Goal: Task Accomplishment & Management: Manage account settings

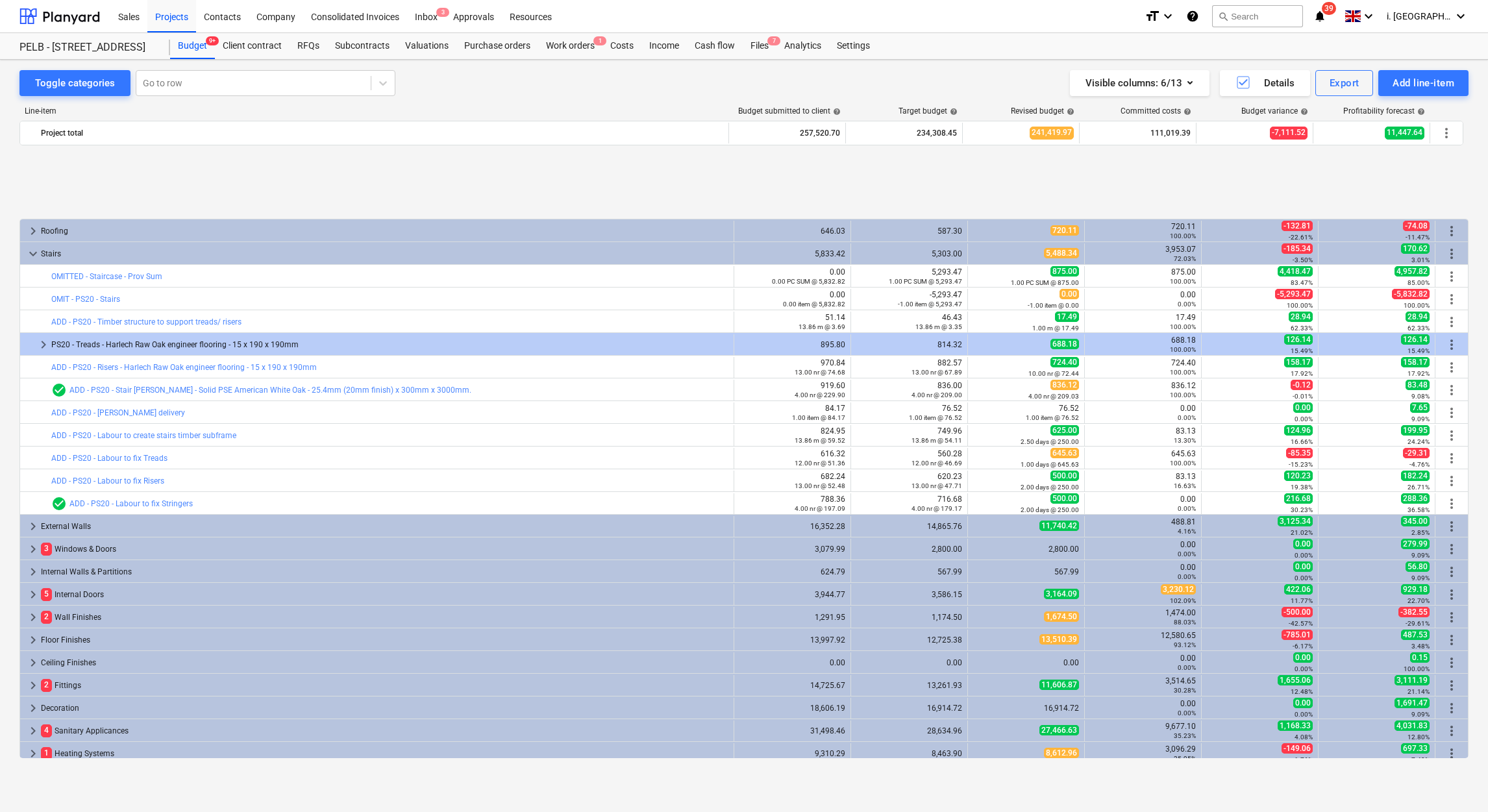
scroll to position [532, 0]
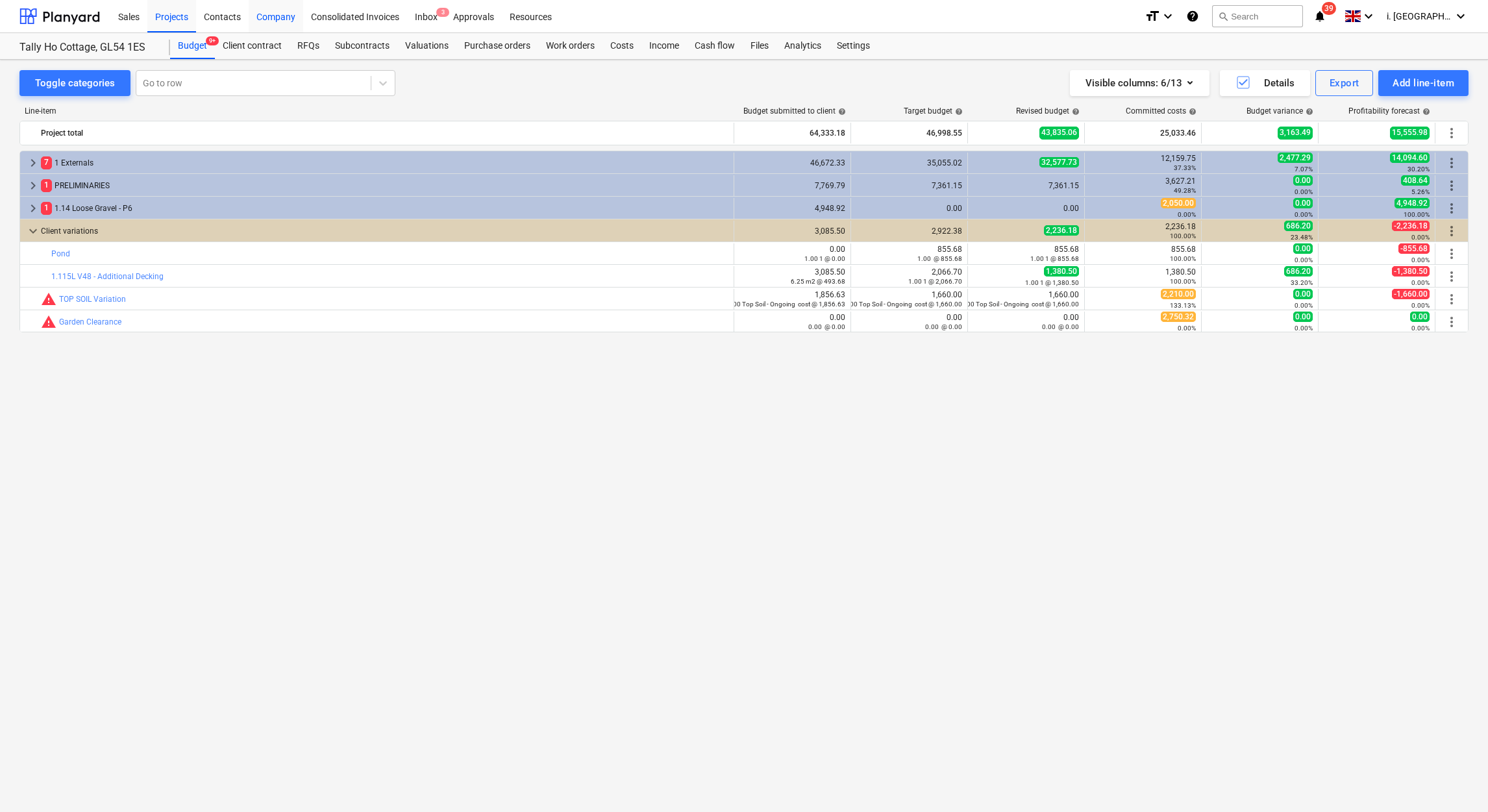
click at [288, 14] on div "Company" at bounding box center [276, 16] width 55 height 34
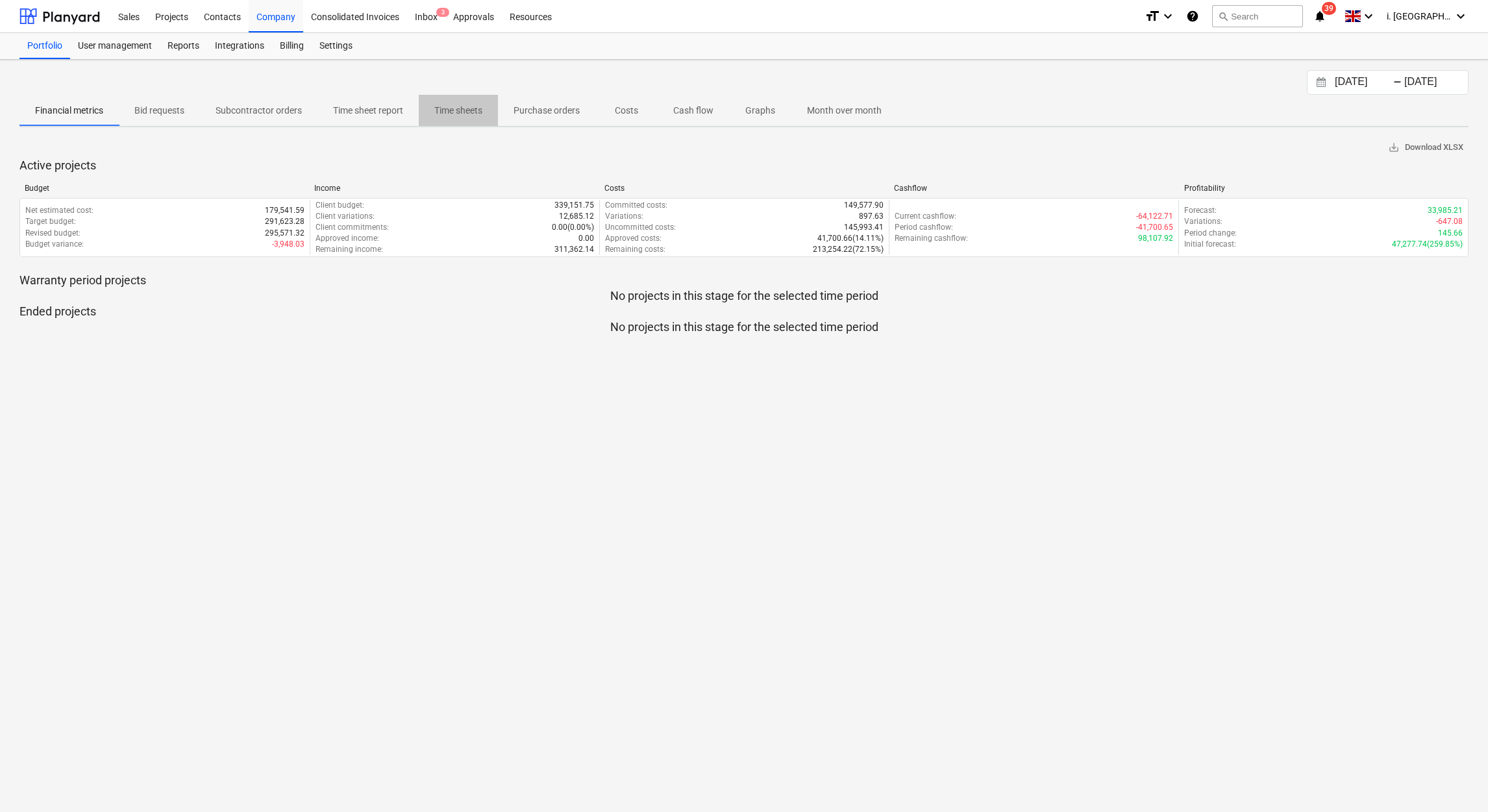
click at [455, 96] on button "Time sheets" at bounding box center [459, 109] width 79 height 31
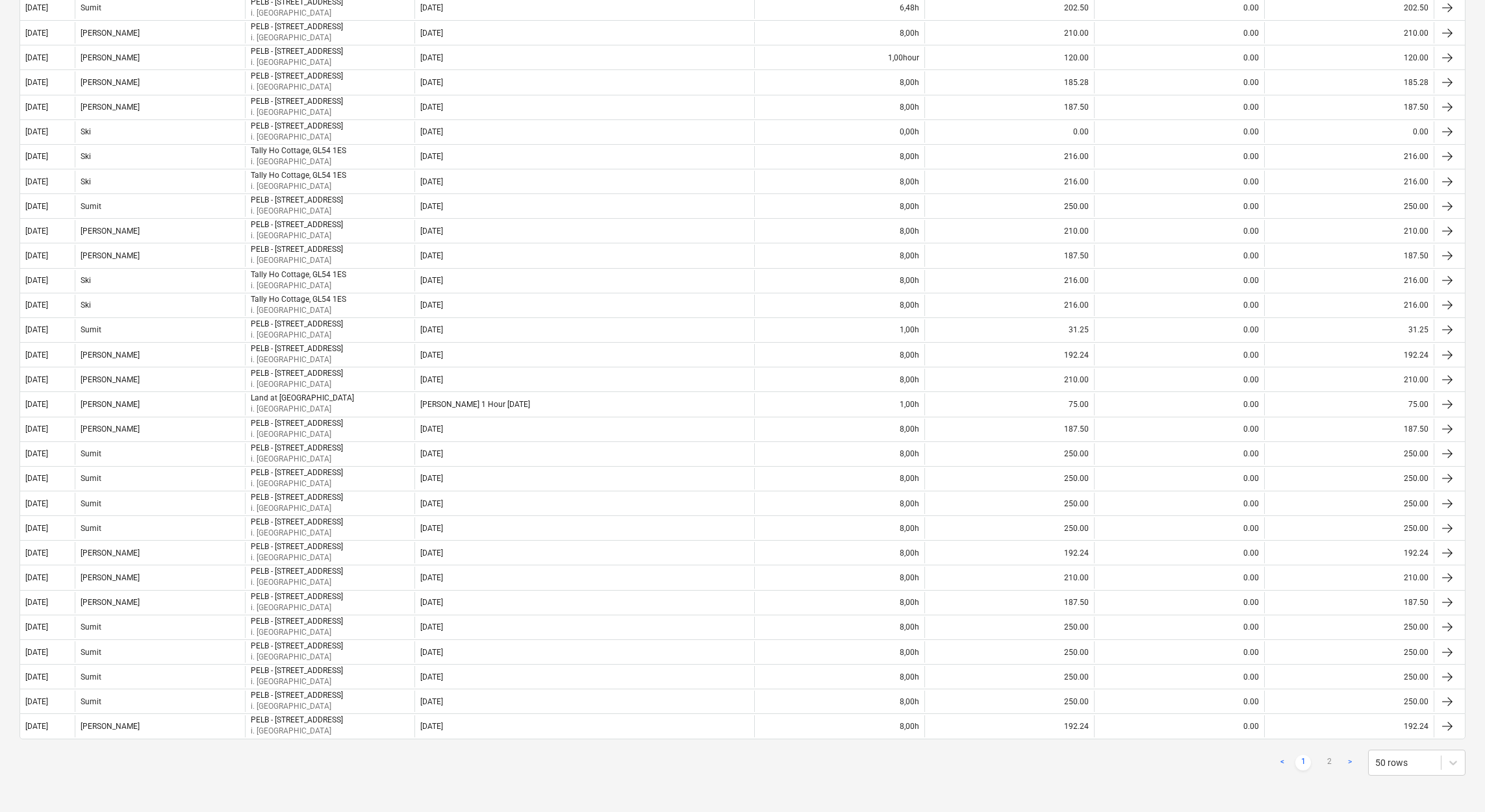
scroll to position [776, 0]
click at [1330, 764] on link "2" at bounding box center [1330, 763] width 16 height 16
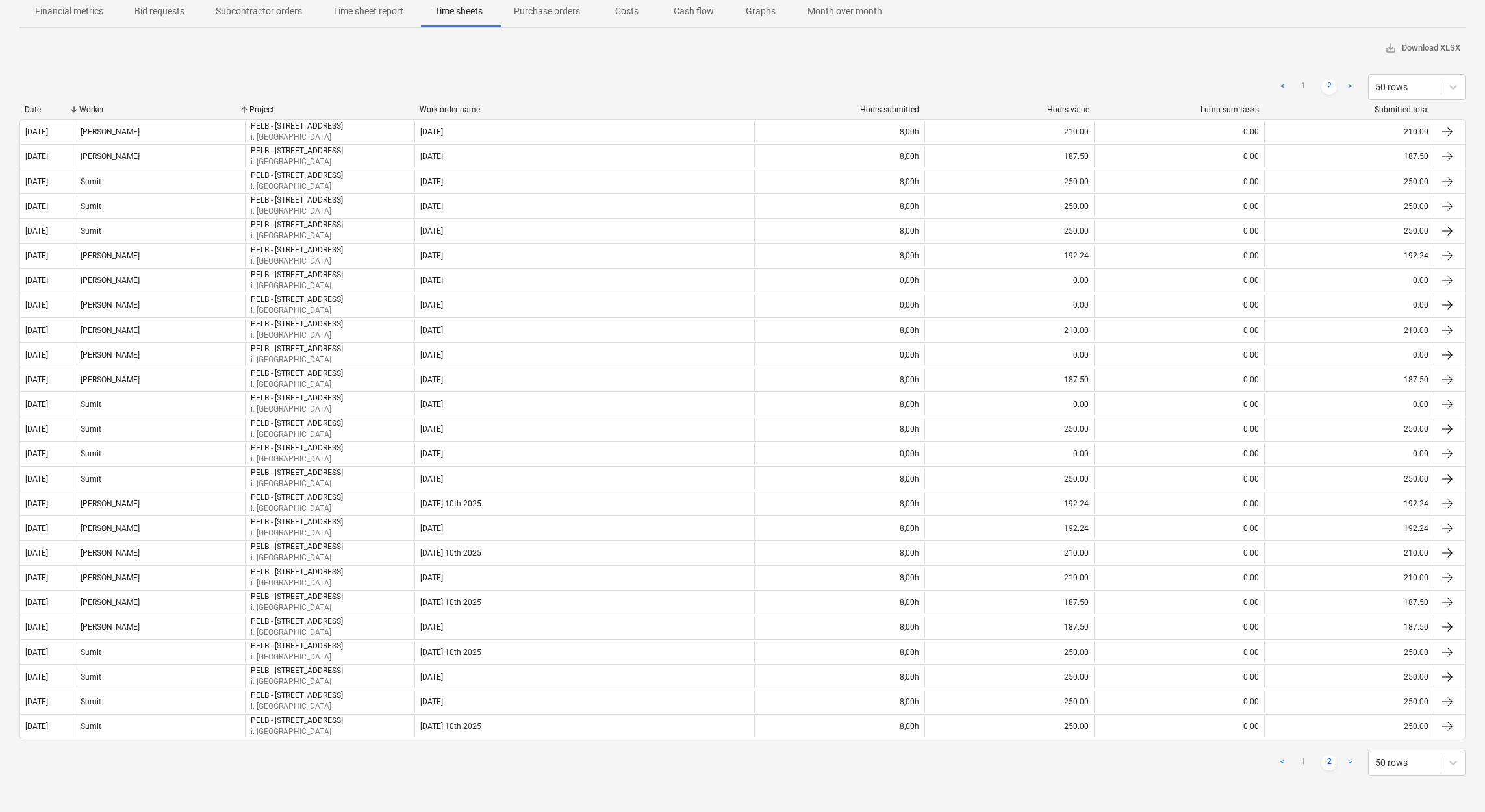
click at [109, 105] on div "Worker" at bounding box center [159, 109] width 160 height 9
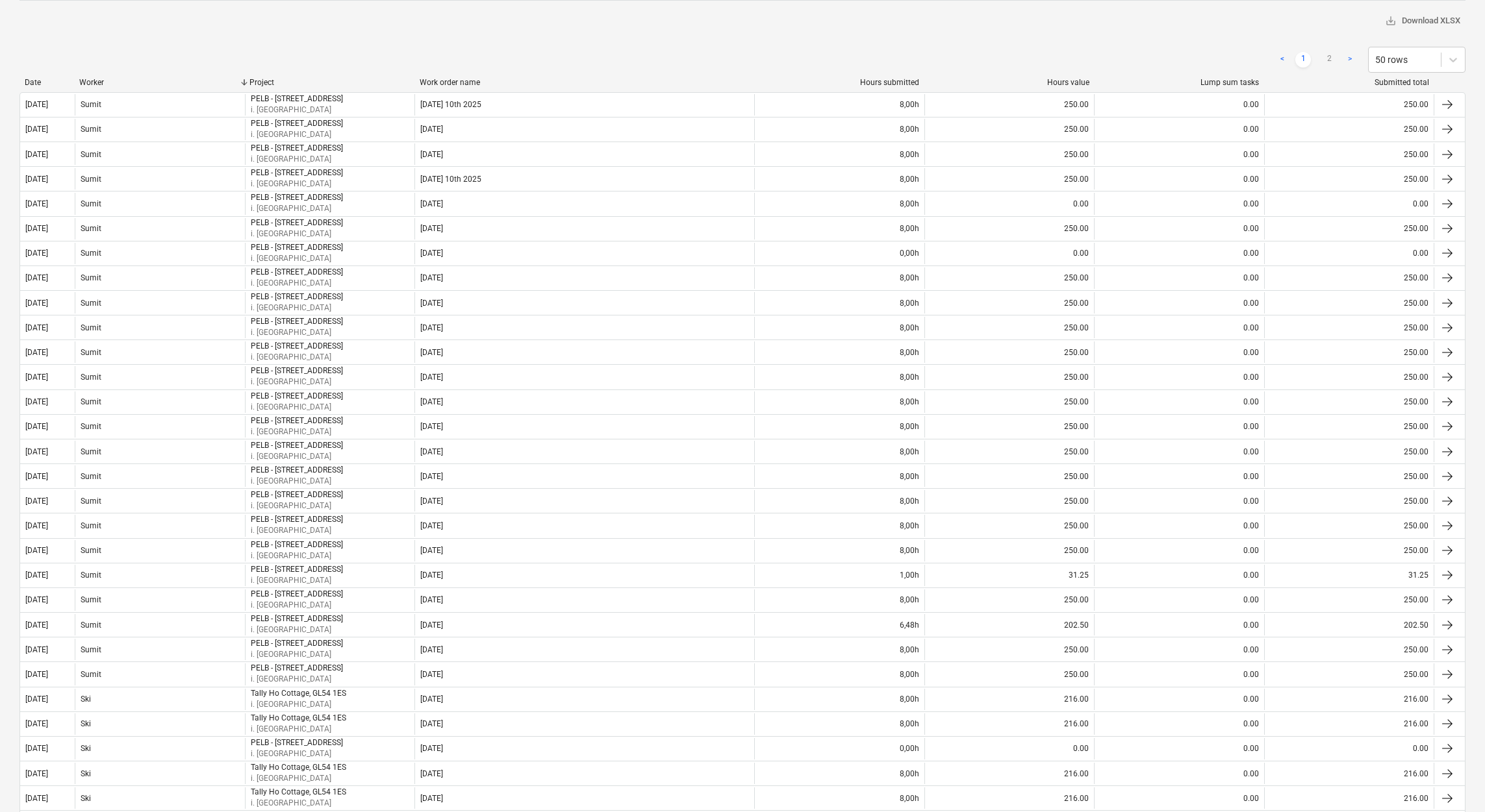
click at [1481, 733] on div "[DATE] Press the down arrow key to interact with the calendar and select a date…" at bounding box center [742, 668] width 1485 height 1471
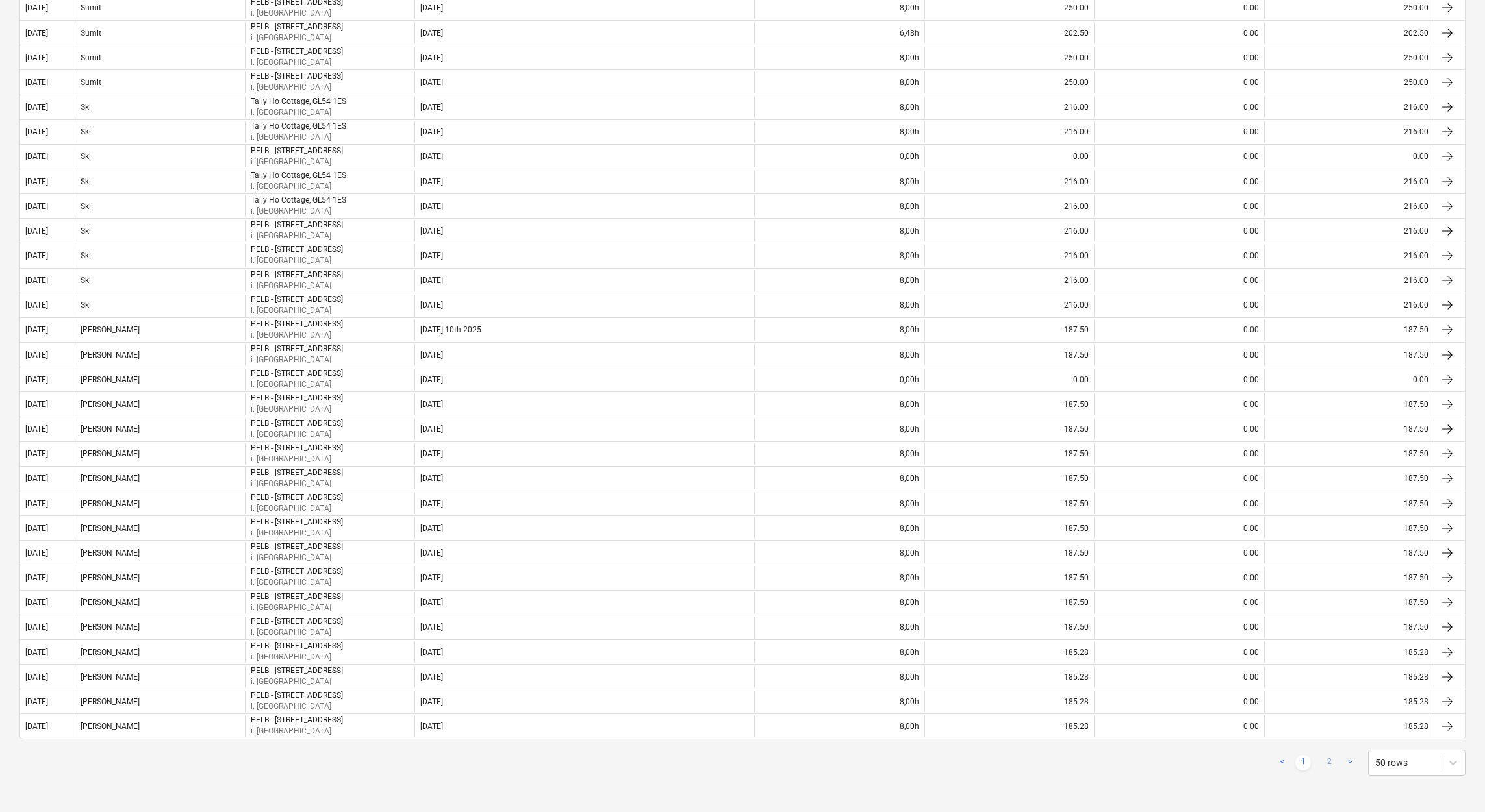
click at [1330, 766] on link "2" at bounding box center [1330, 763] width 16 height 16
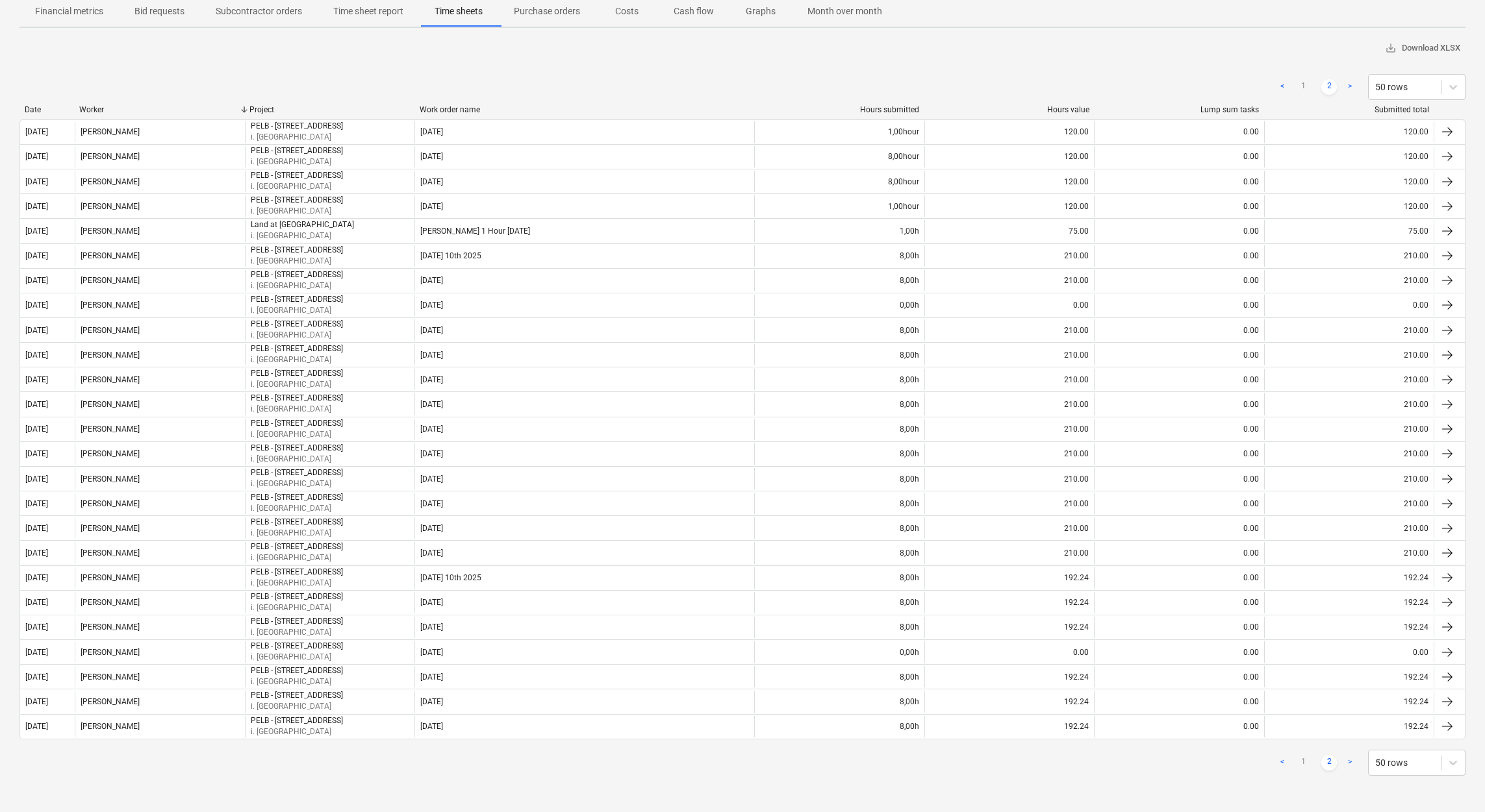
scroll to position [126, 0]
click at [1304, 763] on link "1" at bounding box center [1303, 763] width 16 height 16
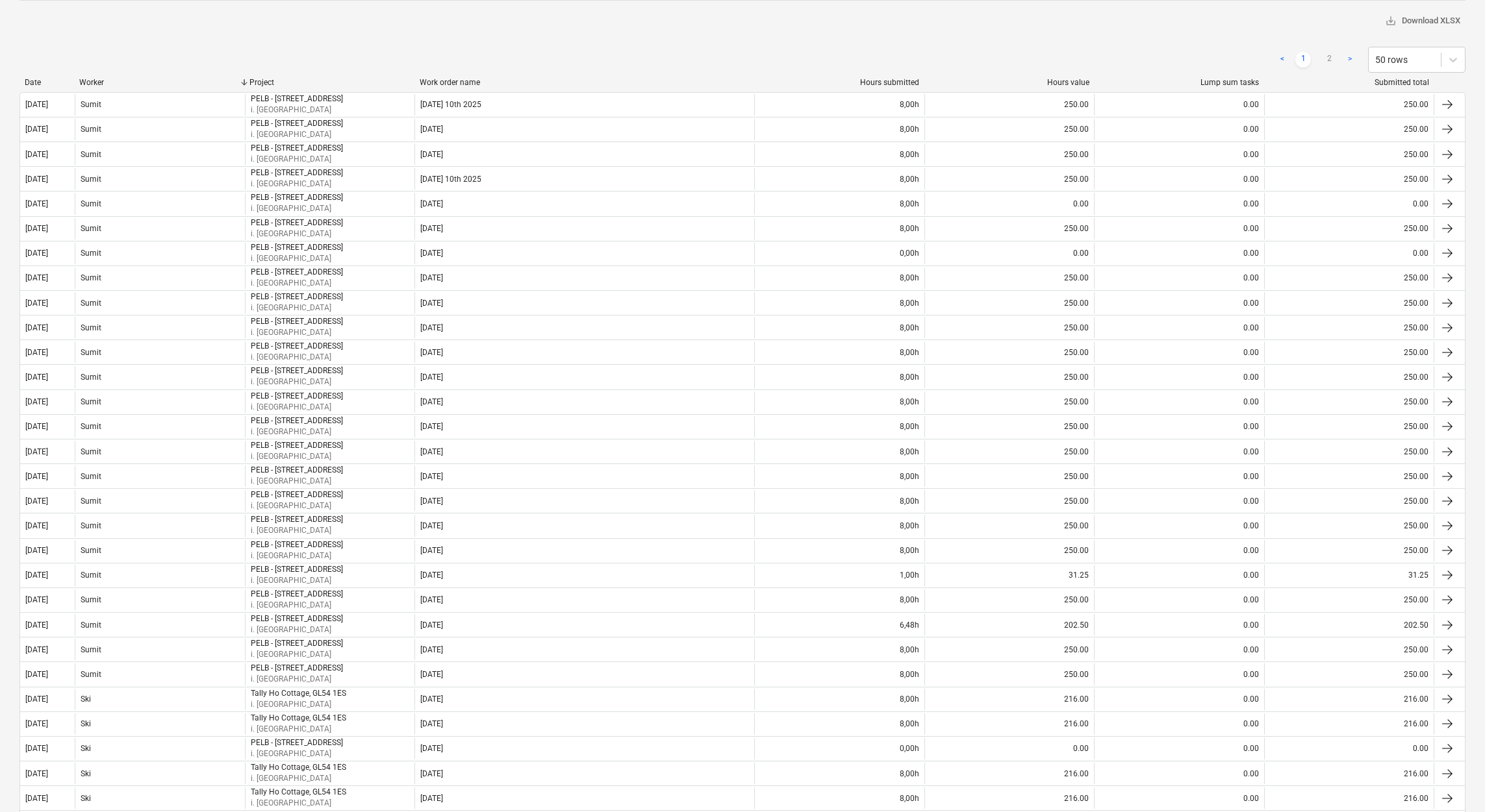
click at [1482, 24] on div "[DATE] Press the down arrow key to interact with the calendar and select a date…" at bounding box center [742, 668] width 1485 height 1471
click at [1482, 26] on div "[DATE] Press the down arrow key to interact with the calendar and select a date…" at bounding box center [742, 668] width 1485 height 1471
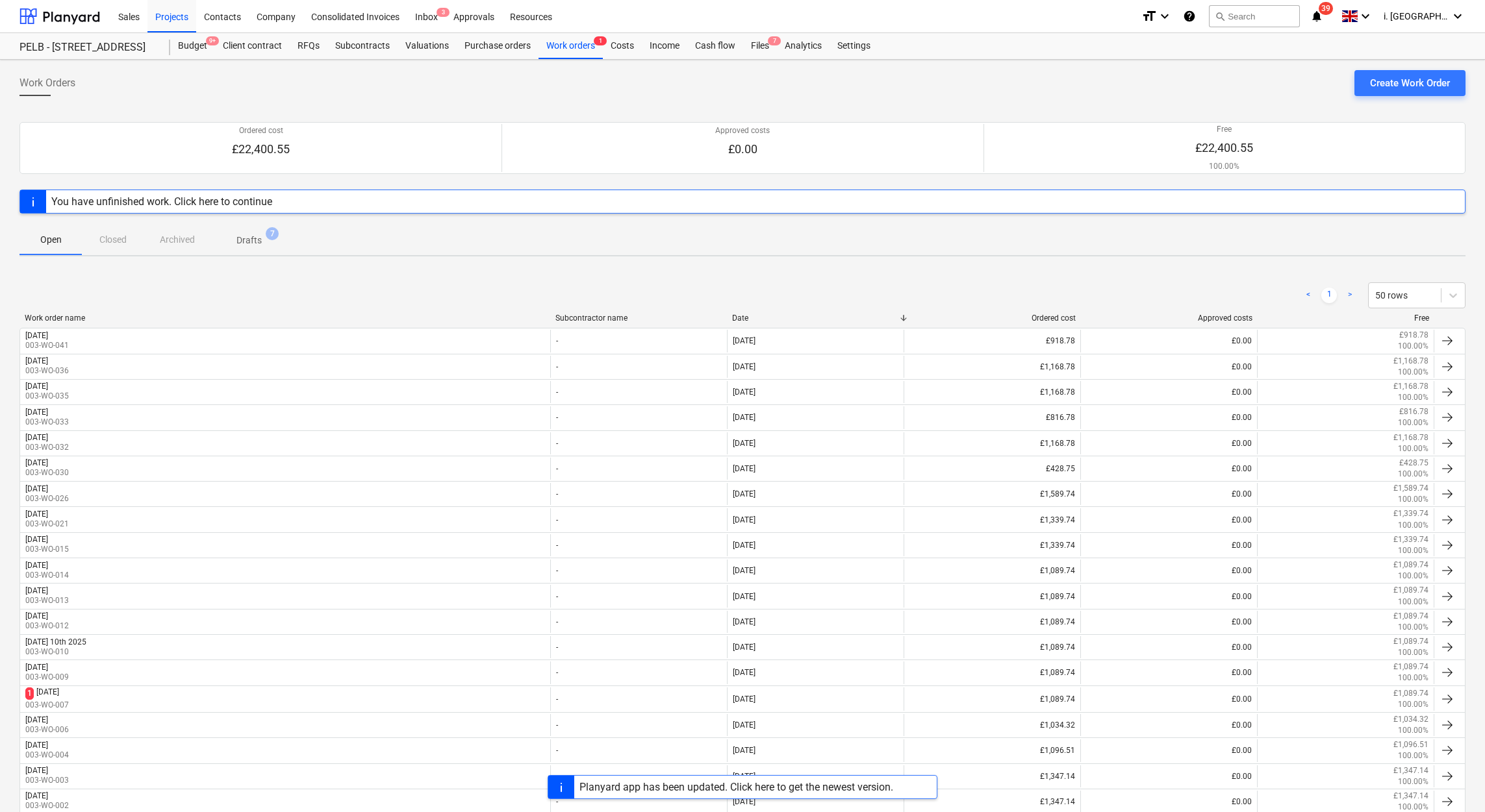
scroll to position [104, 0]
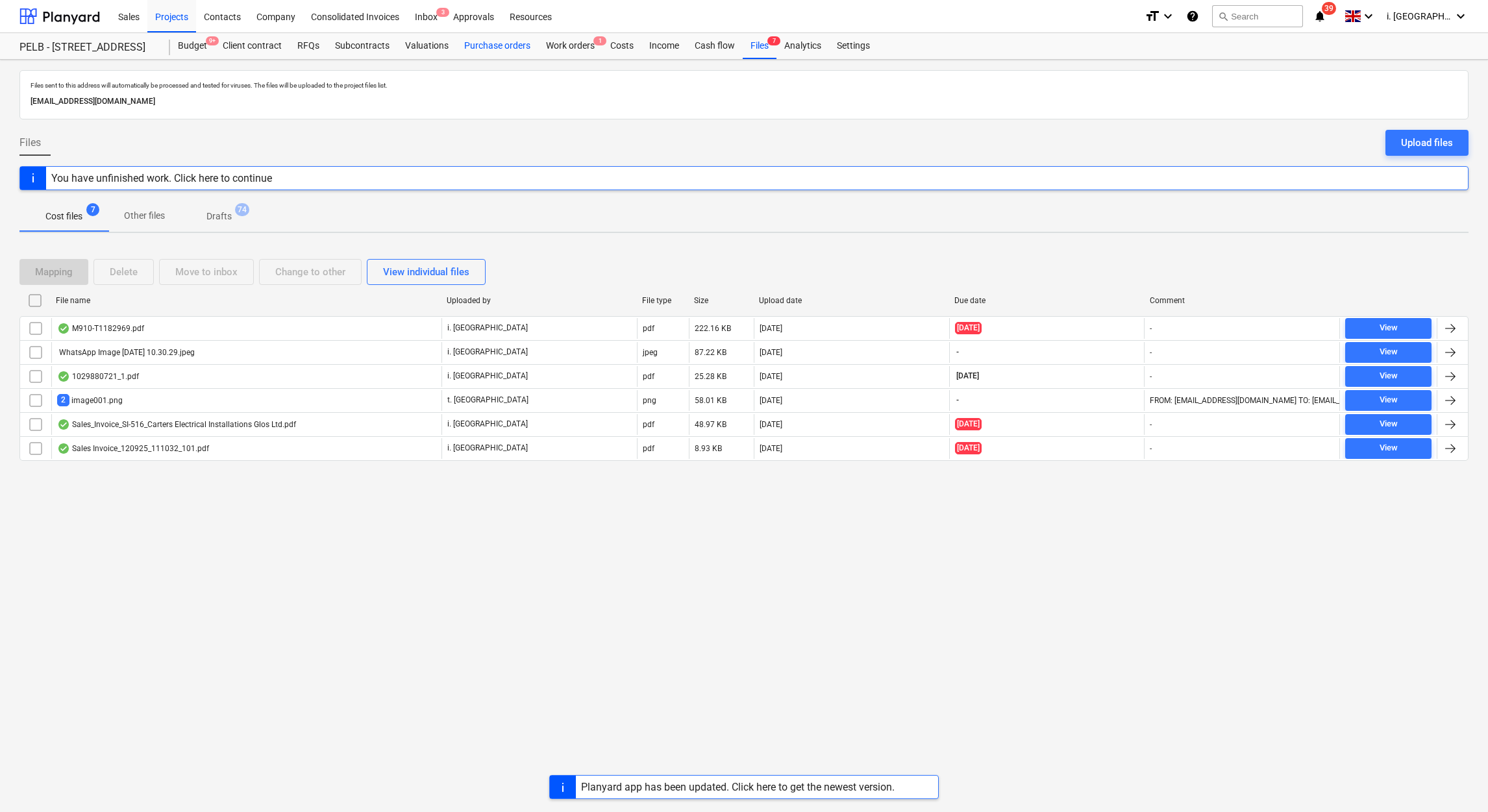
click at [498, 46] on div "Purchase orders" at bounding box center [497, 46] width 82 height 26
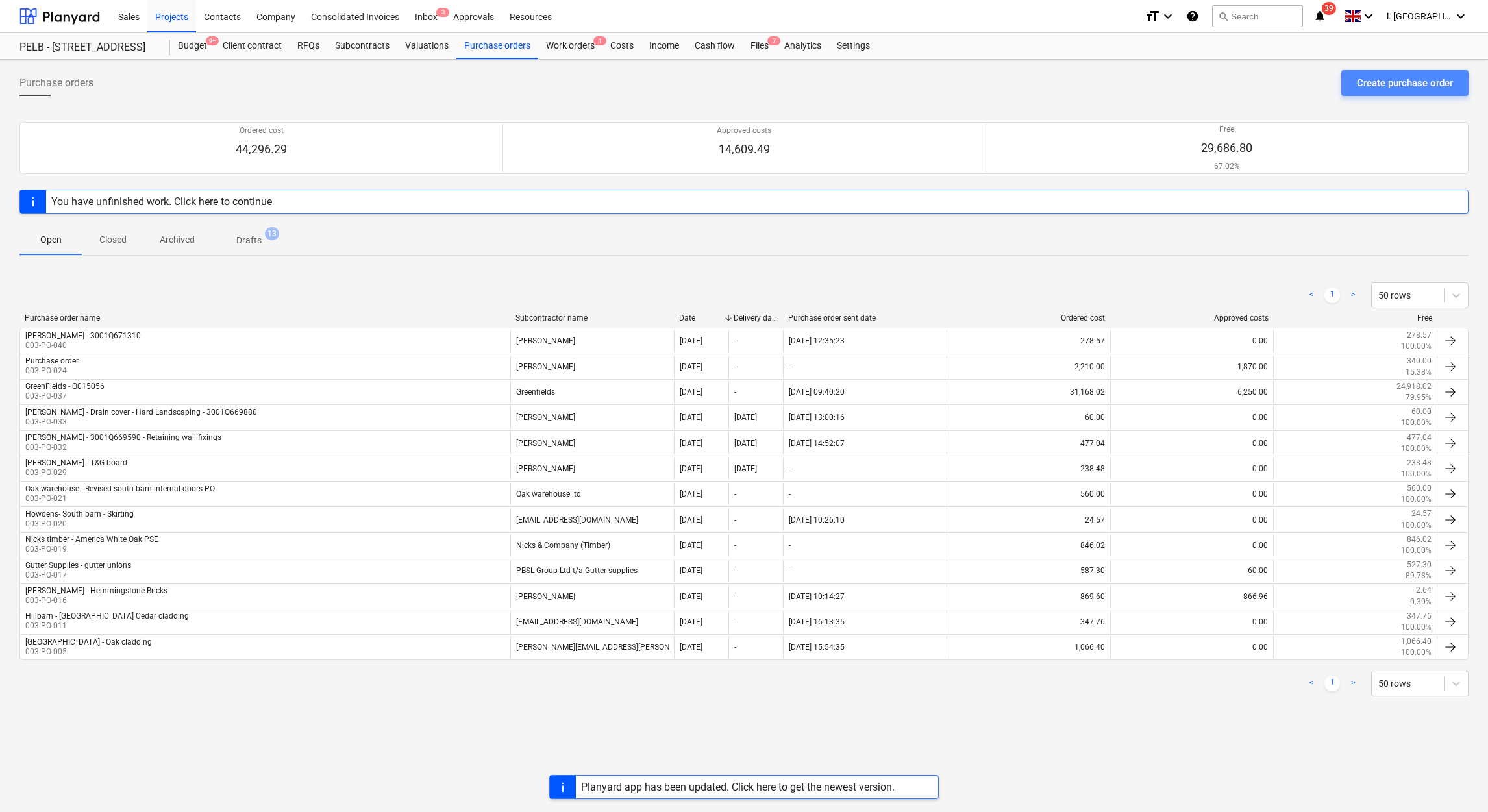
click at [1402, 86] on div "Create purchase order" at bounding box center [1405, 83] width 96 height 17
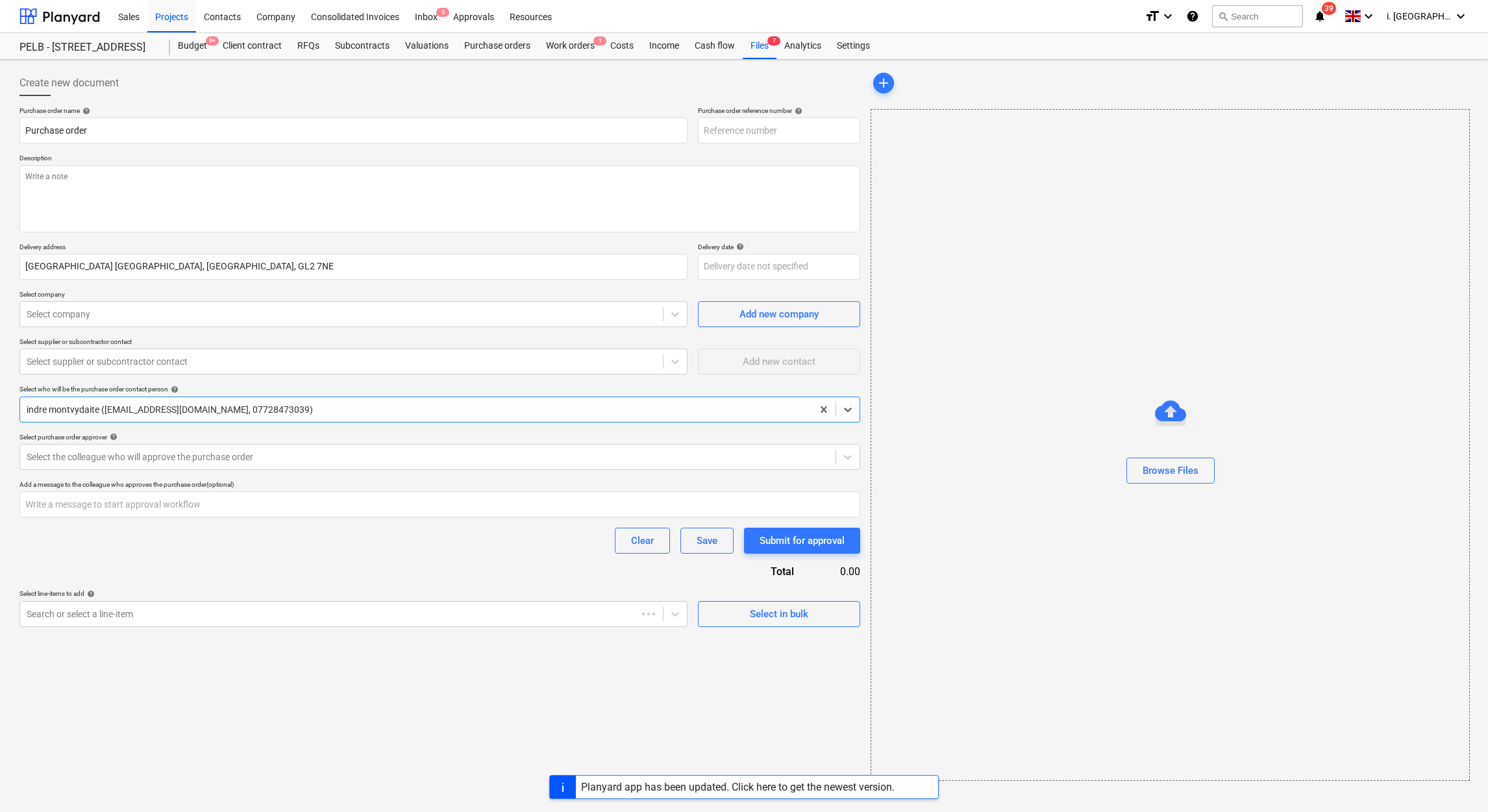
type textarea "x"
type input "003-PO-047"
type textarea "x"
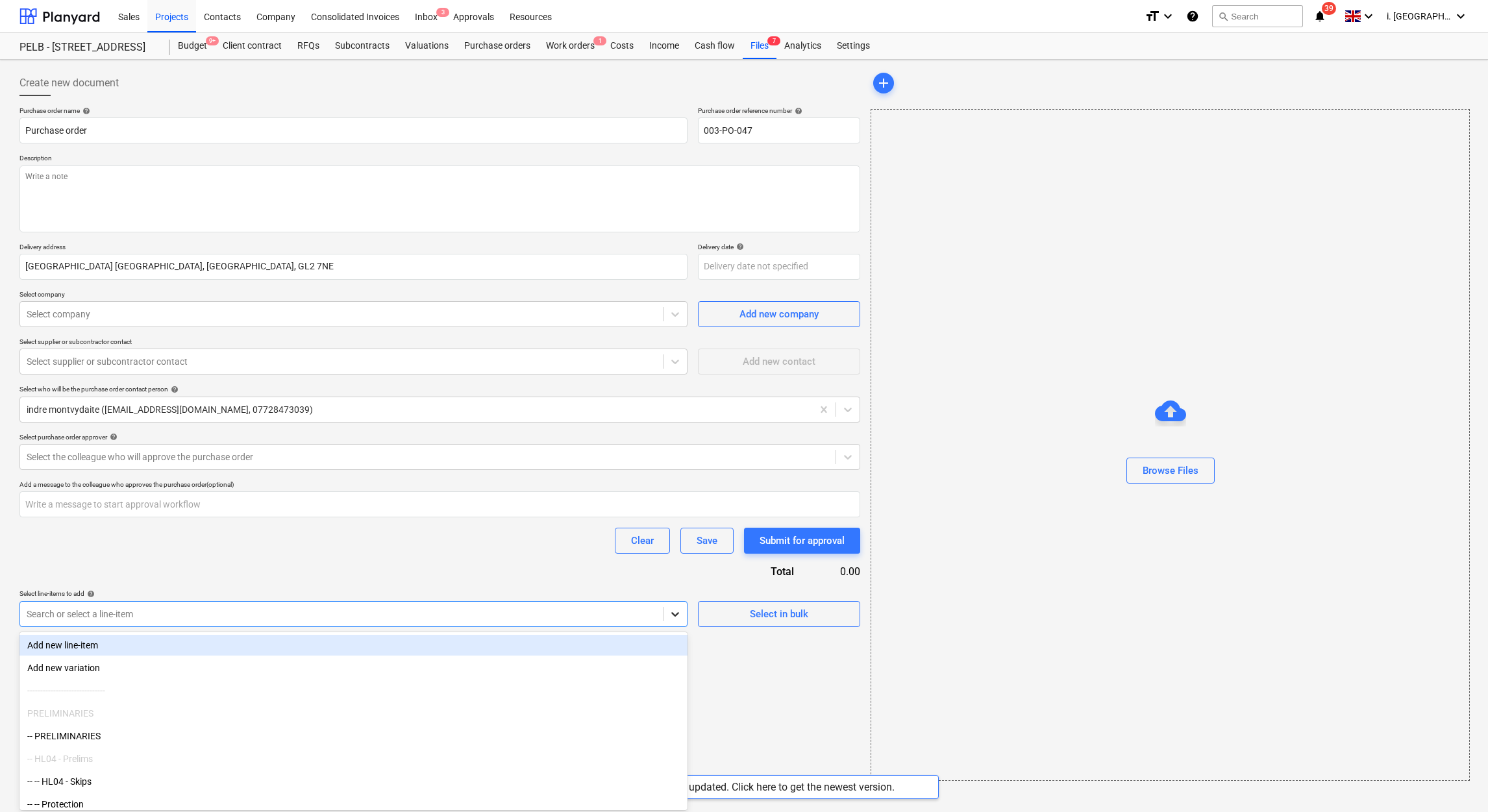
click at [667, 616] on div at bounding box center [675, 614] width 23 height 23
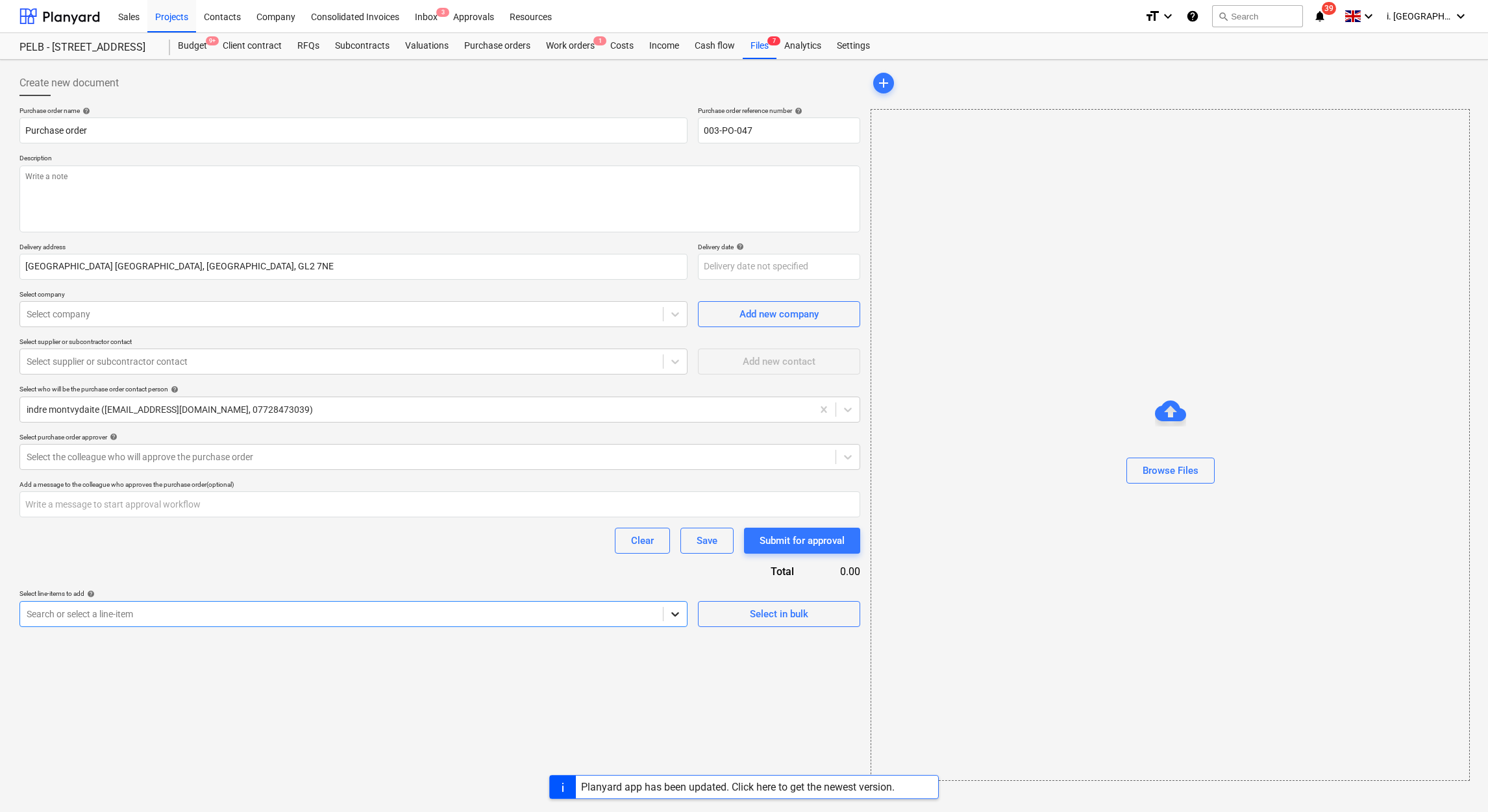
click at [667, 616] on div at bounding box center [675, 614] width 23 height 23
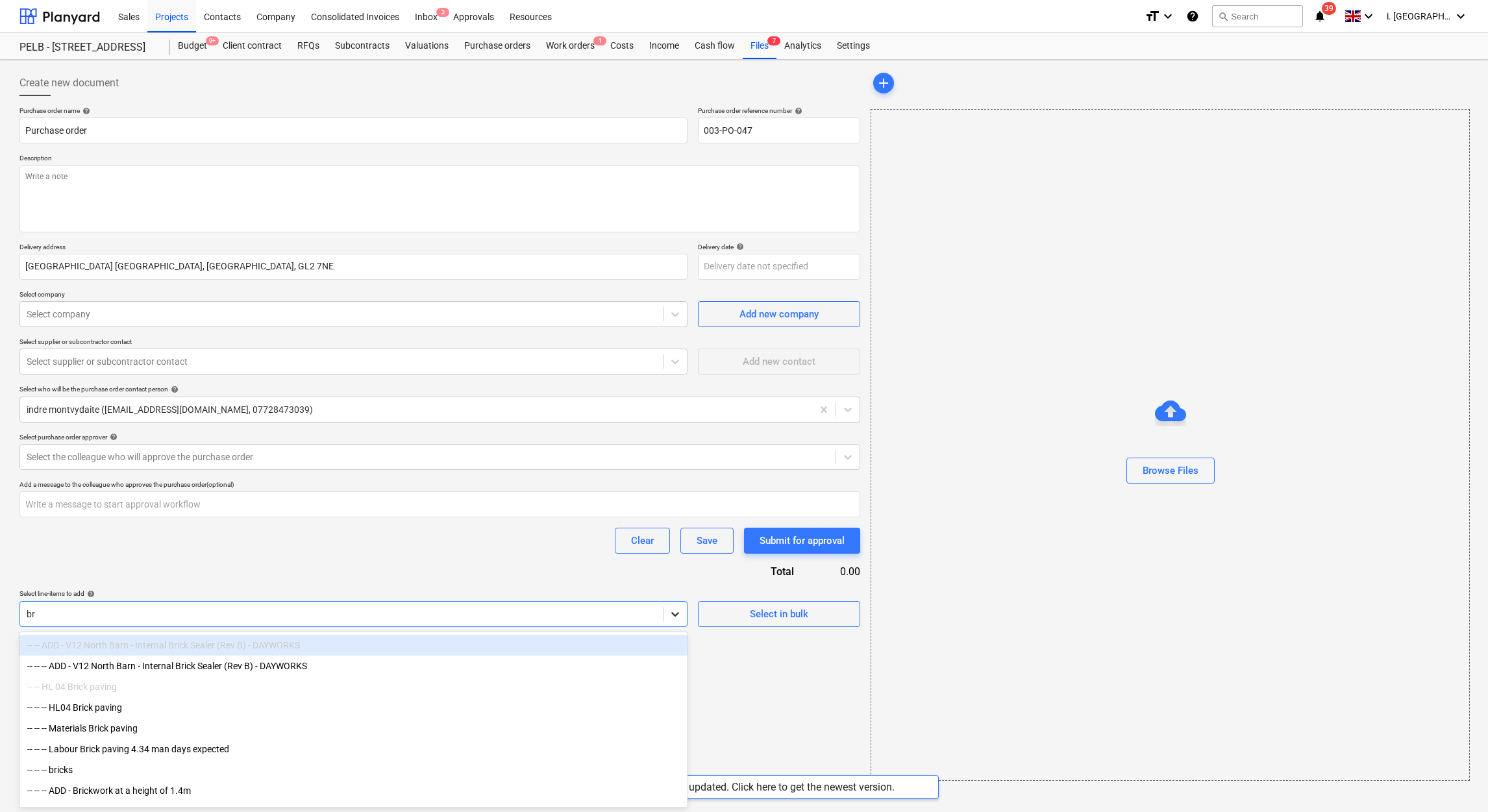
type input "b"
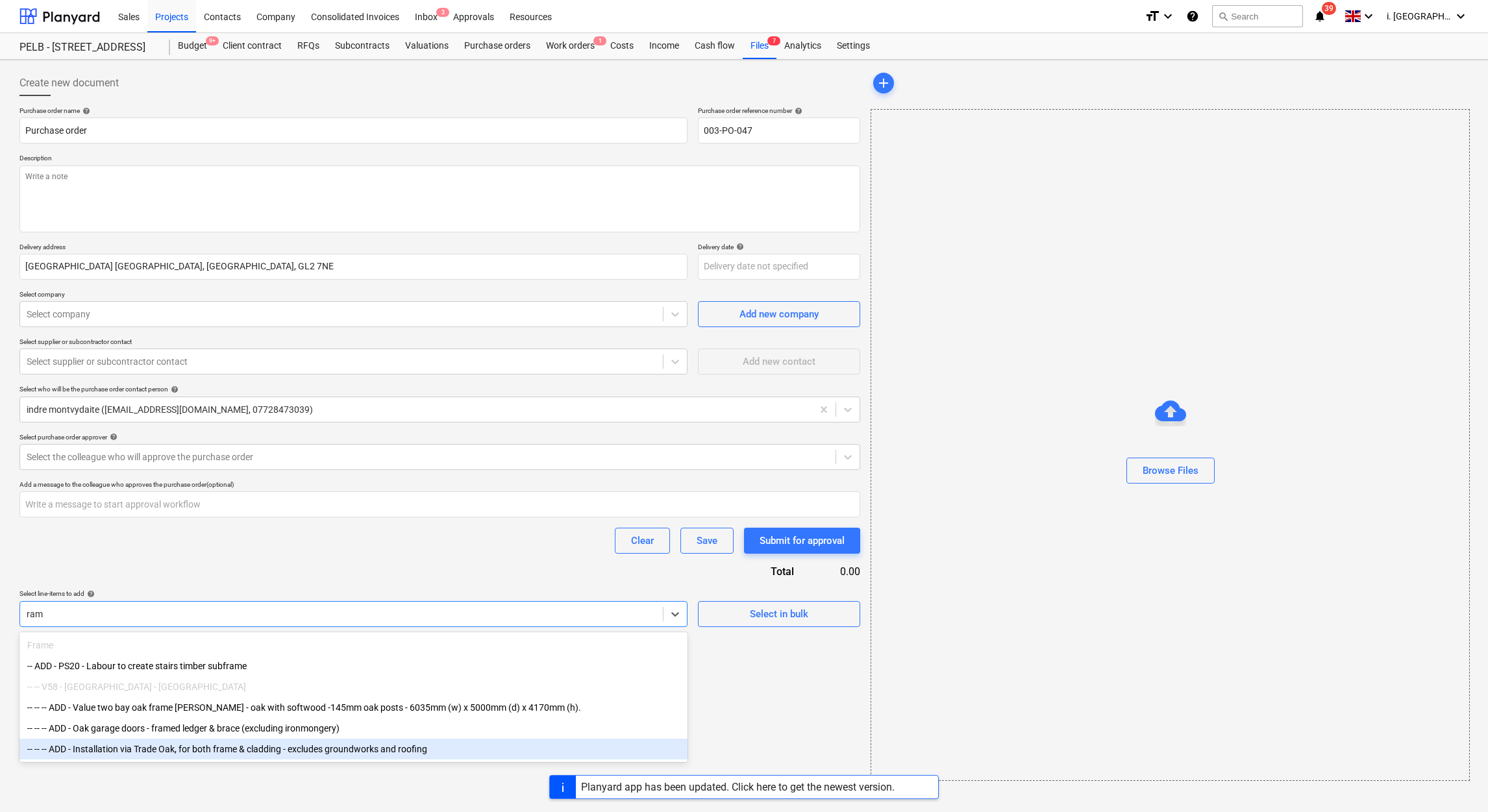
type input "ram"
type textarea "x"
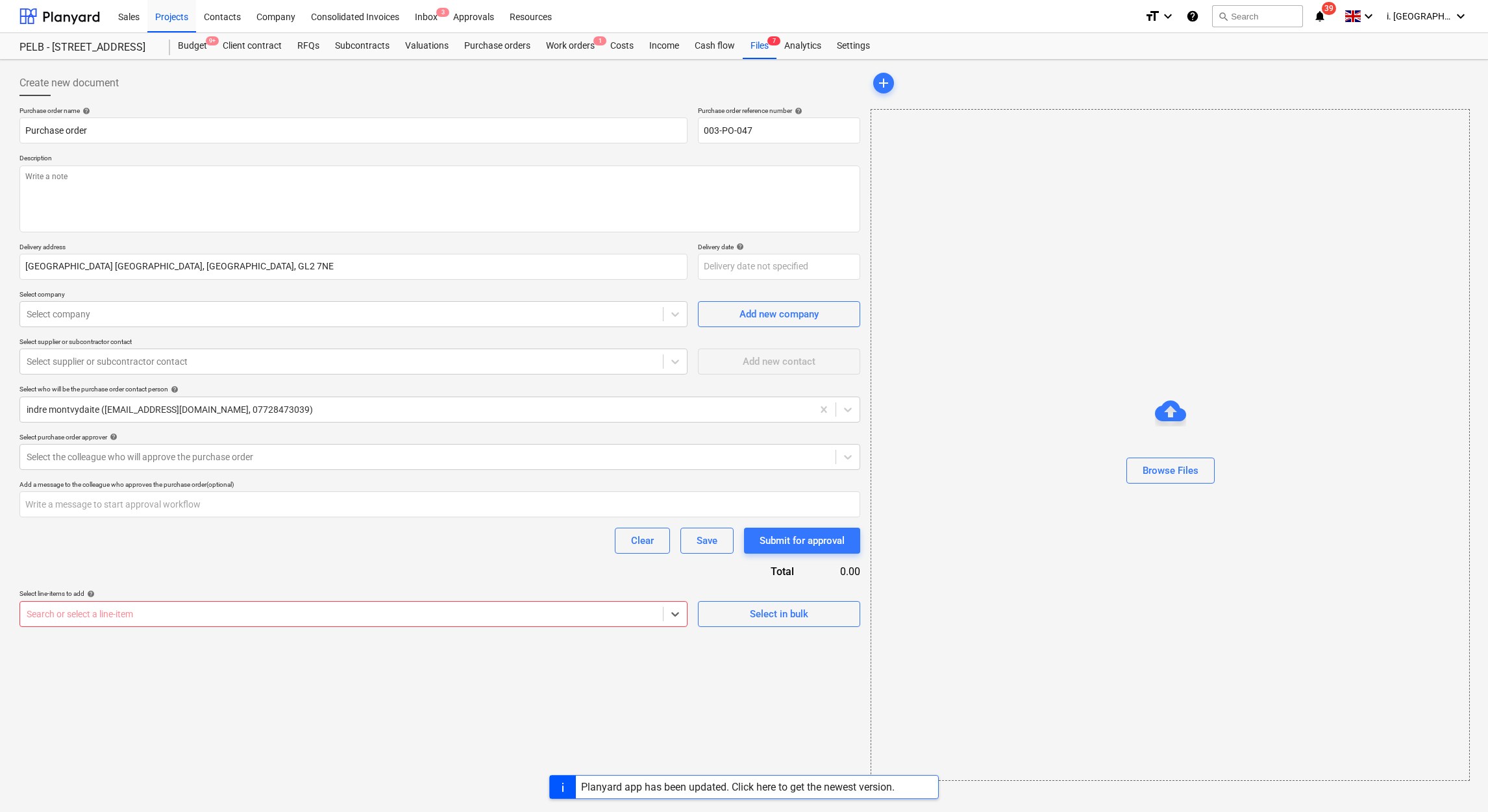
type textarea "x"
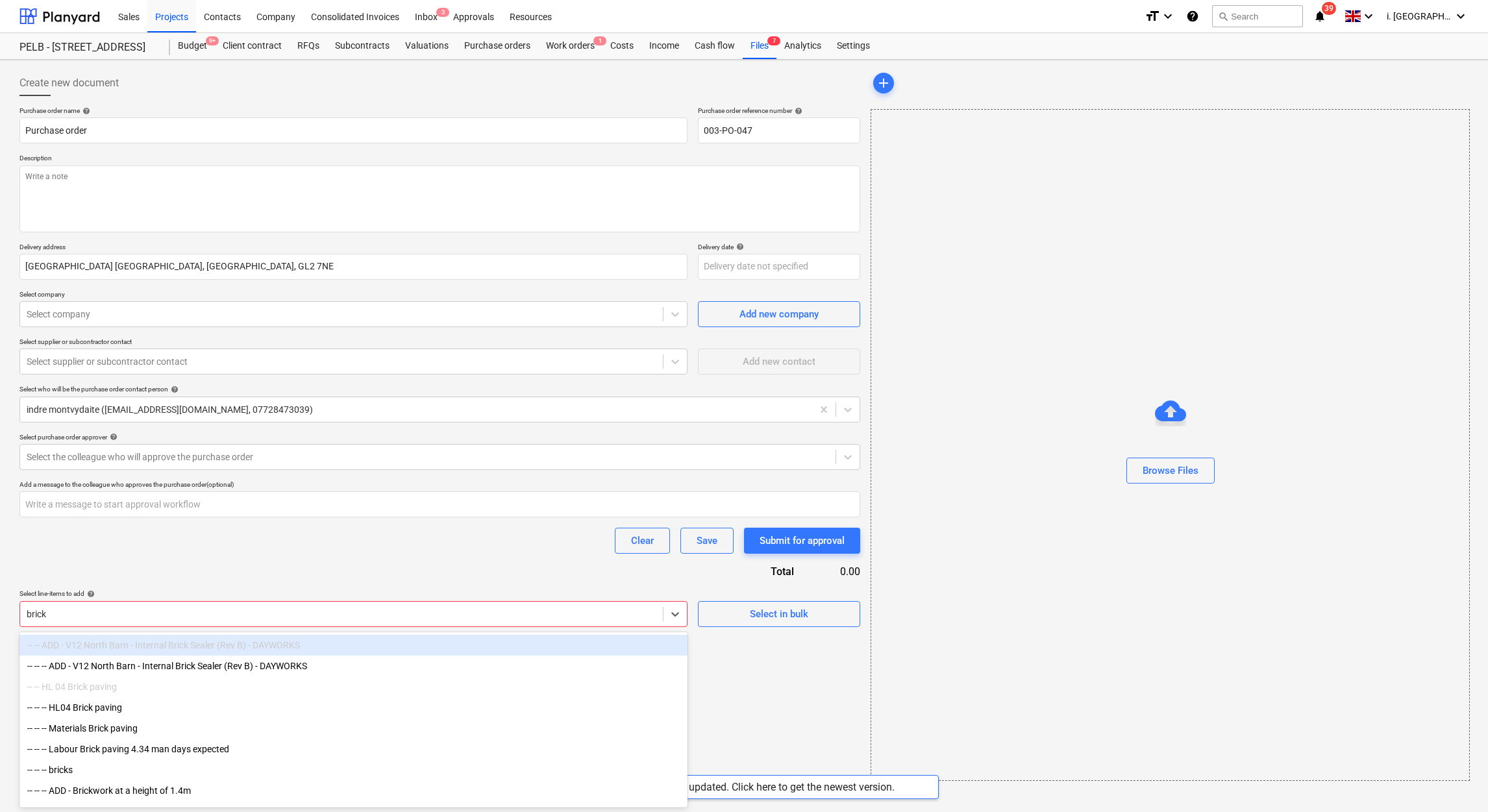
type input "bricks"
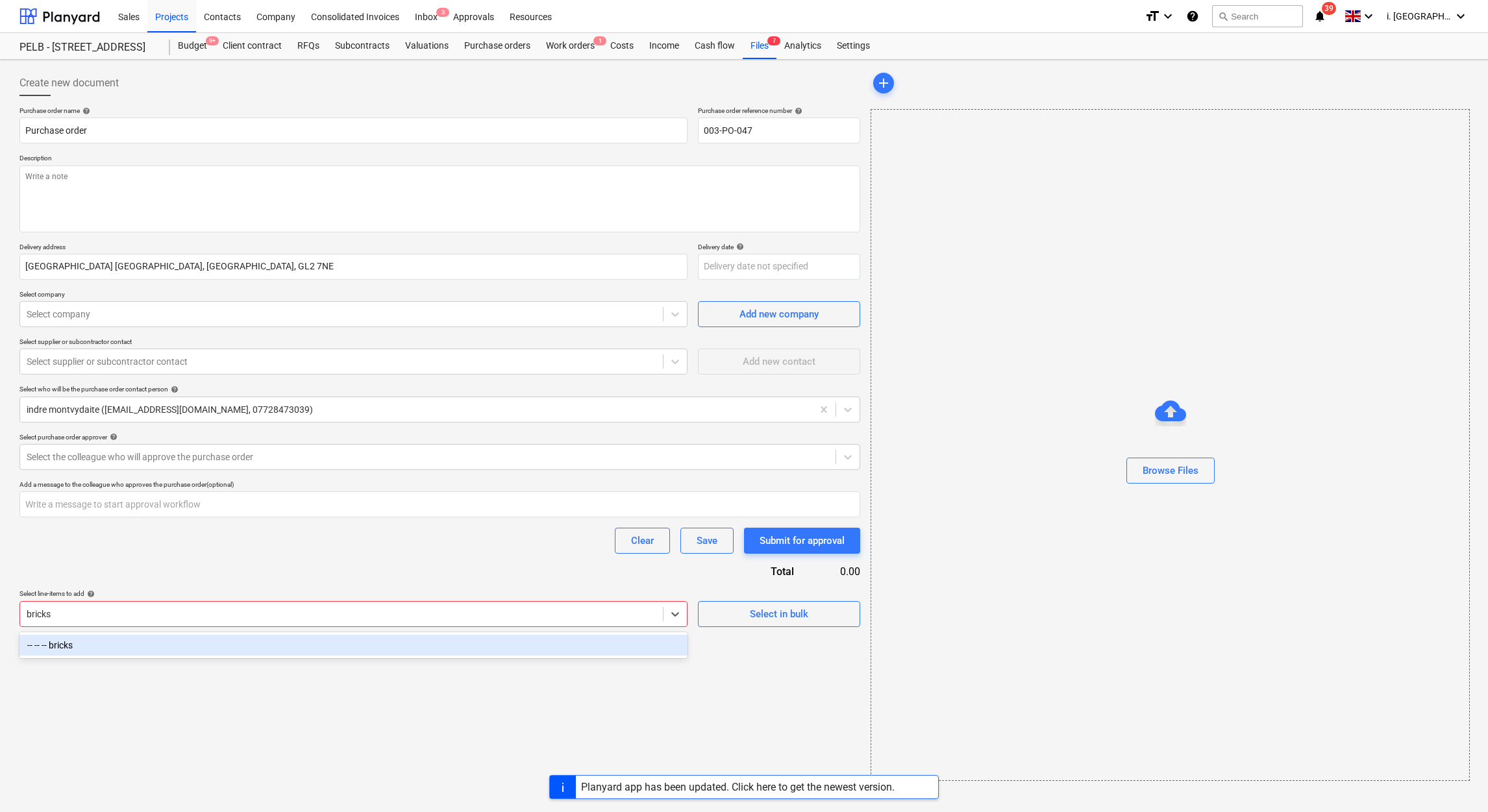
type textarea "x"
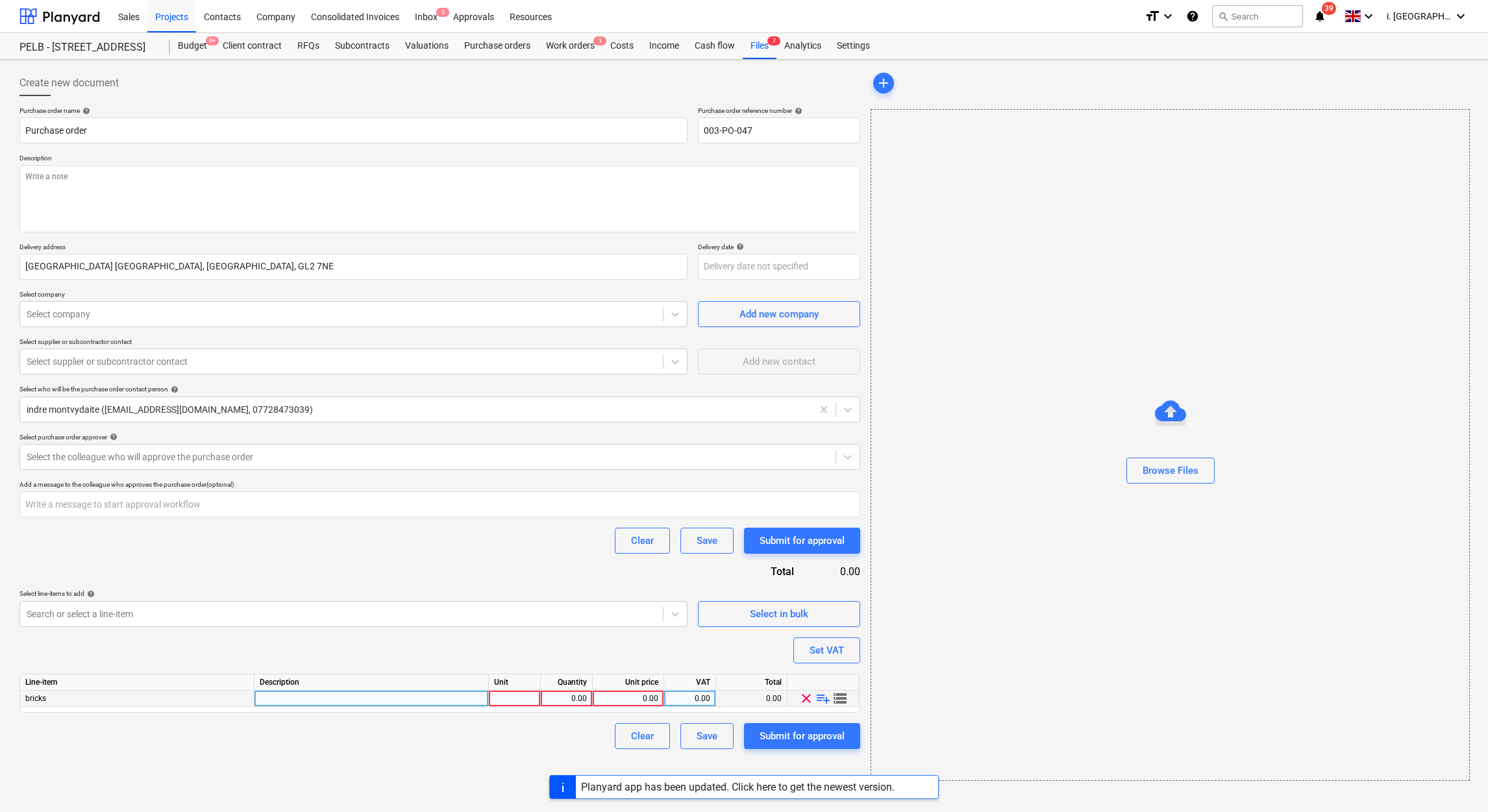
click at [525, 704] on div at bounding box center [515, 699] width 52 height 16
click at [840, 701] on span "storage" at bounding box center [840, 699] width 16 height 16
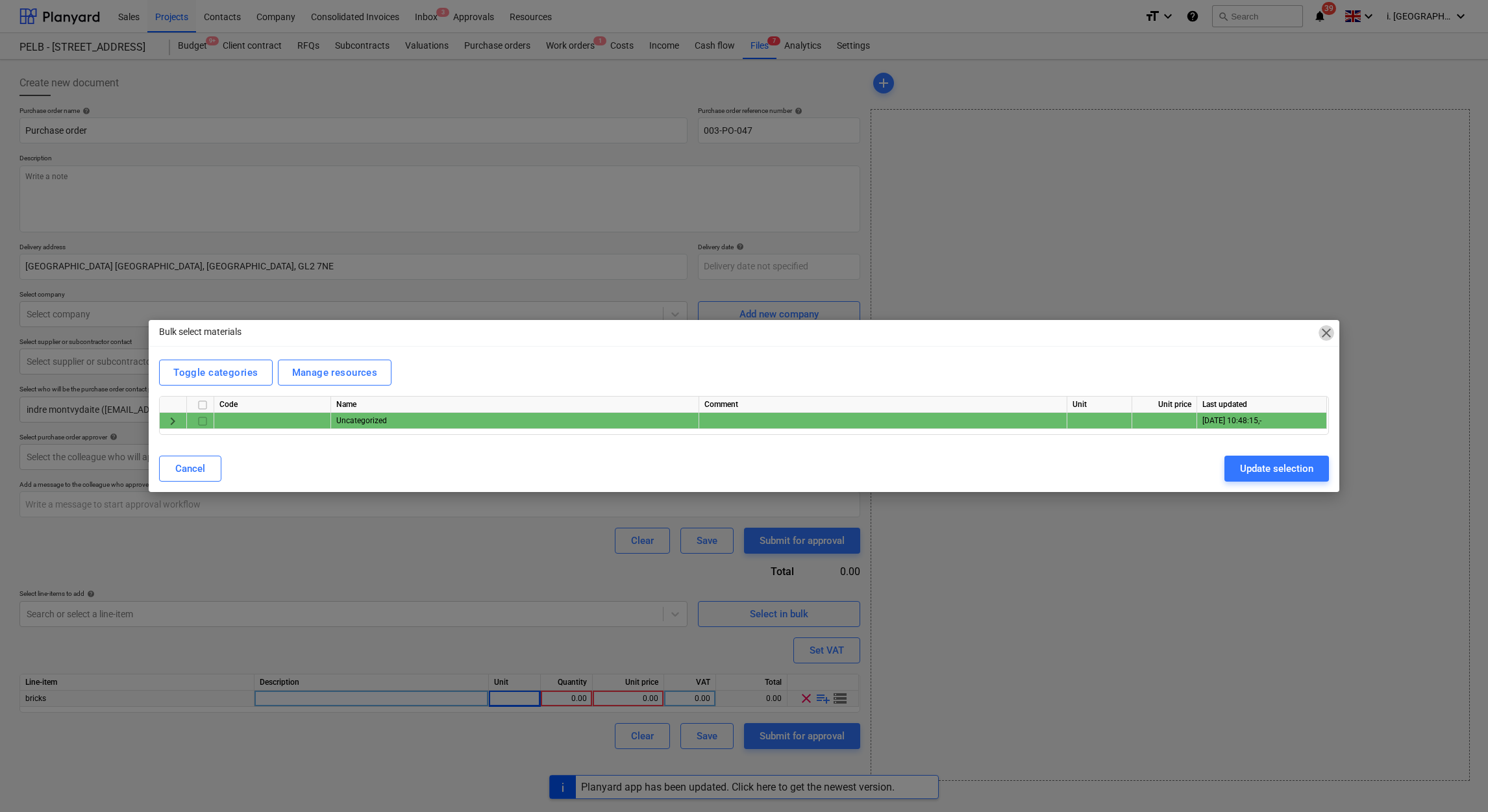
click at [1322, 332] on span "close" at bounding box center [1326, 334] width 16 height 16
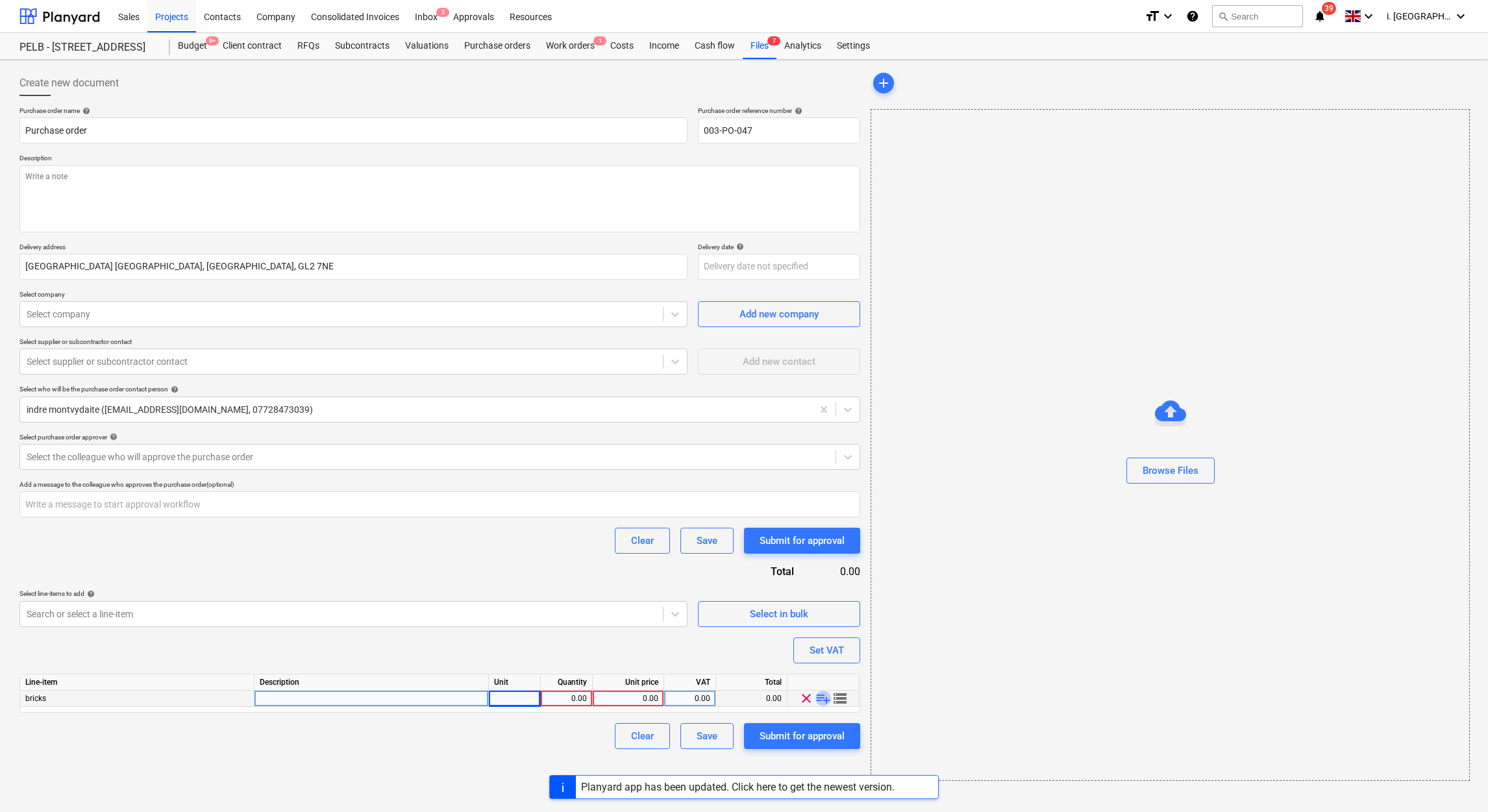
click at [827, 698] on span "playlist_add" at bounding box center [823, 699] width 16 height 16
type textarea "x"
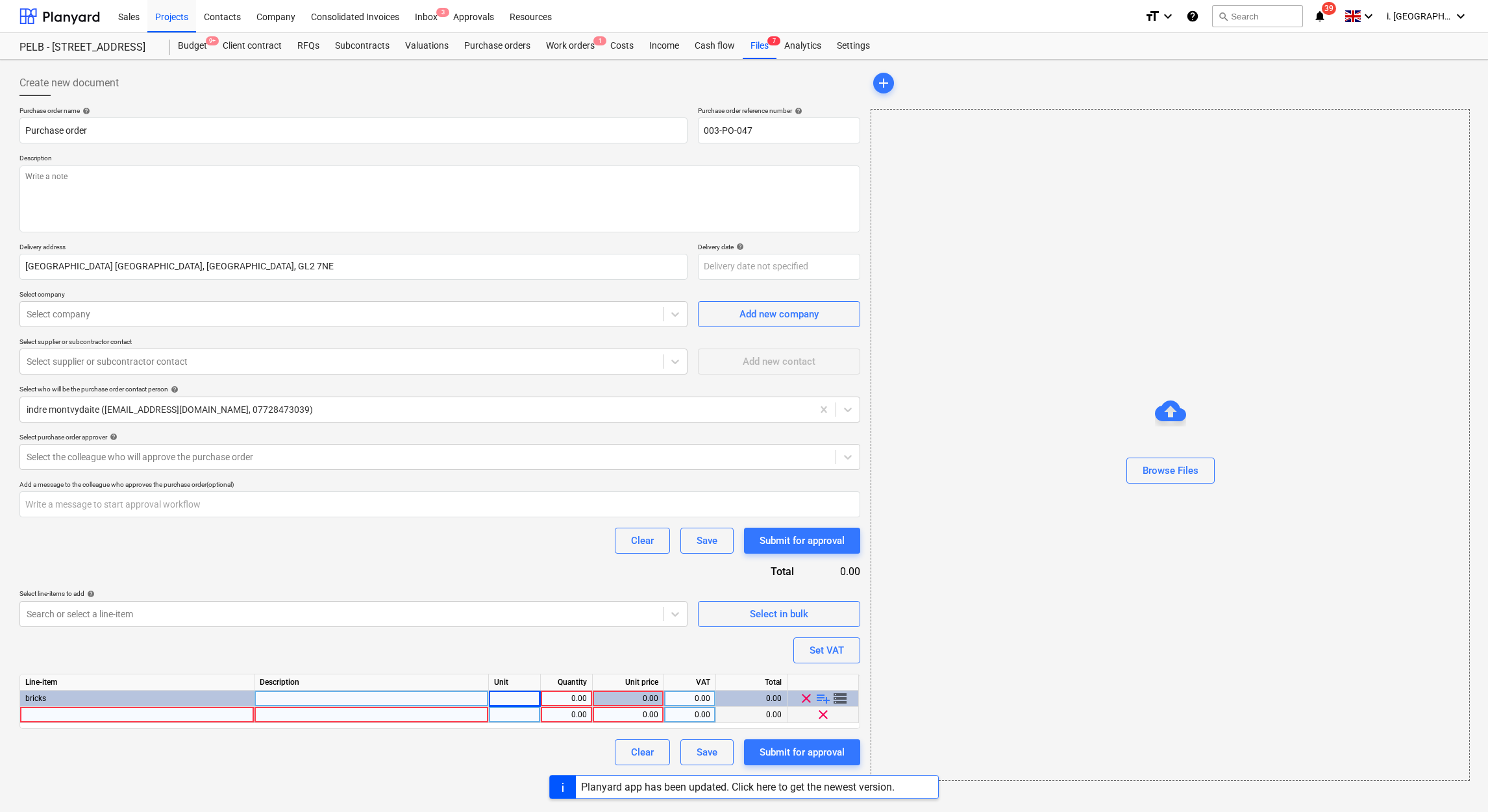
click at [221, 716] on div at bounding box center [138, 715] width 235 height 16
type input "cement"
type textarea "x"
type input "fsdfsd"
type textarea "x"
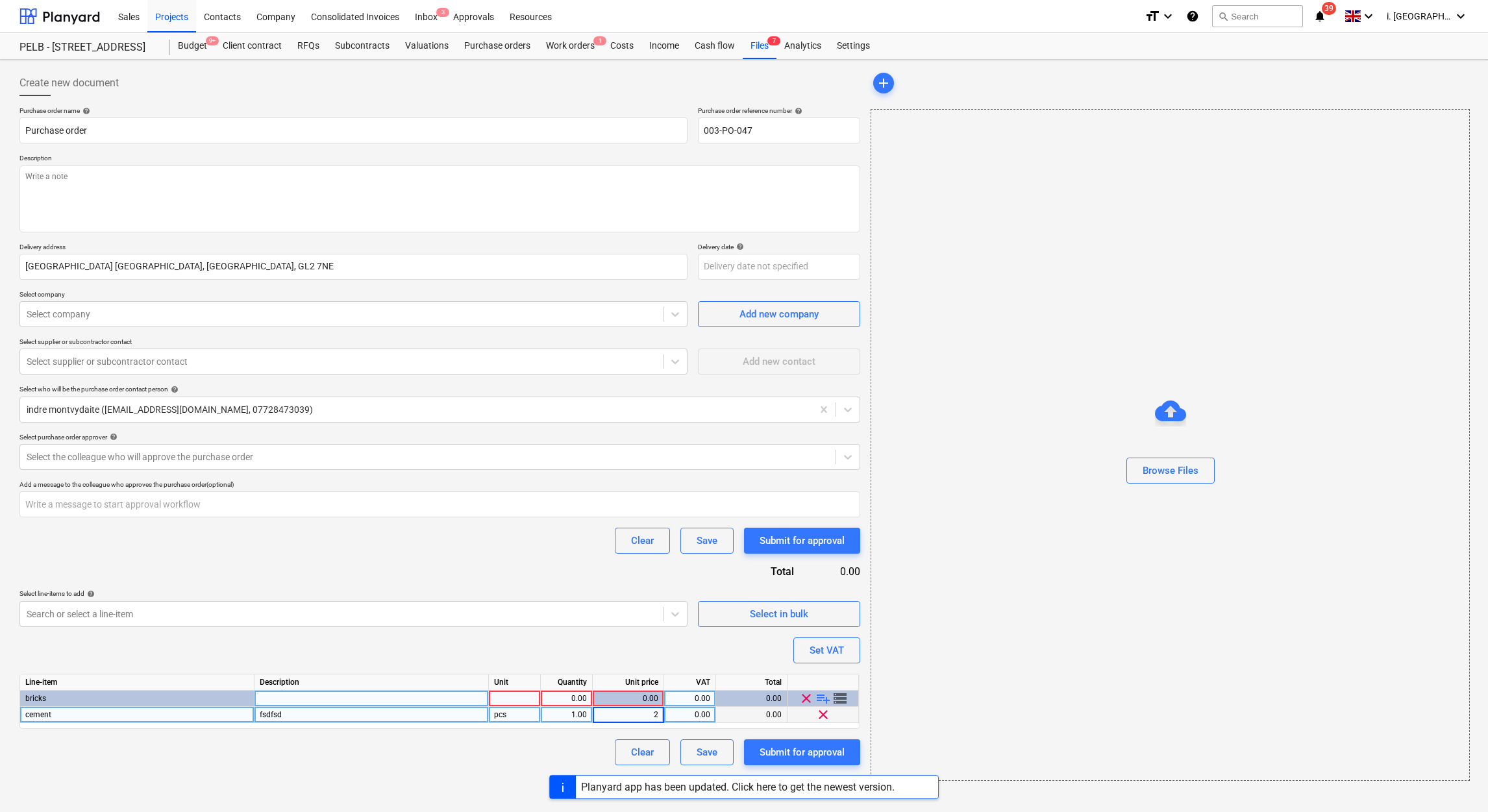
type input "20"
click at [840, 696] on span "storage" at bounding box center [840, 699] width 16 height 16
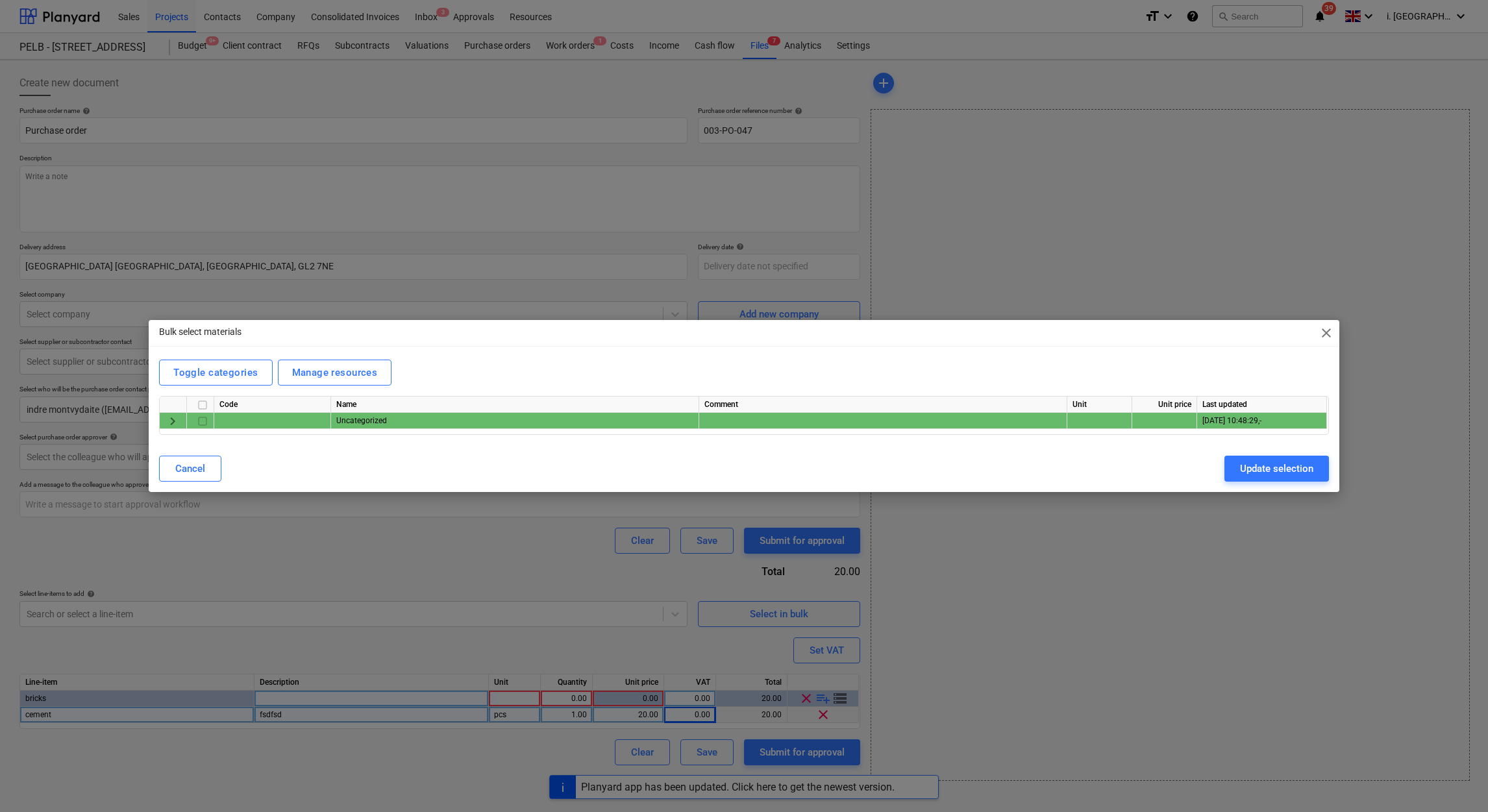
click at [1326, 331] on span "close" at bounding box center [1326, 334] width 16 height 16
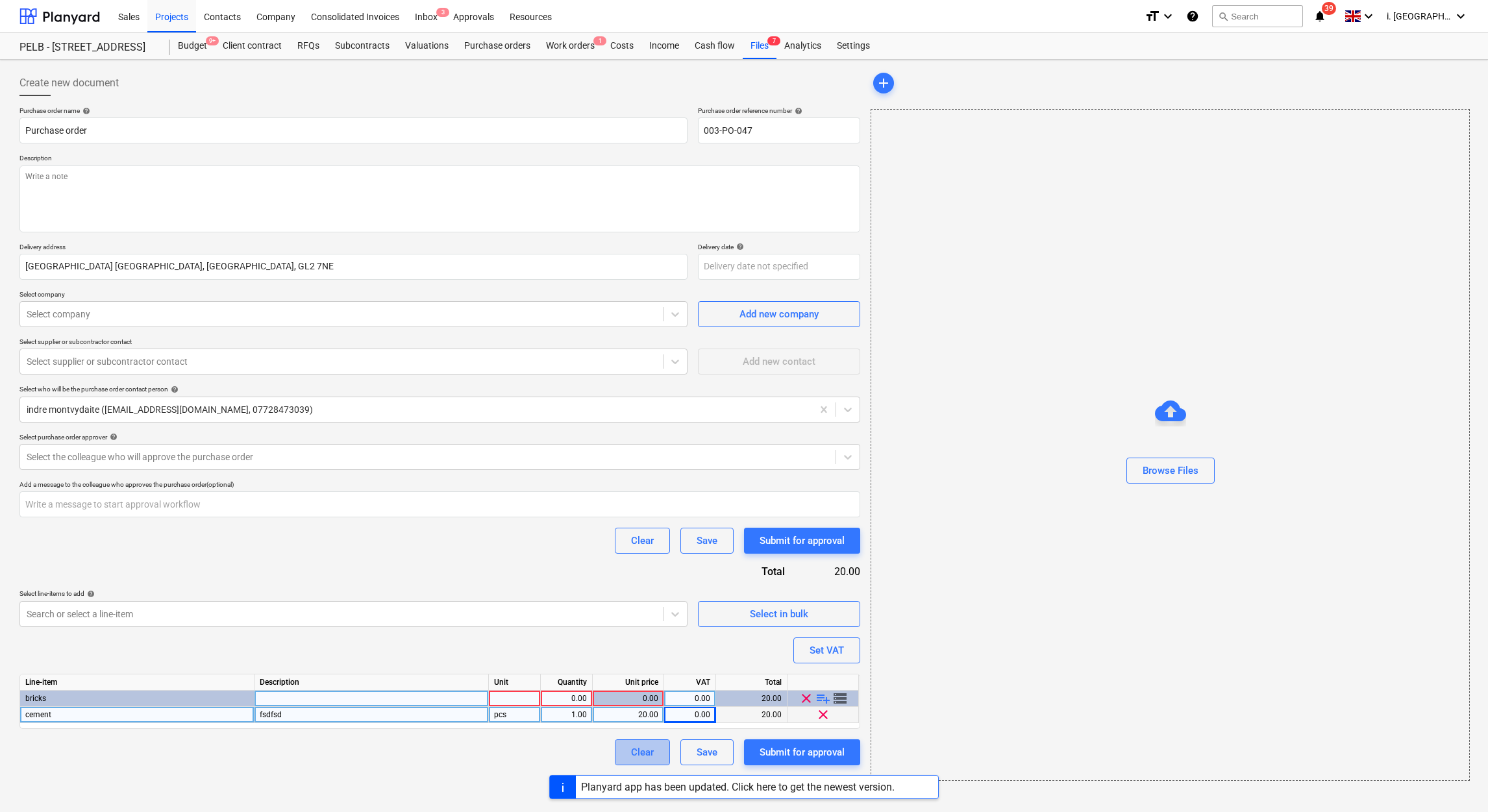
click at [656, 751] on button "Clear" at bounding box center [643, 752] width 56 height 26
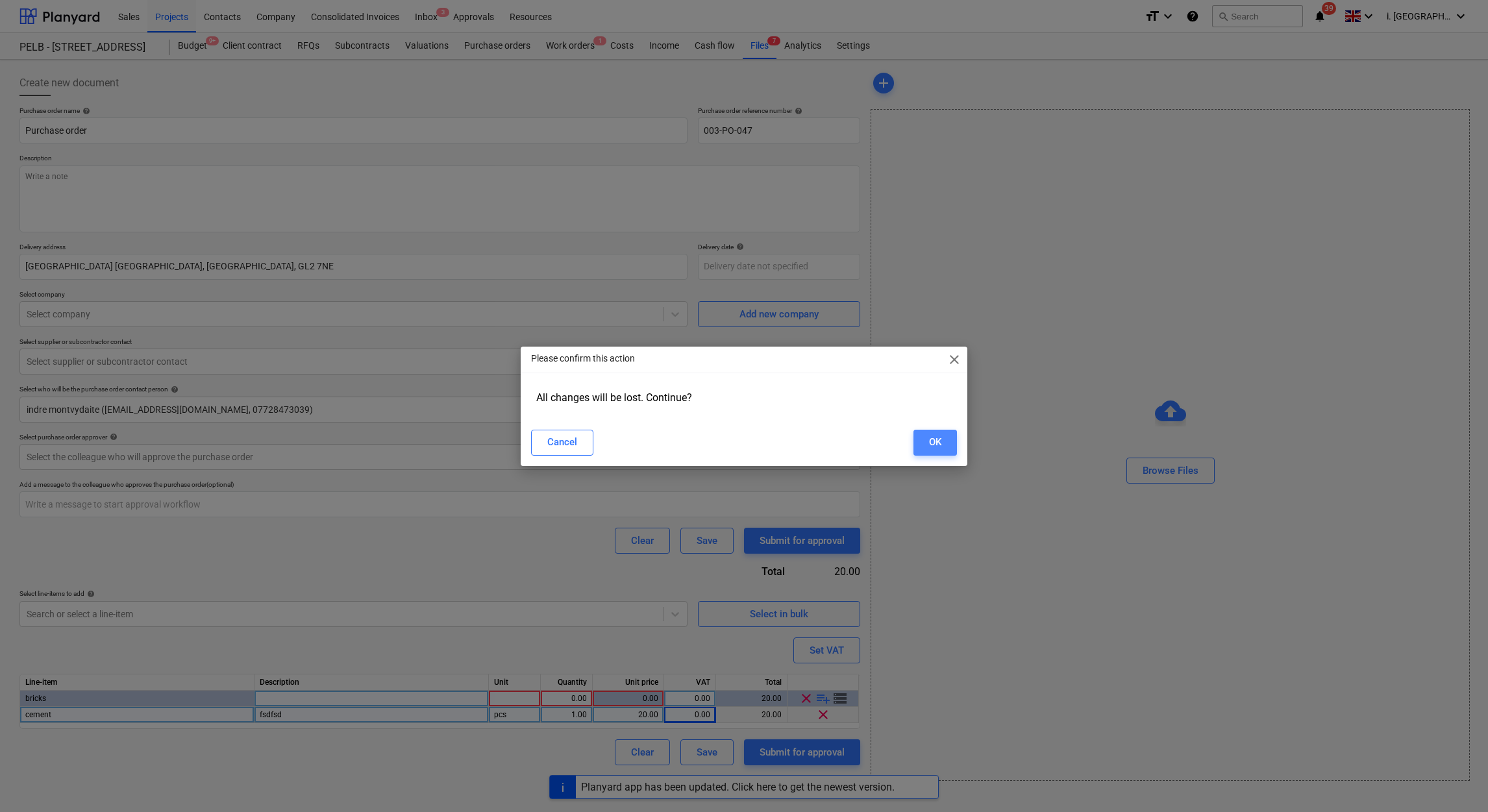
click at [922, 440] on button "OK" at bounding box center [935, 442] width 43 height 26
type textarea "x"
type input "003-PO-047"
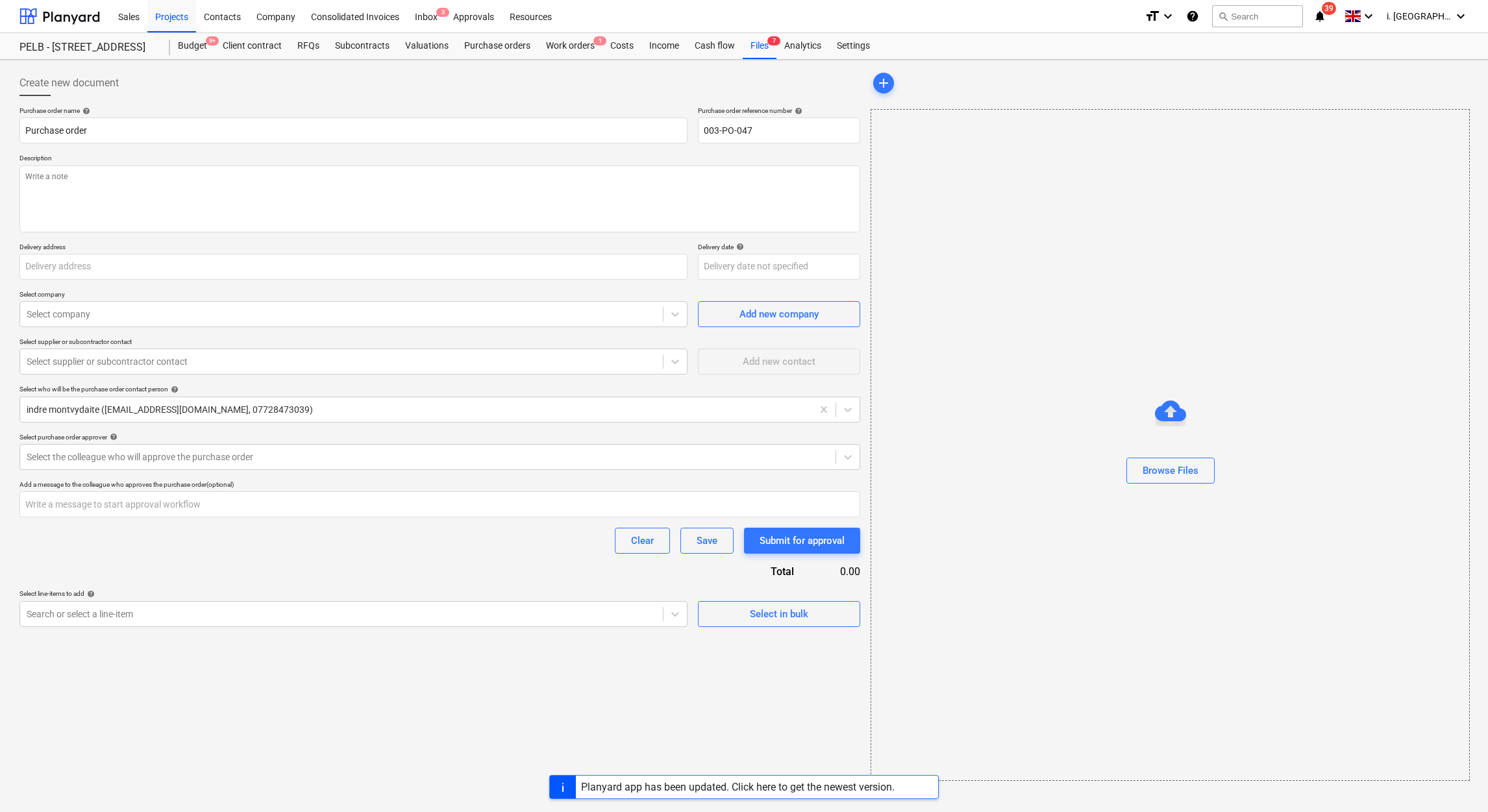
type textarea "x"
click at [756, 46] on div "Files 7" at bounding box center [760, 46] width 34 height 26
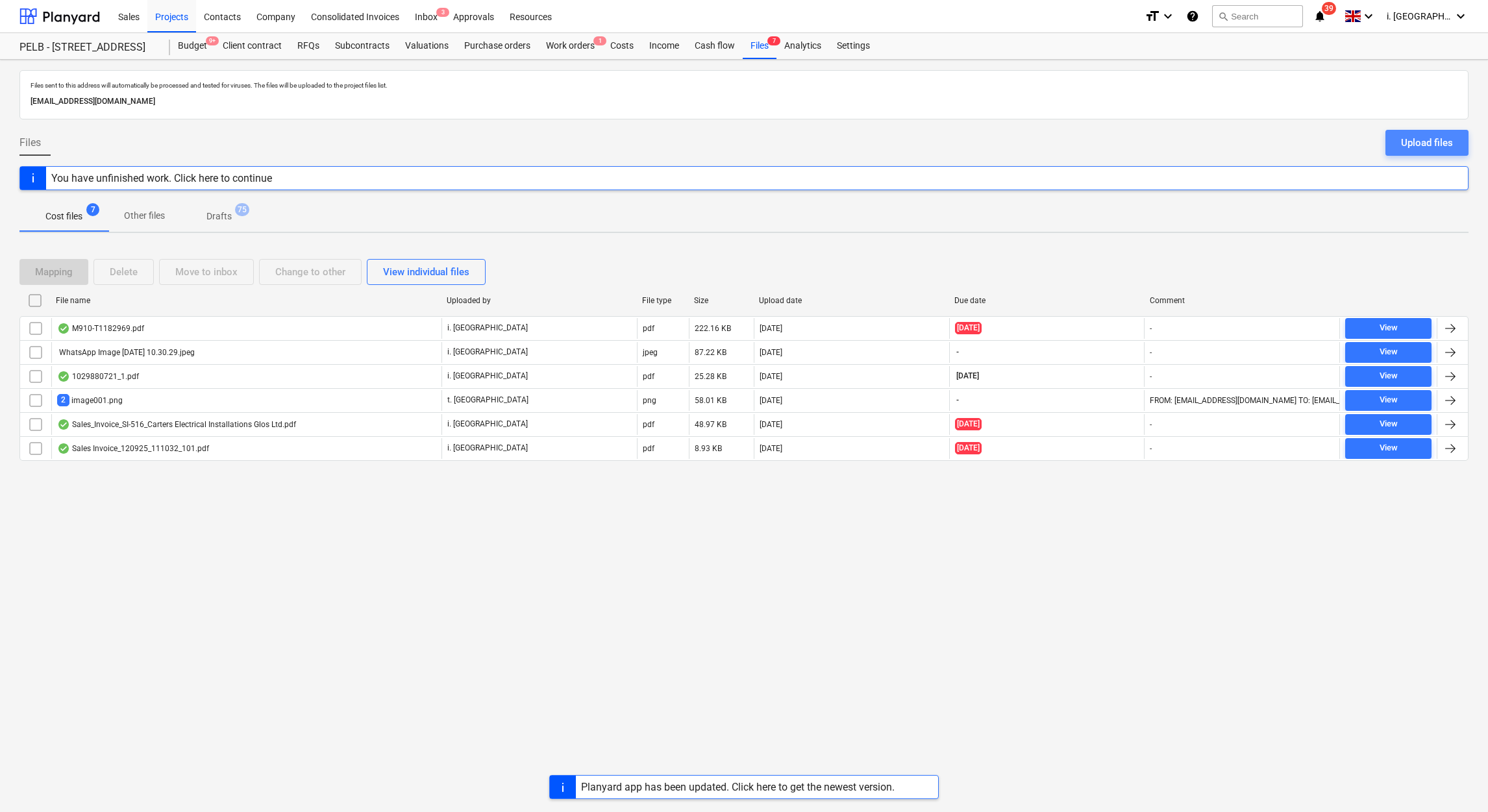
click at [1412, 144] on div "Upload files" at bounding box center [1427, 142] width 52 height 17
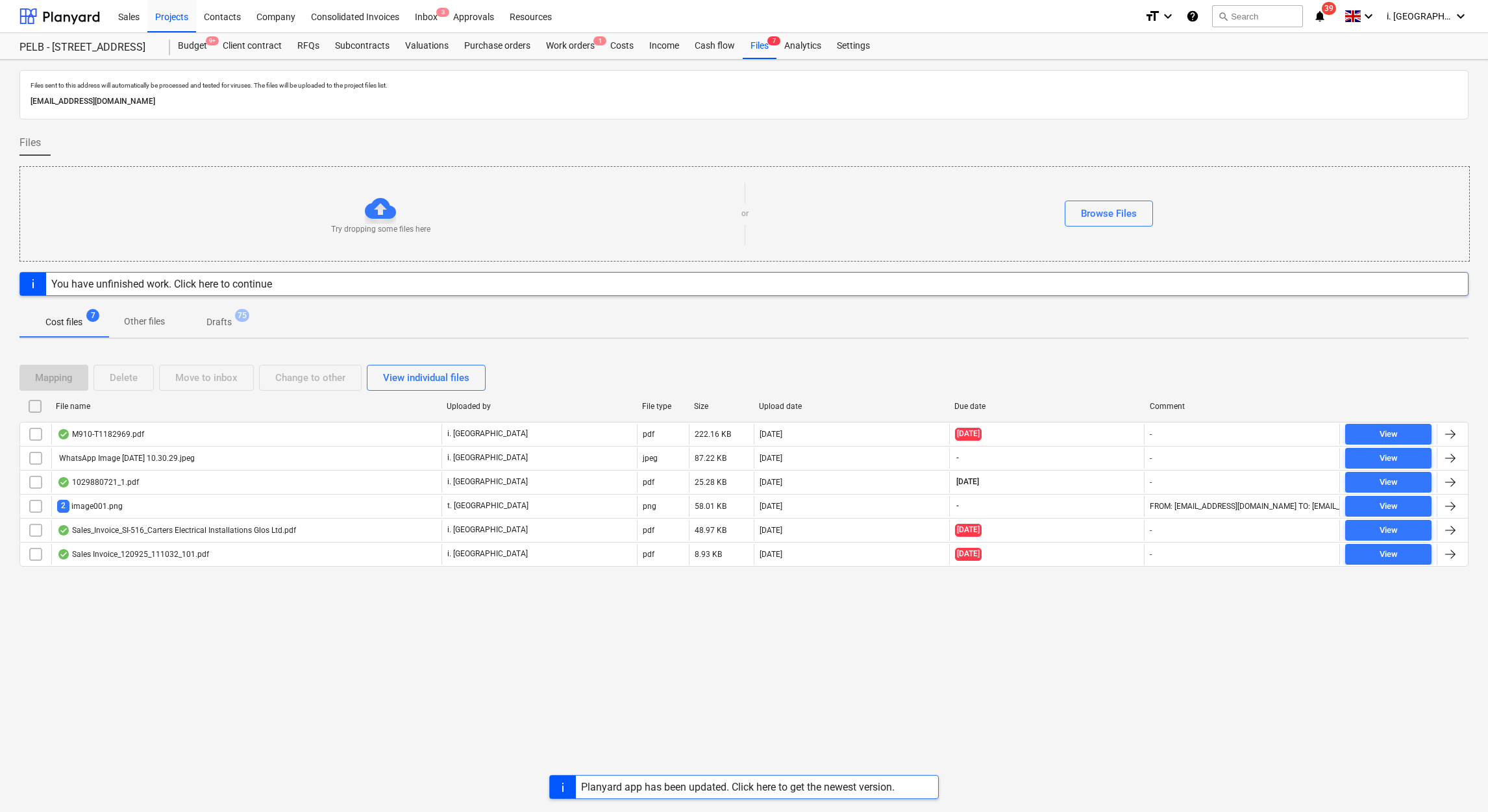
click at [1153, 225] on div "Browse Files" at bounding box center [1108, 213] width 721 height 26
click at [1132, 219] on div "Browse Files" at bounding box center [1108, 214] width 56 height 17
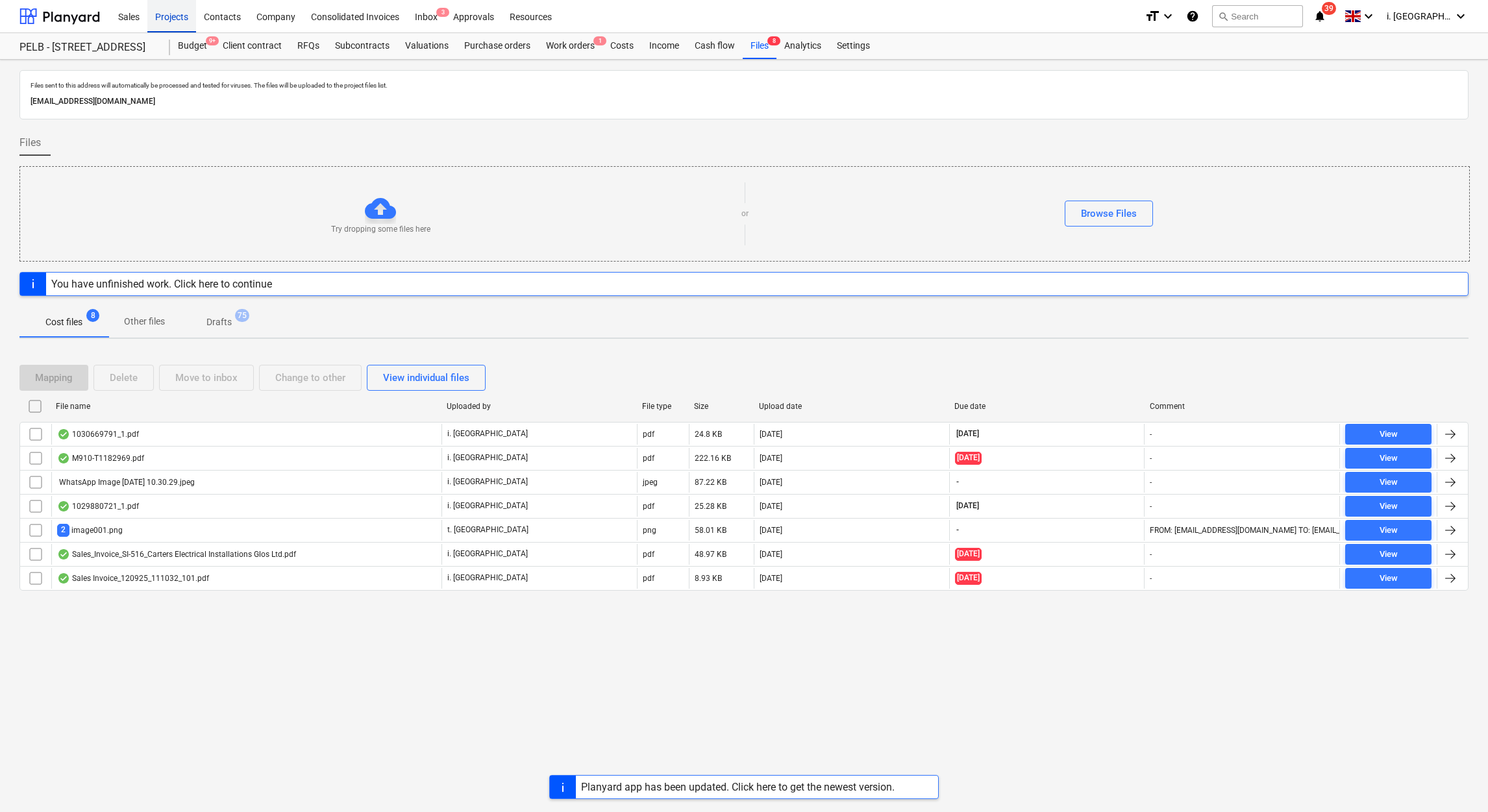
click at [175, 20] on div "Projects" at bounding box center [171, 16] width 49 height 34
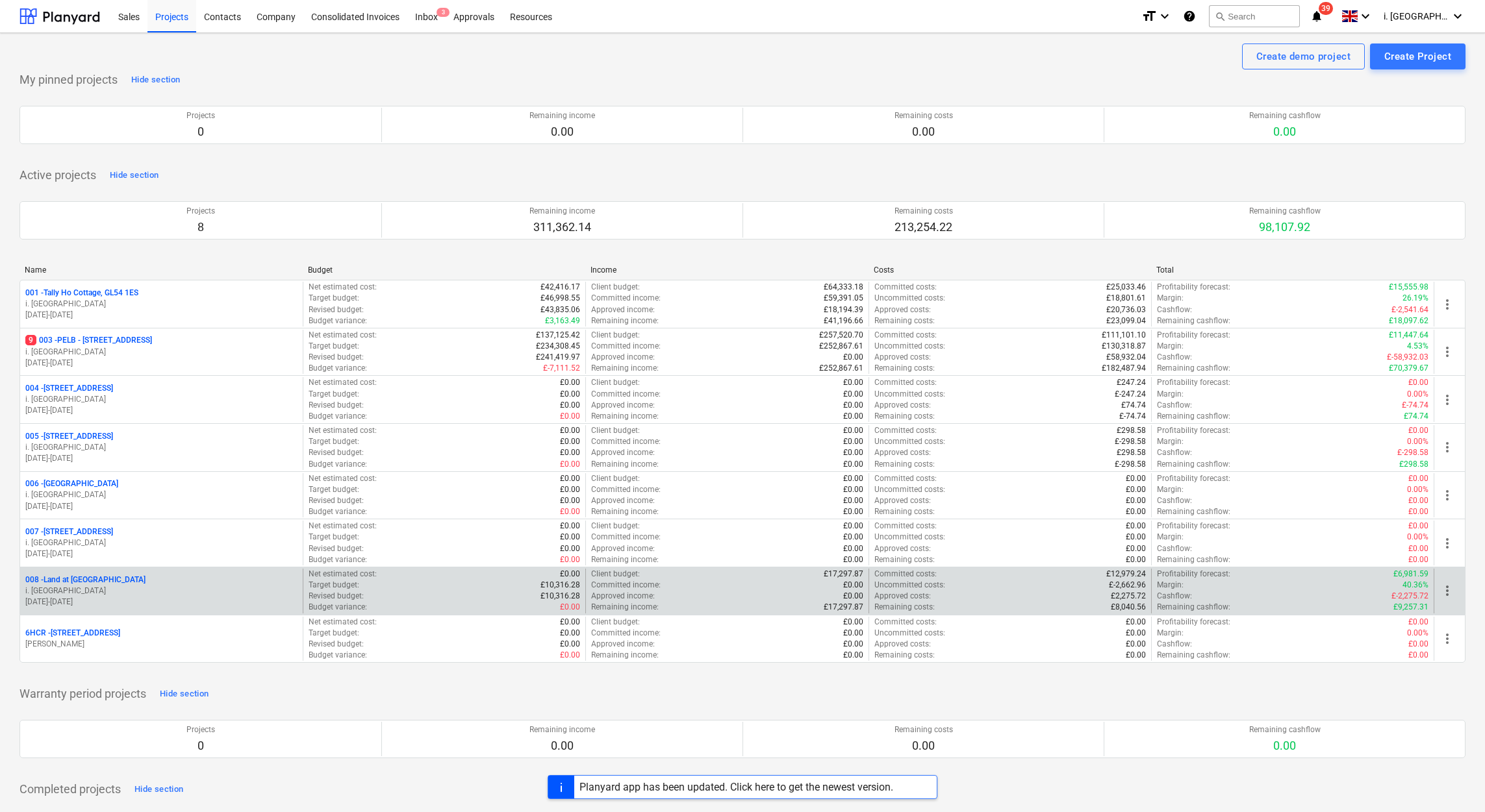
click at [171, 597] on p "i. [GEOGRAPHIC_DATA]" at bounding box center [162, 591] width 272 height 11
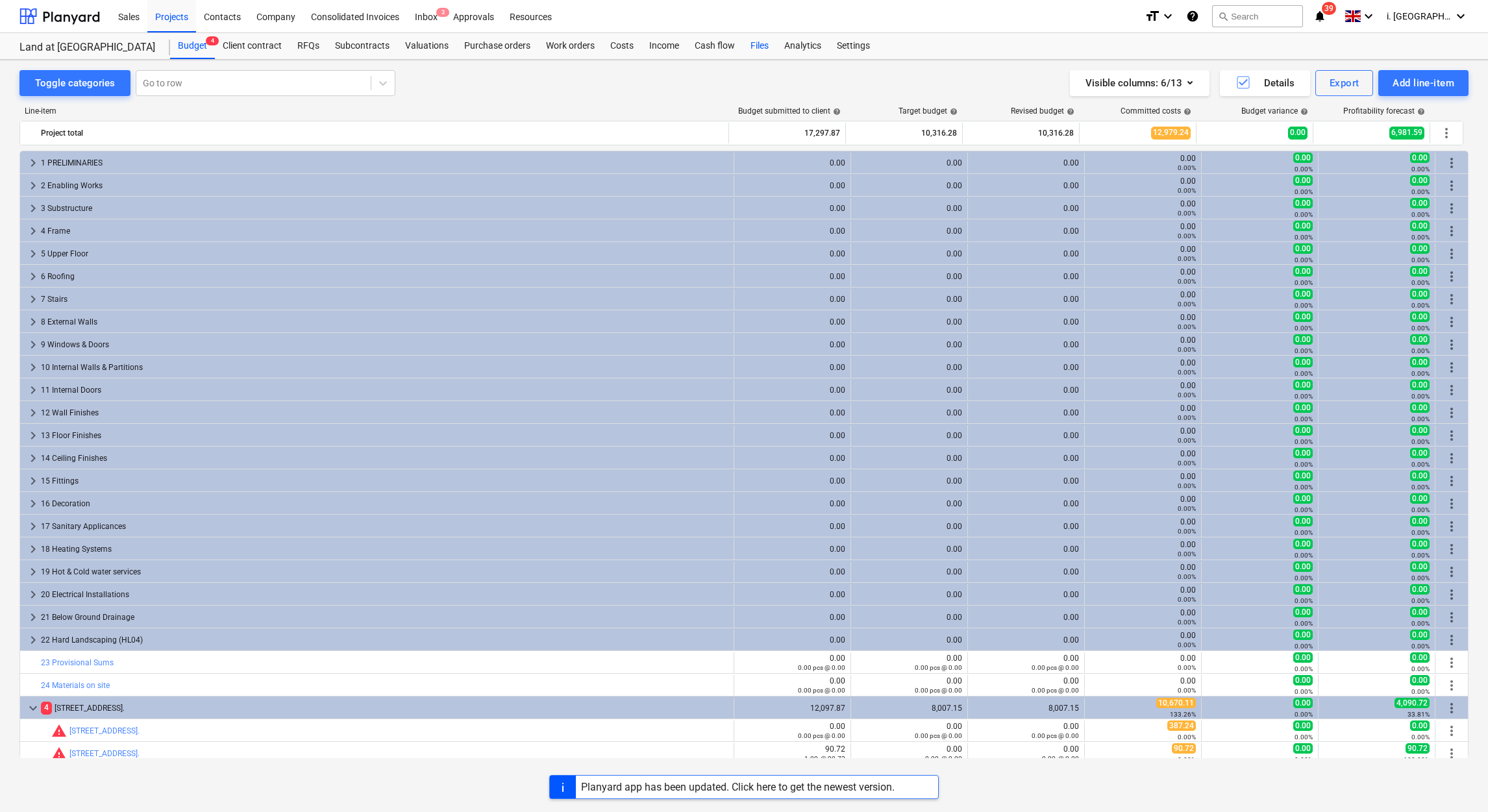
click at [761, 51] on div "Files" at bounding box center [760, 46] width 34 height 26
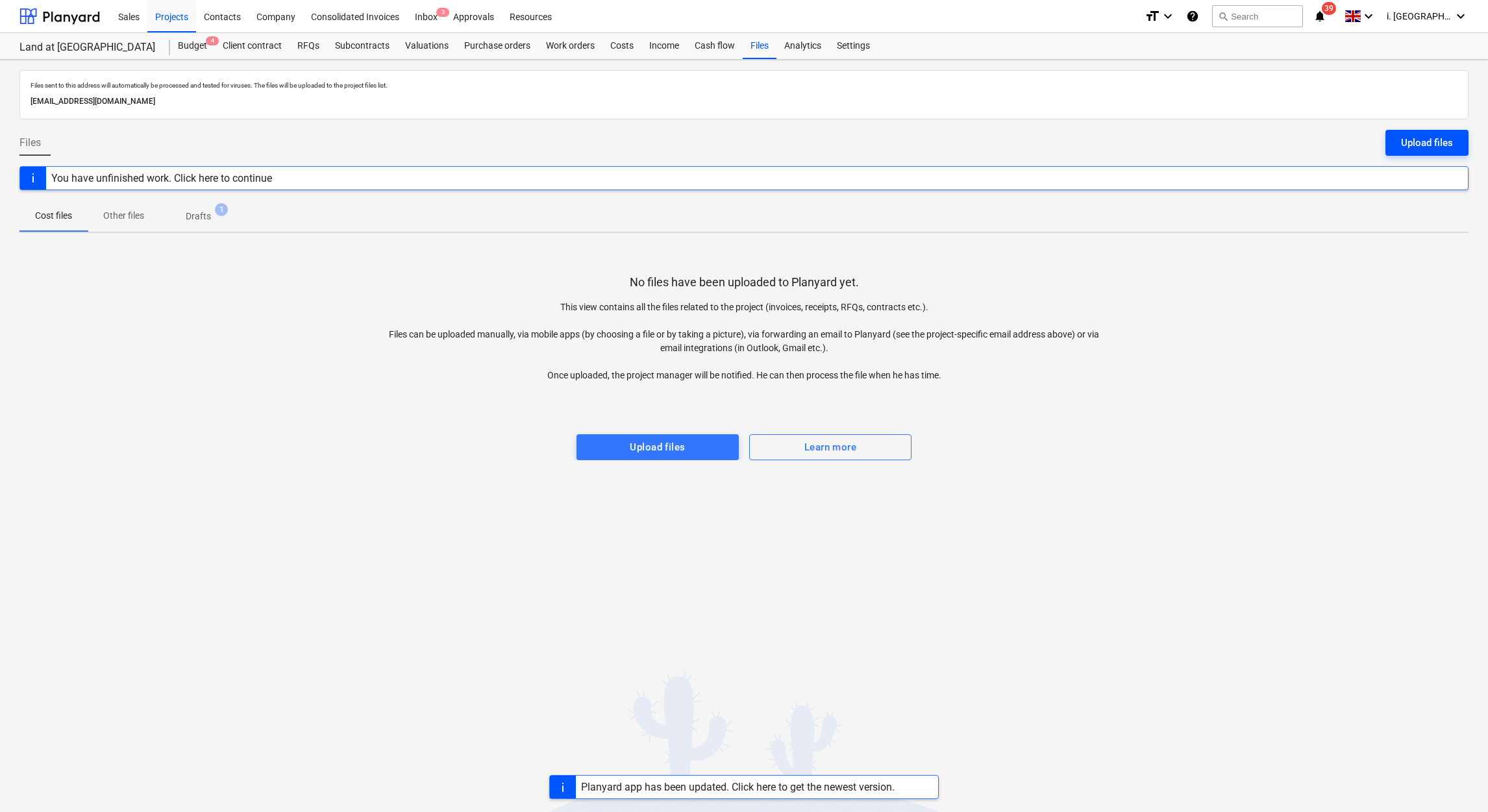
click at [1404, 148] on div "Upload files" at bounding box center [1427, 142] width 52 height 17
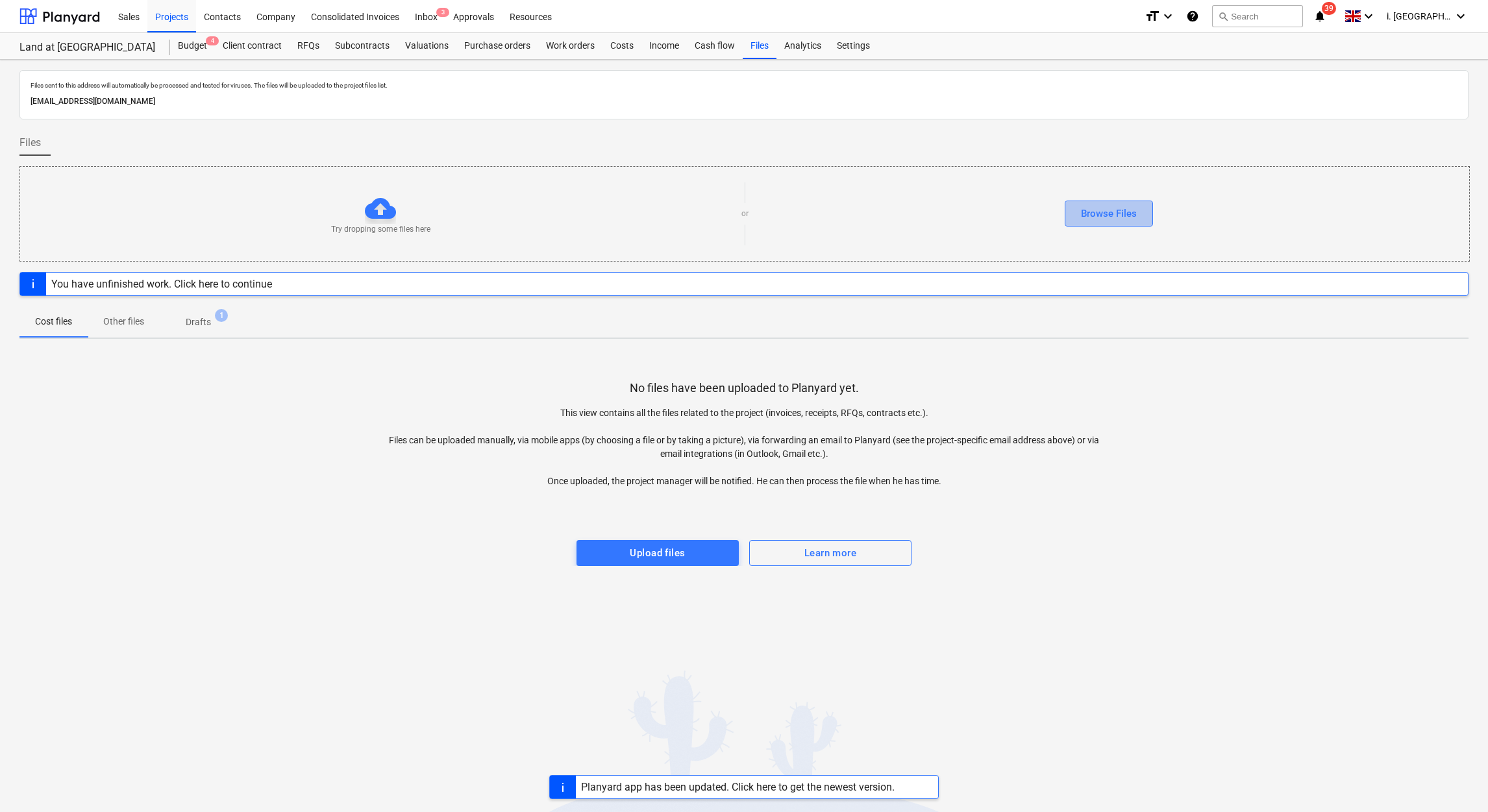
click at [1117, 215] on div "Browse Files" at bounding box center [1108, 214] width 56 height 17
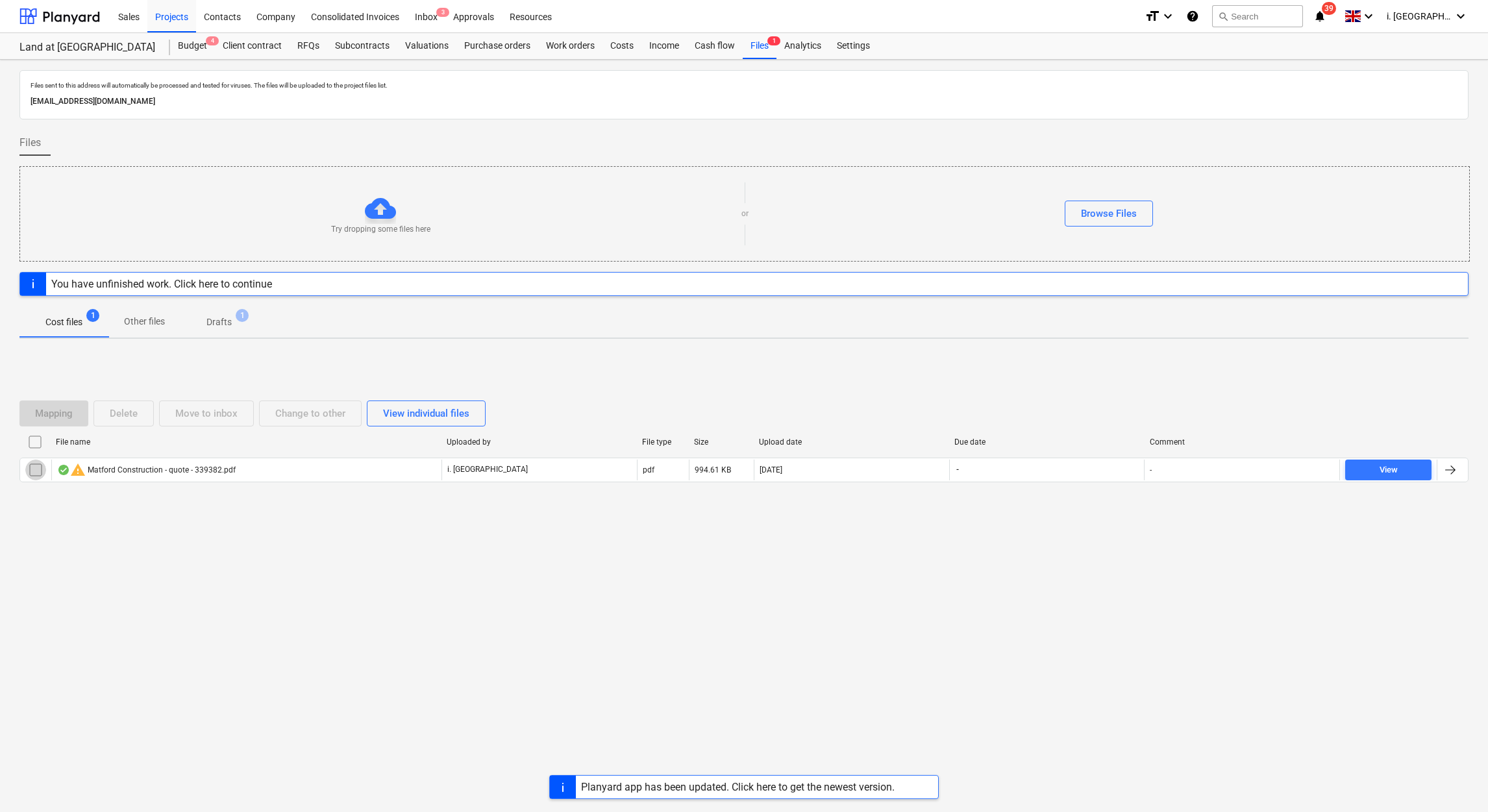
click at [36, 474] on input "checkbox" at bounding box center [36, 470] width 21 height 21
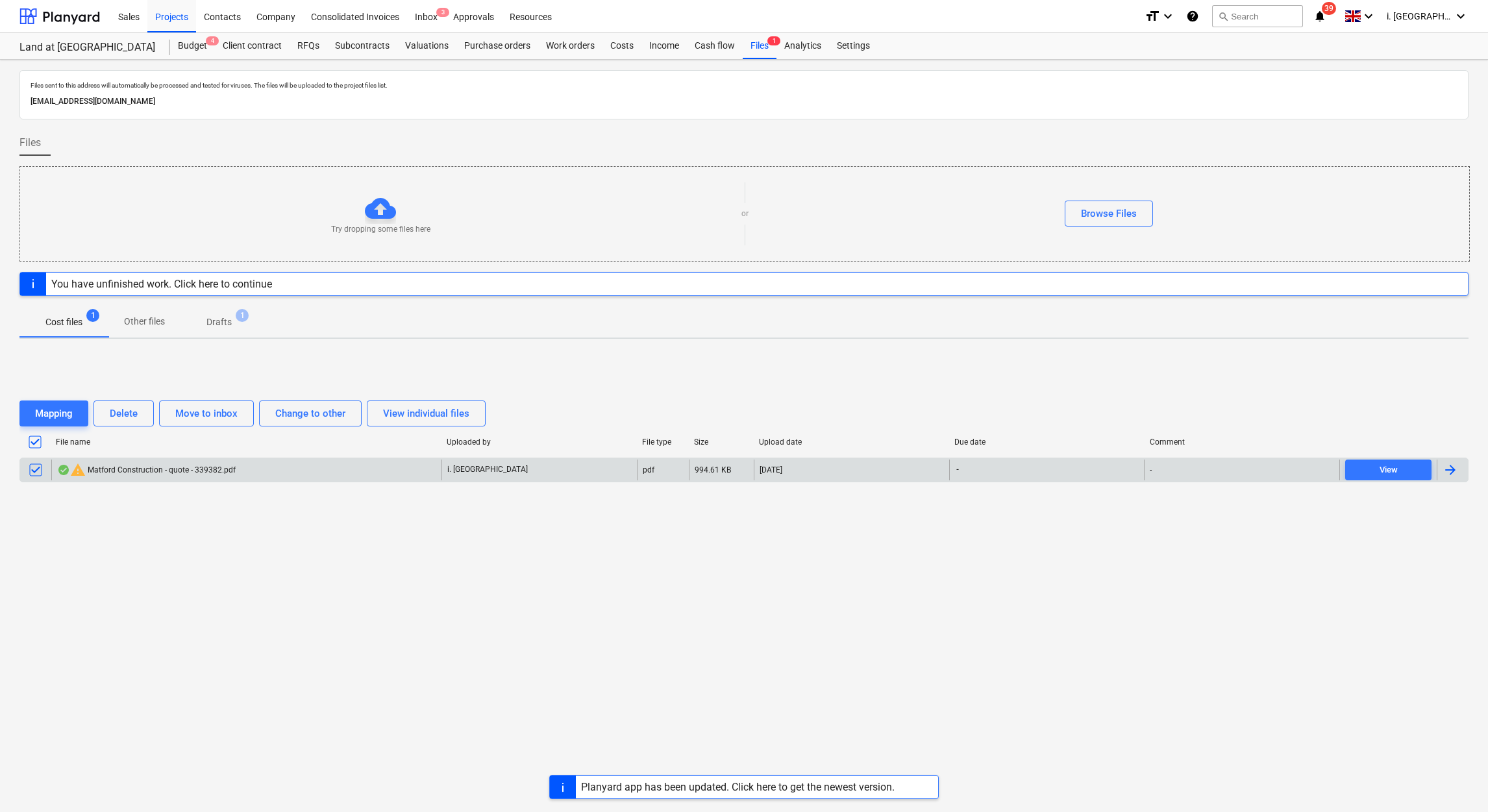
click at [134, 472] on div "warning Matford Construction - quote - 339382.pdf" at bounding box center [147, 470] width 178 height 16
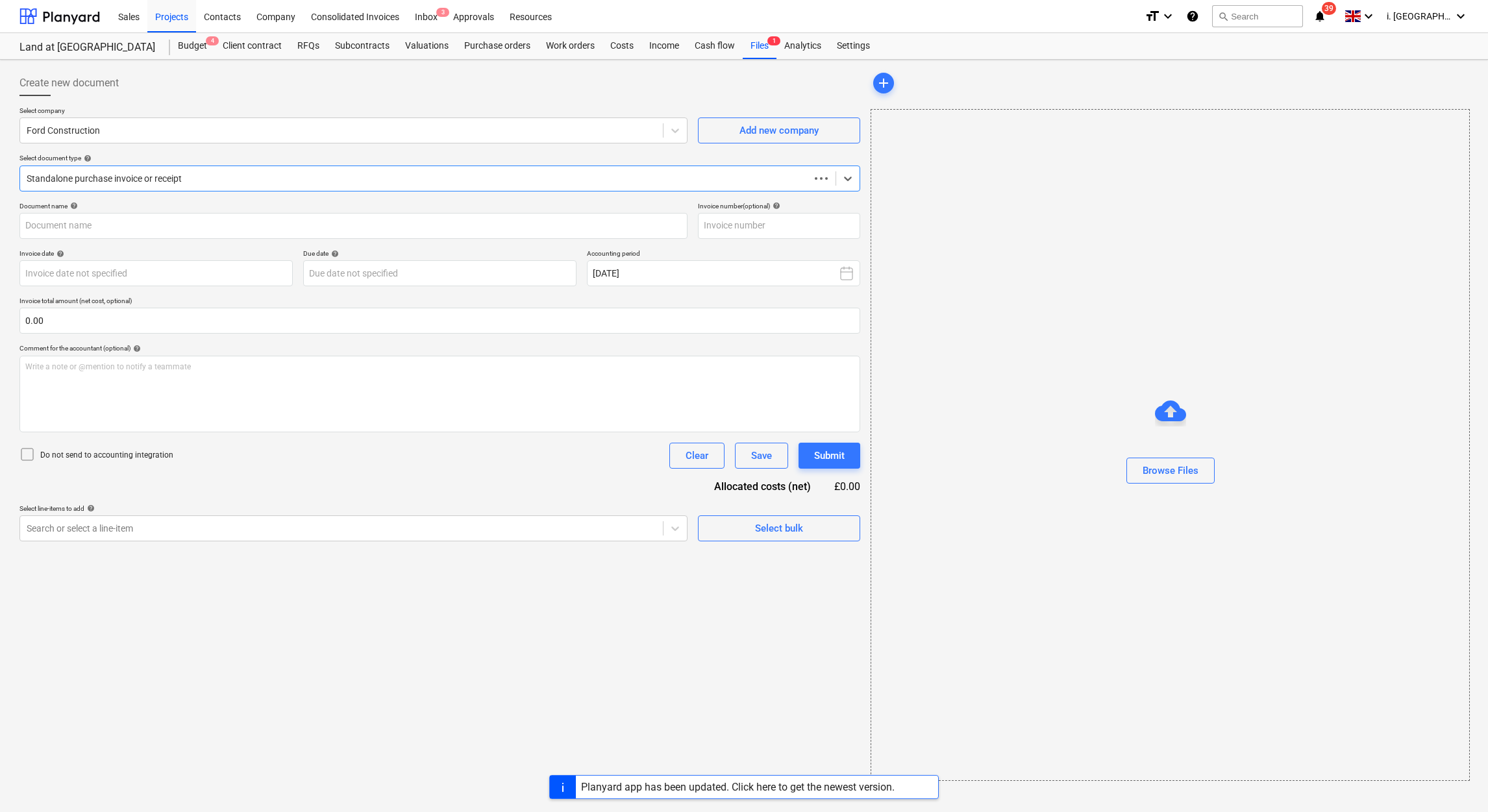
type input "Matford Construction - quote - 339382.pdf"
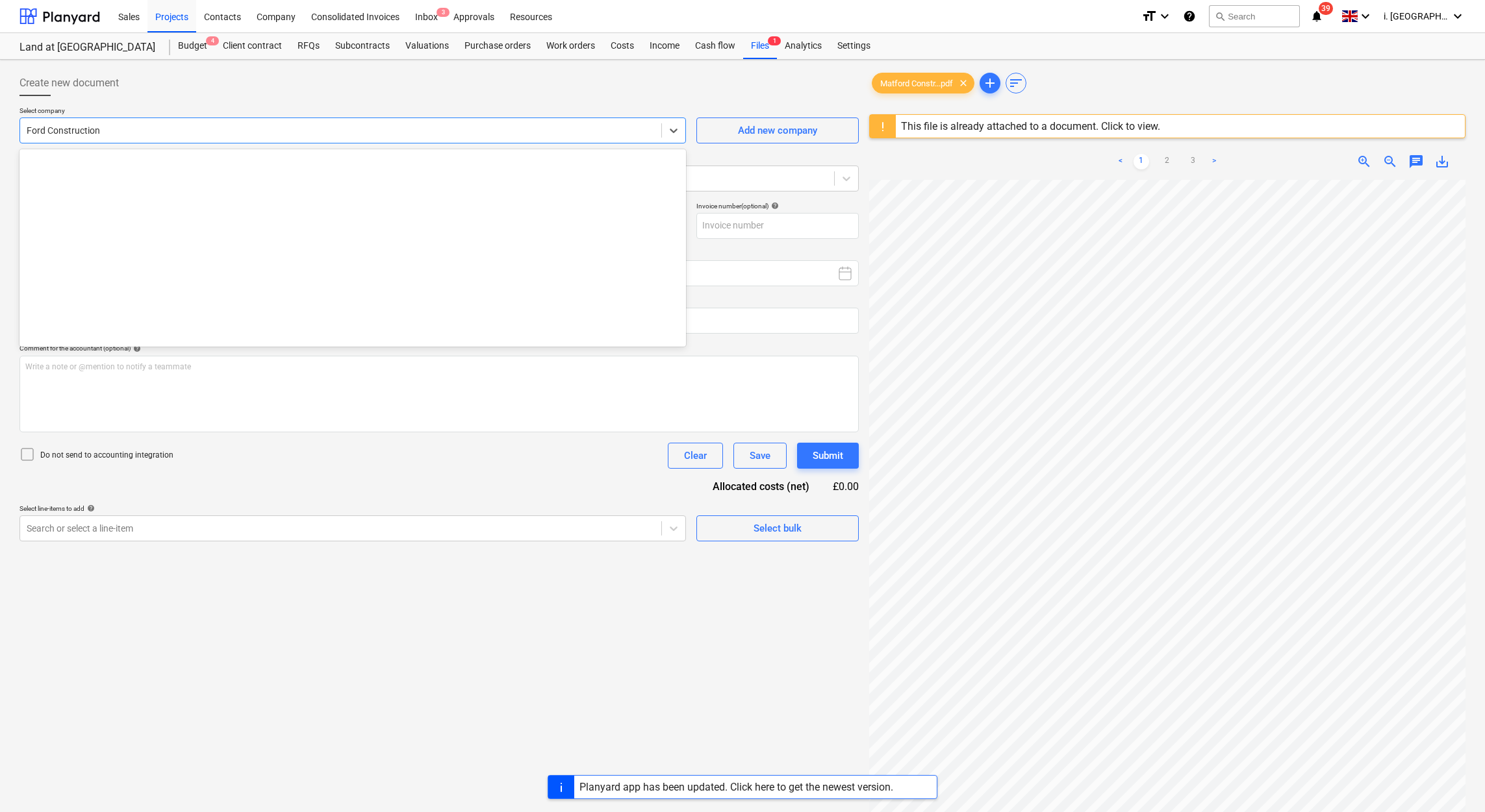
scroll to position [6477, 0]
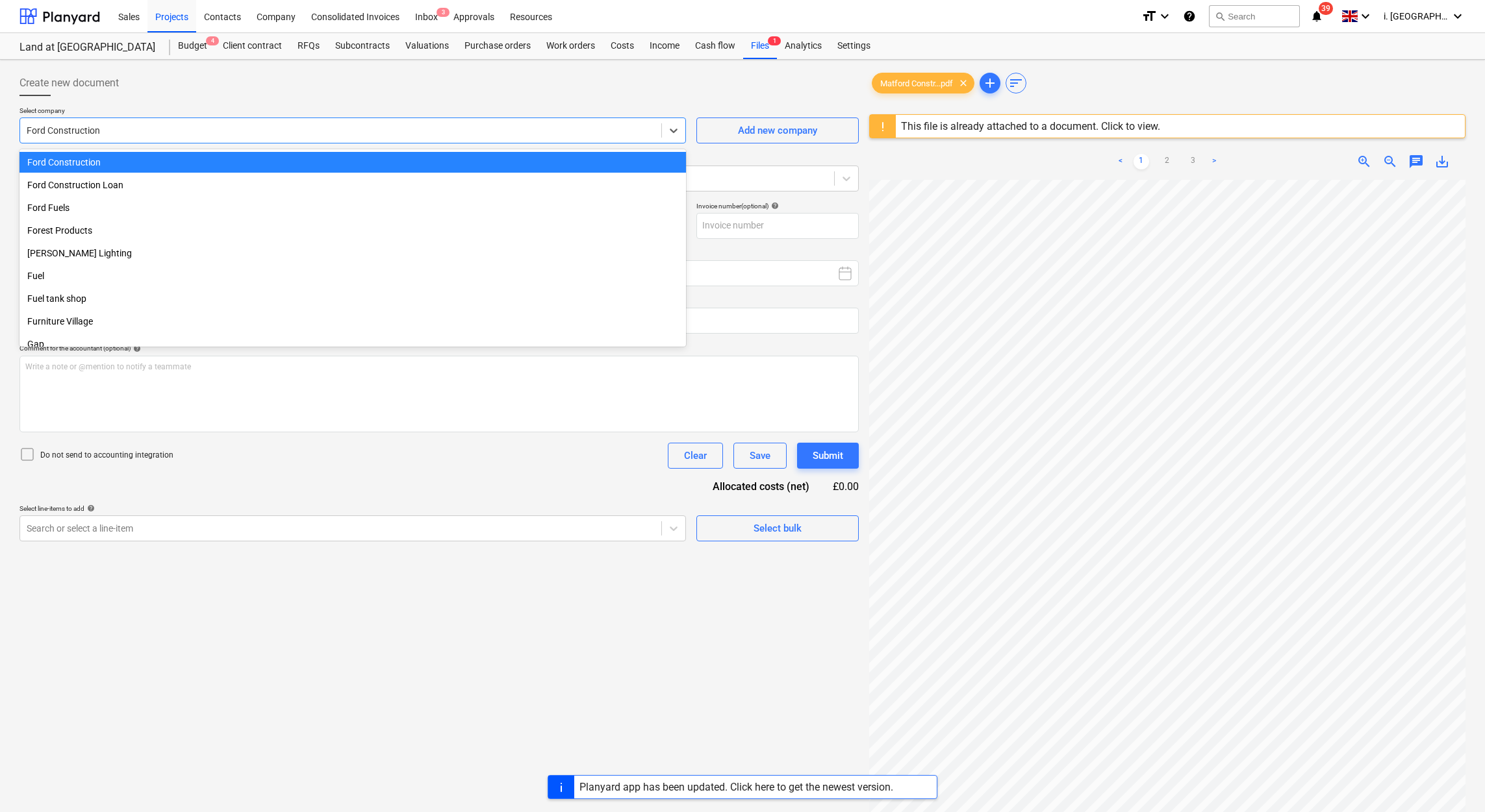
drag, startPoint x: 305, startPoint y: 139, endPoint x: 33, endPoint y: 144, distance: 272.0
click at [33, 144] on div "Select company option Ford Construction selected, 286 of 812. 812 results avail…" at bounding box center [439, 154] width 840 height 95
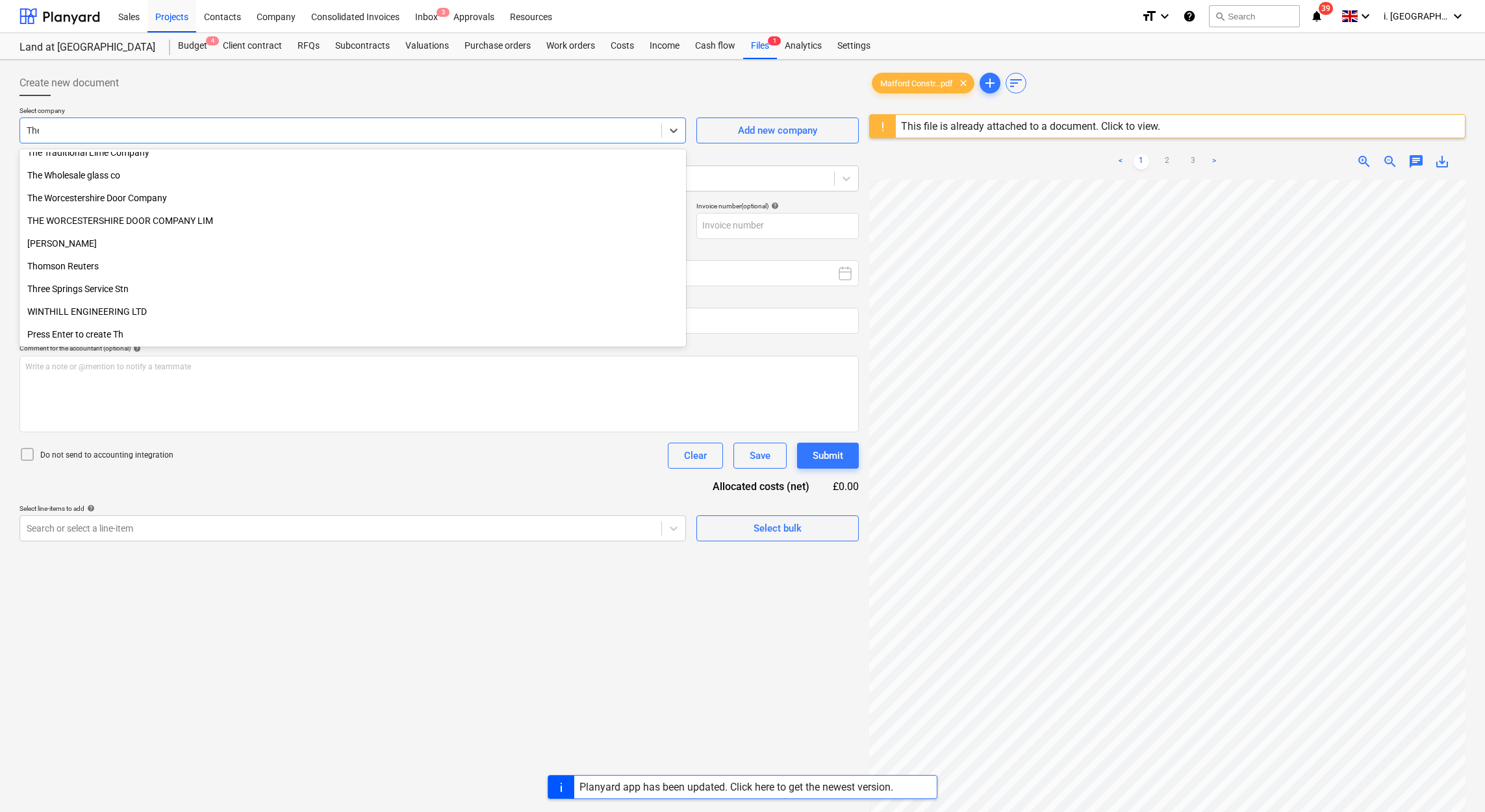
scroll to position [555, 0]
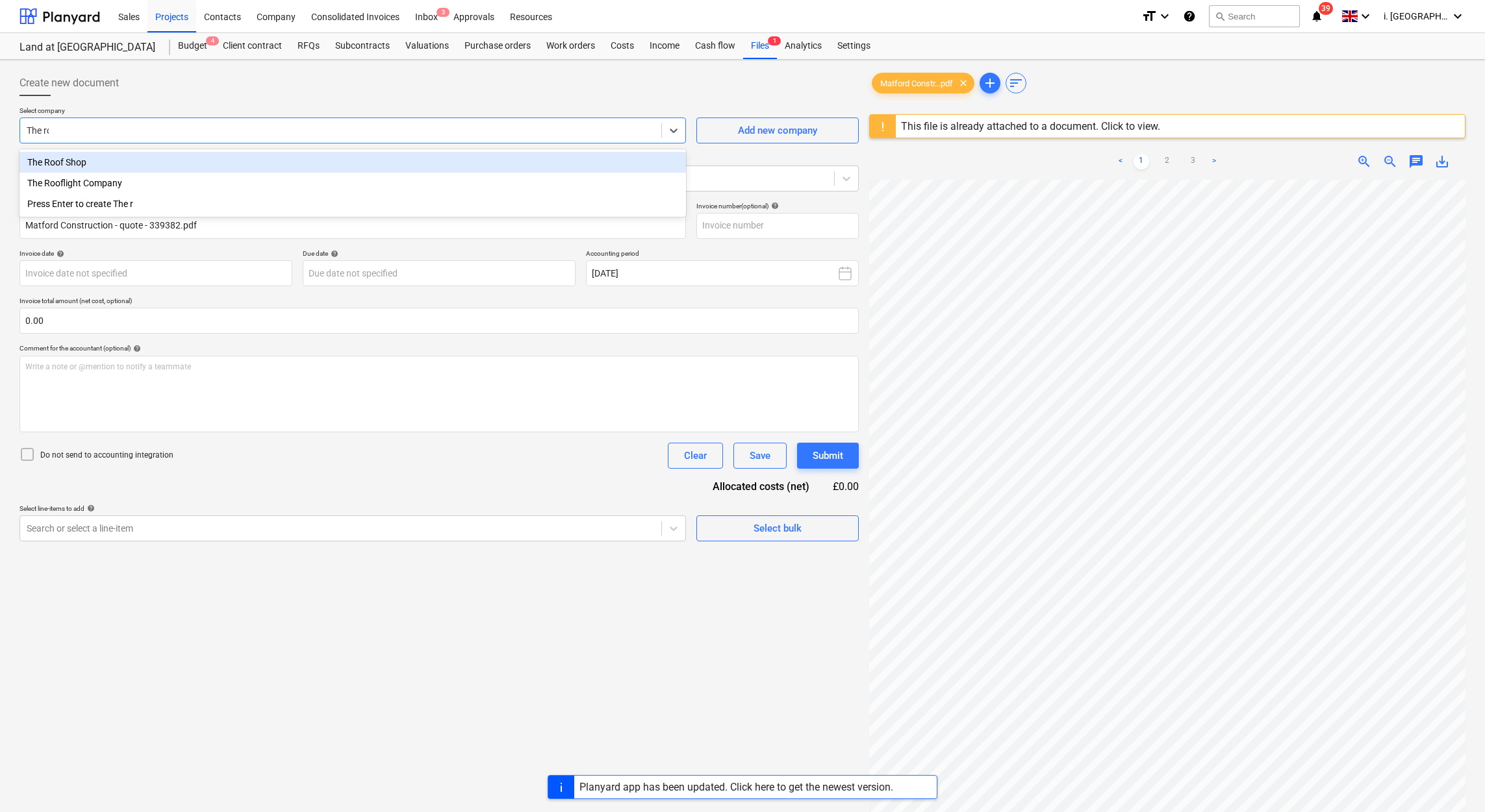
type input "The roo"
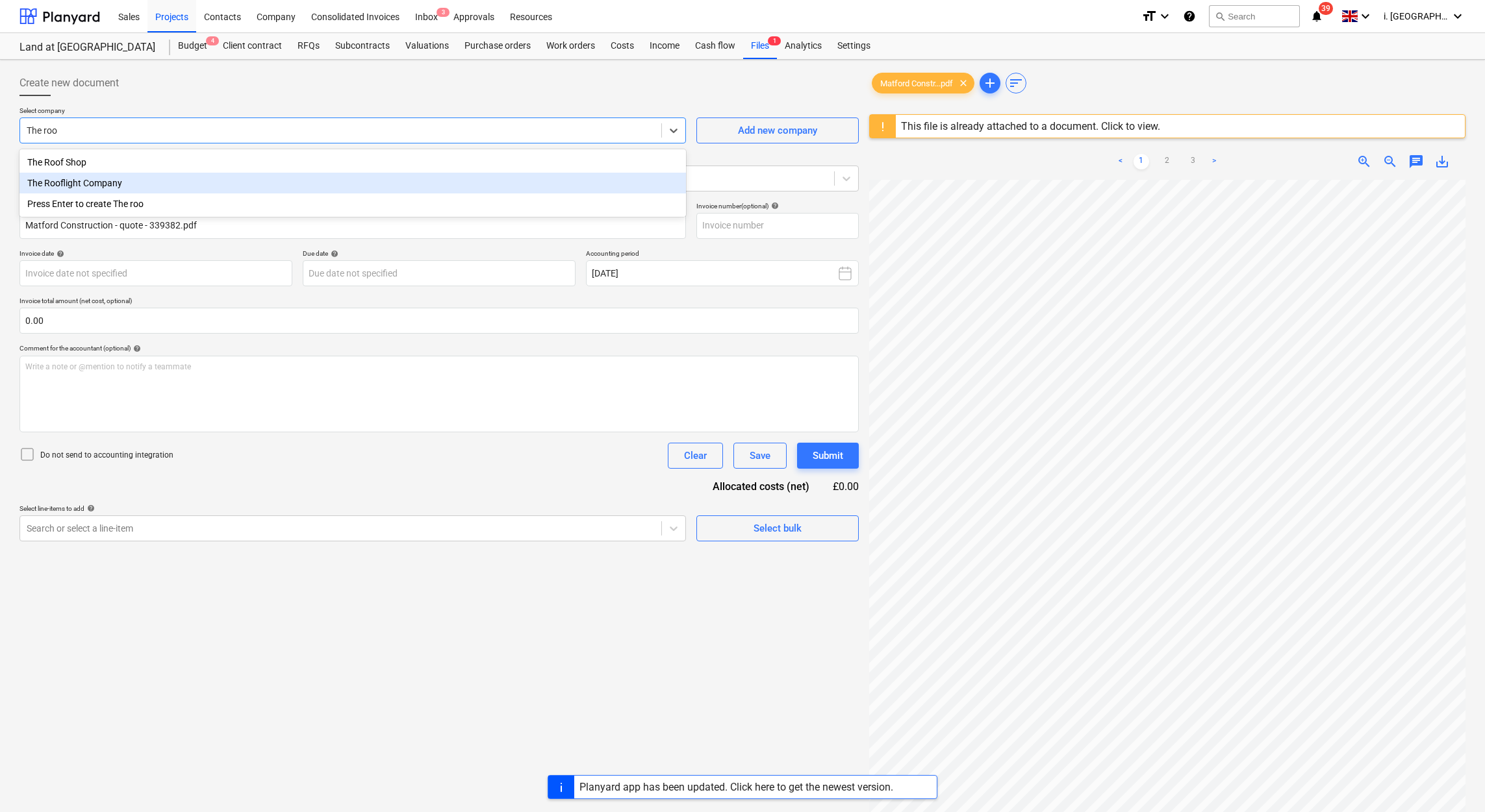
click at [56, 183] on div "The Rooflight Company" at bounding box center [352, 184] width 667 height 21
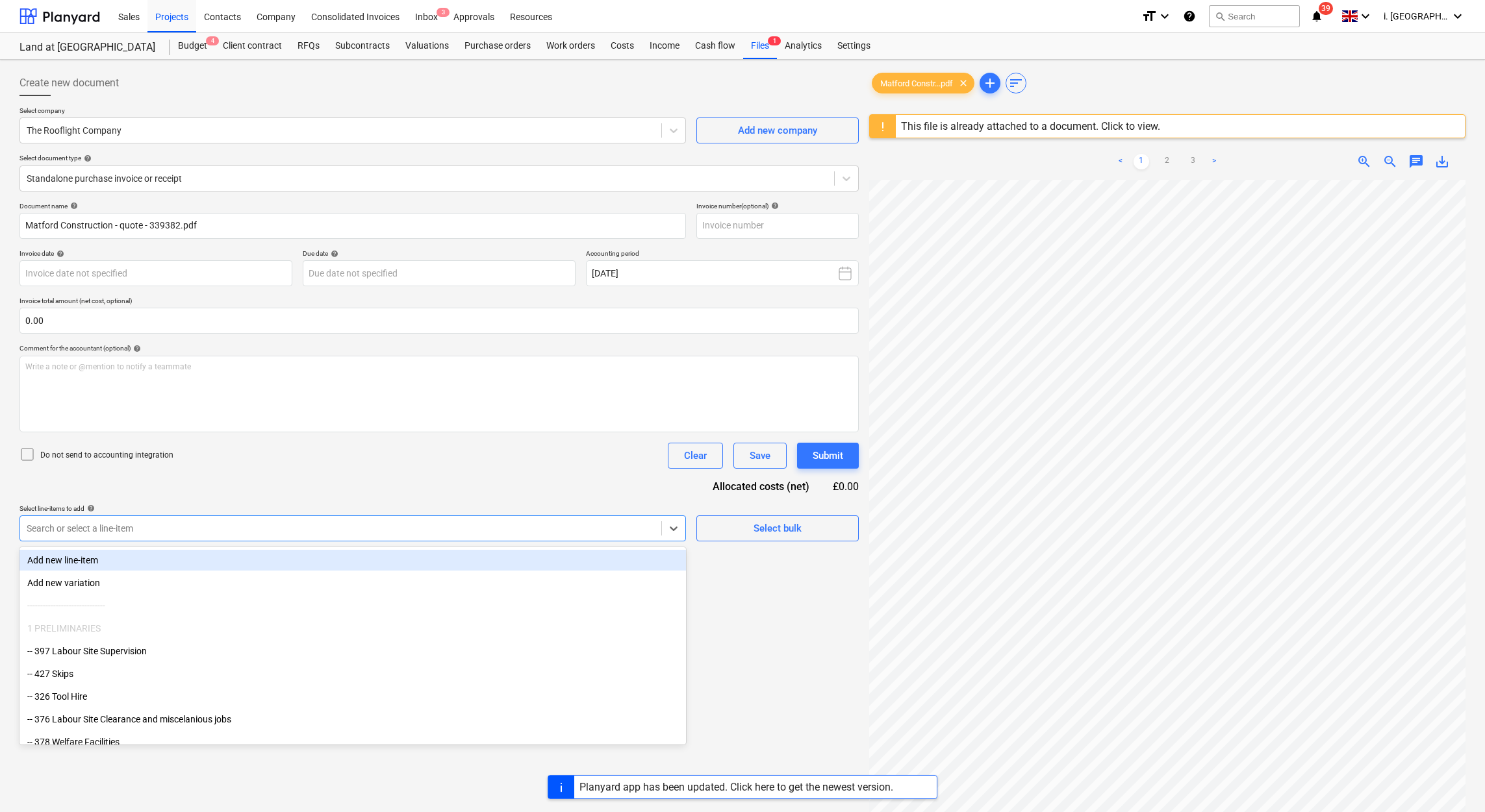
click at [593, 537] on div "Search or select a line-item" at bounding box center [341, 529] width 641 height 19
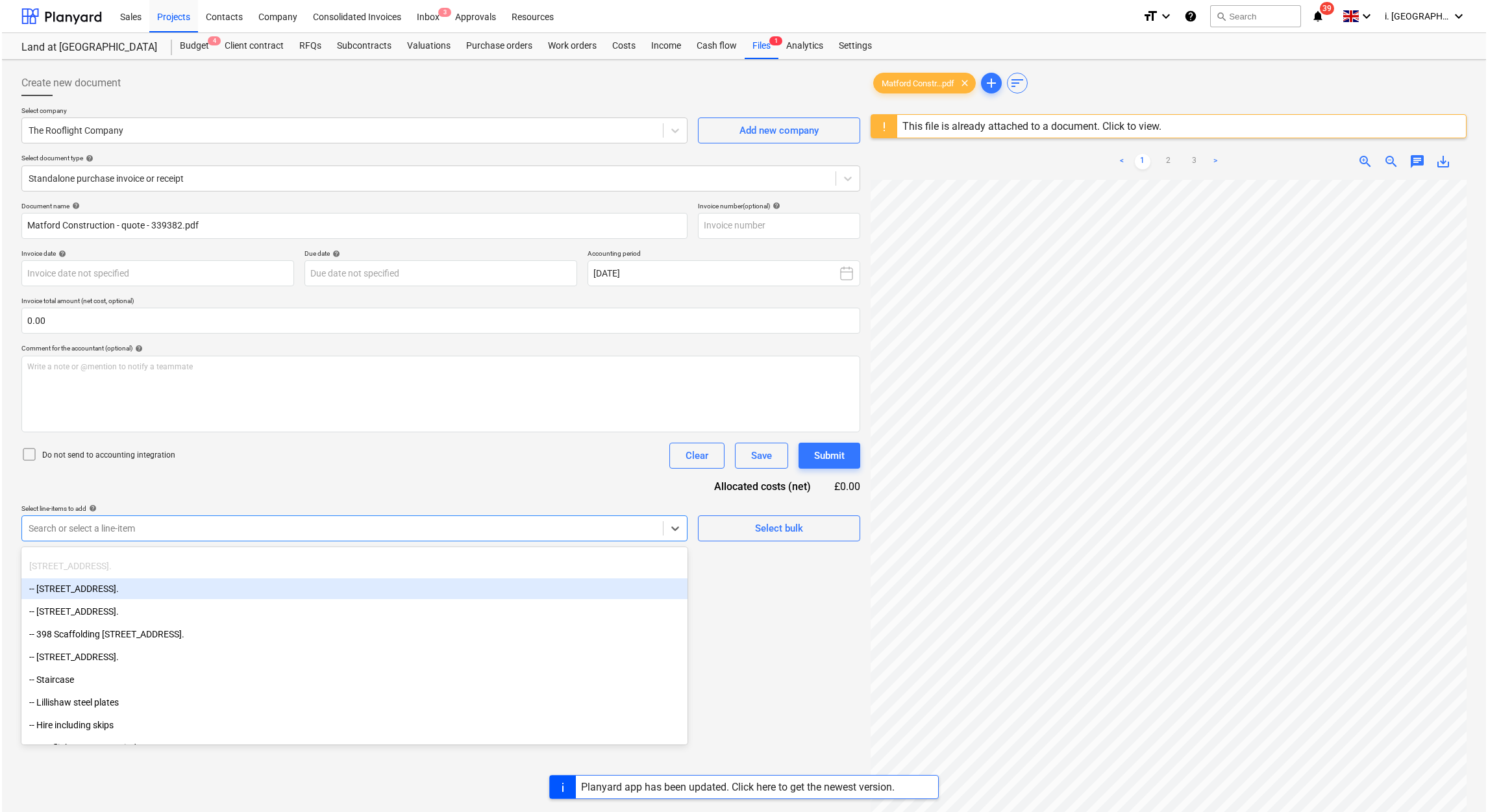
scroll to position [1684, 0]
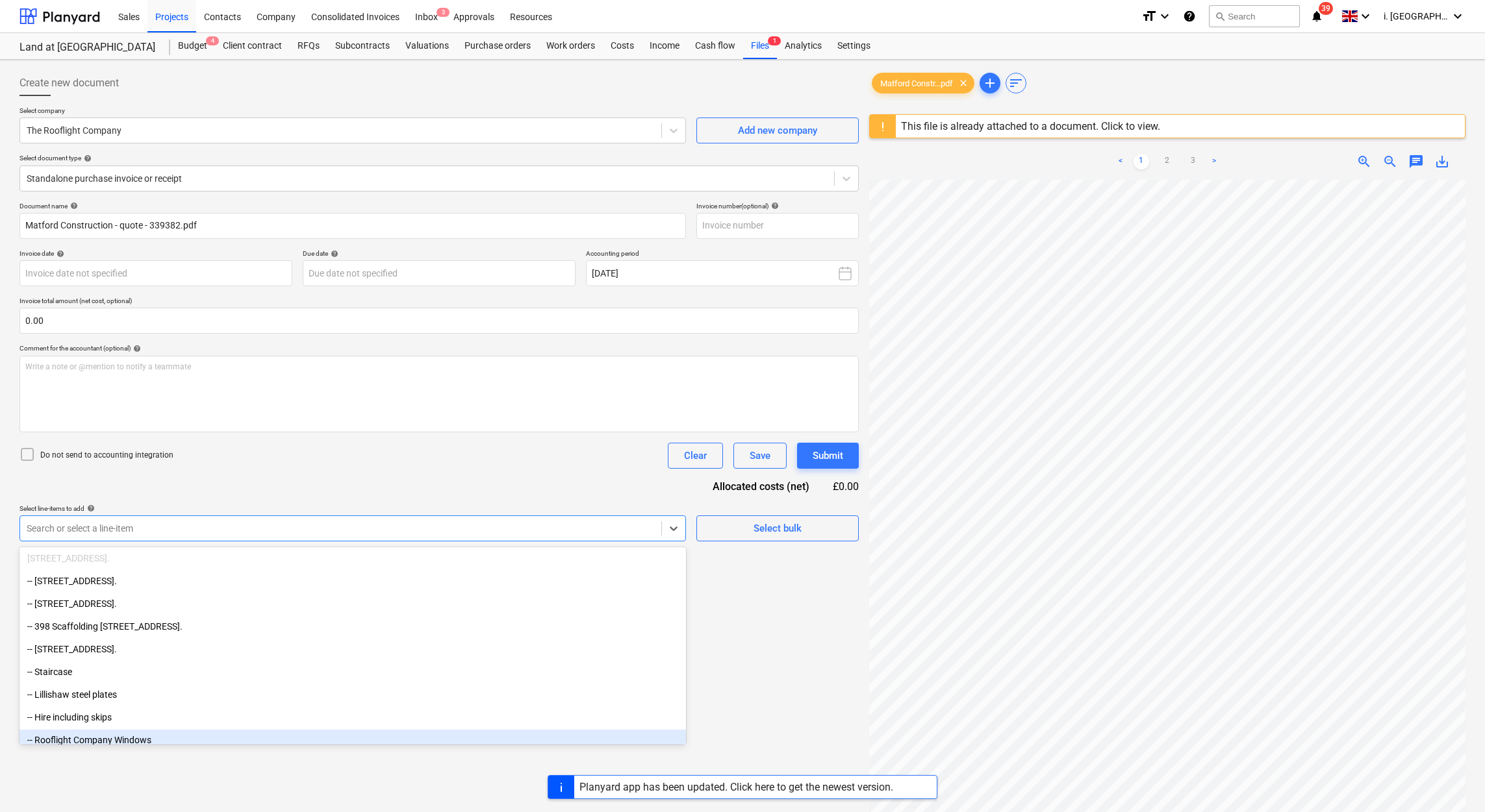
click at [184, 740] on div "-- Rooflight Company Windows" at bounding box center [352, 741] width 667 height 21
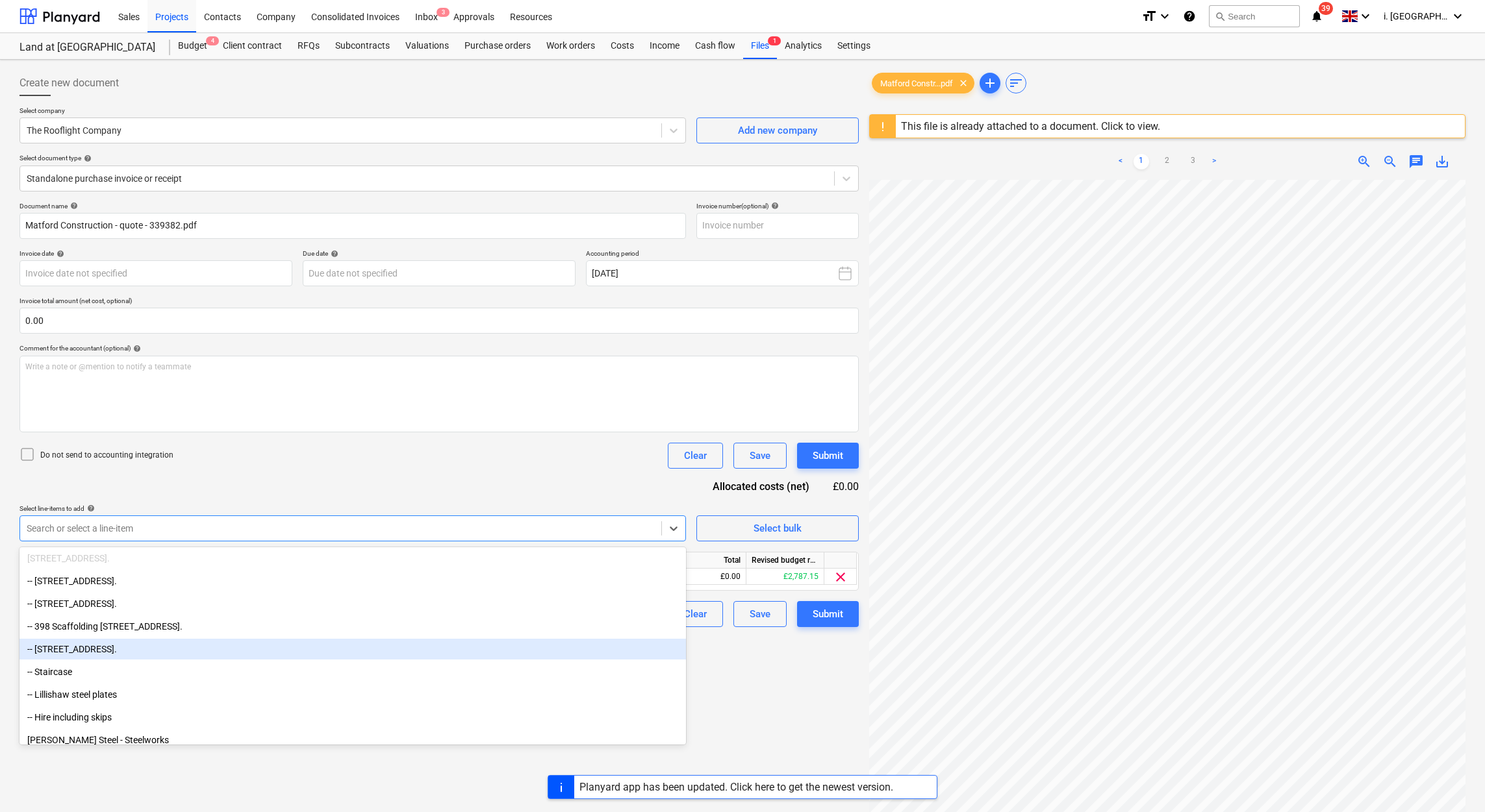
click at [742, 682] on div "Create new document Select company The Rooflight Company Add new company Select…" at bounding box center [439, 513] width 849 height 896
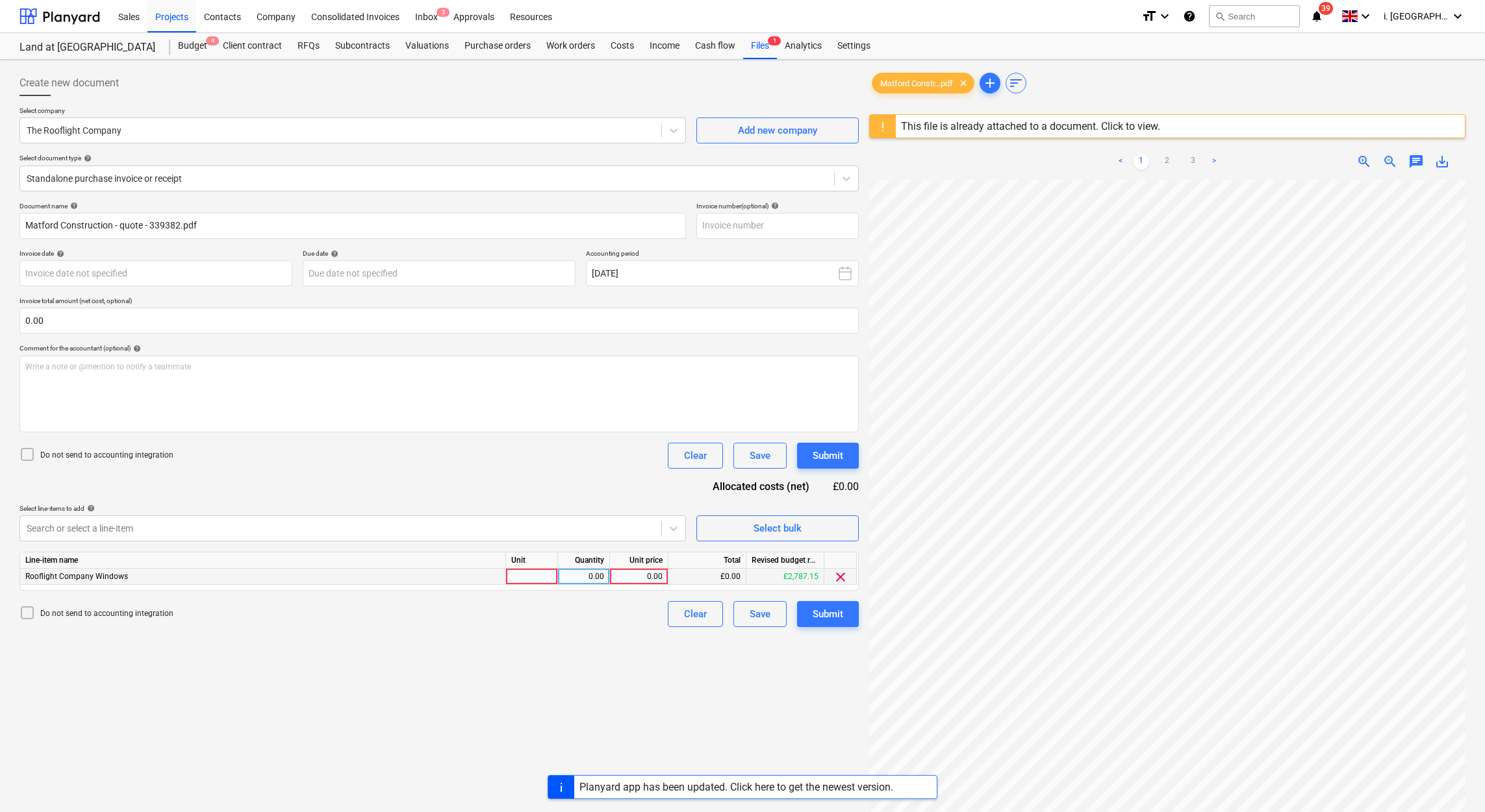
click at [539, 573] on div at bounding box center [531, 577] width 52 height 16
type input "1"
click at [637, 572] on div "0.00" at bounding box center [639, 577] width 48 height 16
type input "2787.15"
click at [728, 222] on input "text" at bounding box center [778, 225] width 162 height 26
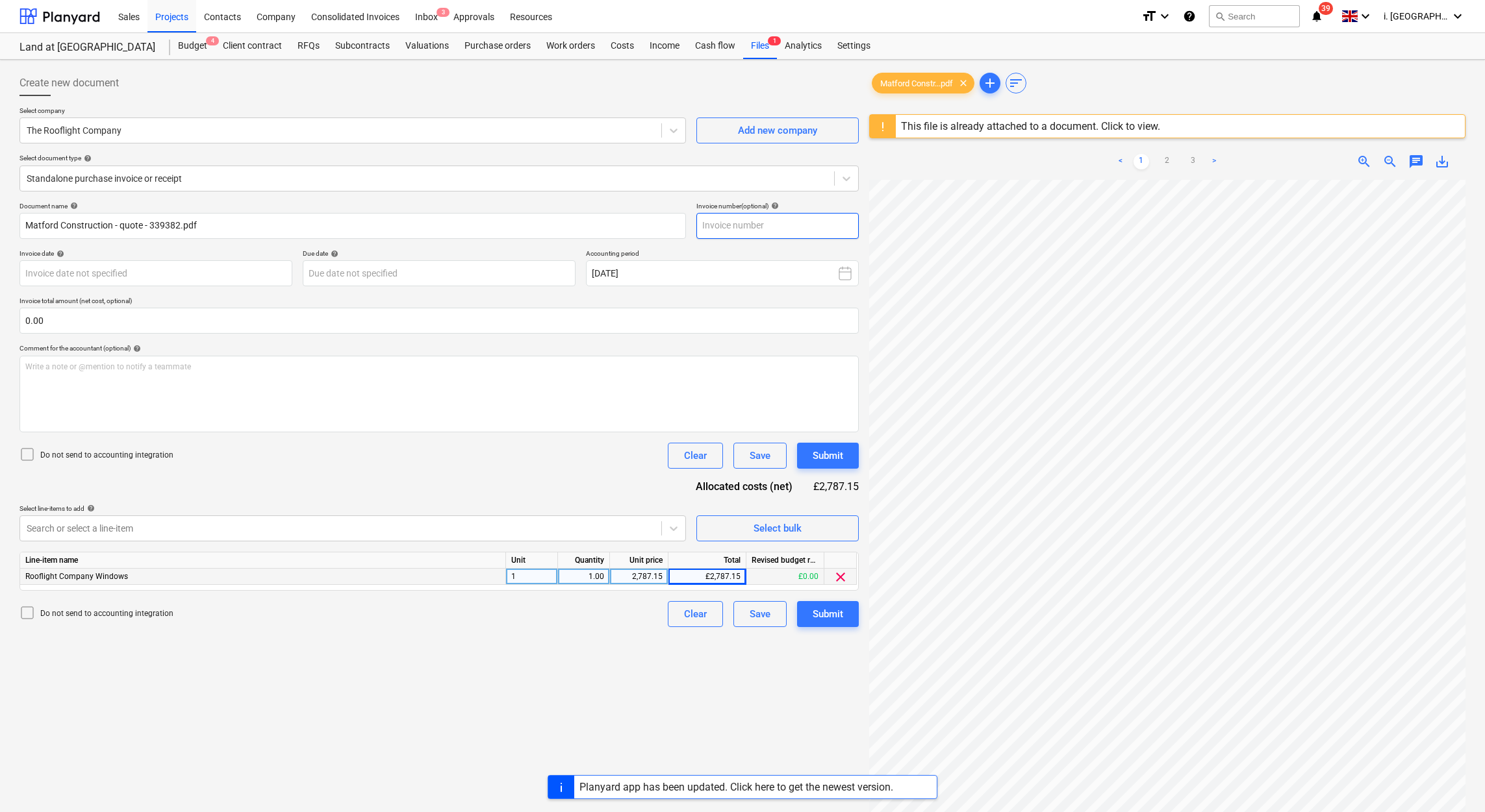
paste input "339382"
type input "339382"
drag, startPoint x: 252, startPoint y: 229, endPoint x: -4, endPoint y: 148, distance: 268.5
click at [0, 148] on html "Sales Projects Contacts Company Consolidated Invoices Inbox 3 Approvals Resourc…" at bounding box center [742, 406] width 1485 height 812
paste input "339382"
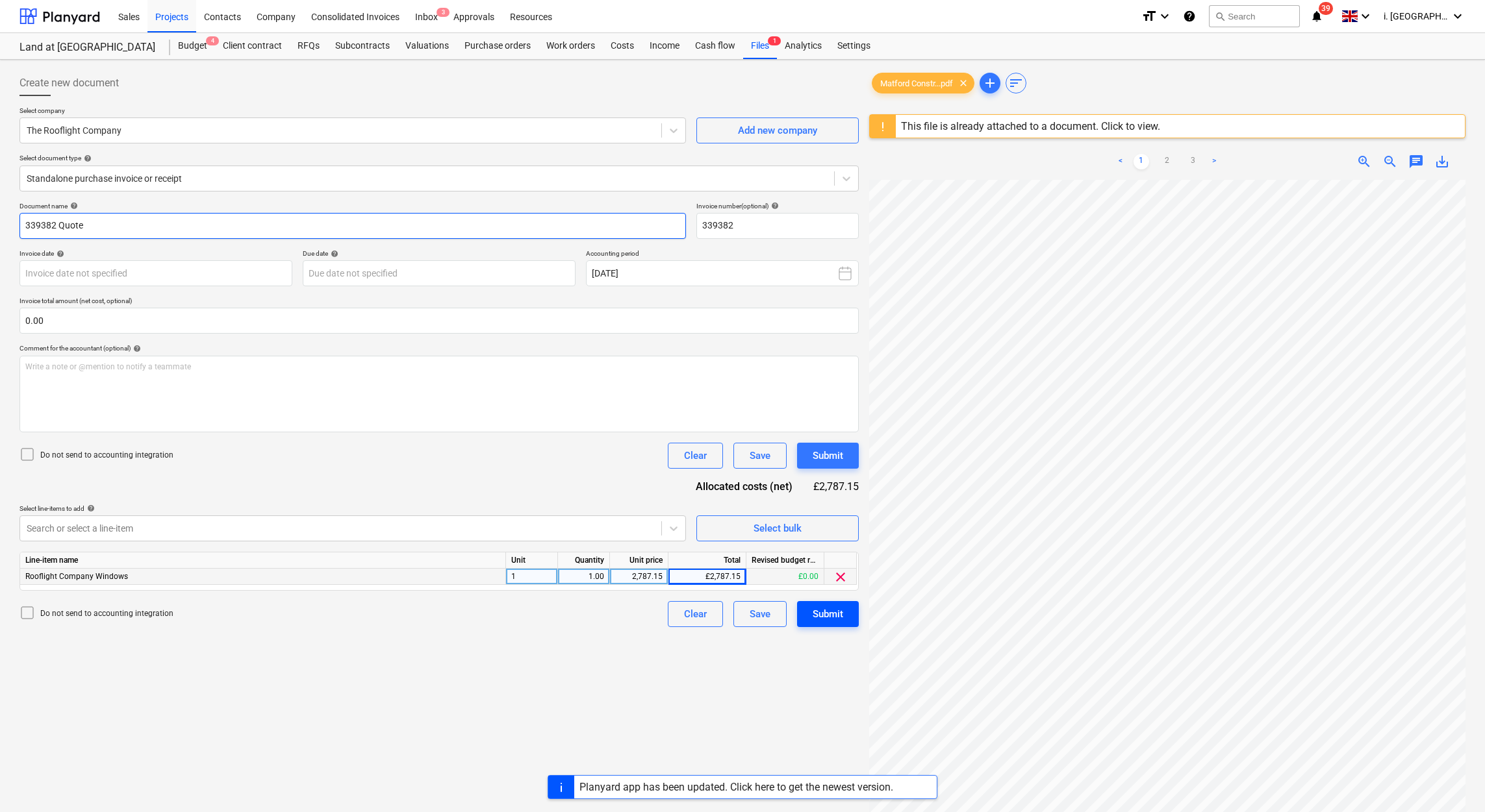
type input "339382 Quote"
click at [820, 611] on div "Submit" at bounding box center [827, 613] width 31 height 17
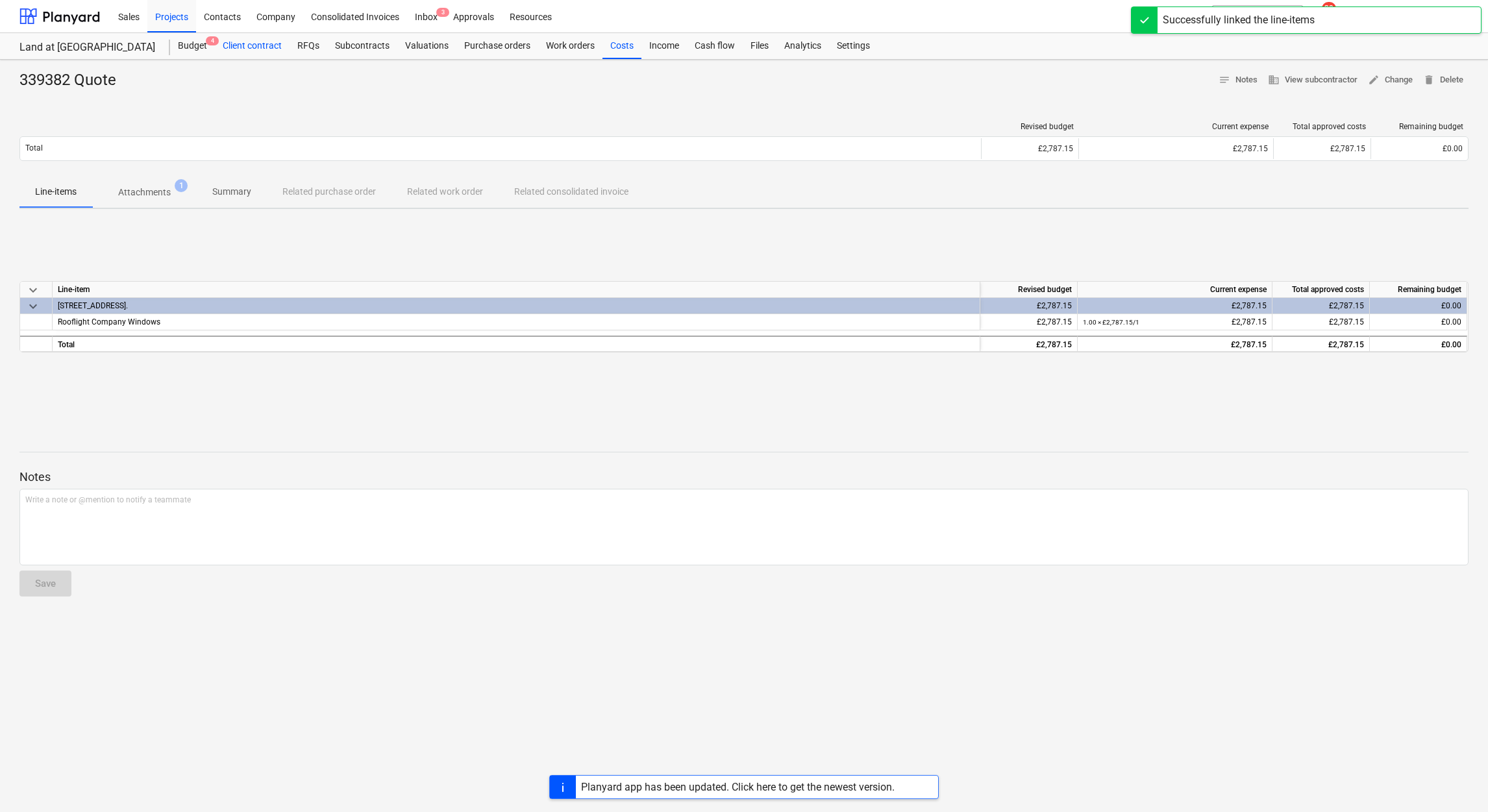
click at [259, 46] on div "Client contract" at bounding box center [252, 46] width 75 height 26
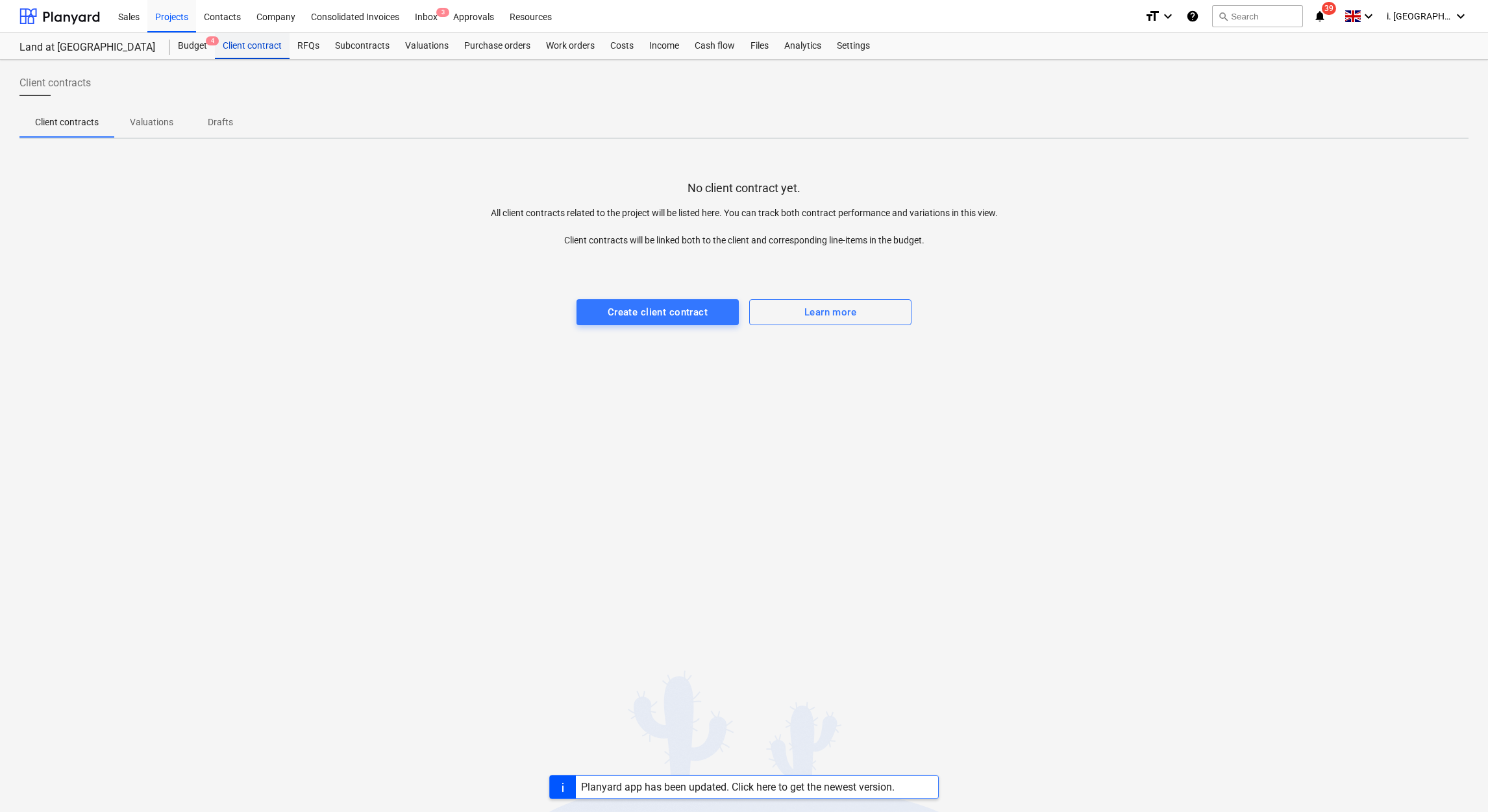
click at [259, 47] on div "Client contract" at bounding box center [252, 46] width 75 height 26
click at [177, 16] on div "Projects" at bounding box center [171, 16] width 49 height 34
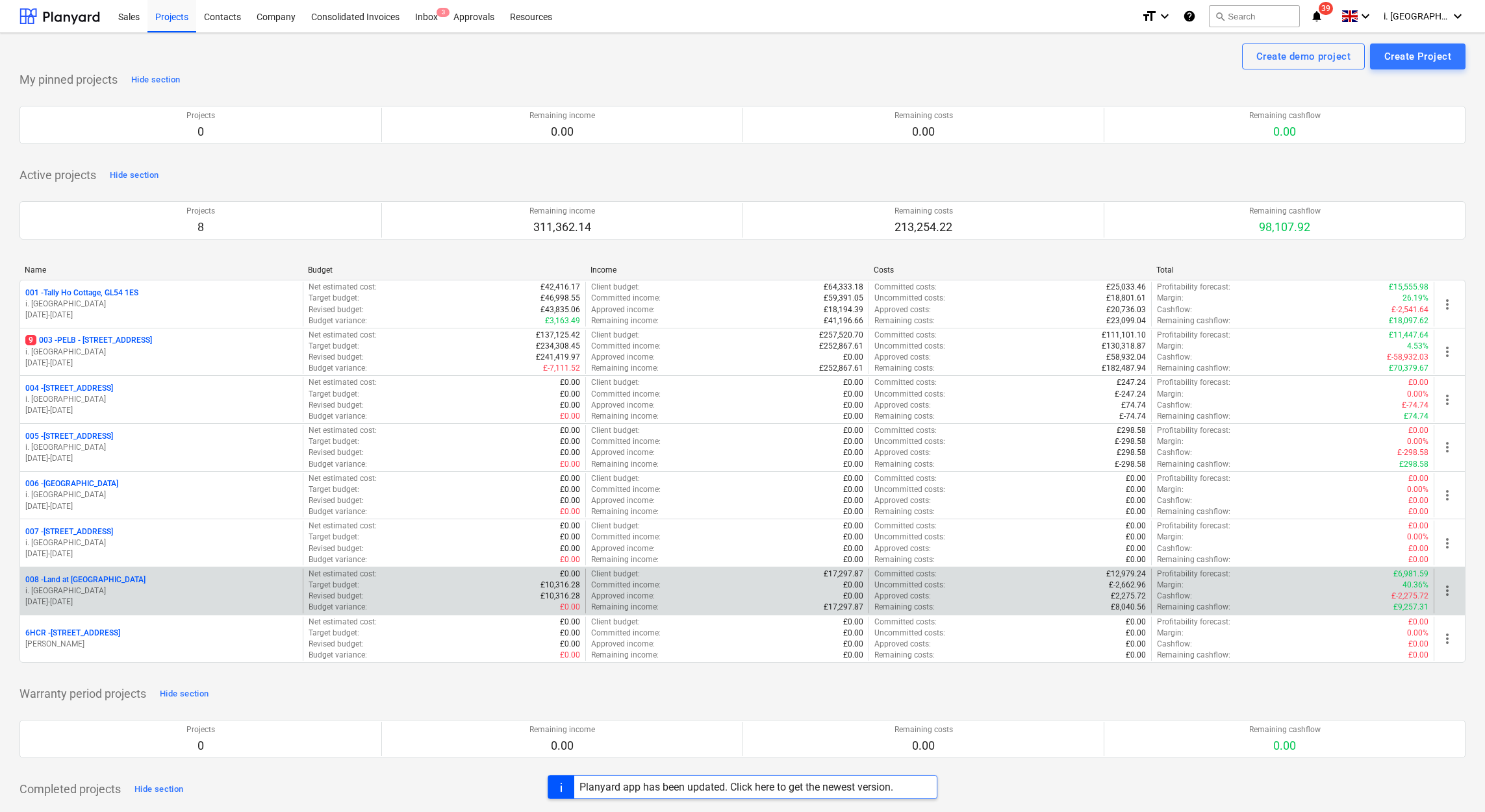
click at [101, 584] on p "008 - Land at Oxenton" at bounding box center [86, 580] width 120 height 11
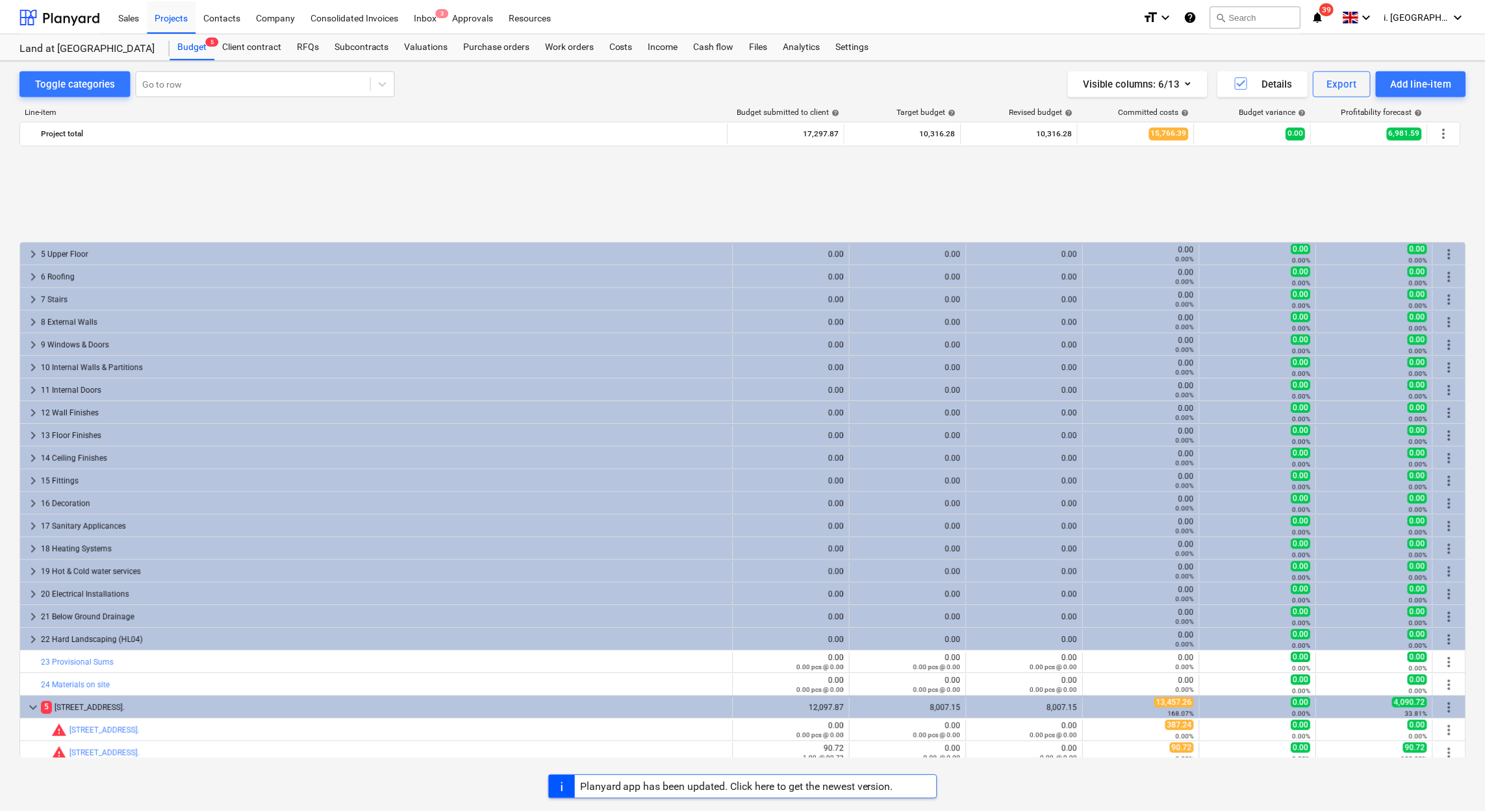
scroll to position [165, 0]
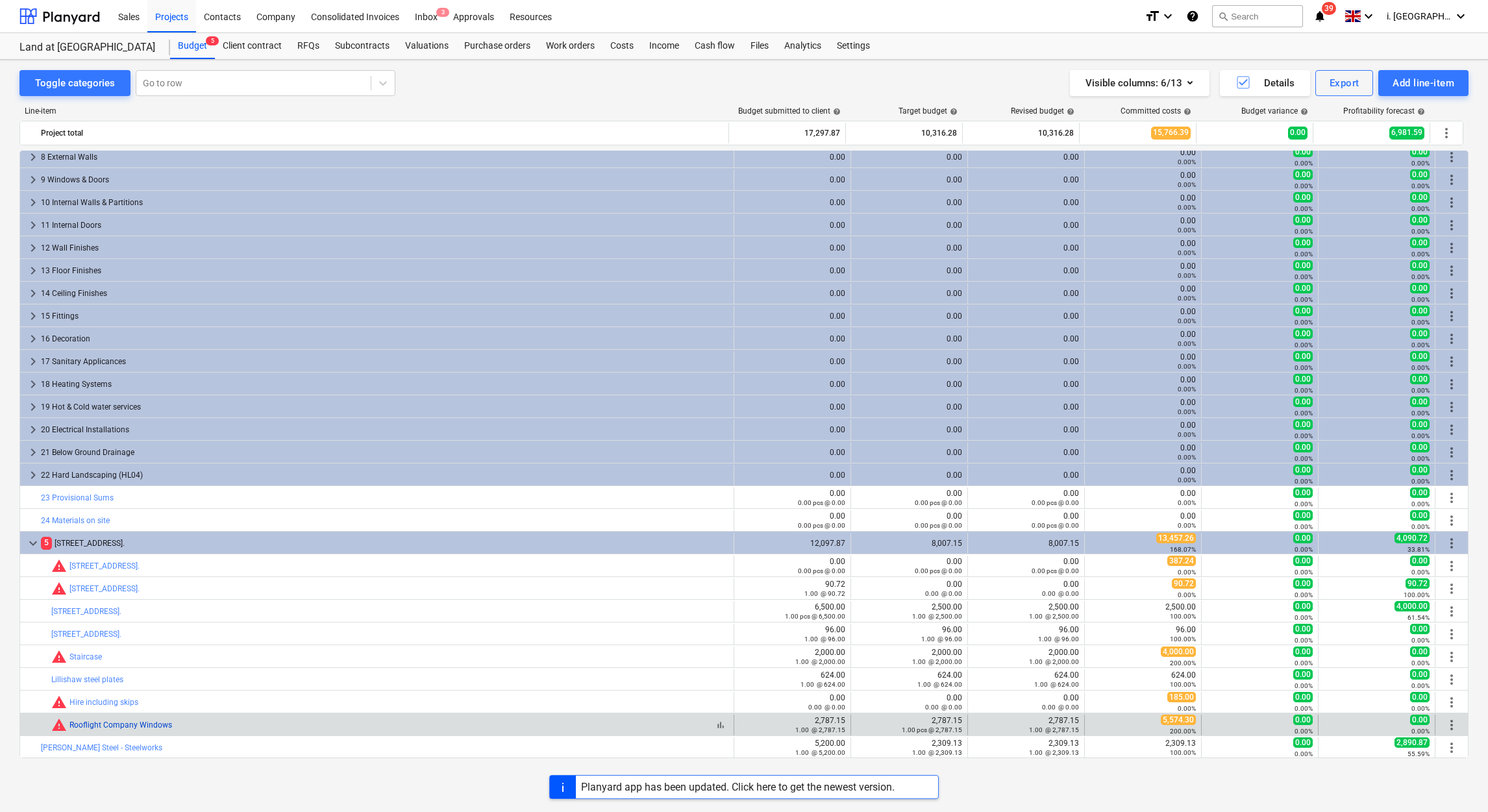
click at [141, 730] on link "Rooflight Company Windows" at bounding box center [121, 726] width 102 height 9
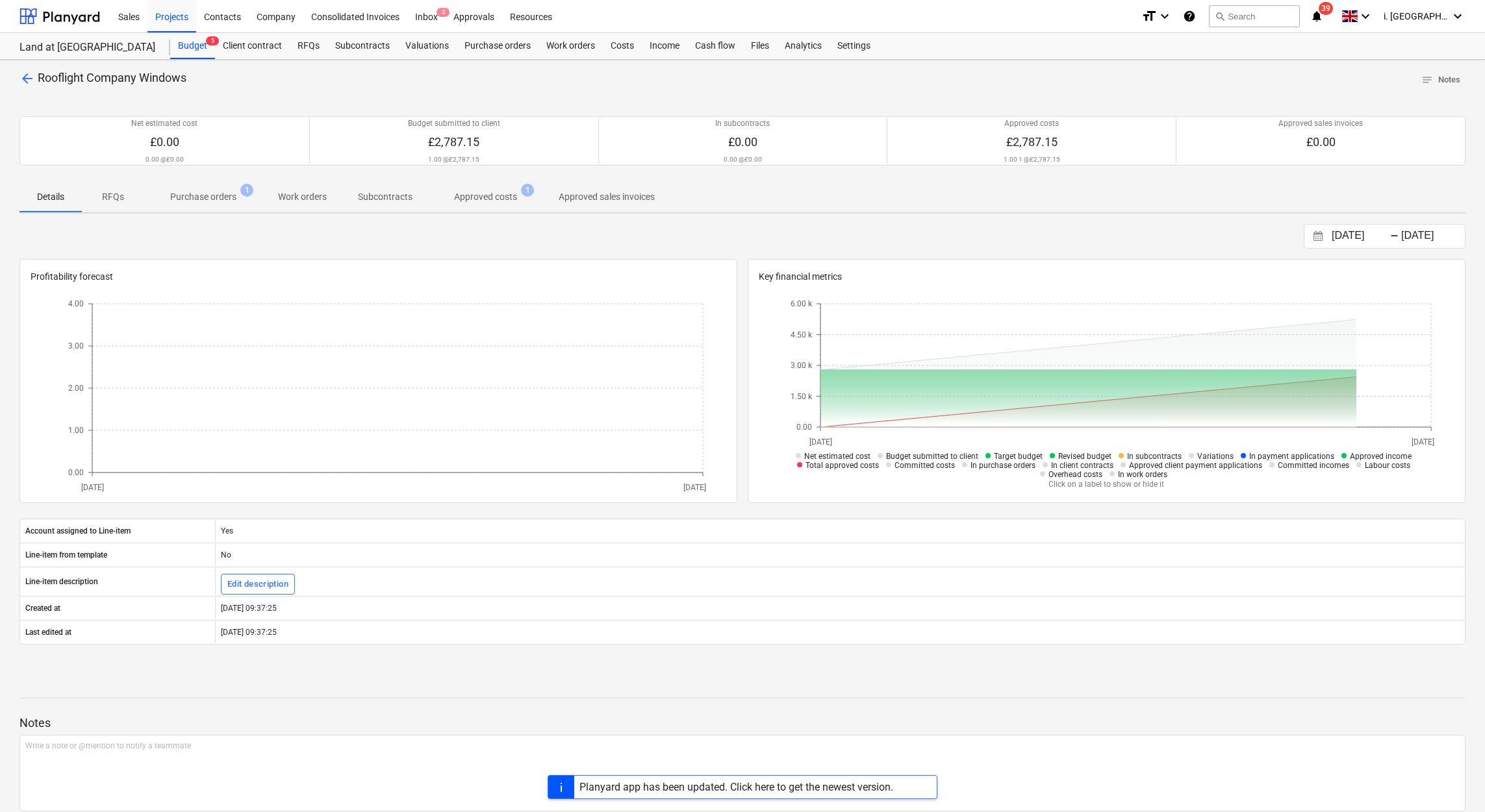
click at [217, 187] on span "Purchase orders 1" at bounding box center [203, 197] width 118 height 23
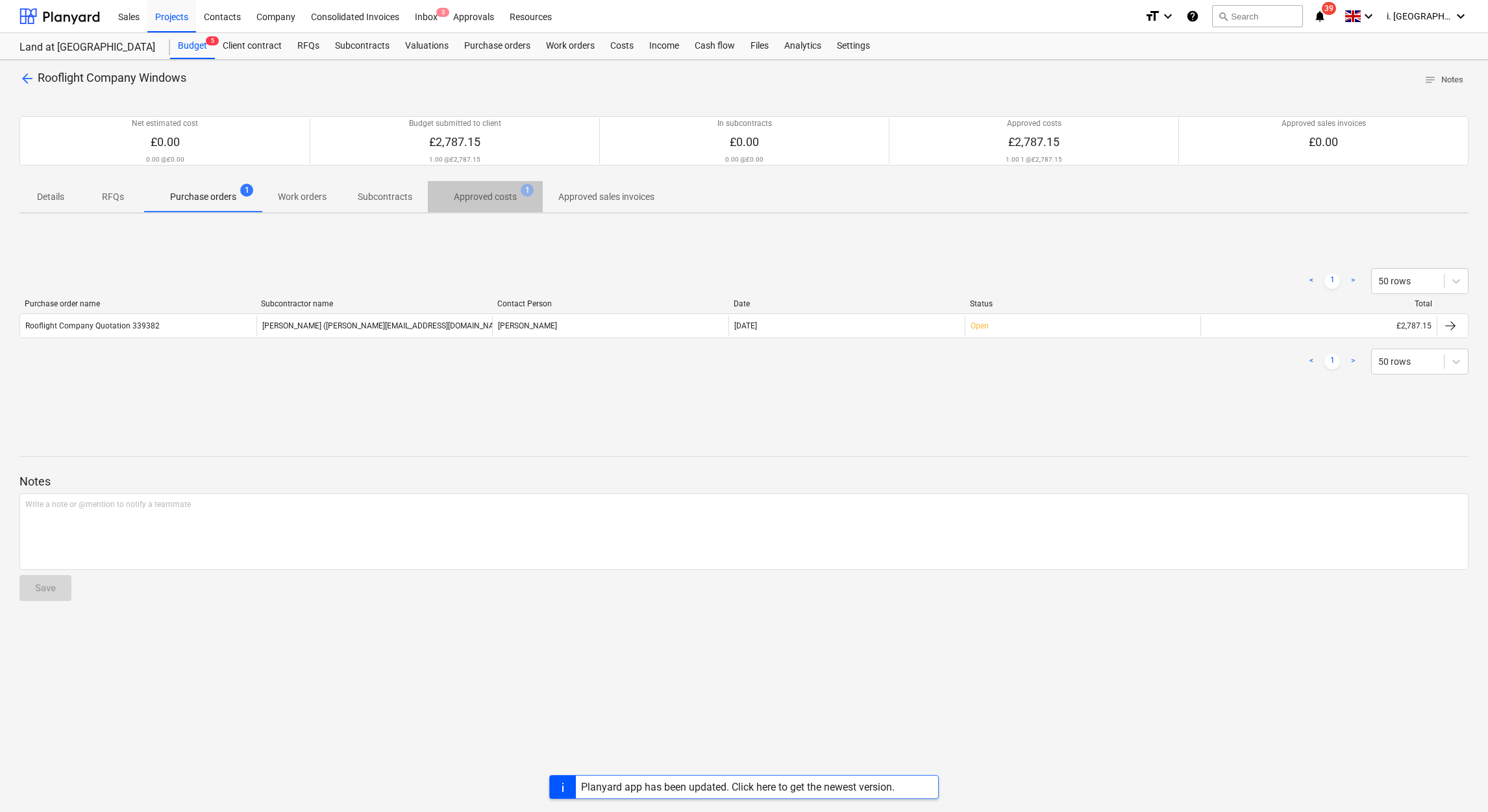
click at [485, 192] on p "Approved costs" at bounding box center [485, 197] width 63 height 13
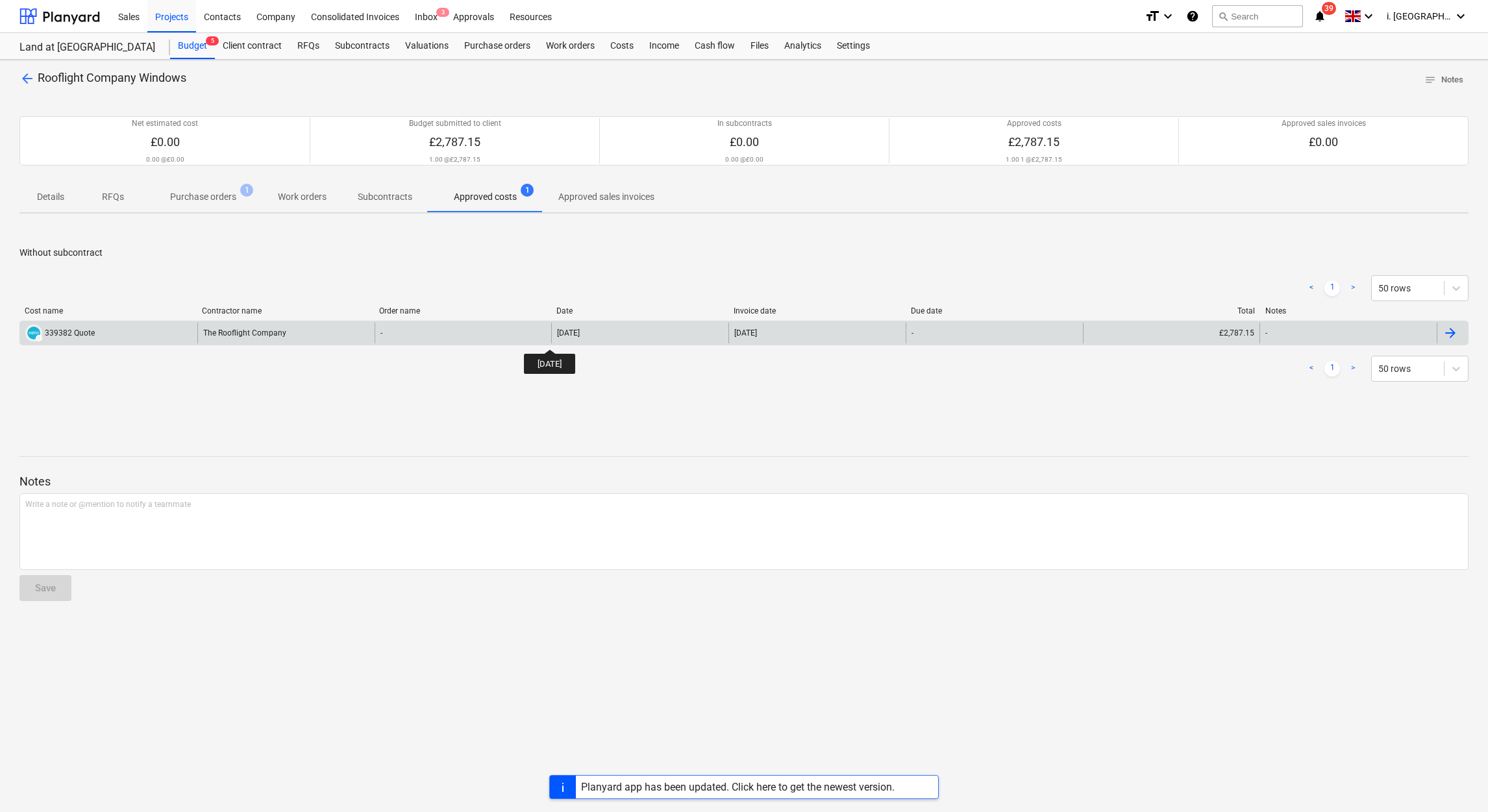
click at [560, 336] on div "07 Oct 2025" at bounding box center [568, 333] width 23 height 9
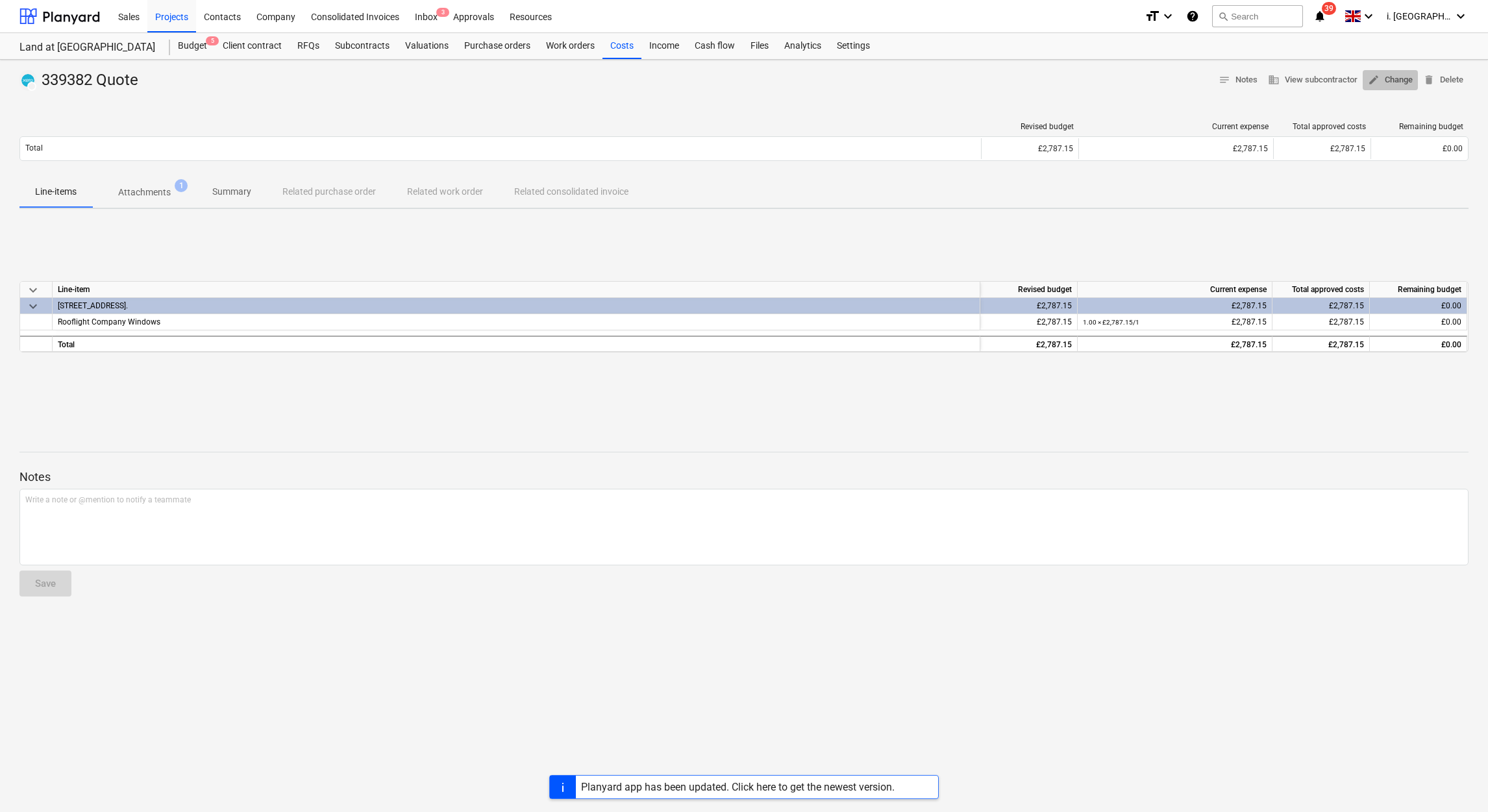
click at [1385, 82] on span "edit Change" at bounding box center [1390, 79] width 45 height 15
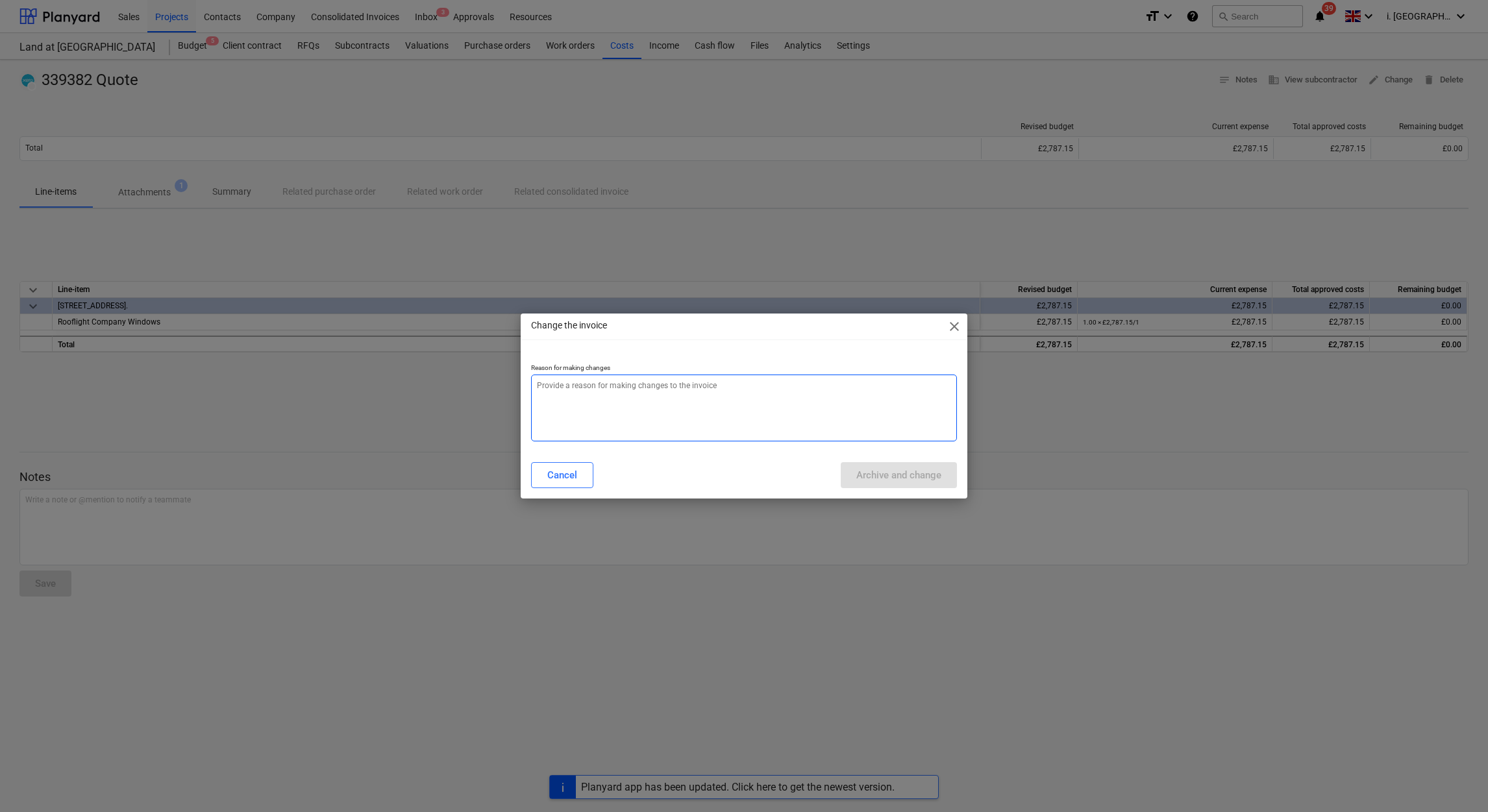
click at [859, 408] on textarea at bounding box center [744, 409] width 426 height 67
type textarea "x"
type textarea "i"
type textarea "x"
type textarea "is"
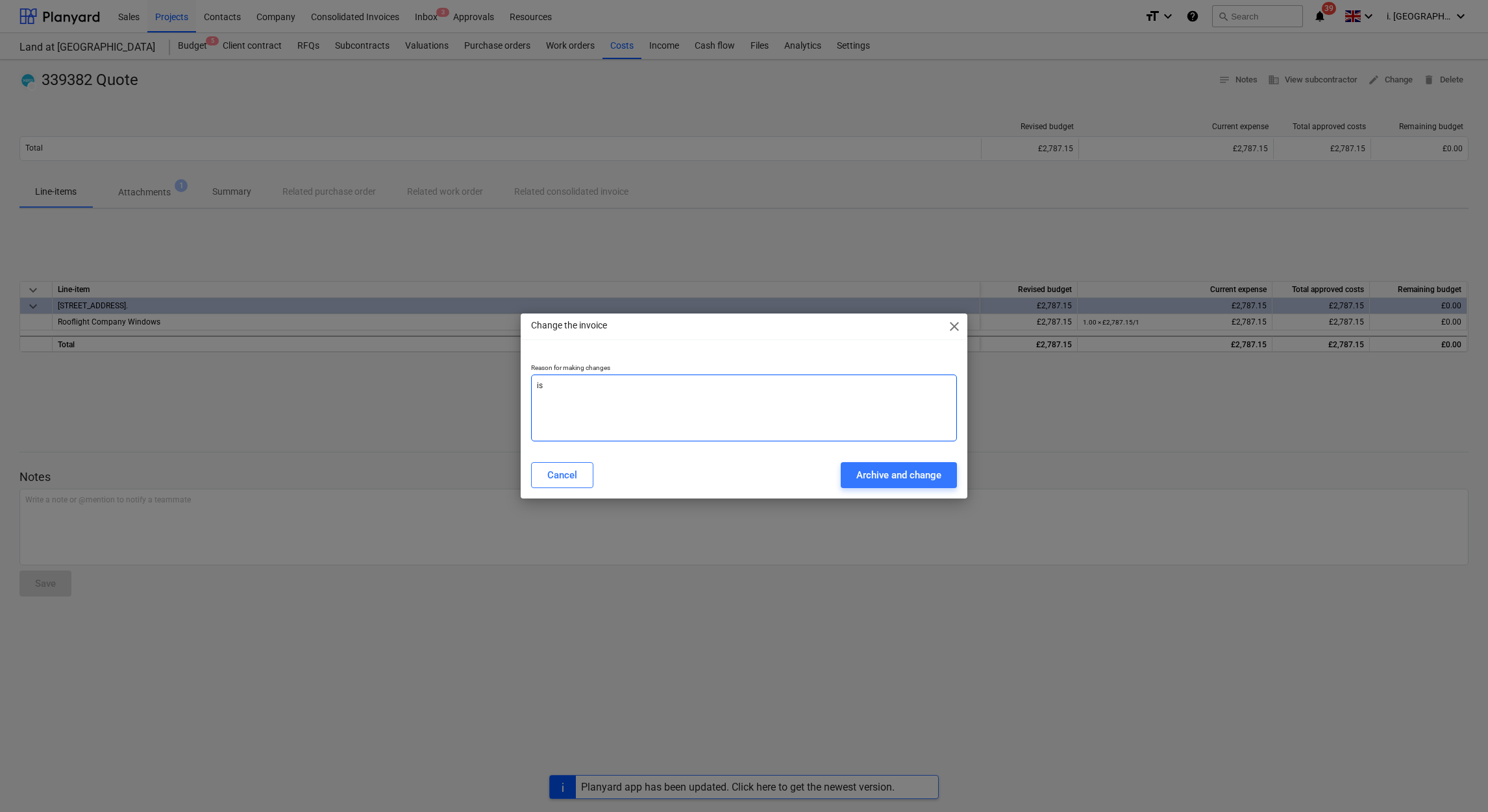
type textarea "x"
type textarea "is"
type textarea "x"
type textarea "is i"
type textarea "x"
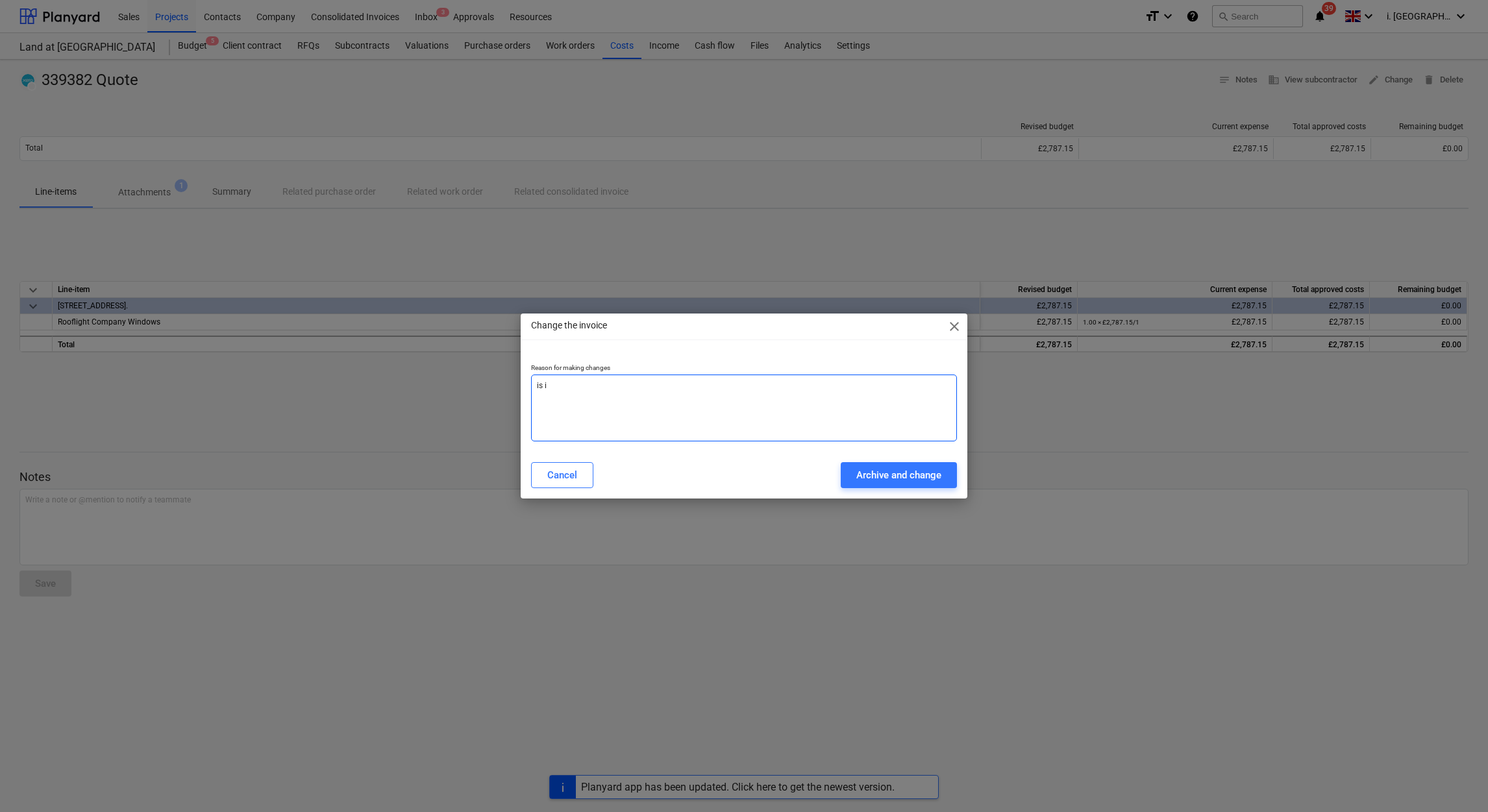
type textarea "is"
type textarea "x"
type textarea "is"
type textarea "x"
type textarea "i"
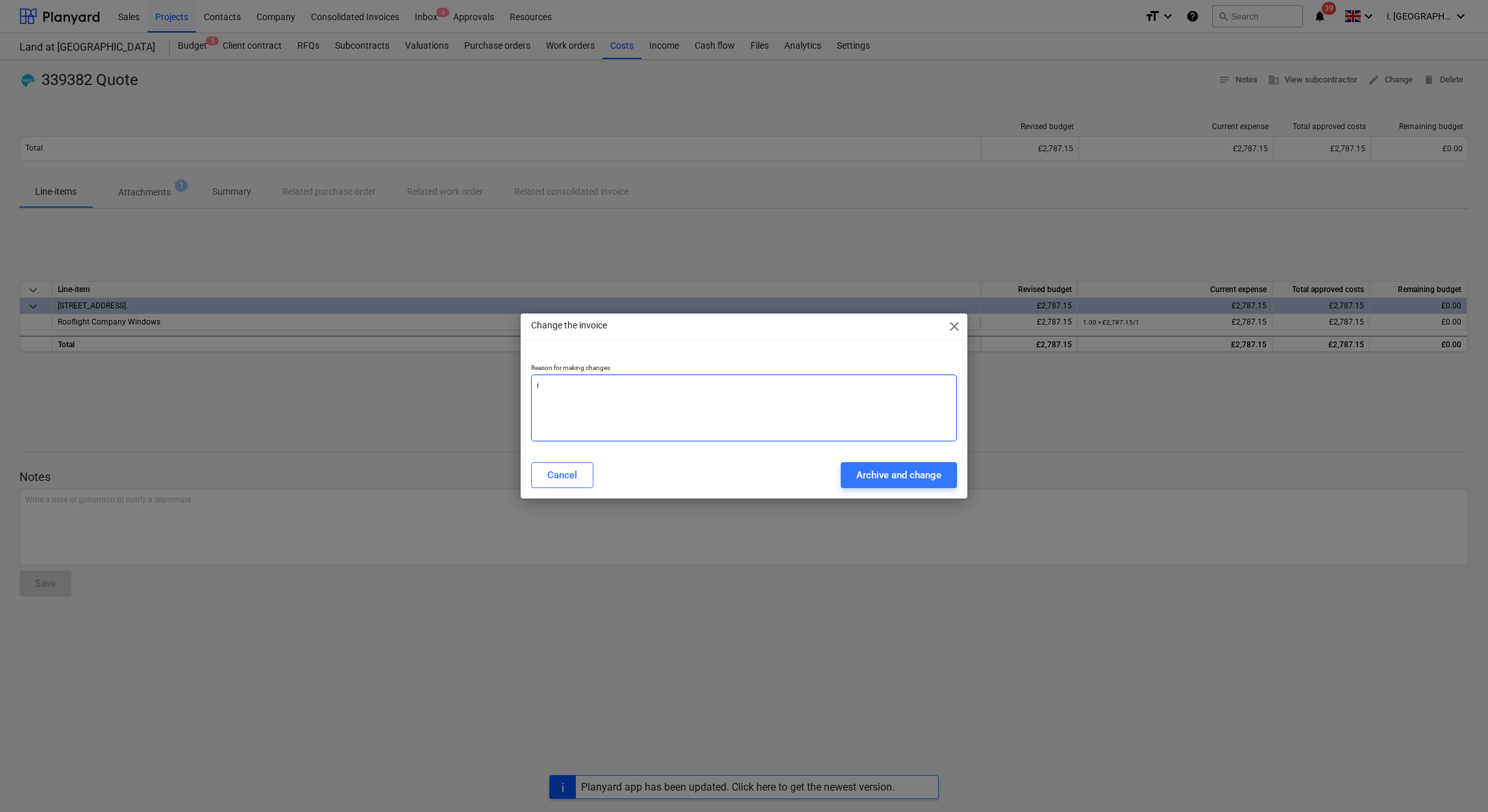
type textarea "x"
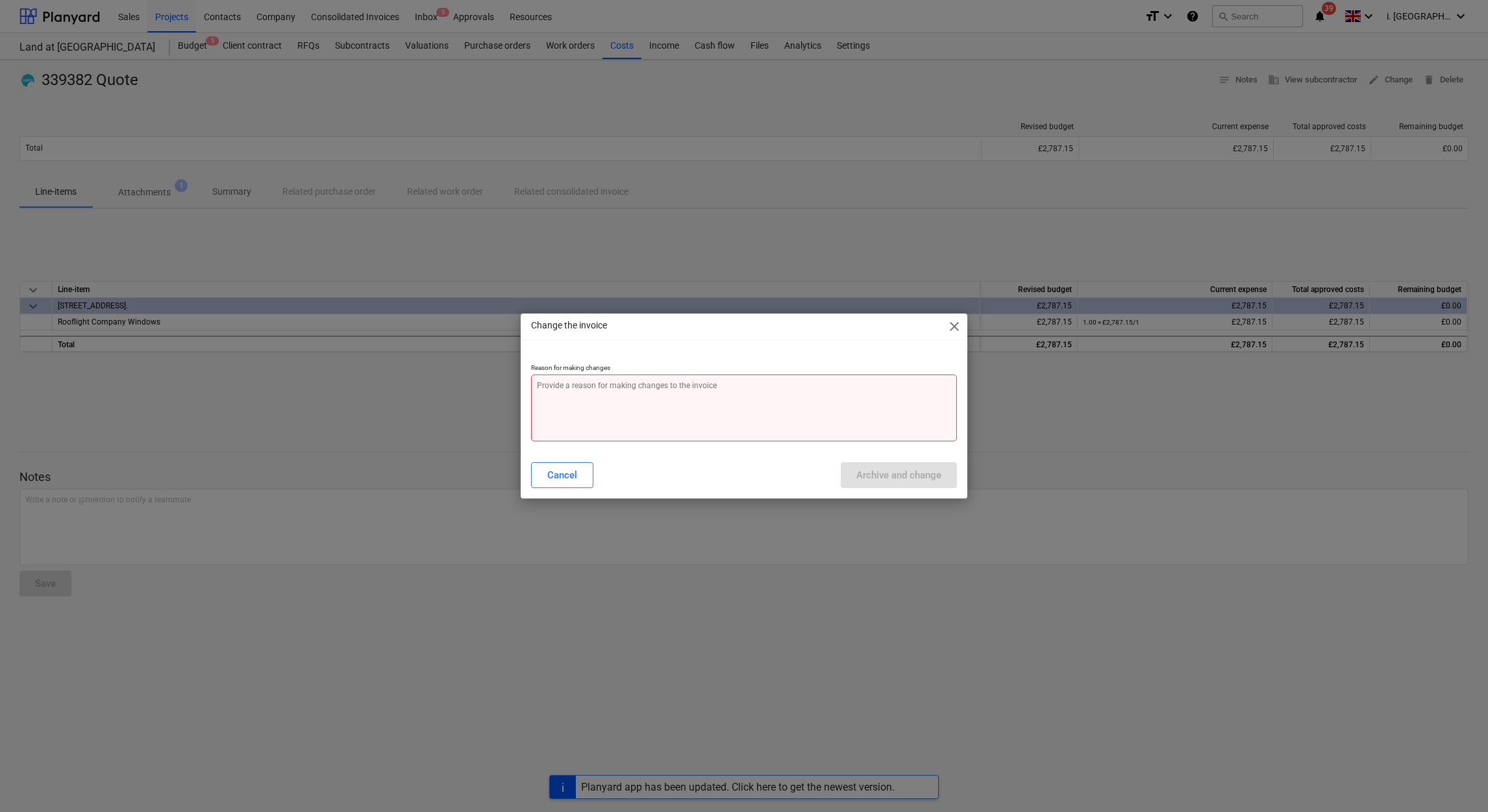
type textarea "x"
type textarea "P"
type textarea "x"
type textarea "PO"
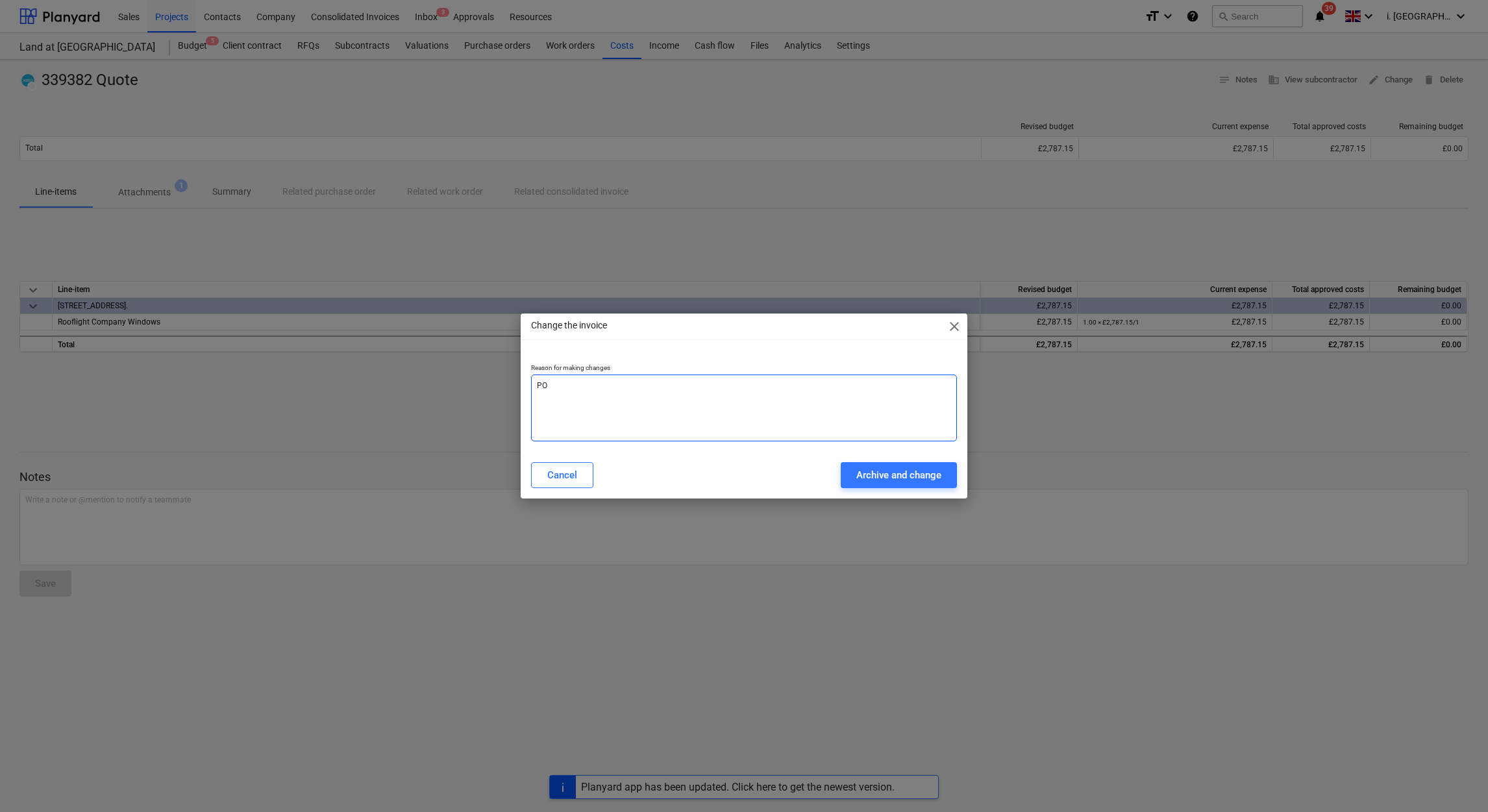
type textarea "x"
type textarea "PO"
type textarea "x"
type textarea "PO w"
type textarea "x"
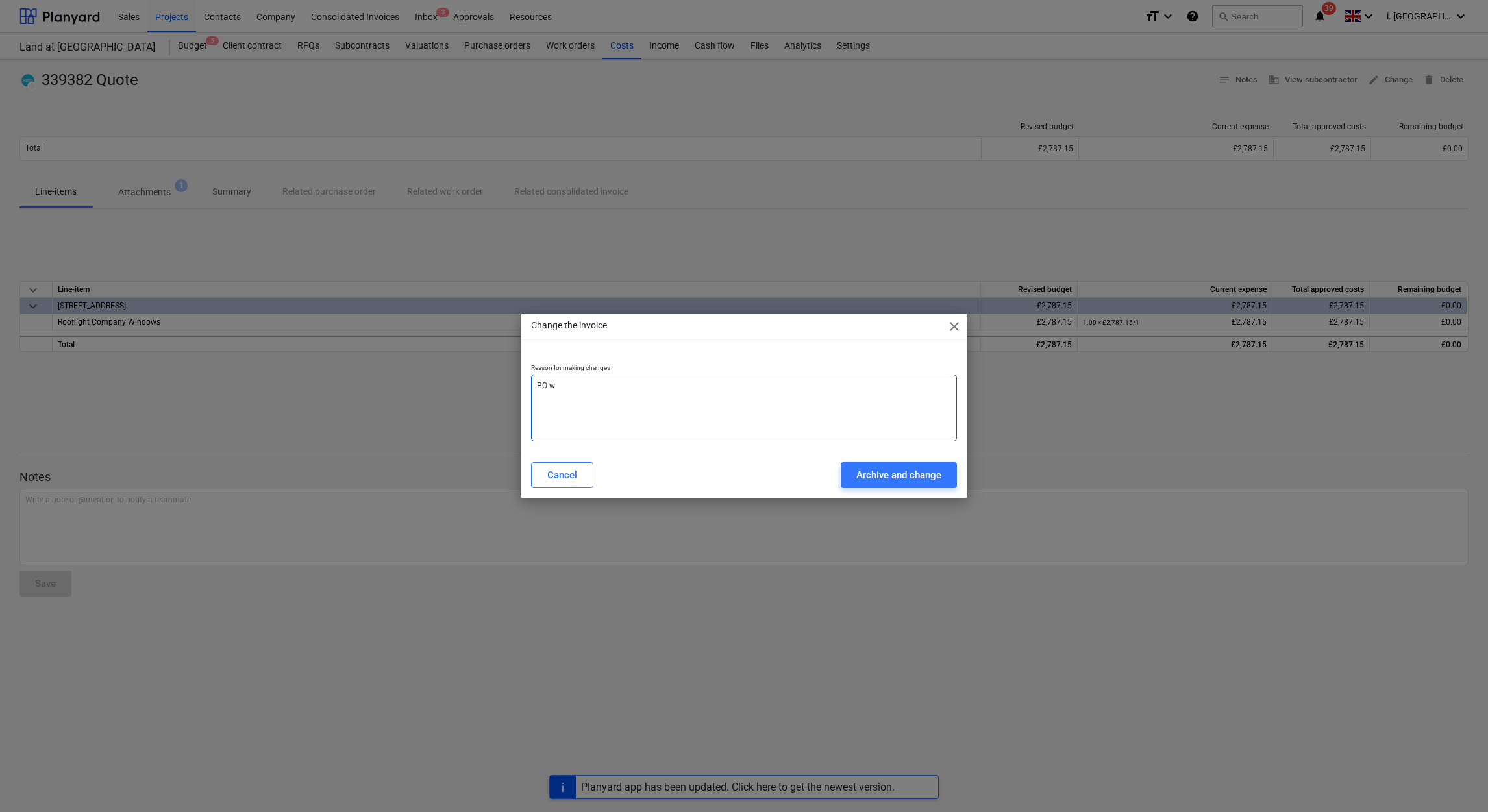
type textarea "PO wa"
type textarea "x"
type textarea "PO was"
type textarea "x"
type textarea "PO wa"
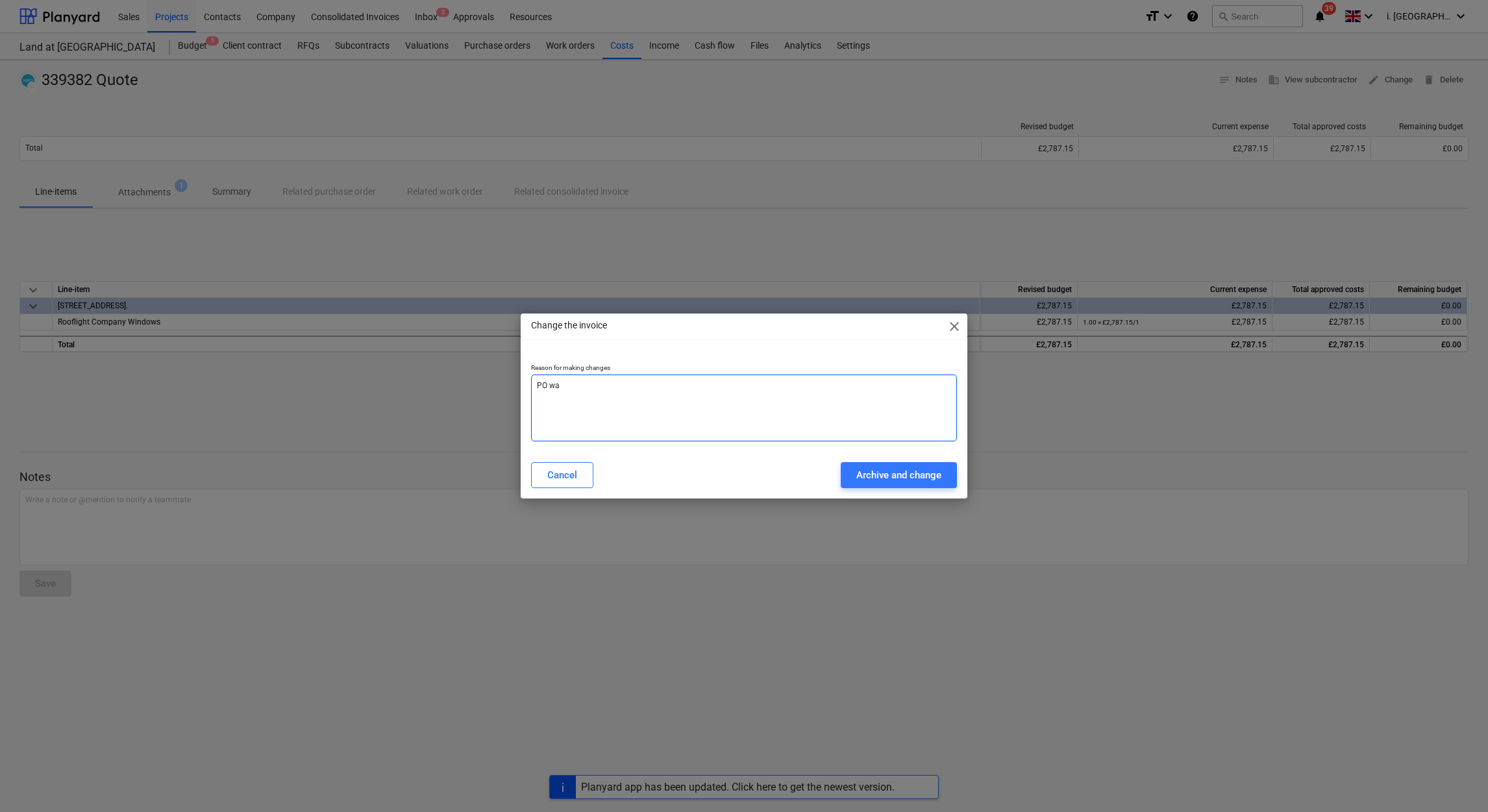
type textarea "x"
type textarea "PO wa"
type textarea "x"
type textarea "PO wa"
type textarea "x"
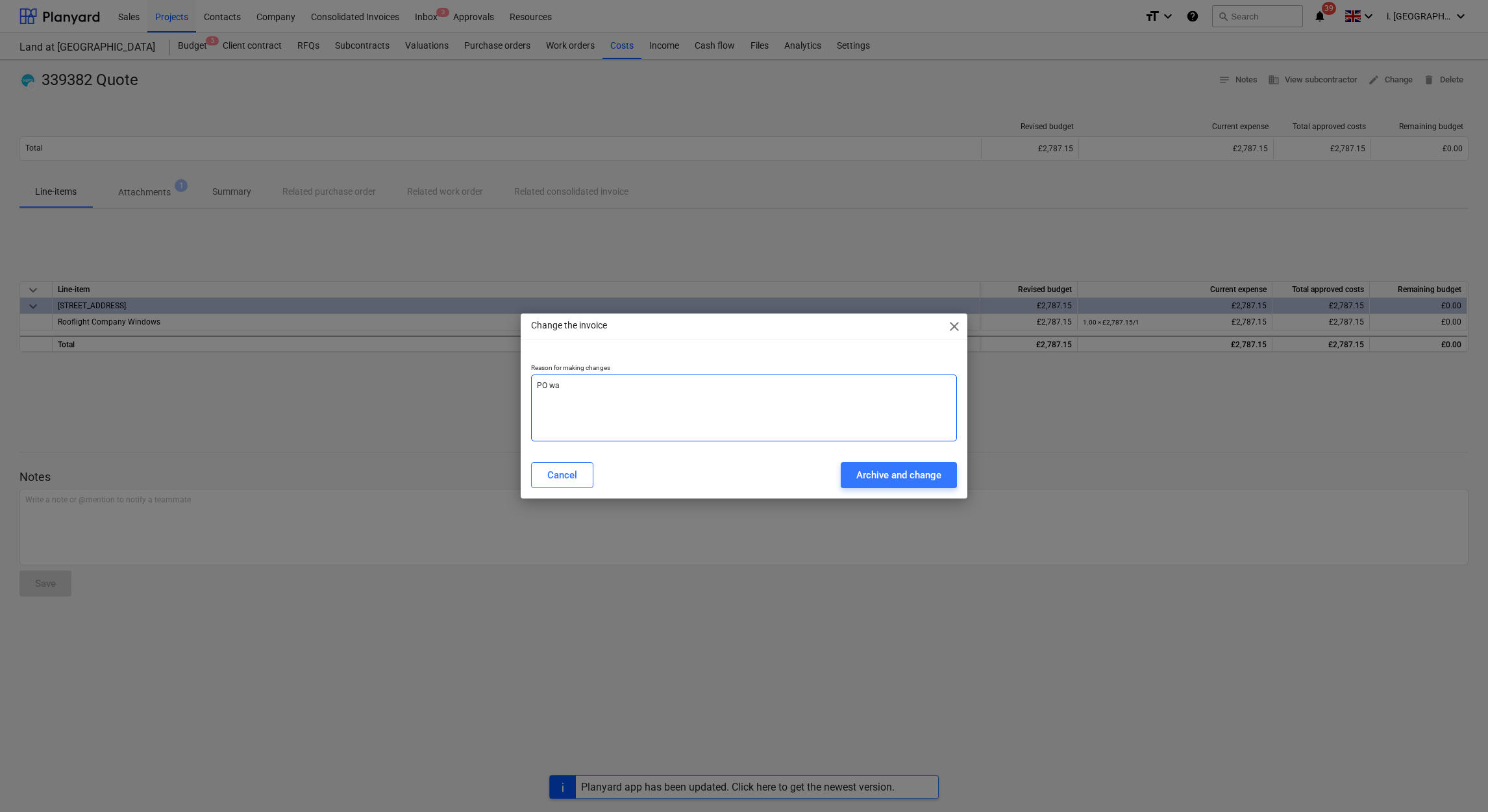
type textarea "PO w"
type textarea "x"
type textarea "PO"
type textarea "x"
type textarea "PO a"
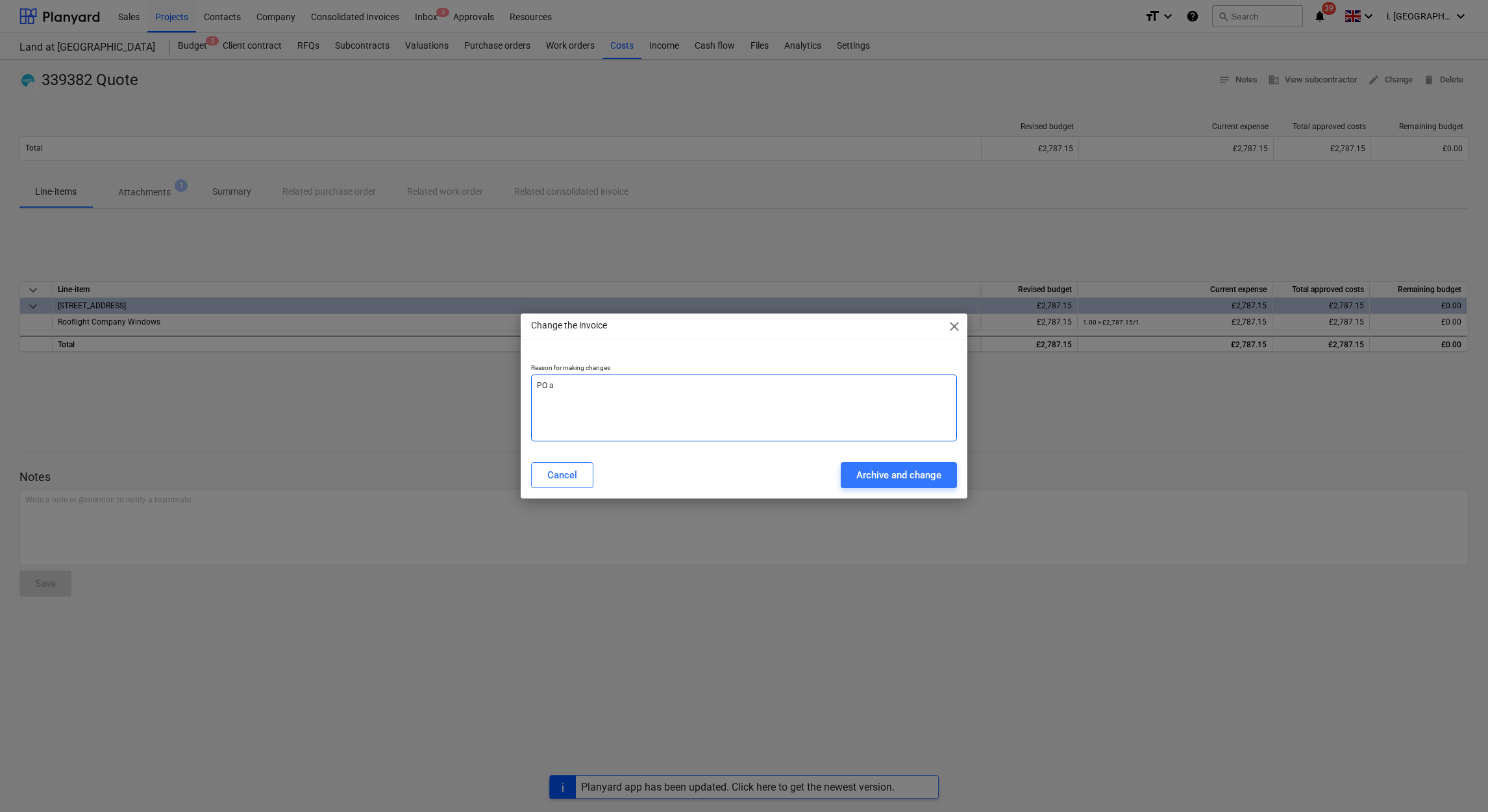
type textarea "x"
type textarea "PO al"
type textarea "x"
type textarea "PO all"
type textarea "x"
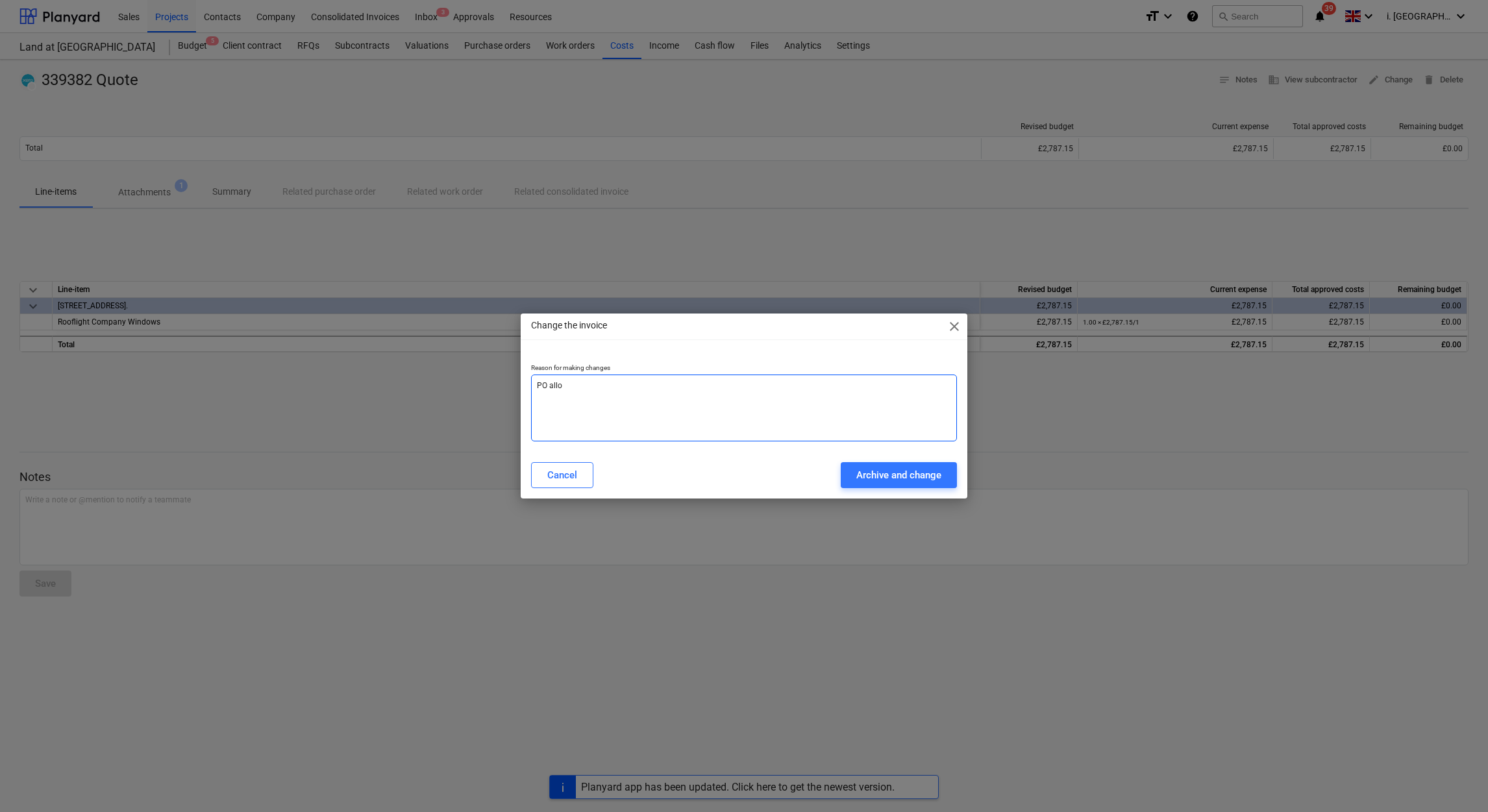
type textarea "PO alloc"
type textarea "x"
type textarea "PO alloca"
type textarea "x"
type textarea "PO allocat"
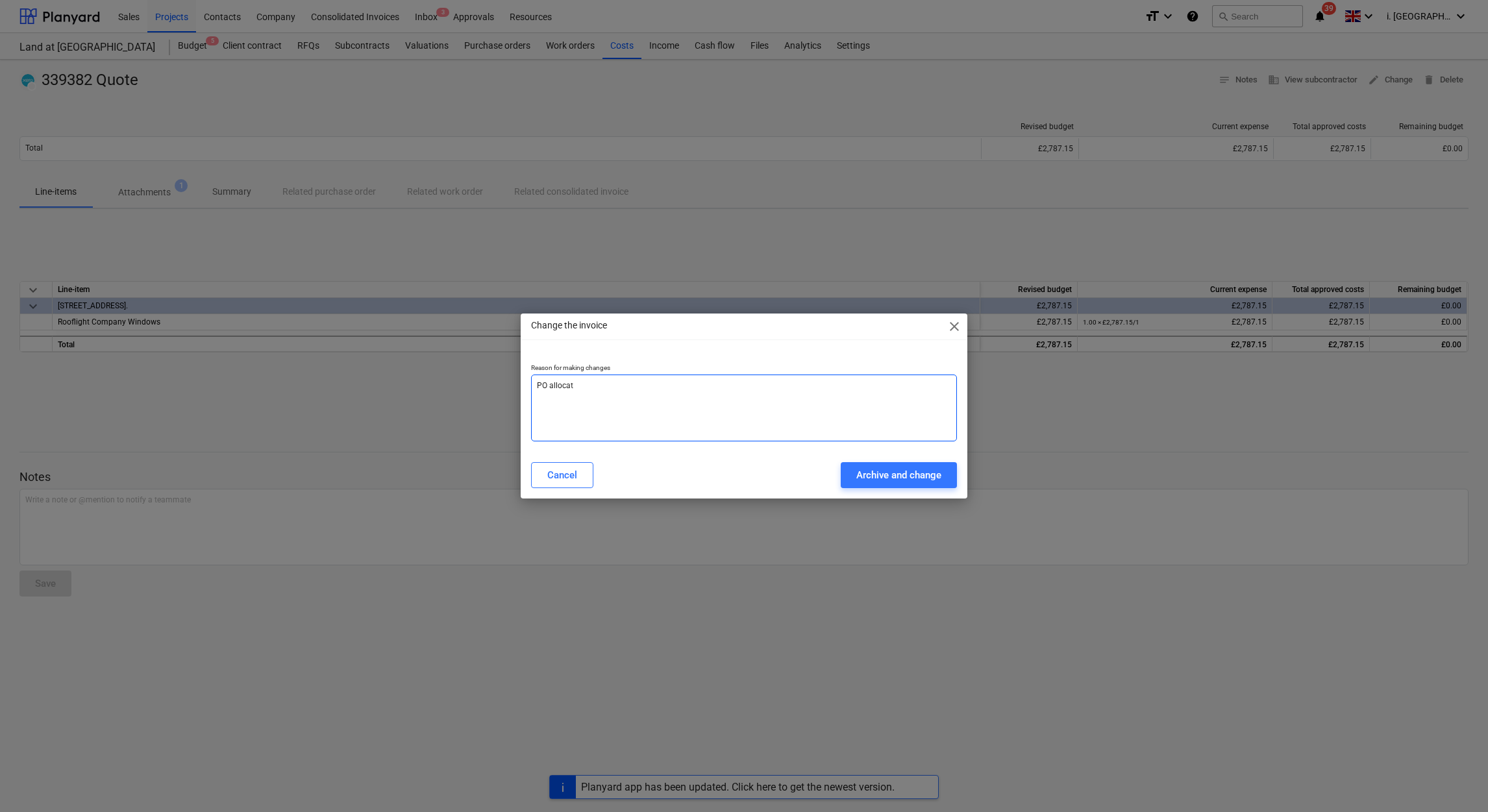
type textarea "x"
type textarea "PO allocati"
type textarea "x"
type textarea "PO allocatio"
type textarea "x"
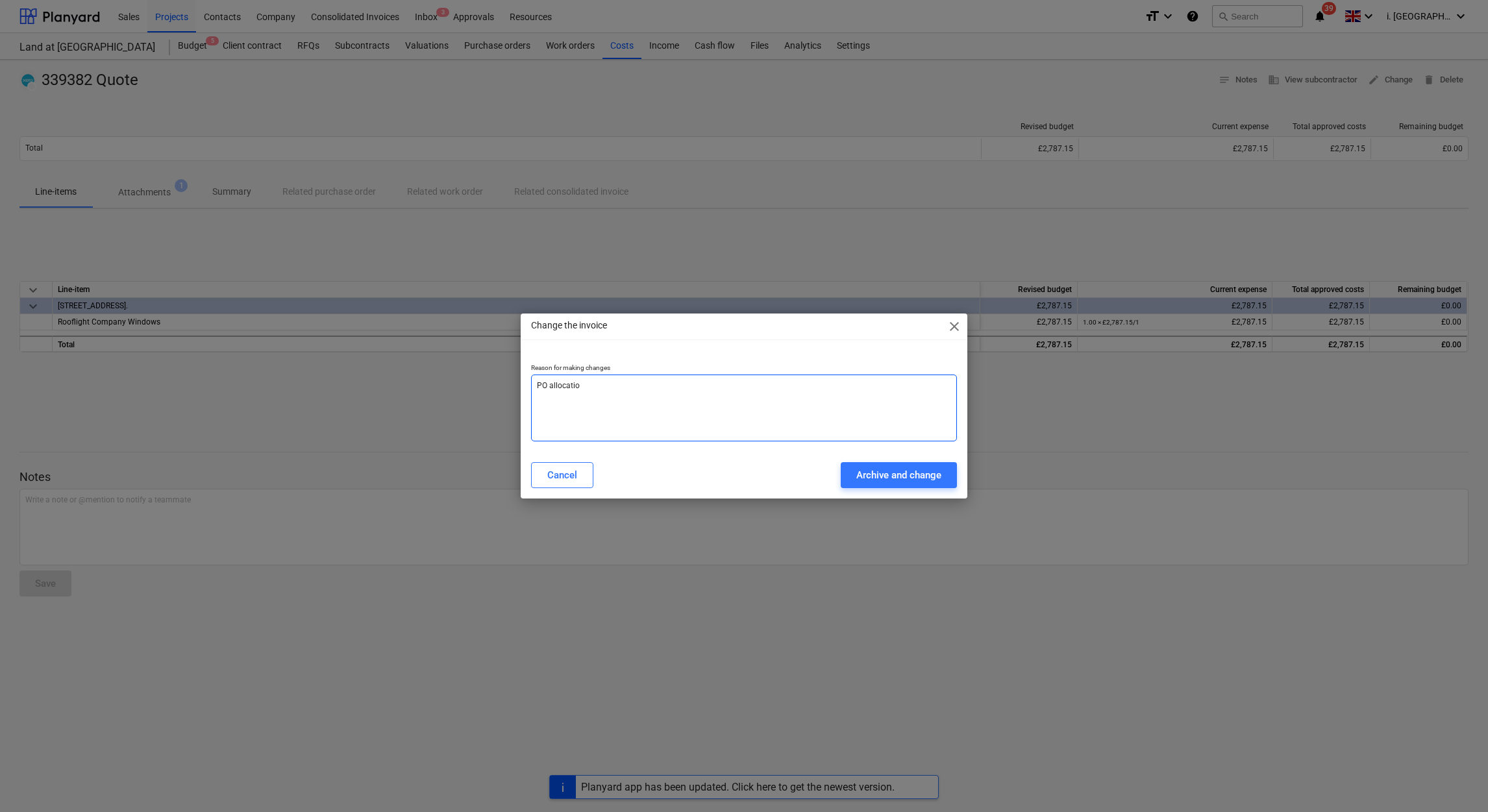
type textarea "PO allocation"
type textarea "x"
type textarea "PO allocation"
type textarea "x"
type textarea "PO allocation r"
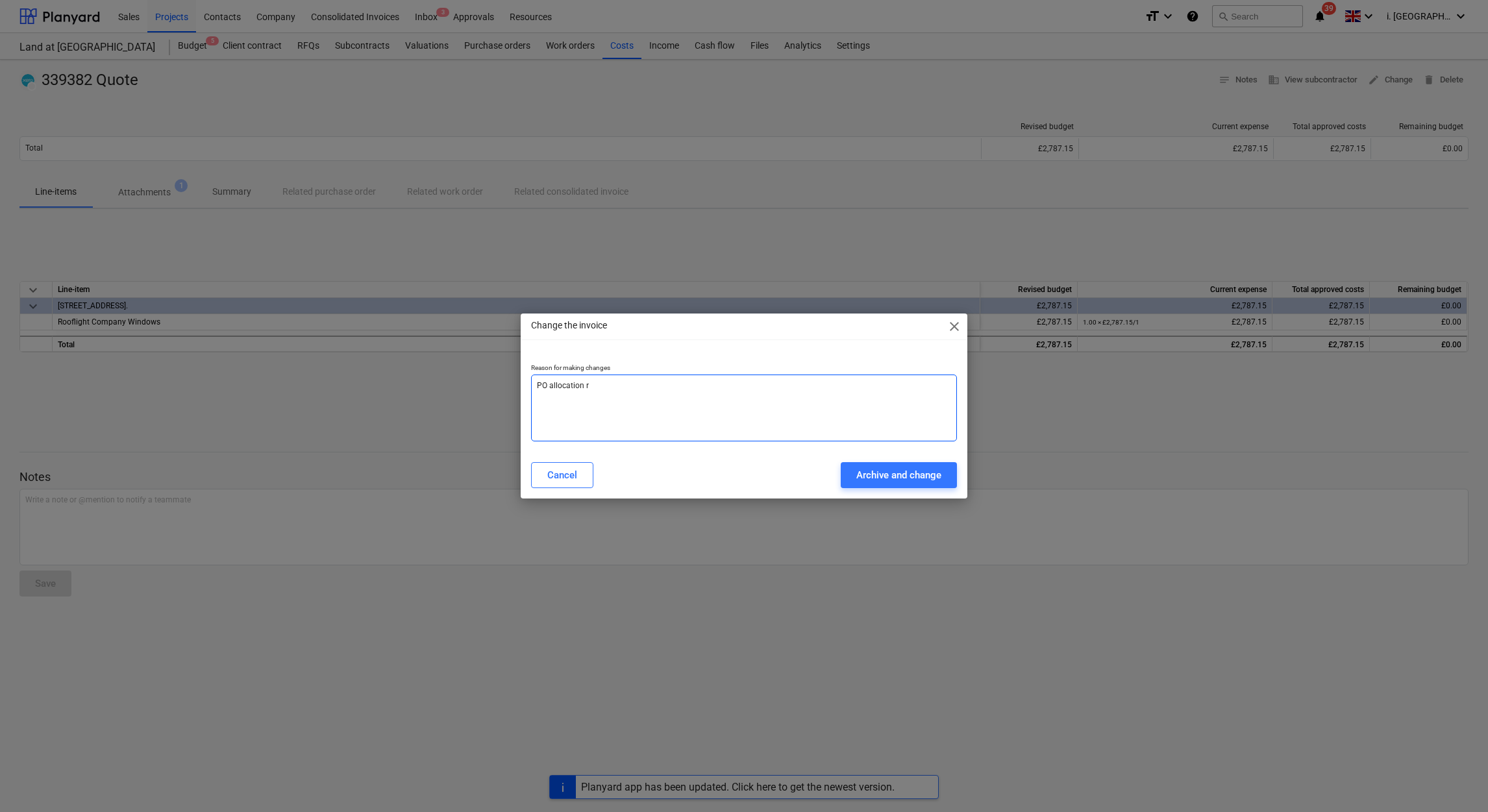
type textarea "x"
type textarea "PO allocation re"
type textarea "x"
type textarea "PO allocation req"
type textarea "x"
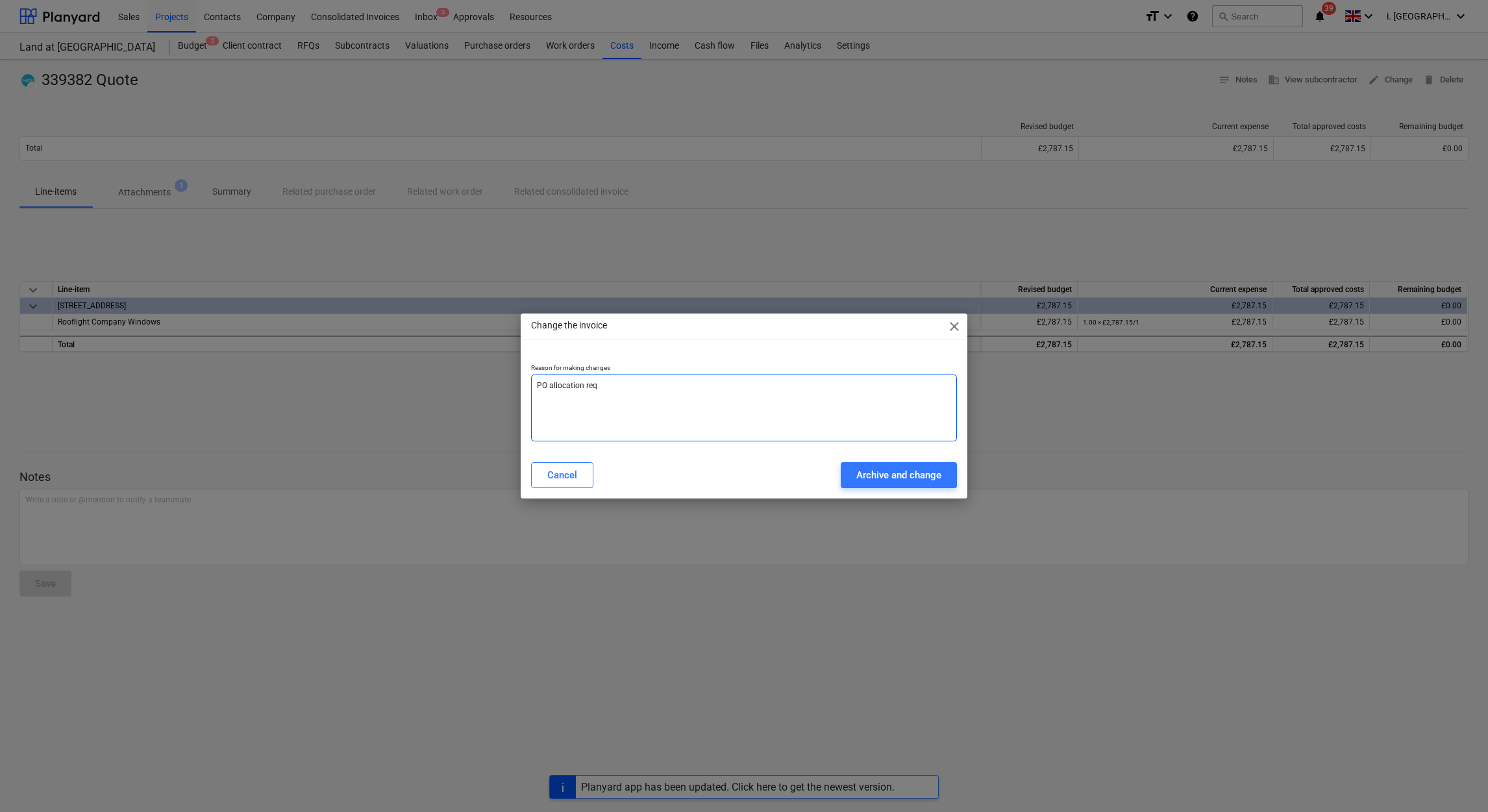
type textarea "PO allocation requ"
type textarea "x"
type textarea "PO allocation requi"
type textarea "x"
type textarea "PO allocation requir"
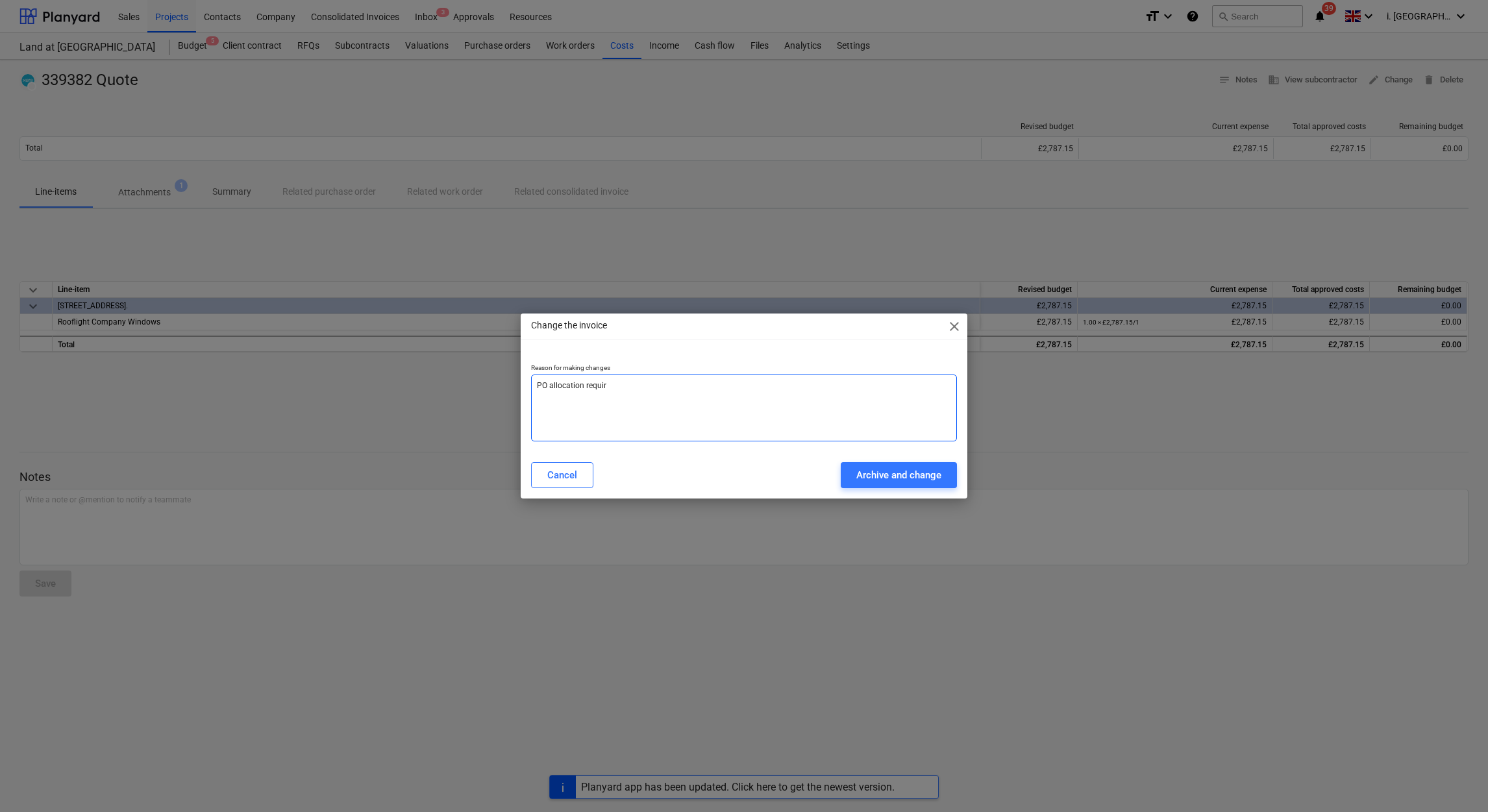
type textarea "x"
type textarea "PO allocation require"
type textarea "x"
type textarea "PO allocation required"
click at [925, 476] on div "Archive and change" at bounding box center [898, 475] width 85 height 17
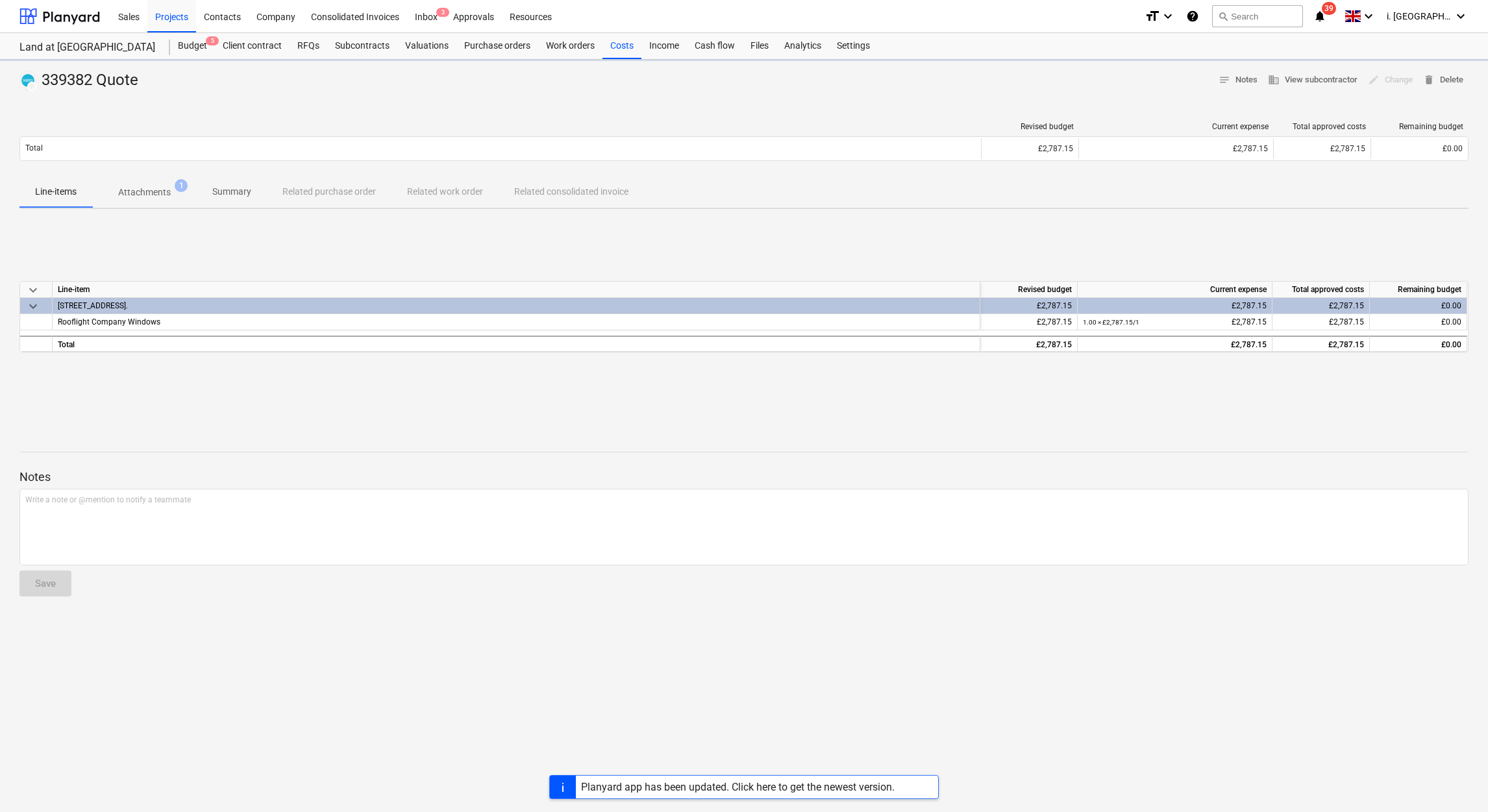
type textarea "x"
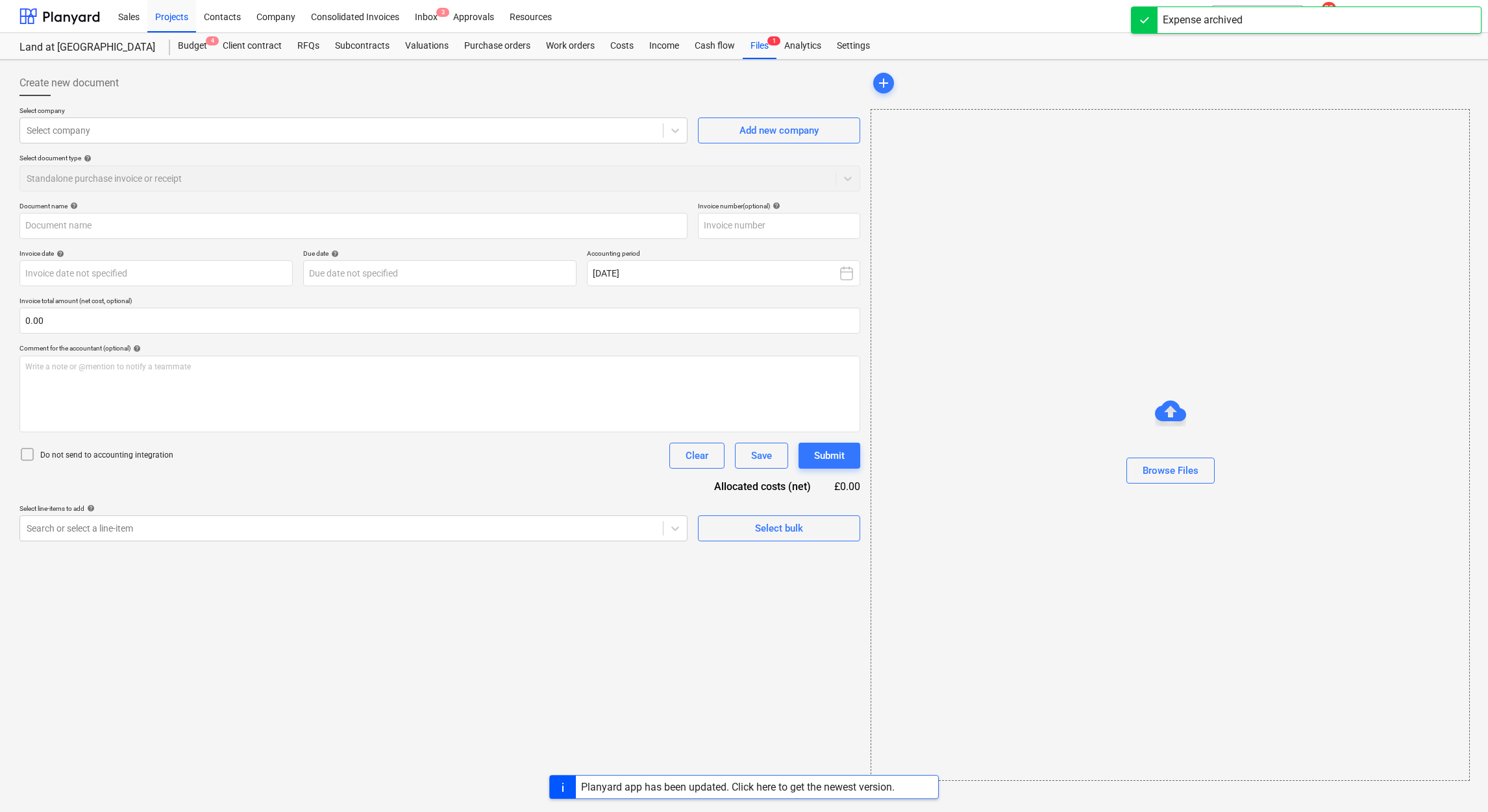
type input "339382 Quote"
type input "339382"
type input "07 Oct 2025"
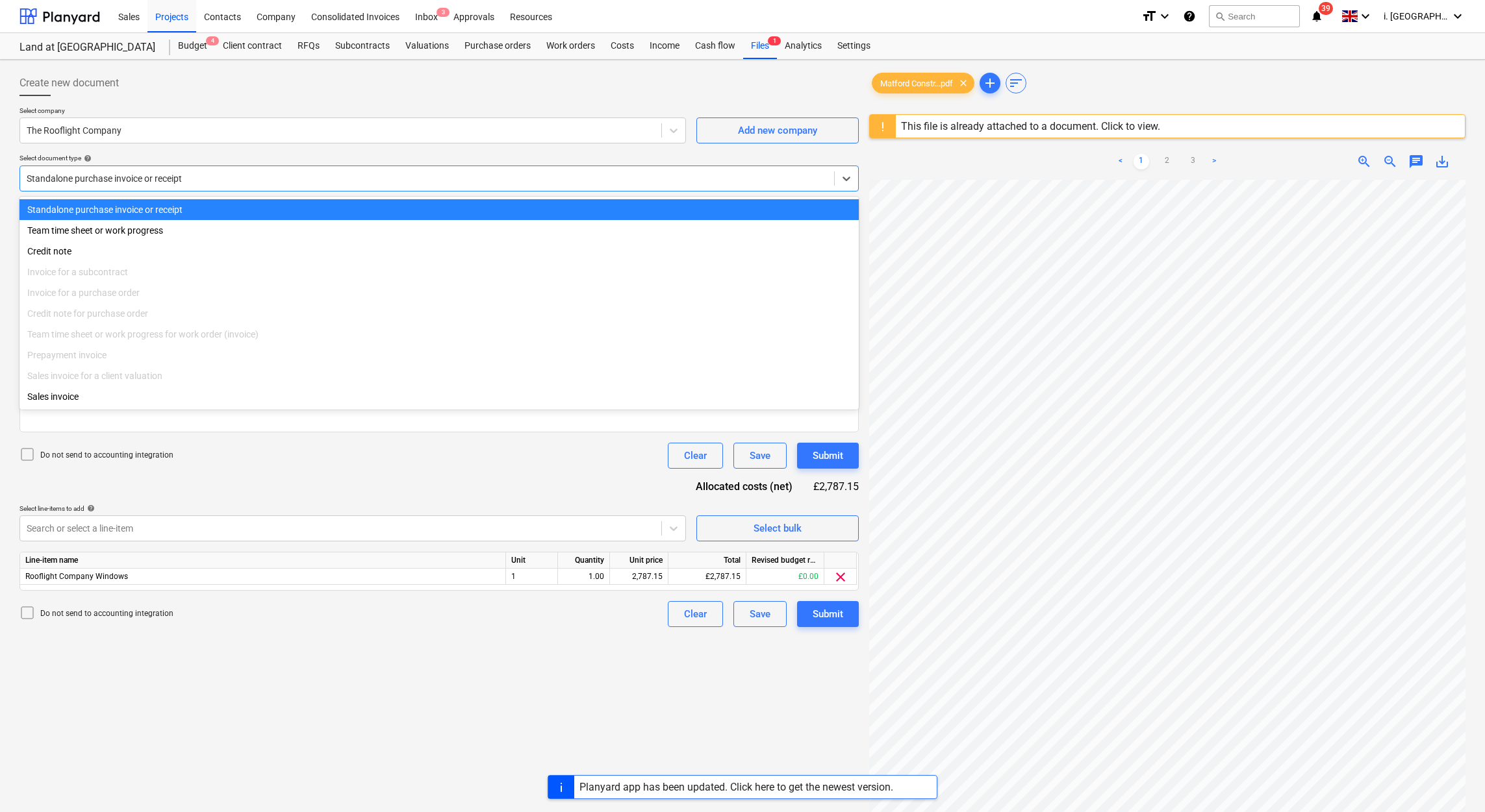
click at [338, 175] on div at bounding box center [426, 178] width 801 height 13
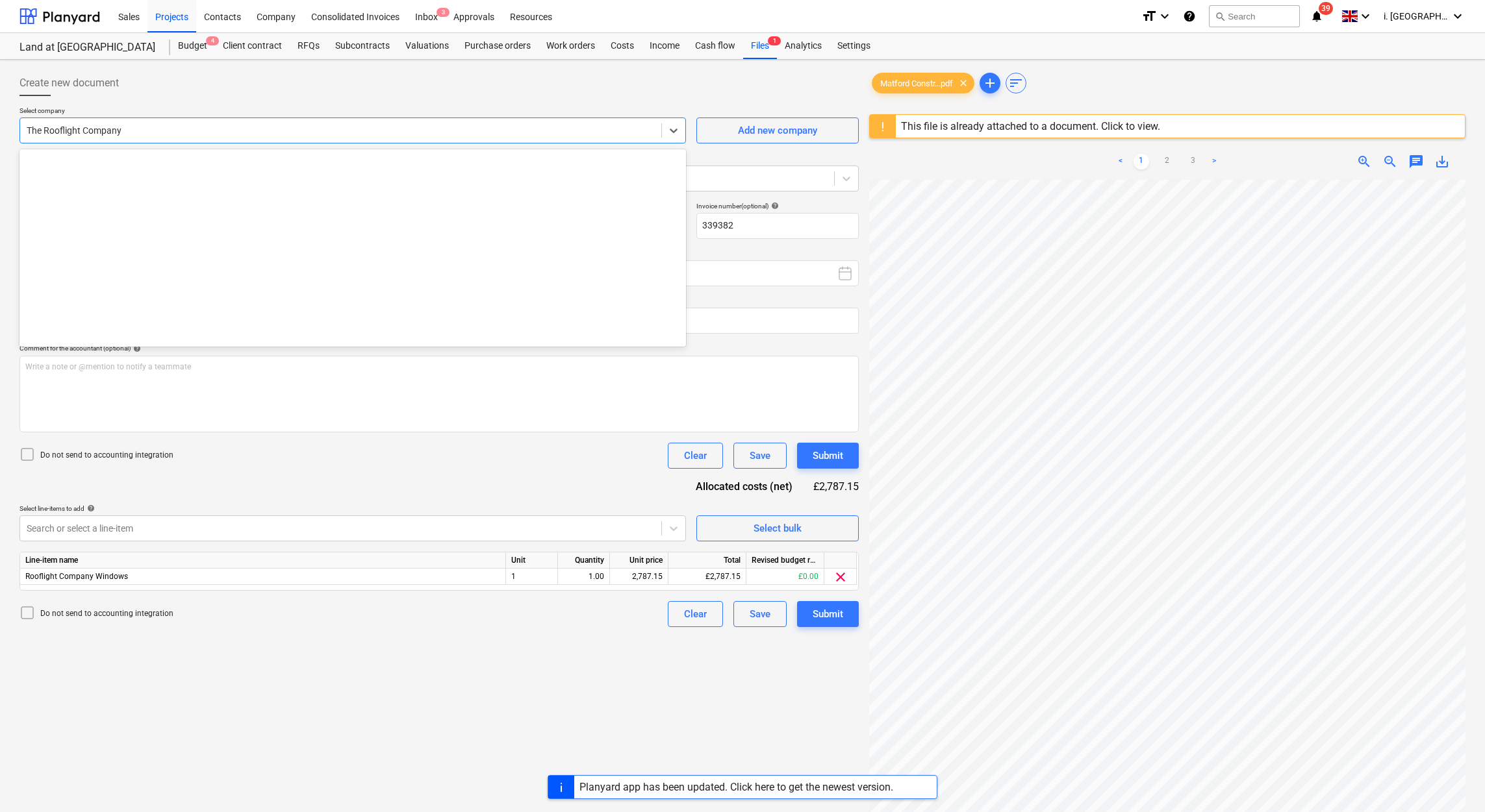
click at [294, 139] on div "The Rooflight Company" at bounding box center [341, 131] width 641 height 19
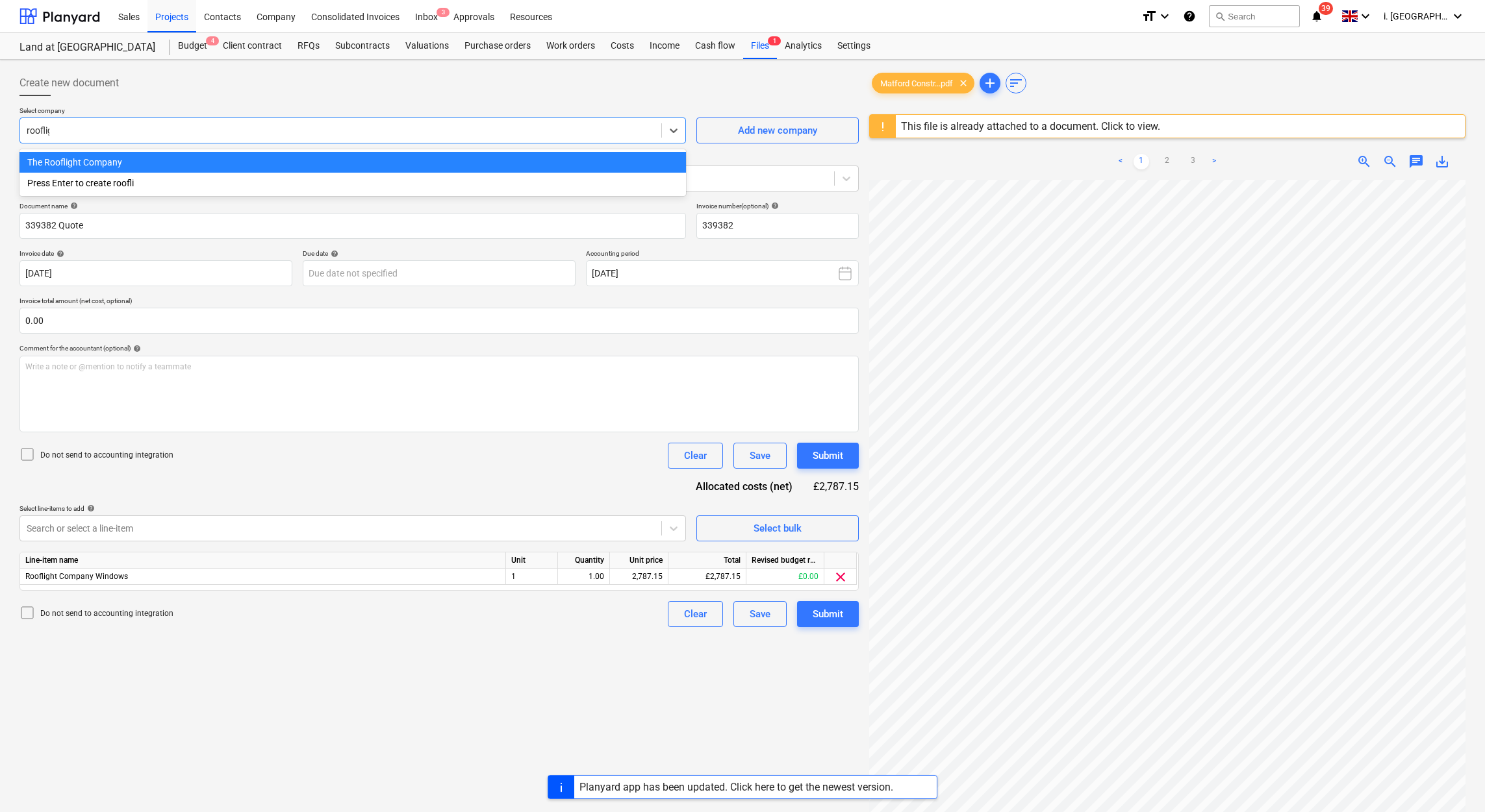
type input "roofligh"
click at [262, 167] on div "The Rooflight Company" at bounding box center [352, 162] width 667 height 21
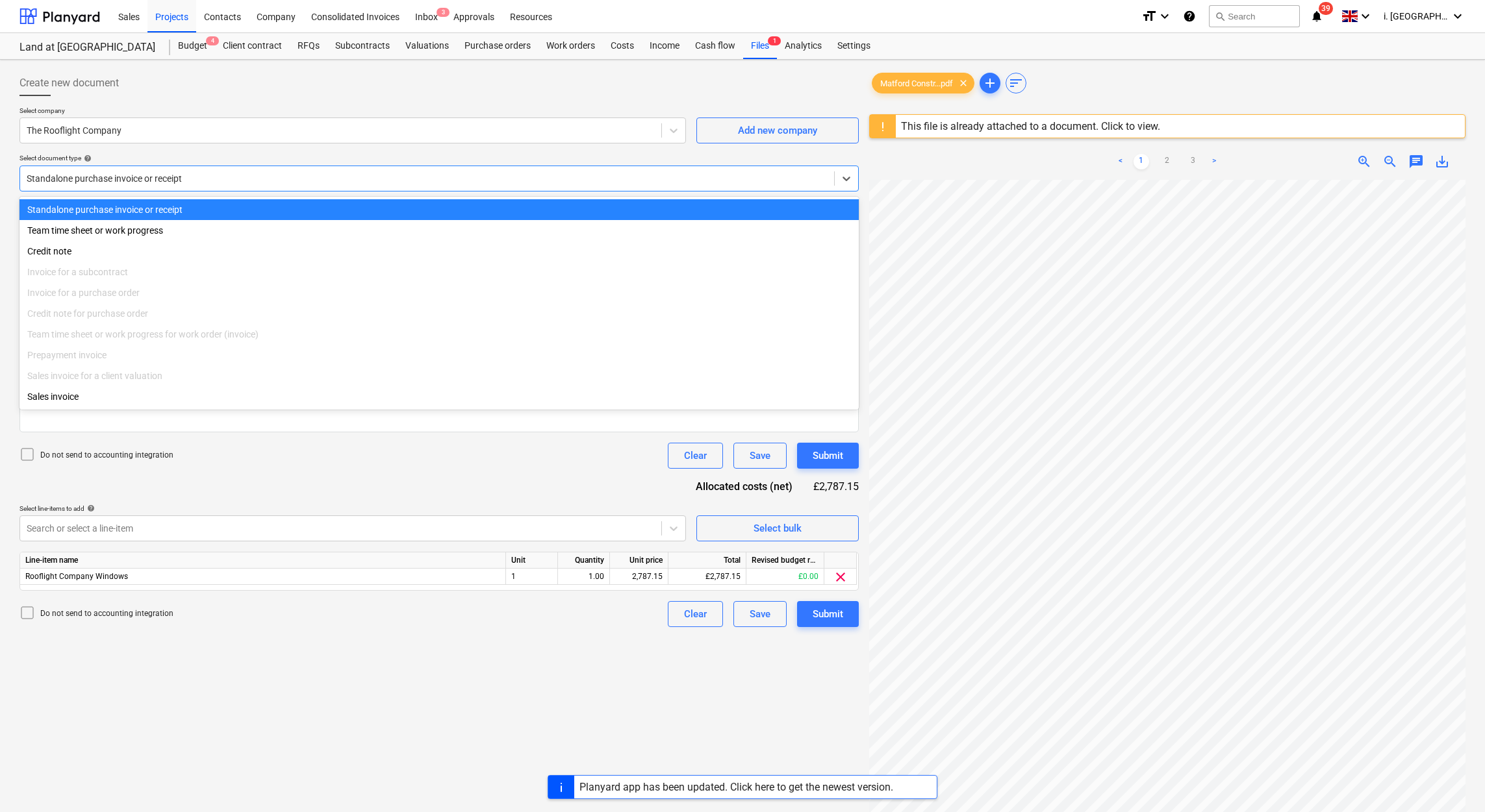
click at [246, 182] on div at bounding box center [426, 178] width 801 height 13
click at [355, 213] on div "Standalone purchase invoice or receipt" at bounding box center [439, 210] width 840 height 21
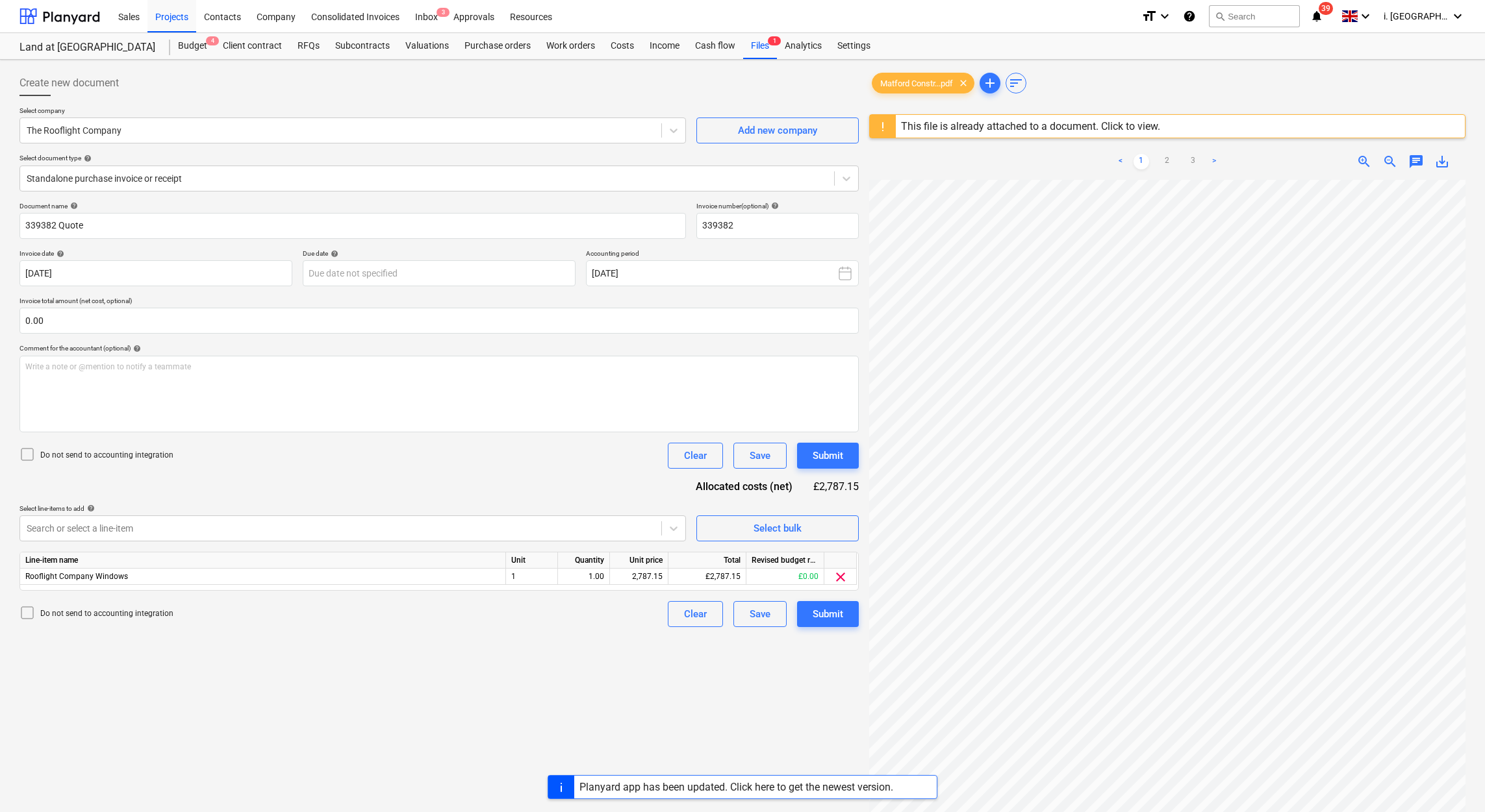
click at [338, 244] on div "Document name help 339382 Quote Invoice number (optional) help 339382 Invoice d…" at bounding box center [439, 415] width 840 height 425
click at [338, 230] on input "339382 Quote" at bounding box center [352, 225] width 667 height 26
click at [486, 49] on div "Purchase orders" at bounding box center [497, 46] width 82 height 26
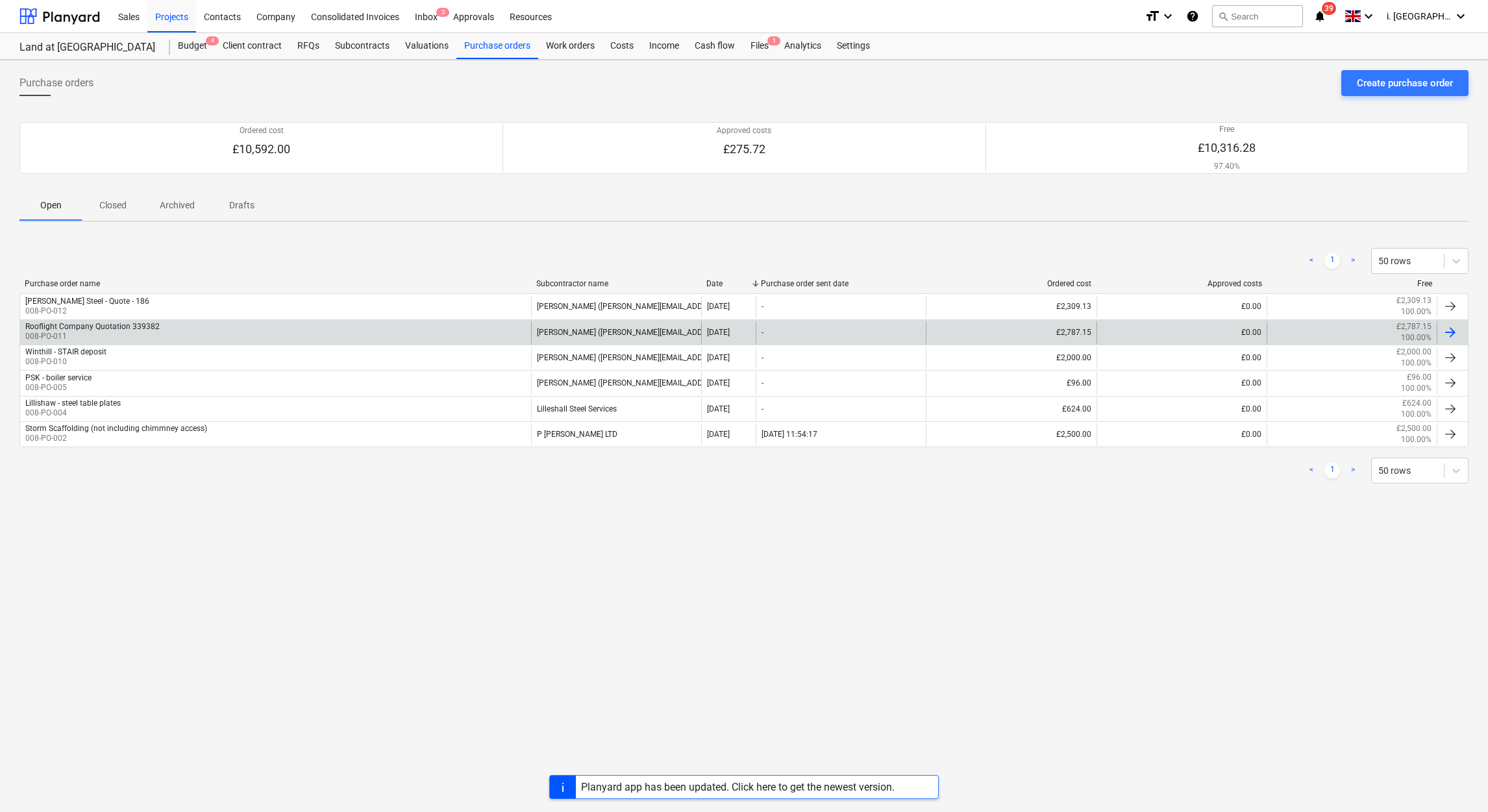
click at [229, 330] on div "Rooflight Company Quotation 339382 008-PO-011" at bounding box center [275, 332] width 511 height 22
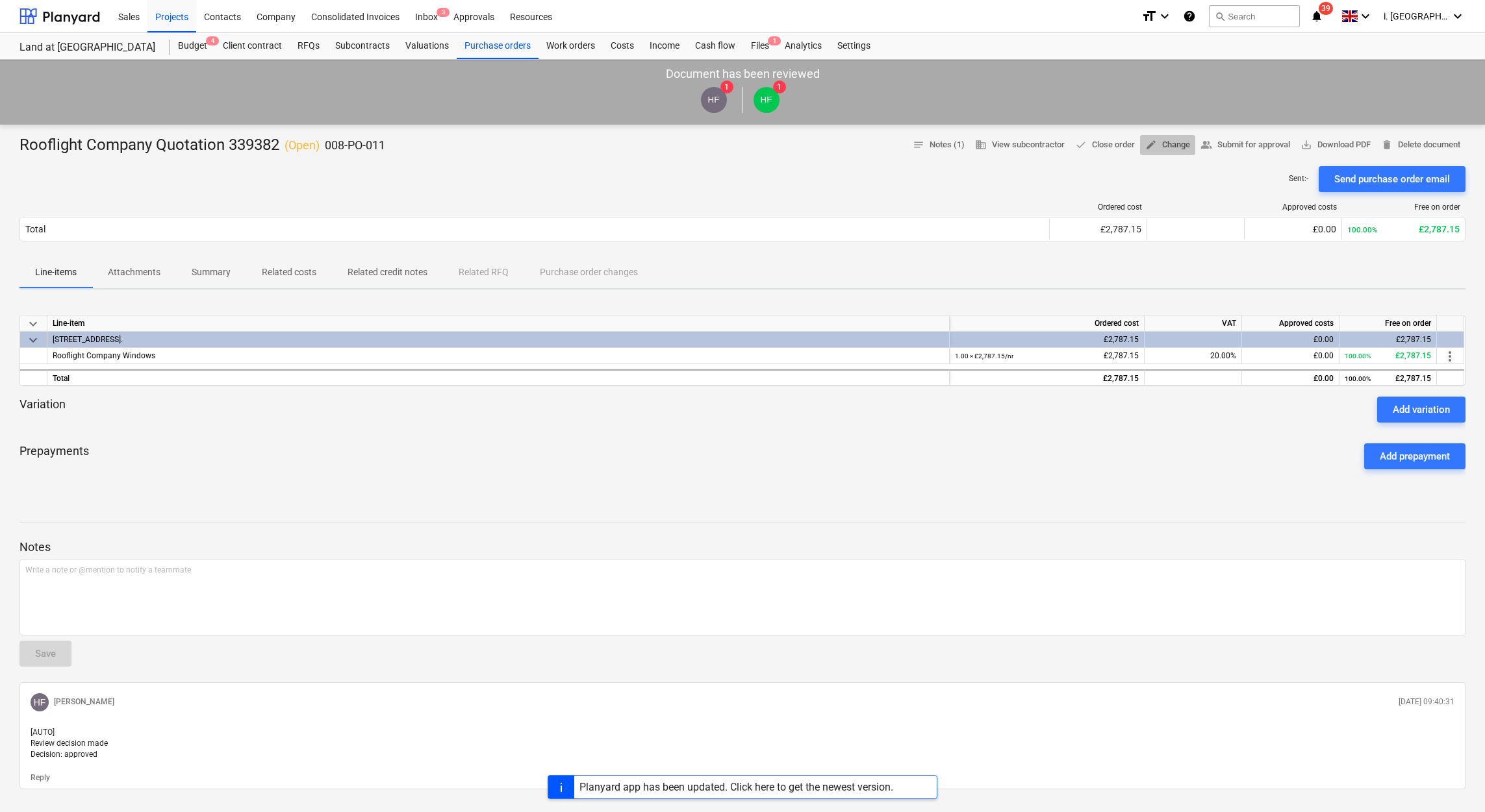
click at [1166, 144] on span "edit Change" at bounding box center [1167, 145] width 45 height 15
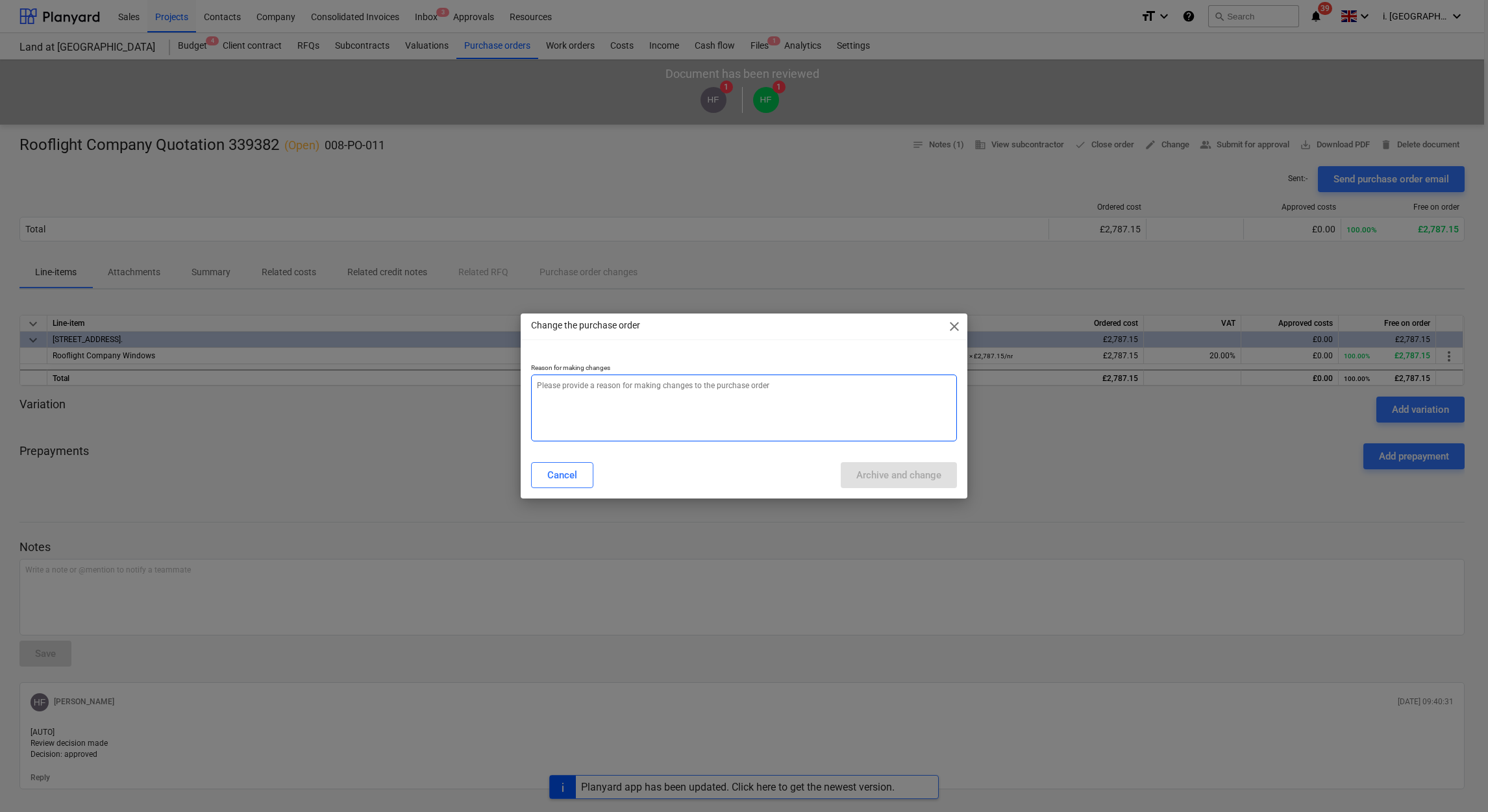
click at [643, 387] on textarea at bounding box center [744, 409] width 426 height 67
type textarea "x"
type textarea "w"
type textarea "x"
type textarea "wro"
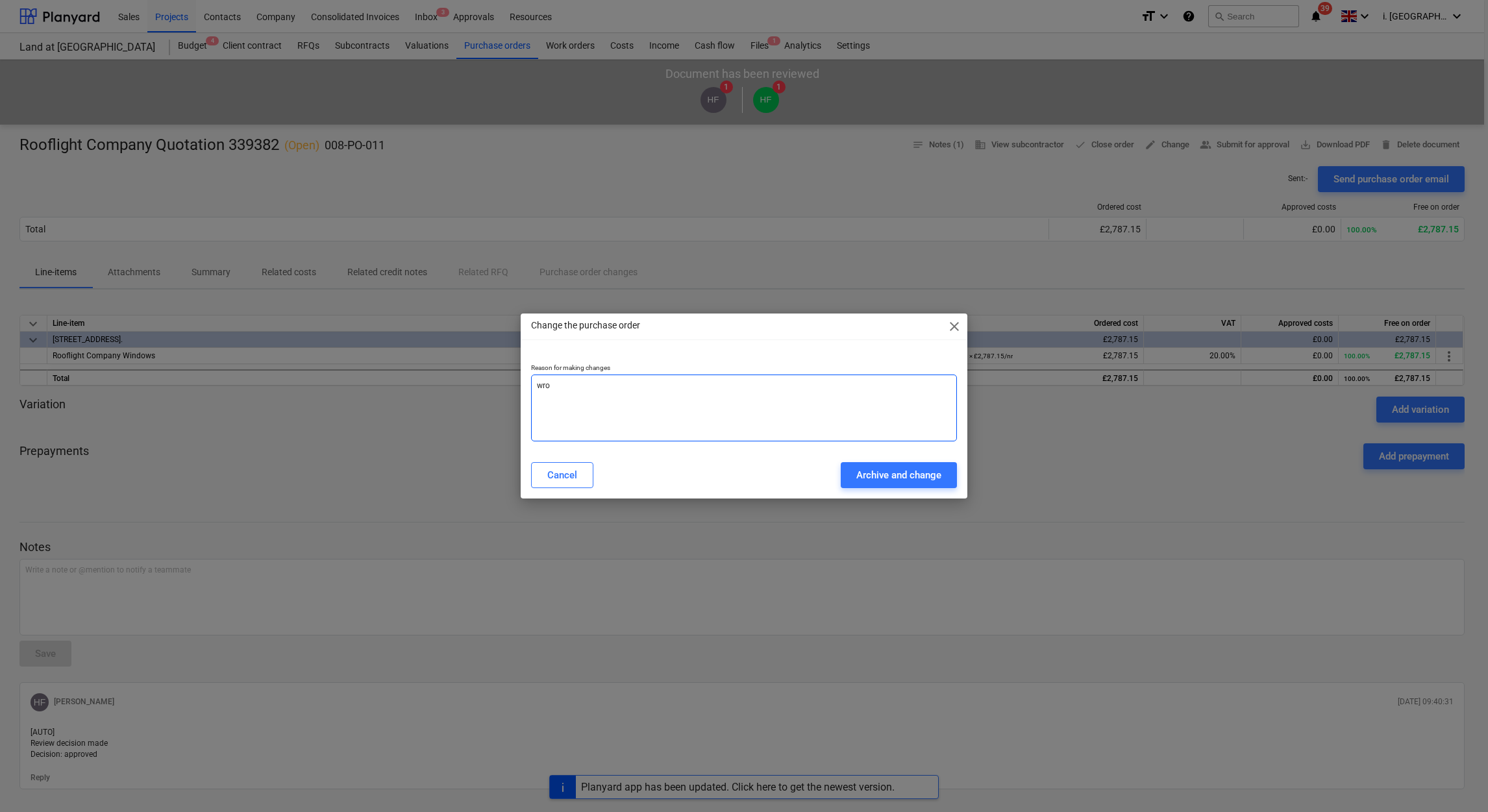
type textarea "x"
type textarea "wron"
type textarea "x"
type textarea "wron"
type textarea "x"
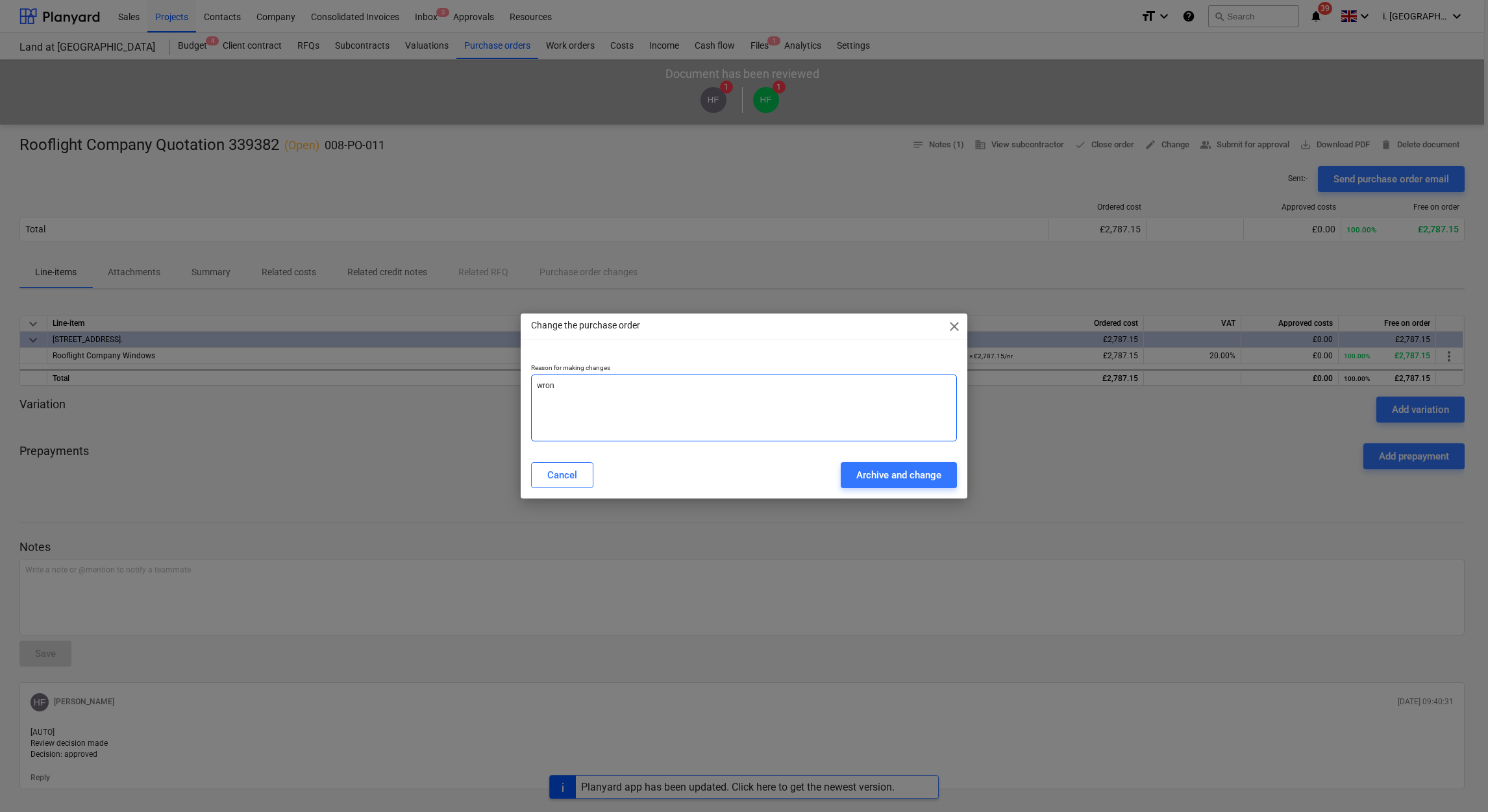
type textarea "wron"
type textarea "x"
type textarea "wrong"
type textarea "x"
type textarea "wrong"
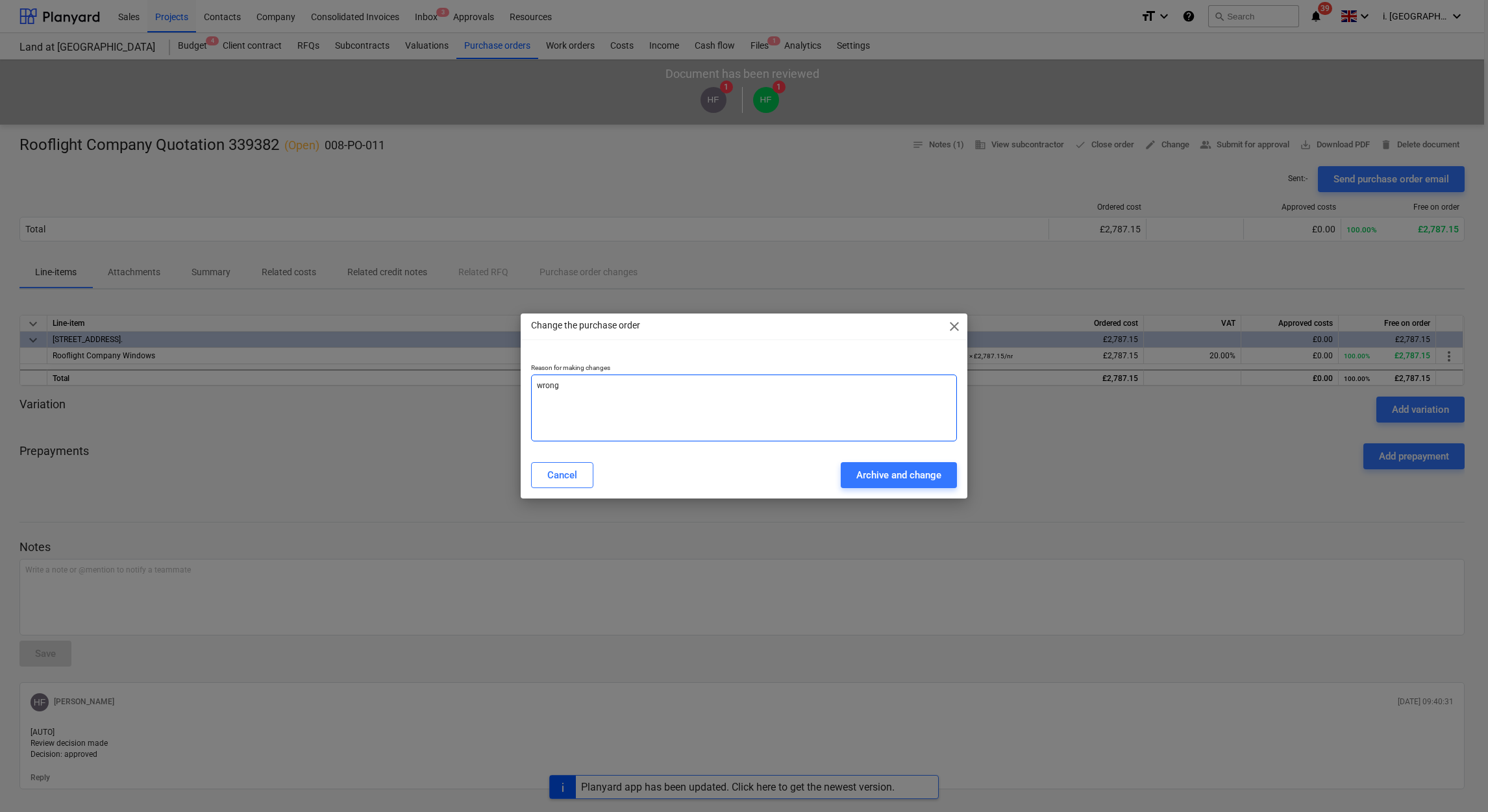
type textarea "x"
type textarea "wrong na"
type textarea "x"
type textarea "wrong nam"
type textarea "x"
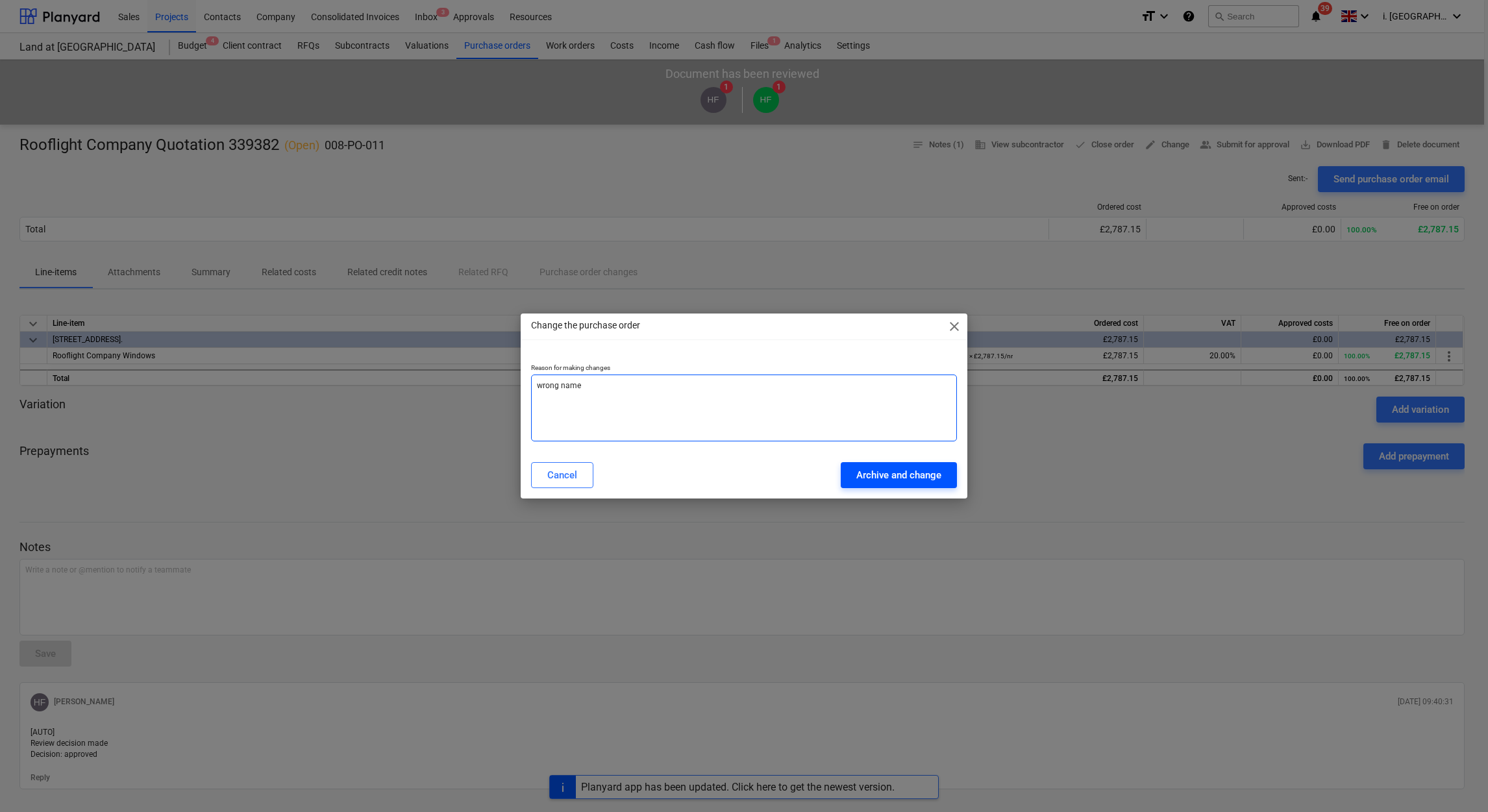
type textarea "wrong name"
click at [868, 482] on div "Archive and change" at bounding box center [898, 475] width 85 height 17
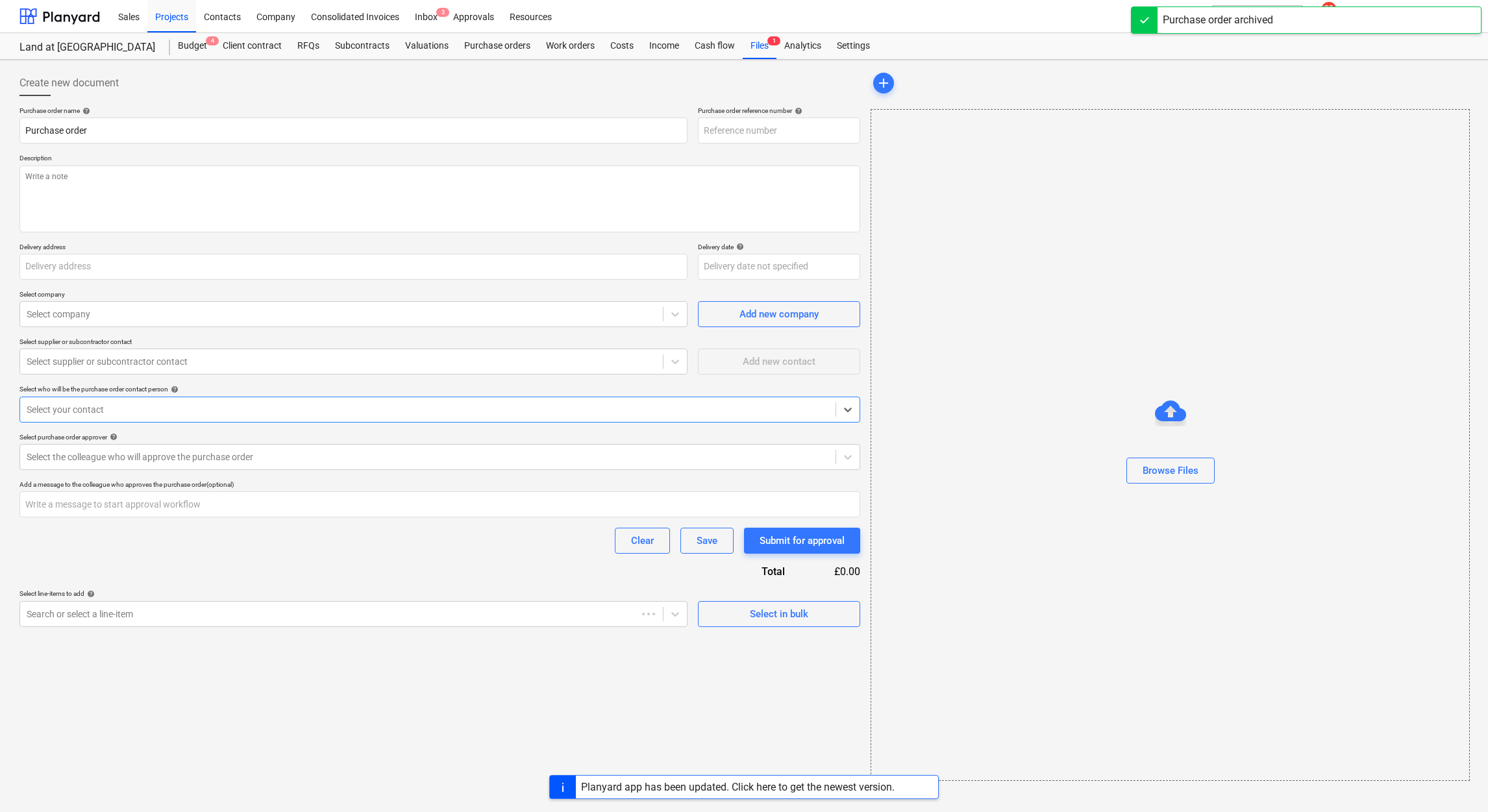
type textarea "x"
type input "Rooflight Company Quotation 339382"
type input "008-PO-011"
type textarea "Quotation 339382"
type input "Land at Oxenton"
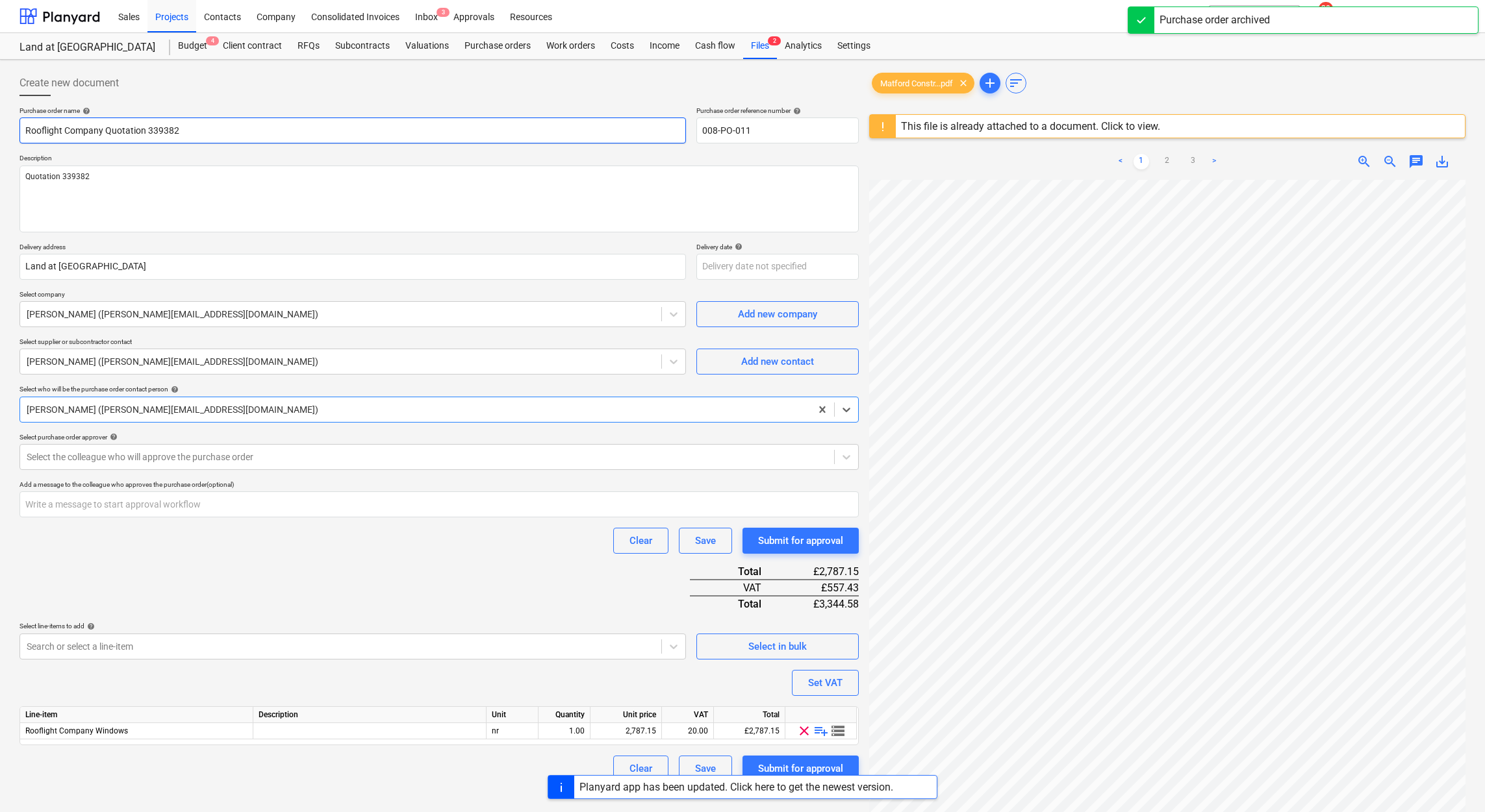
click at [414, 121] on input "Rooflight Company Quotation 339382" at bounding box center [352, 130] width 667 height 26
type textarea "x"
type input "Rooflight Company Quotation"
type textarea "x"
type input "Rooflight Company Qu"
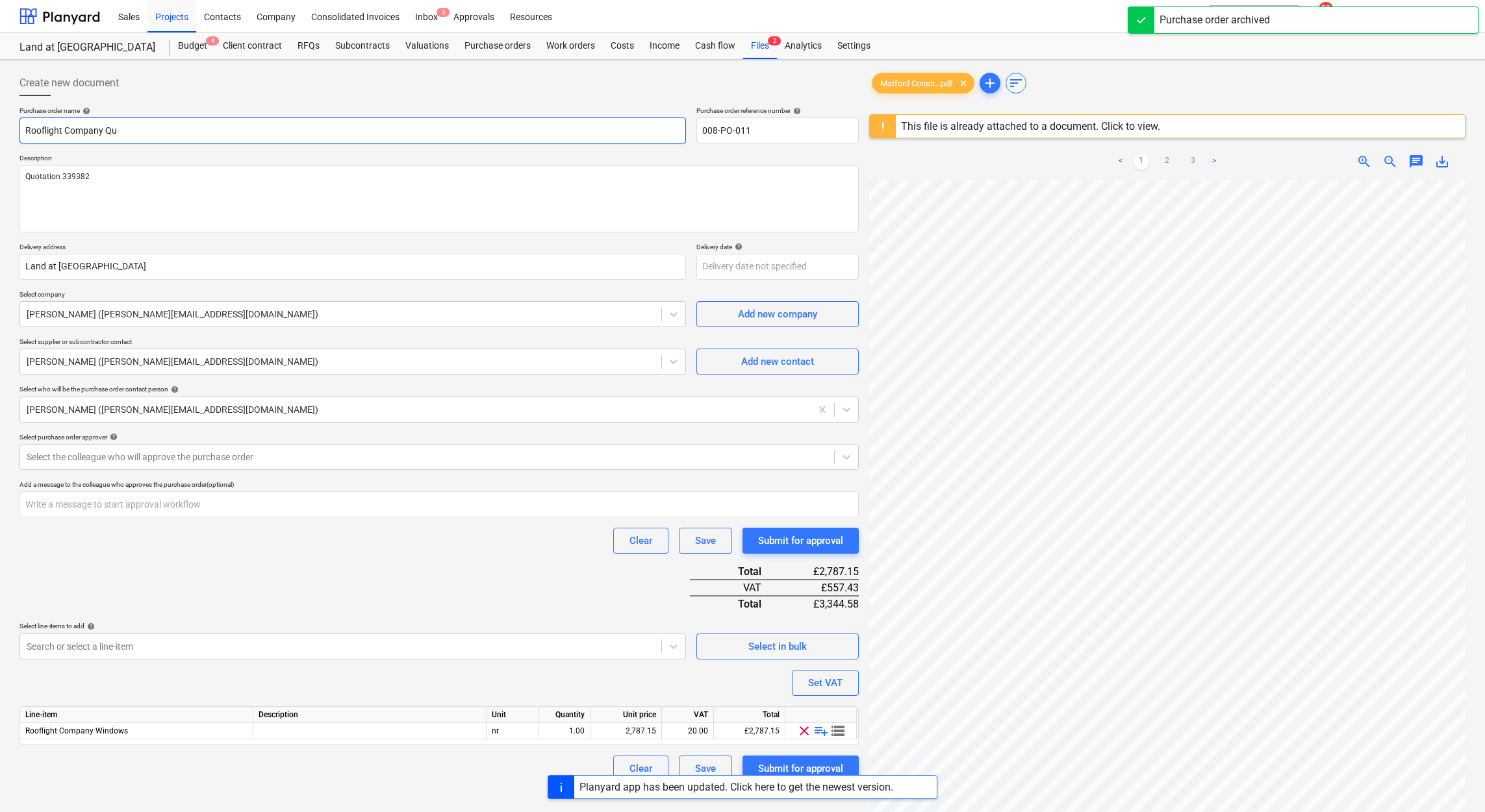
type textarea "x"
type input "Rooflight Company Q"
type textarea "x"
type input "Rooflight Company"
type textarea "x"
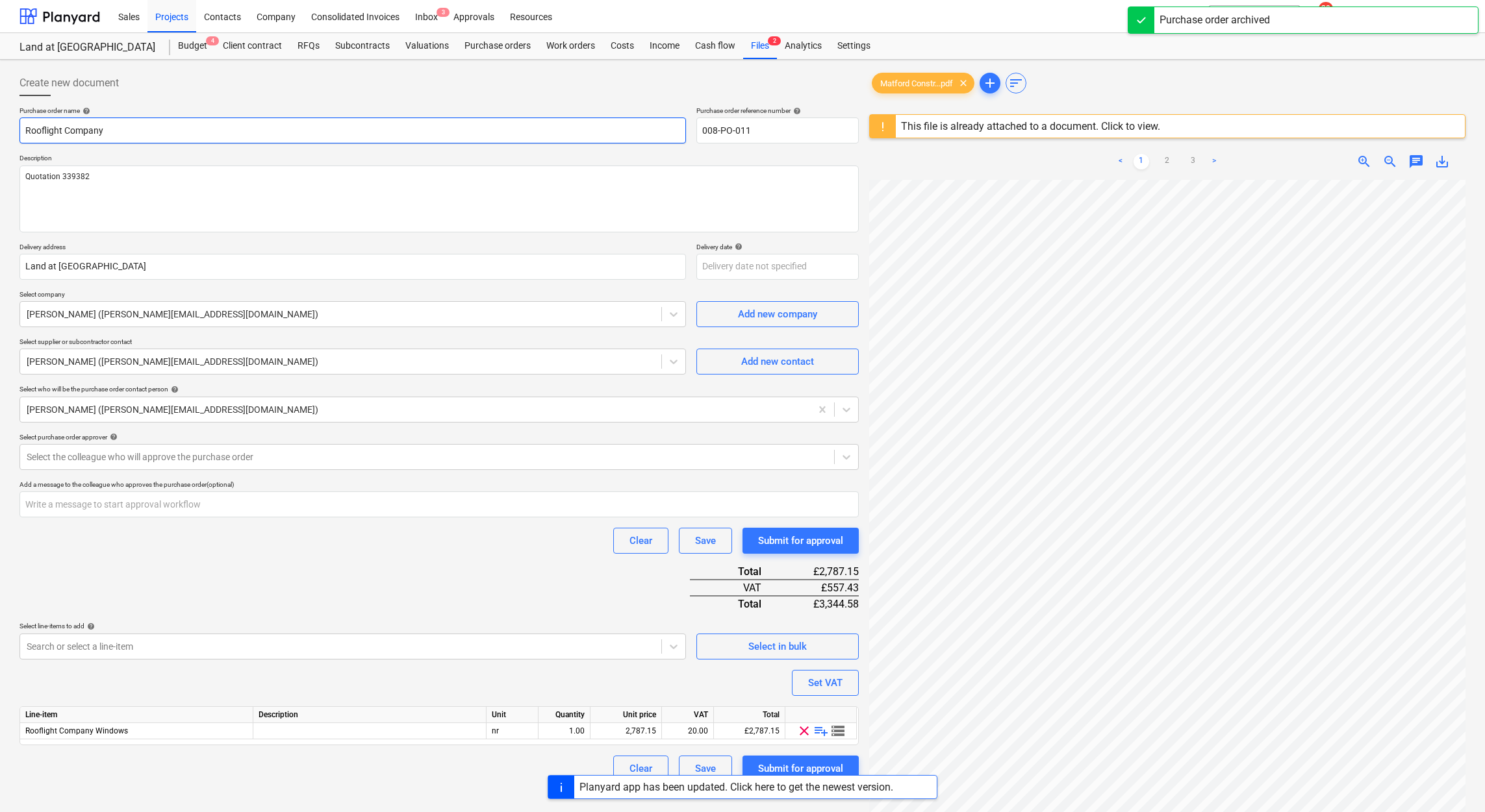
type input "Rooflight Company"
type textarea "x"
type input "Rooflight Compan"
type textarea "x"
type input "Rooflight Compa"
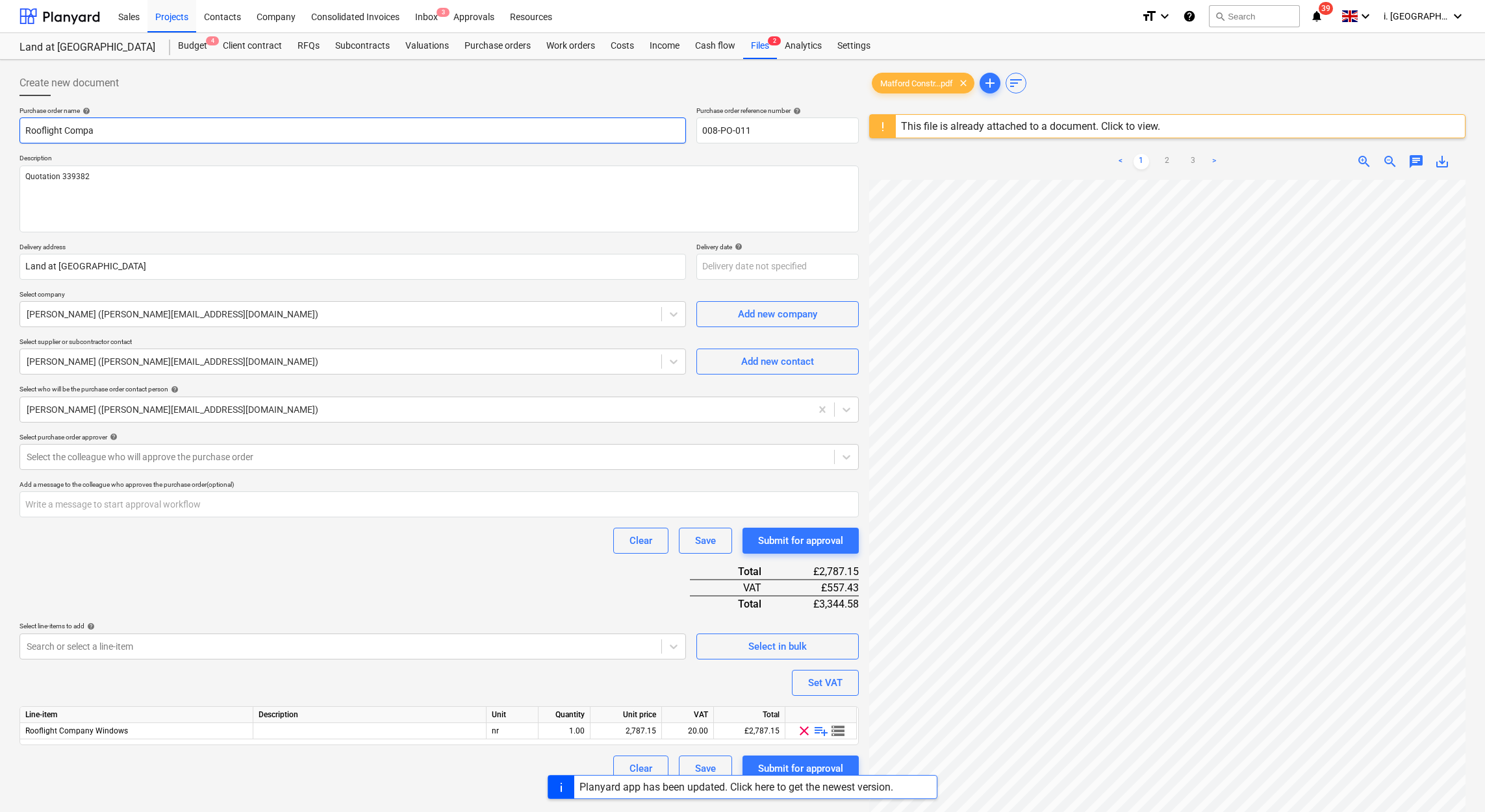
type textarea "x"
type input "Rooflight Comp"
type textarea "x"
type input "Rooflight Com"
type textarea "x"
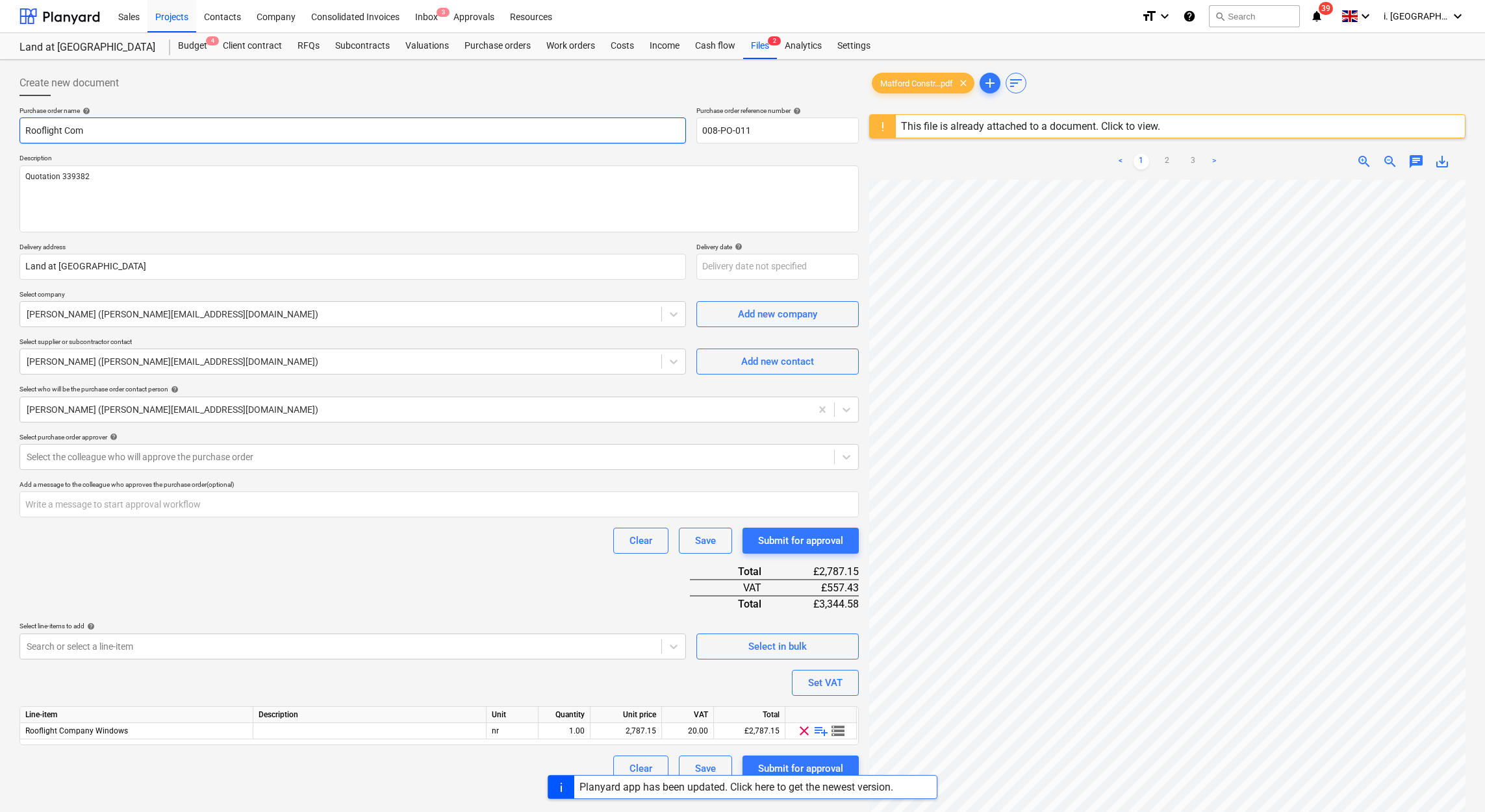
type input "Rooflight Co"
type textarea "x"
type input "Rooflight C"
type textarea "x"
type input "Rooflight"
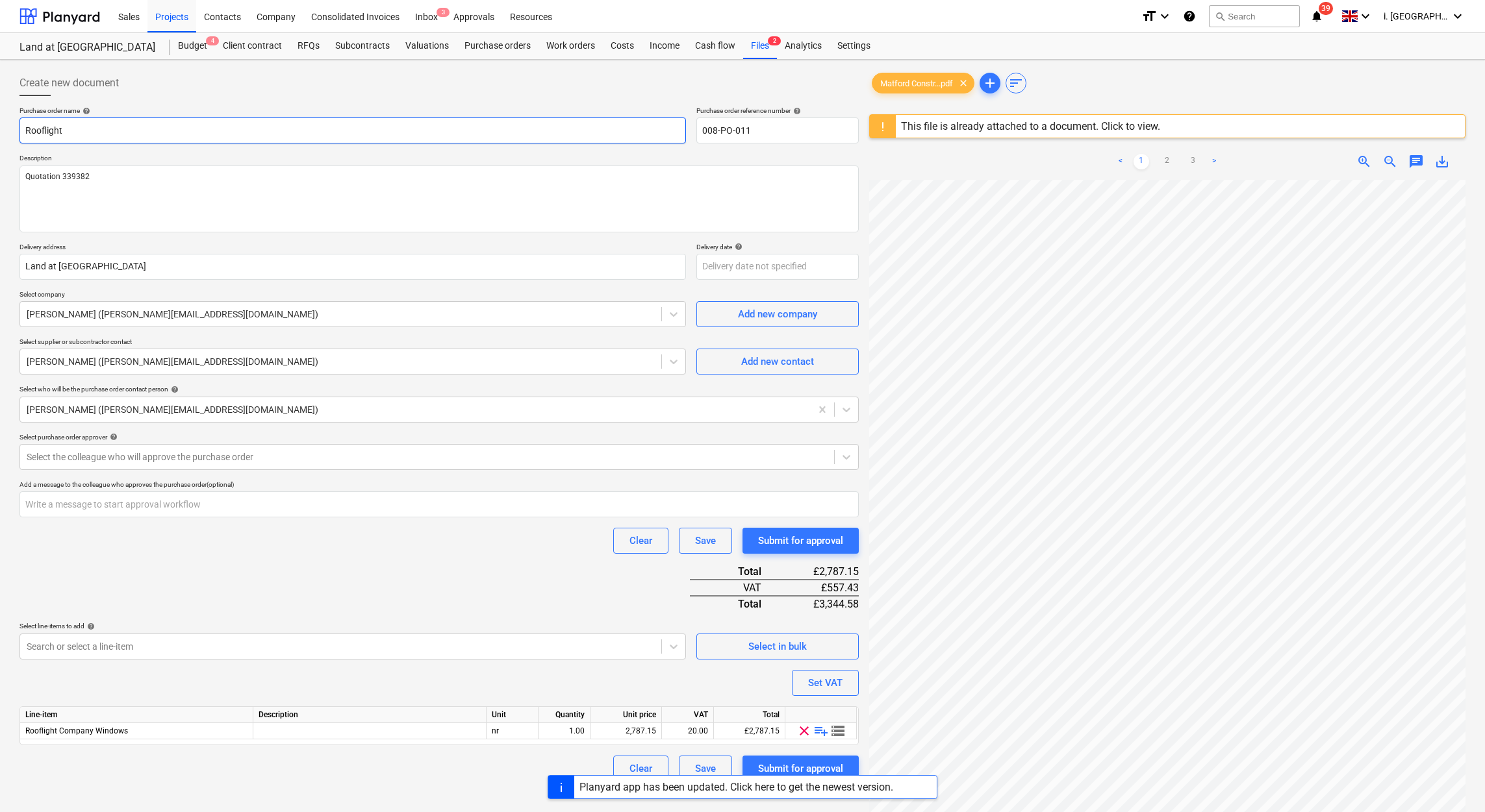
type textarea "x"
type input "Rooflight"
type textarea "x"
type input "Rooflight"
type textarea "x"
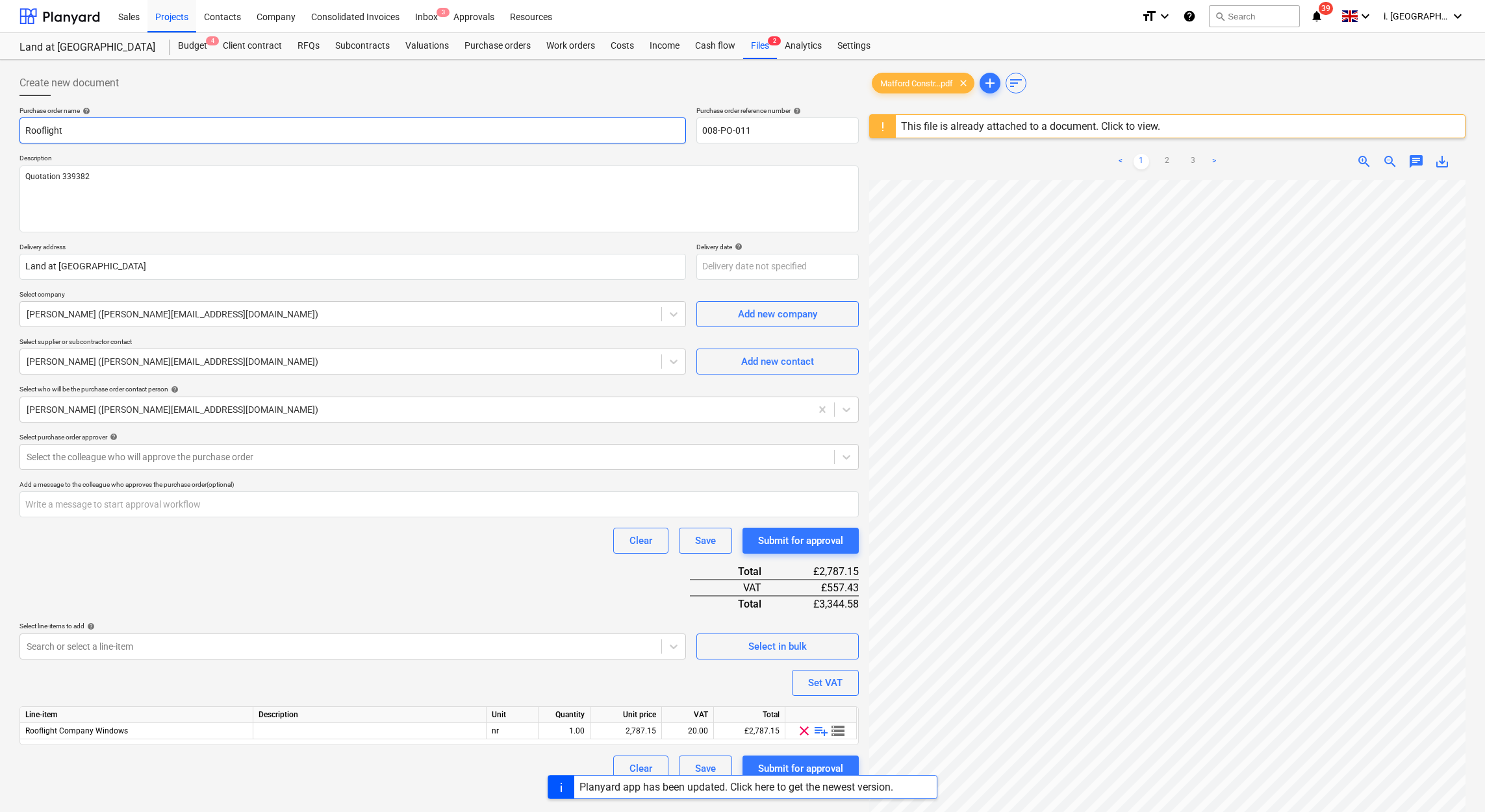
type input "Rooflight"
type textarea "x"
type input "Roofligh"
type textarea "x"
type input "Rooflig"
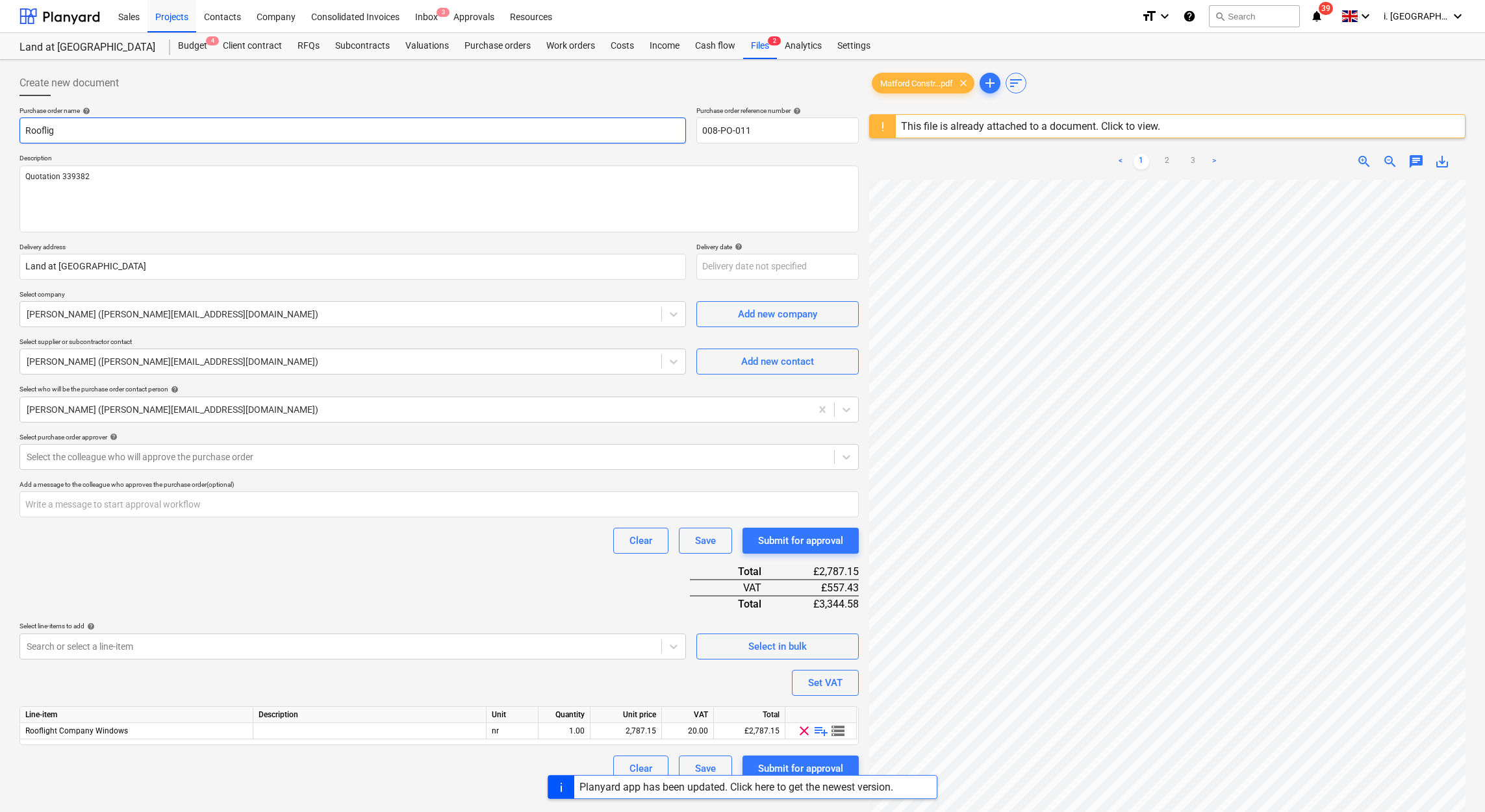
type textarea "x"
type input "Roofli"
type textarea "x"
type input "Roofl"
type textarea "x"
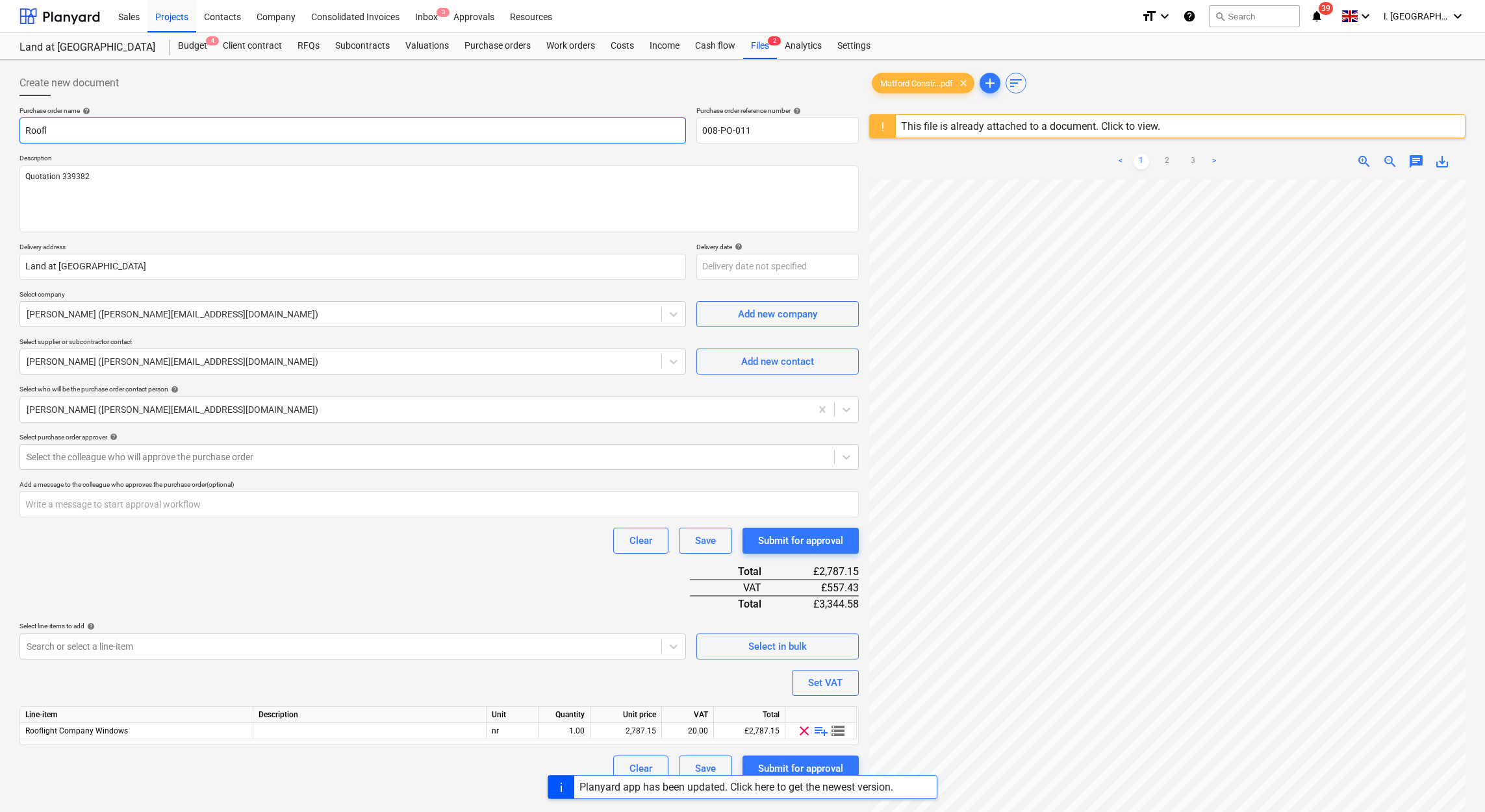
type input "Roof"
type textarea "x"
type input "Roo"
type textarea "x"
type input "Ro"
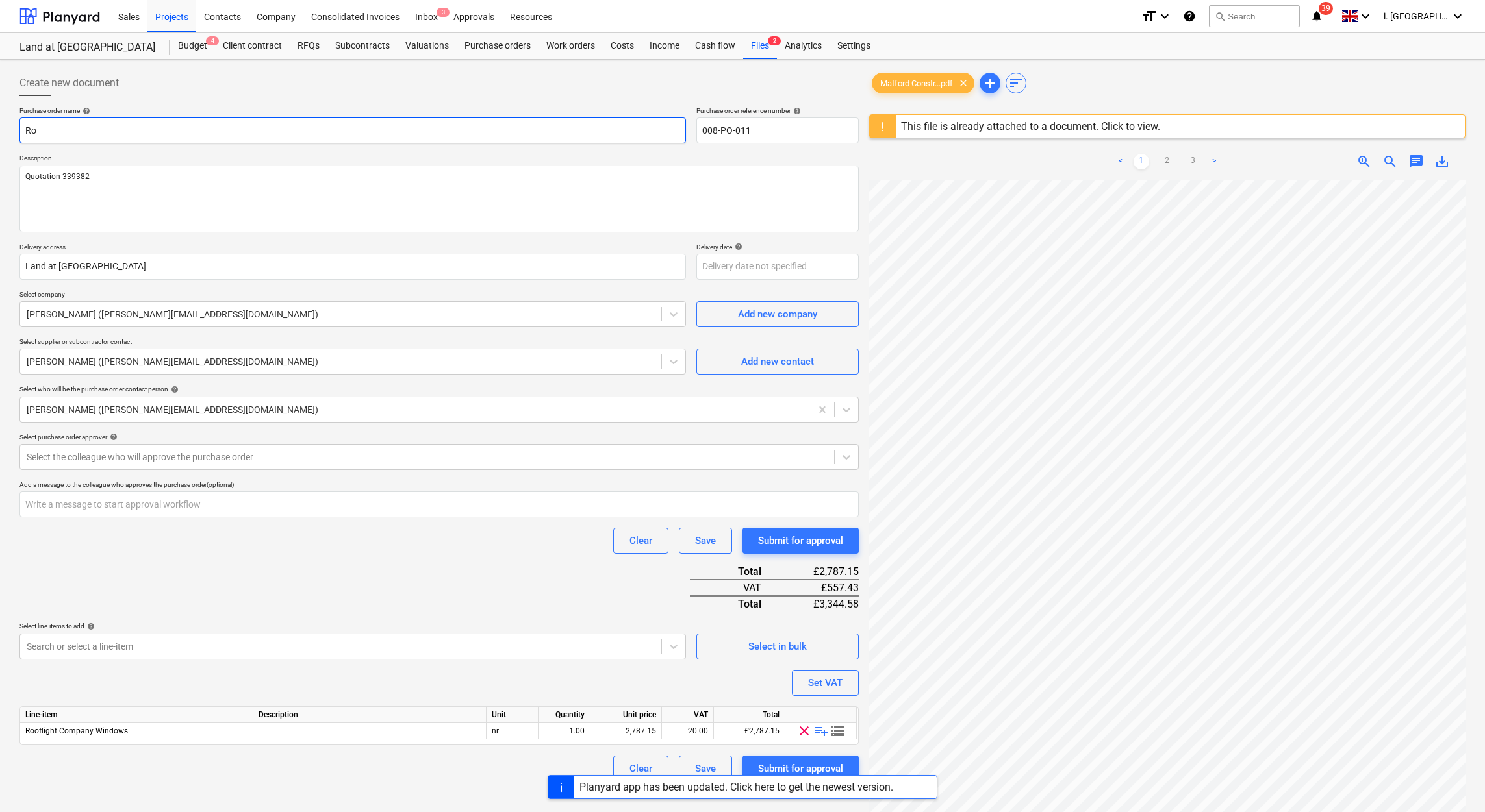
type textarea "x"
type input "R"
type textarea "x"
type input "R"
type textarea "x"
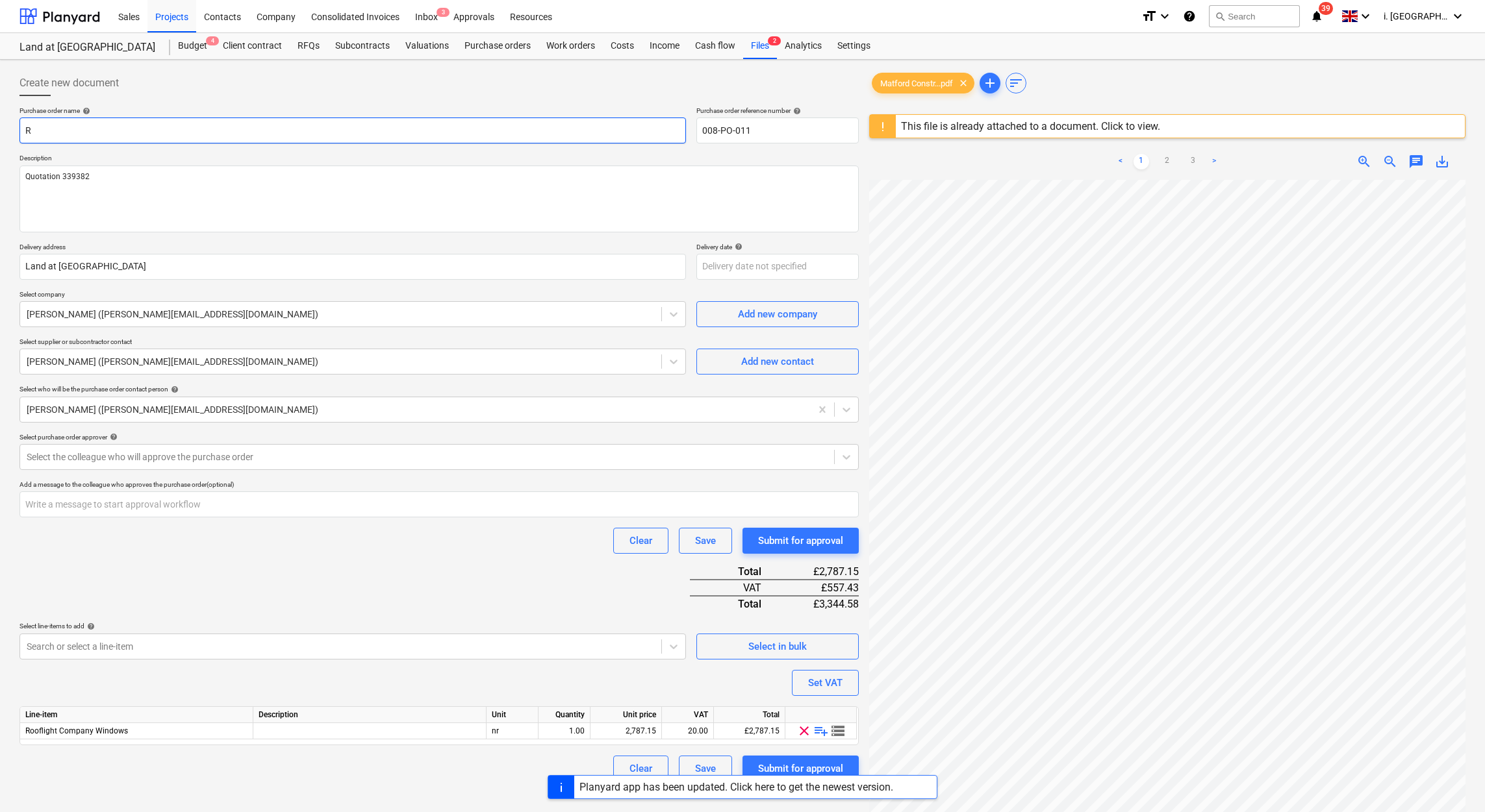
type input "Ro"
type textarea "x"
type input "Roo"
type textarea "x"
type input "Roof;"
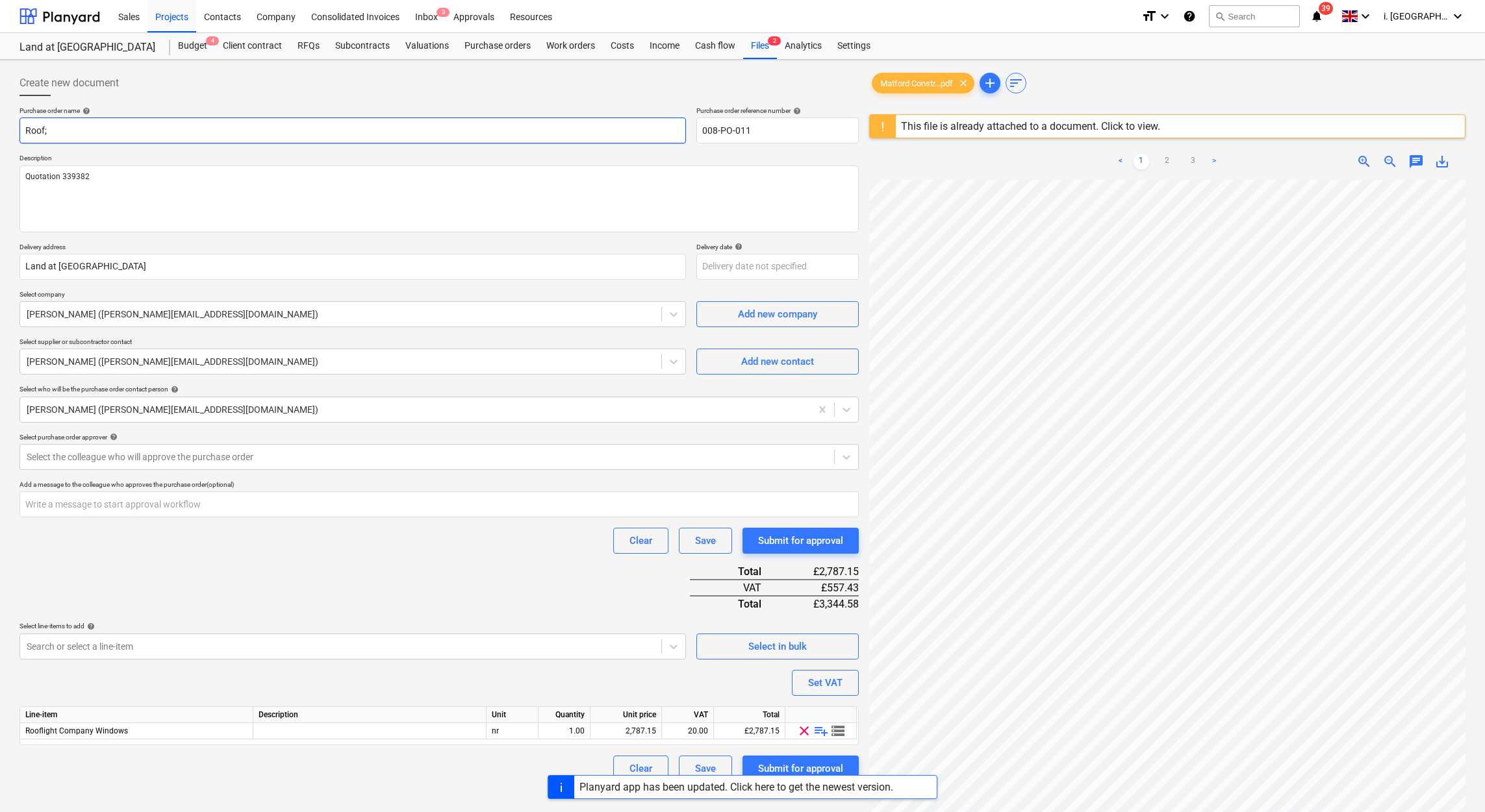
type textarea "x"
type input "Roof;i"
type textarea "x"
type input "Roof;"
type textarea "x"
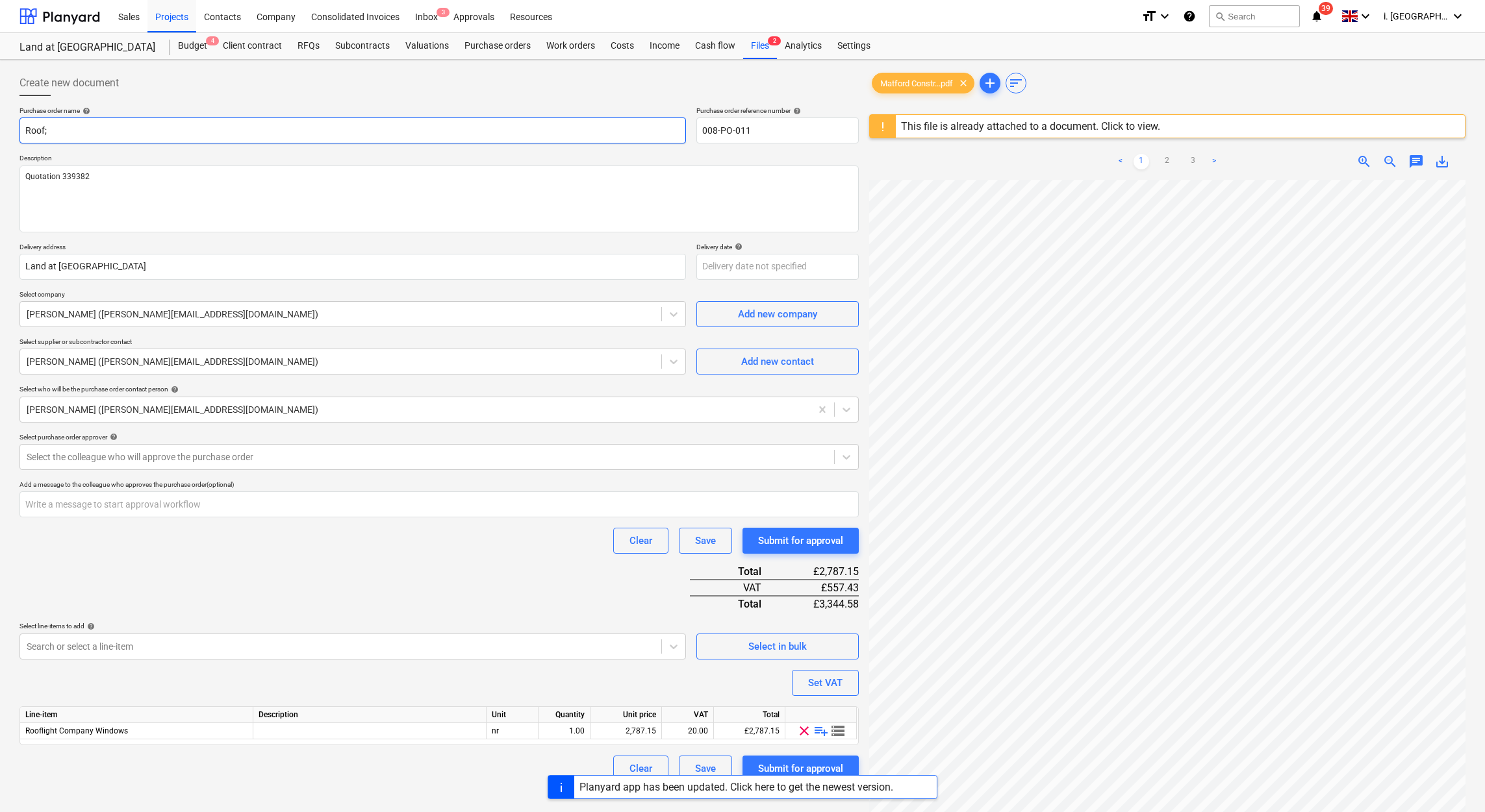
type input "Roof"
type textarea "x"
type input "Roofl"
type textarea "x"
type input "Rooflig"
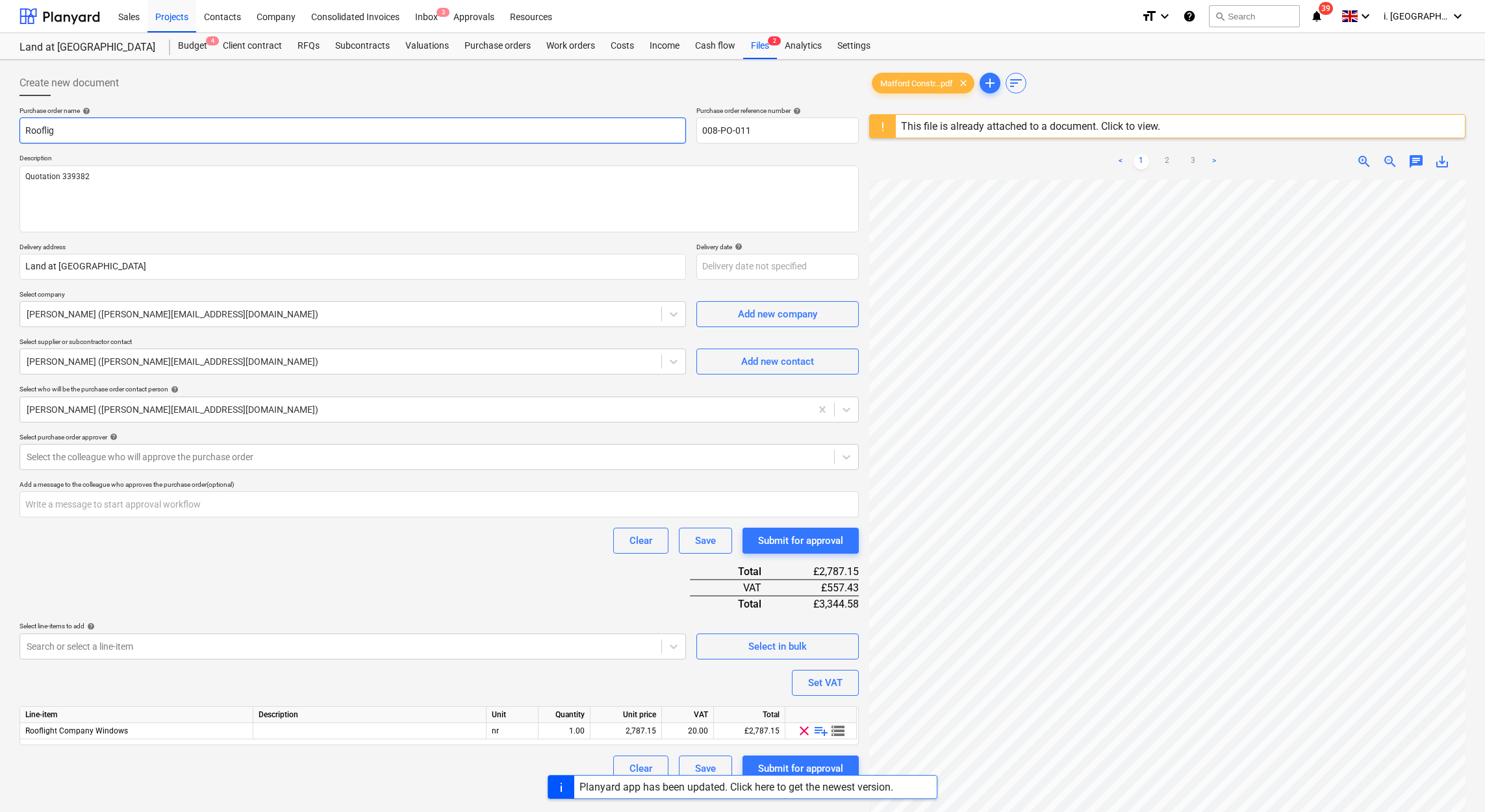
type textarea "x"
type input "Roofligh"
type textarea "x"
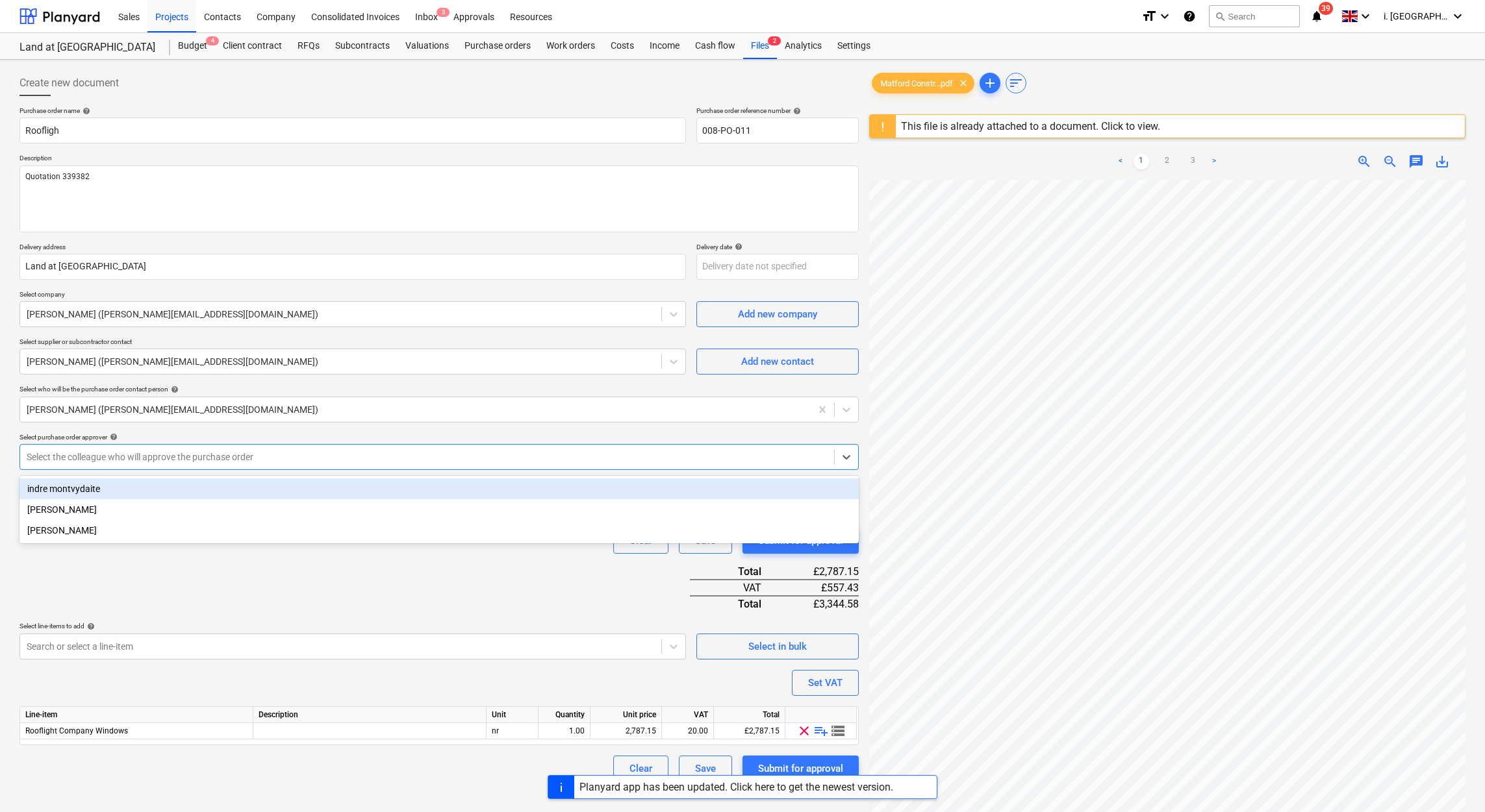
click at [291, 461] on div at bounding box center [426, 457] width 801 height 13
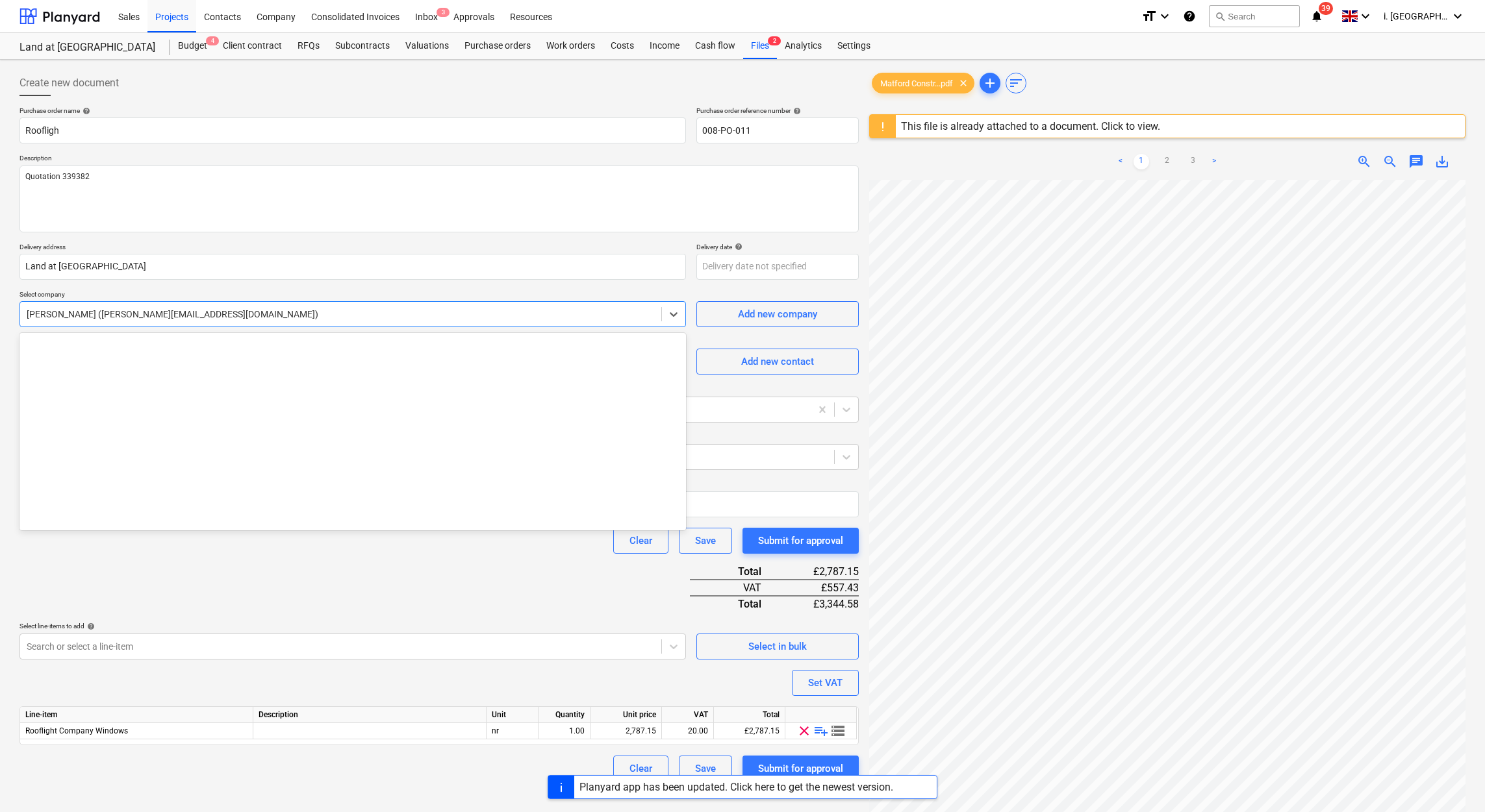
click at [601, 319] on div at bounding box center [341, 314] width 629 height 13
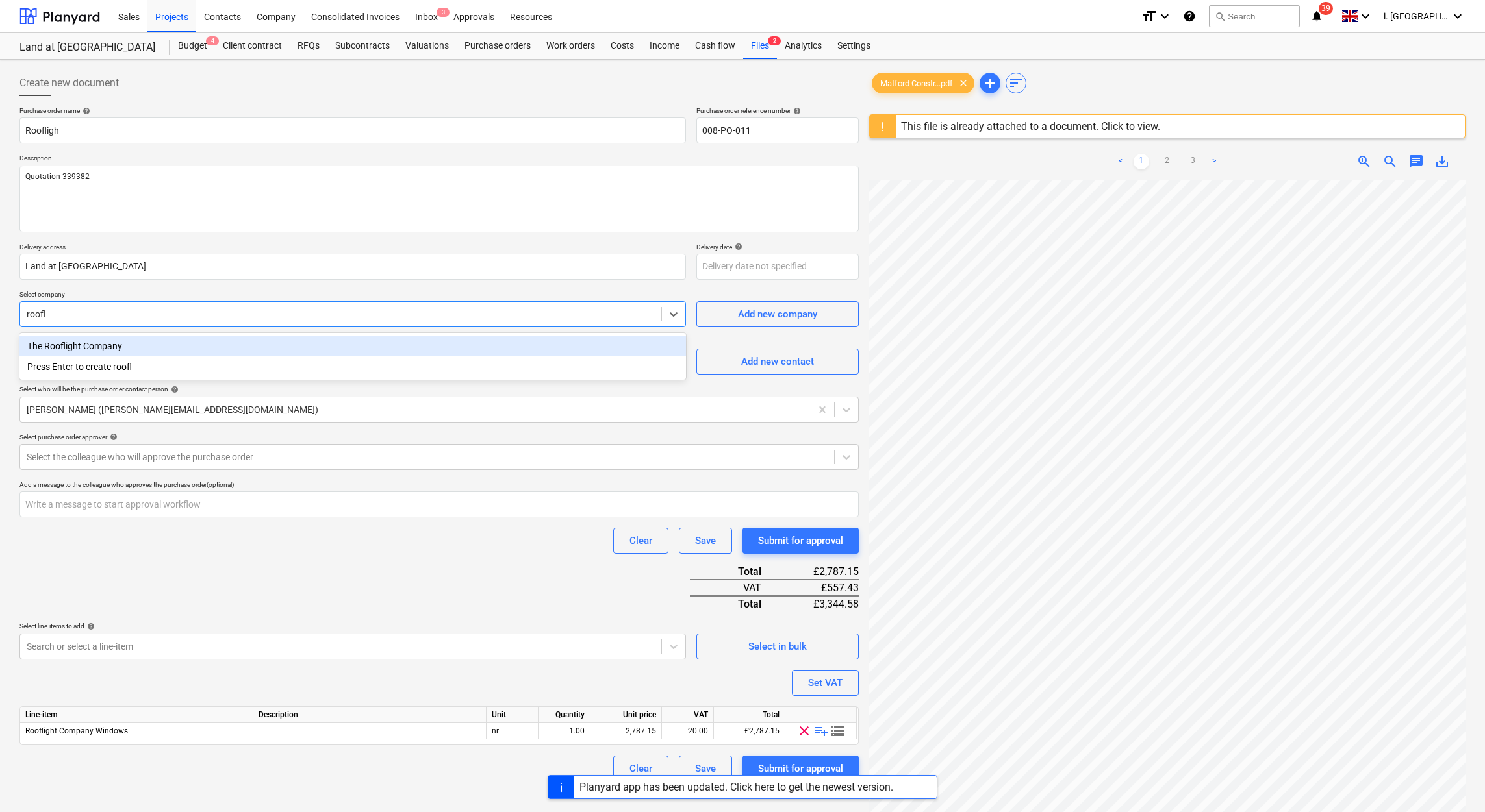
click at [559, 338] on div "The Rooflight Company" at bounding box center [352, 346] width 667 height 21
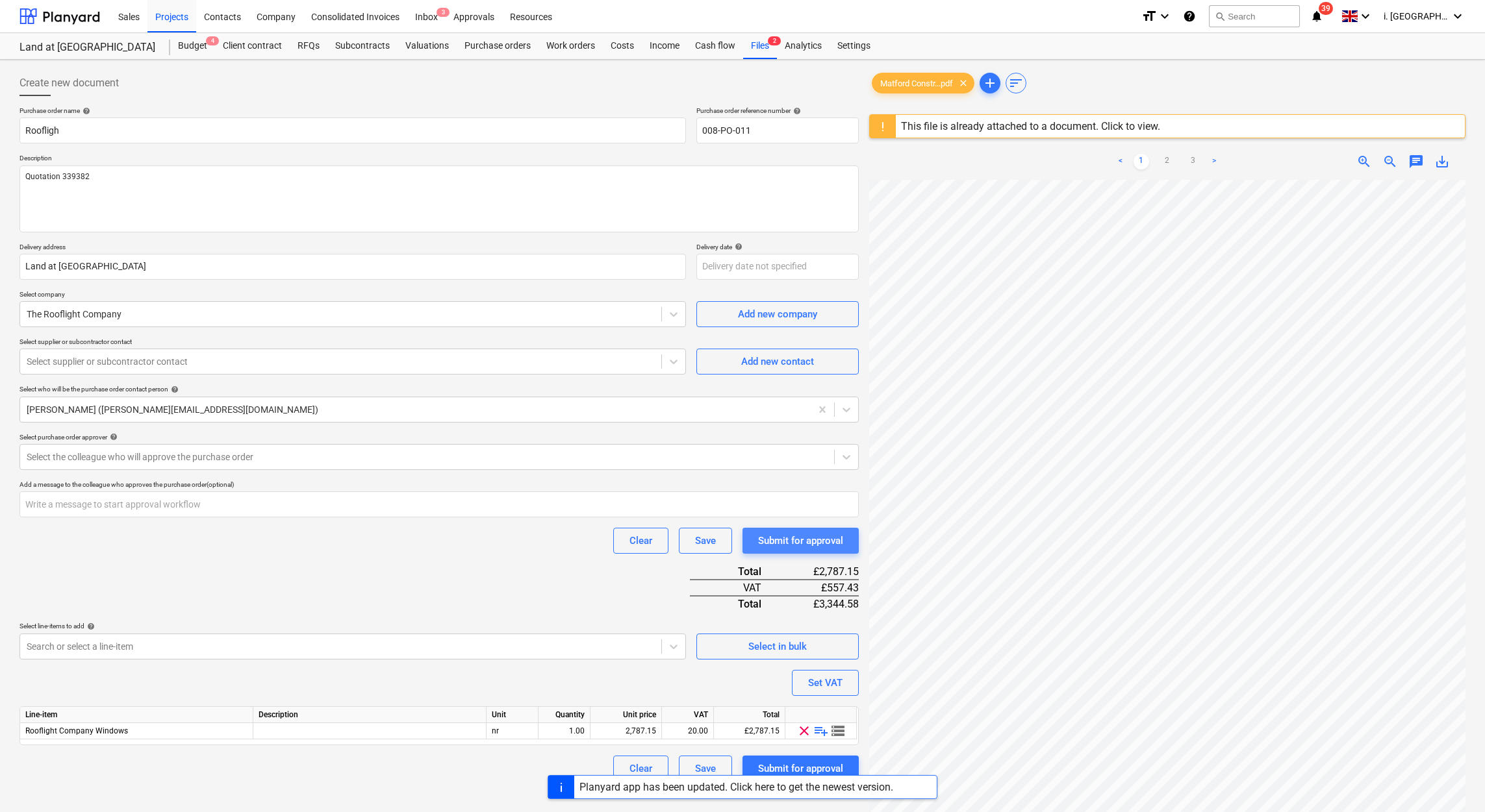
click at [798, 540] on div "Submit for approval" at bounding box center [801, 540] width 85 height 17
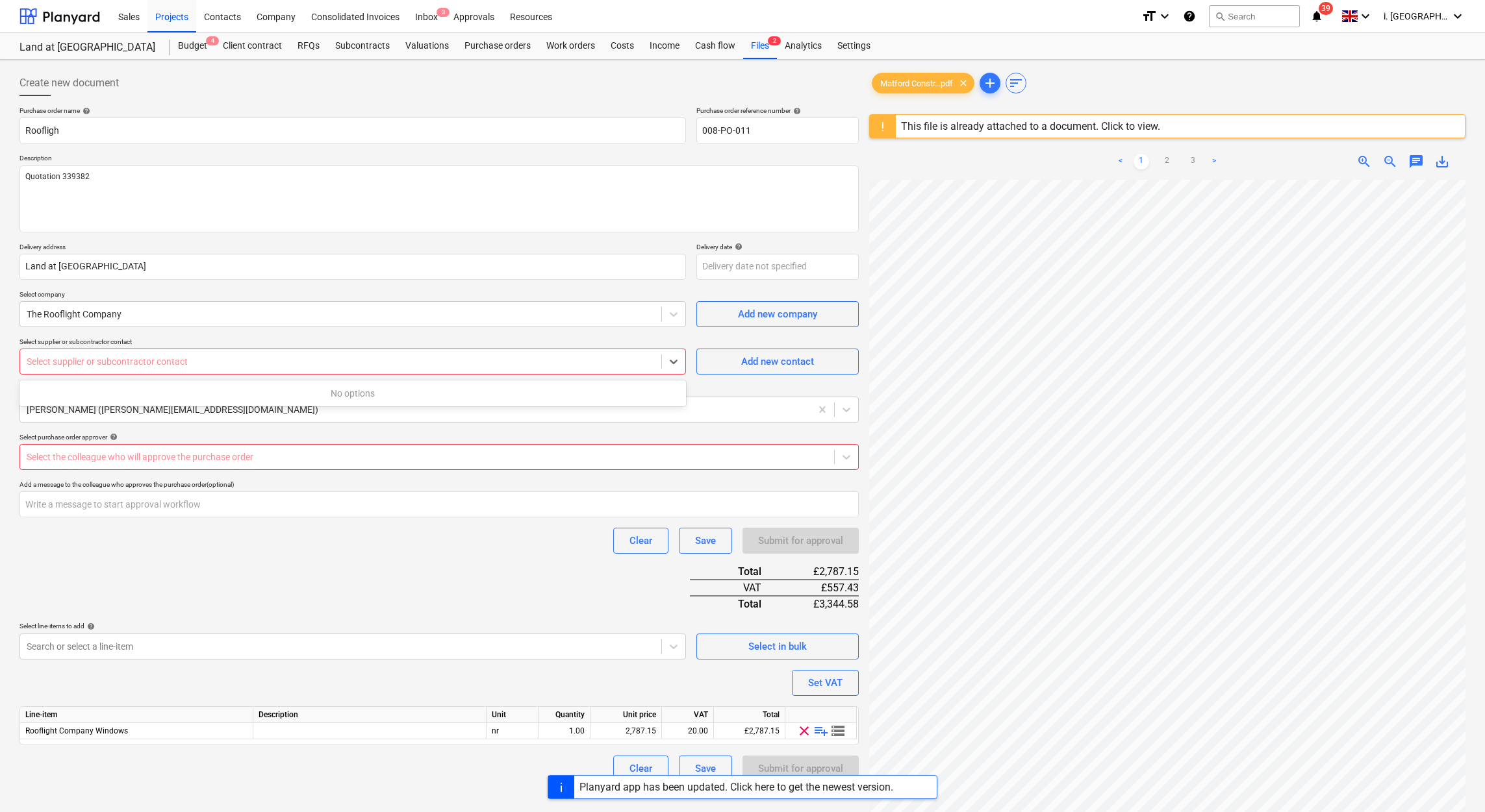
click at [536, 358] on div at bounding box center [341, 361] width 629 height 13
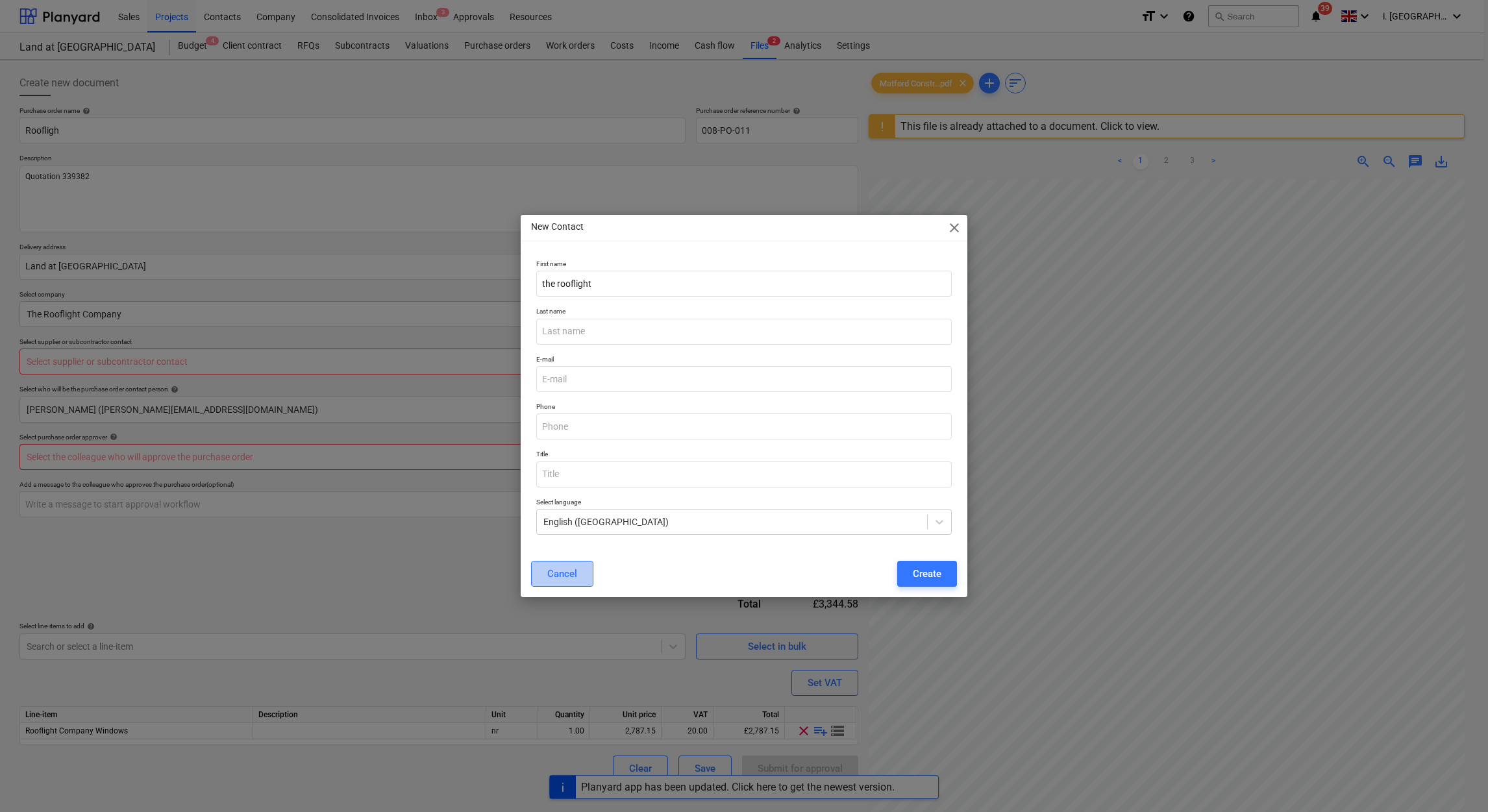
click at [579, 574] on button "Cancel" at bounding box center [562, 574] width 63 height 26
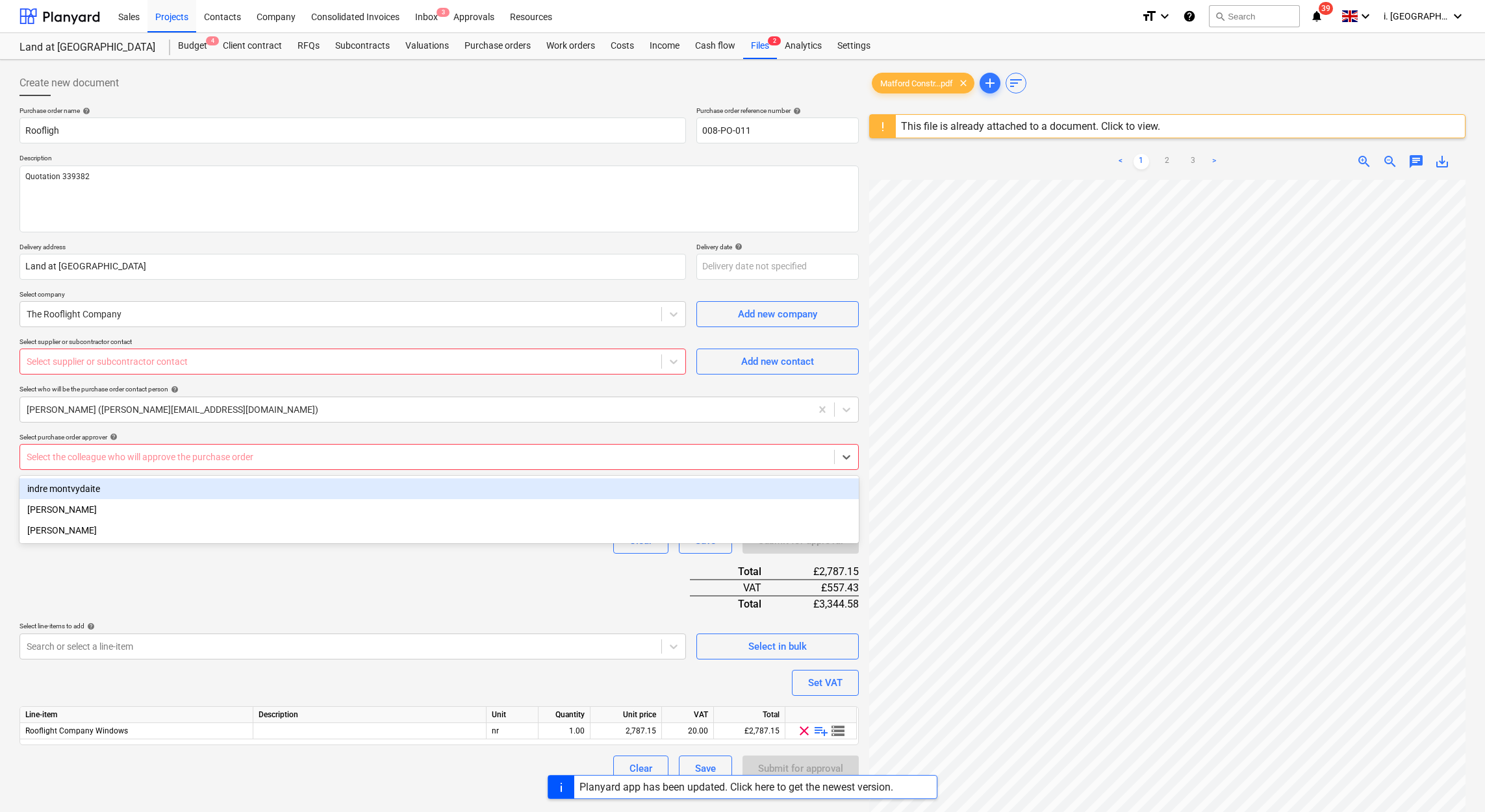
click at [349, 461] on div at bounding box center [426, 457] width 801 height 13
click at [308, 496] on div "indre montvydaite" at bounding box center [439, 489] width 840 height 21
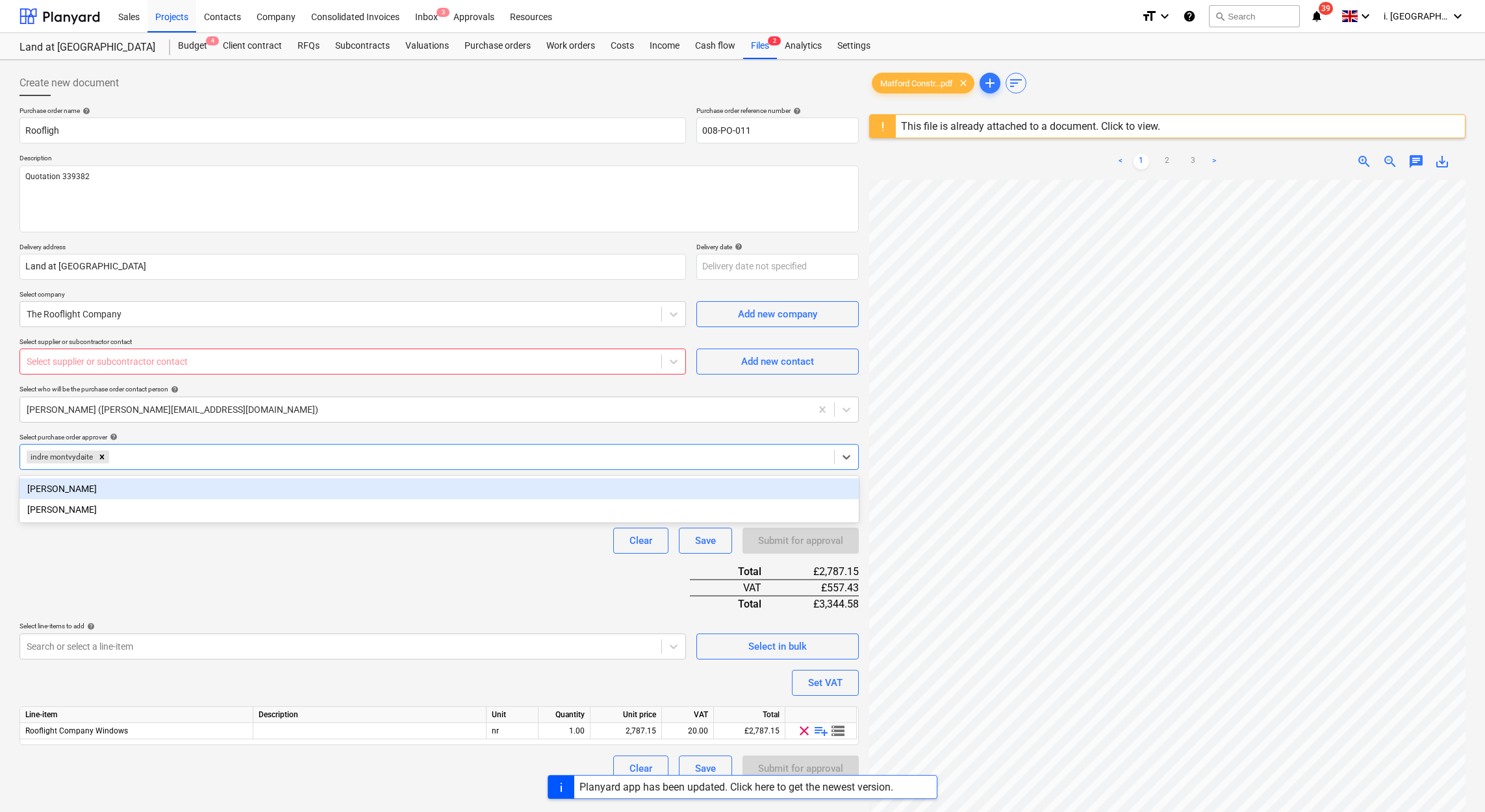
click at [294, 495] on div "Harry Ford" at bounding box center [439, 489] width 840 height 21
click at [101, 455] on icon "Remove indre montvydaite" at bounding box center [102, 457] width 9 height 9
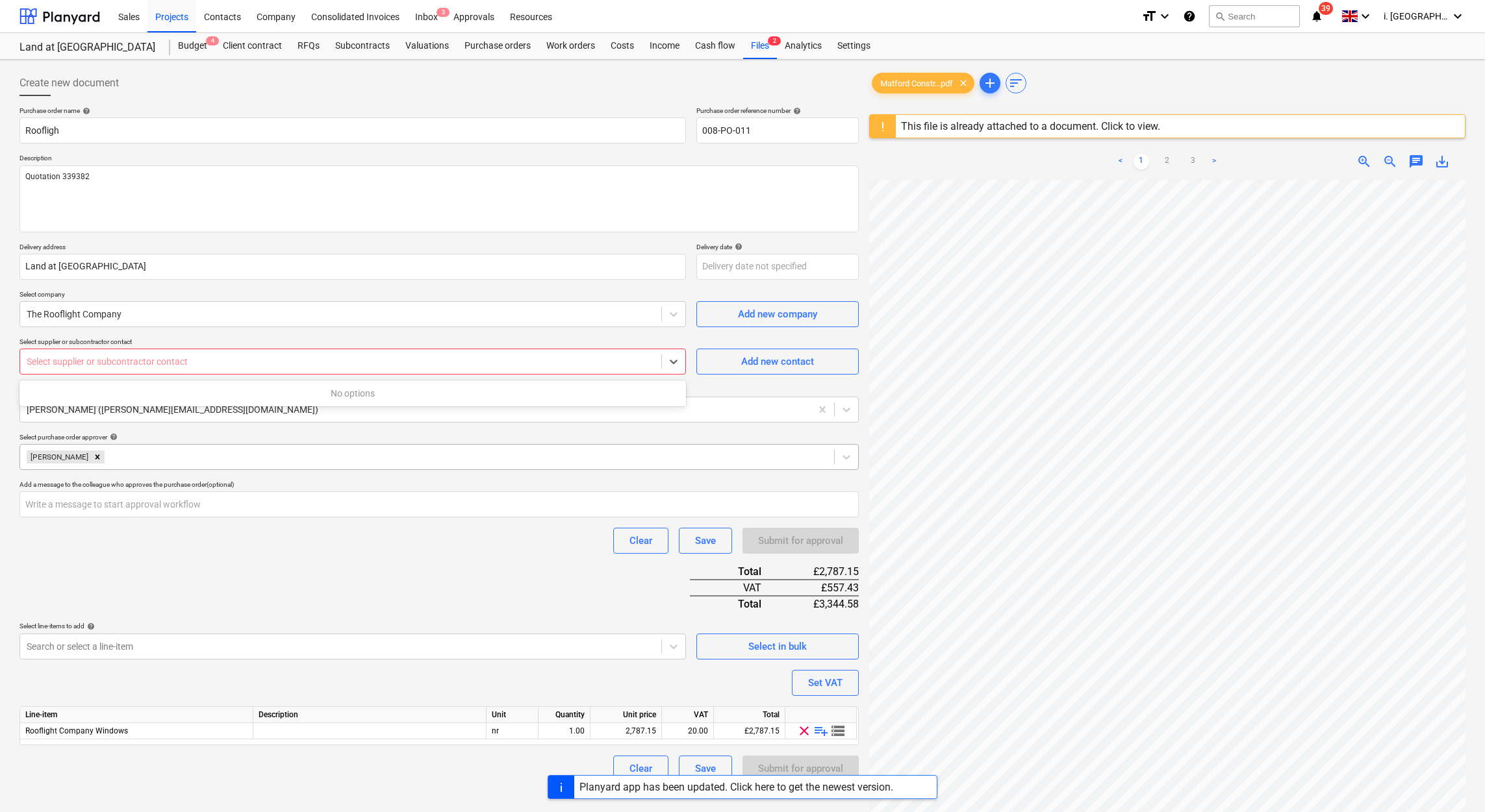
click at [618, 359] on div at bounding box center [341, 361] width 629 height 13
click at [417, 751] on div "Purchase order name help Roofligh Purchase order reference number help 008-PO-0…" at bounding box center [439, 444] width 840 height 675
click at [717, 766] on button "Save" at bounding box center [705, 768] width 53 height 26
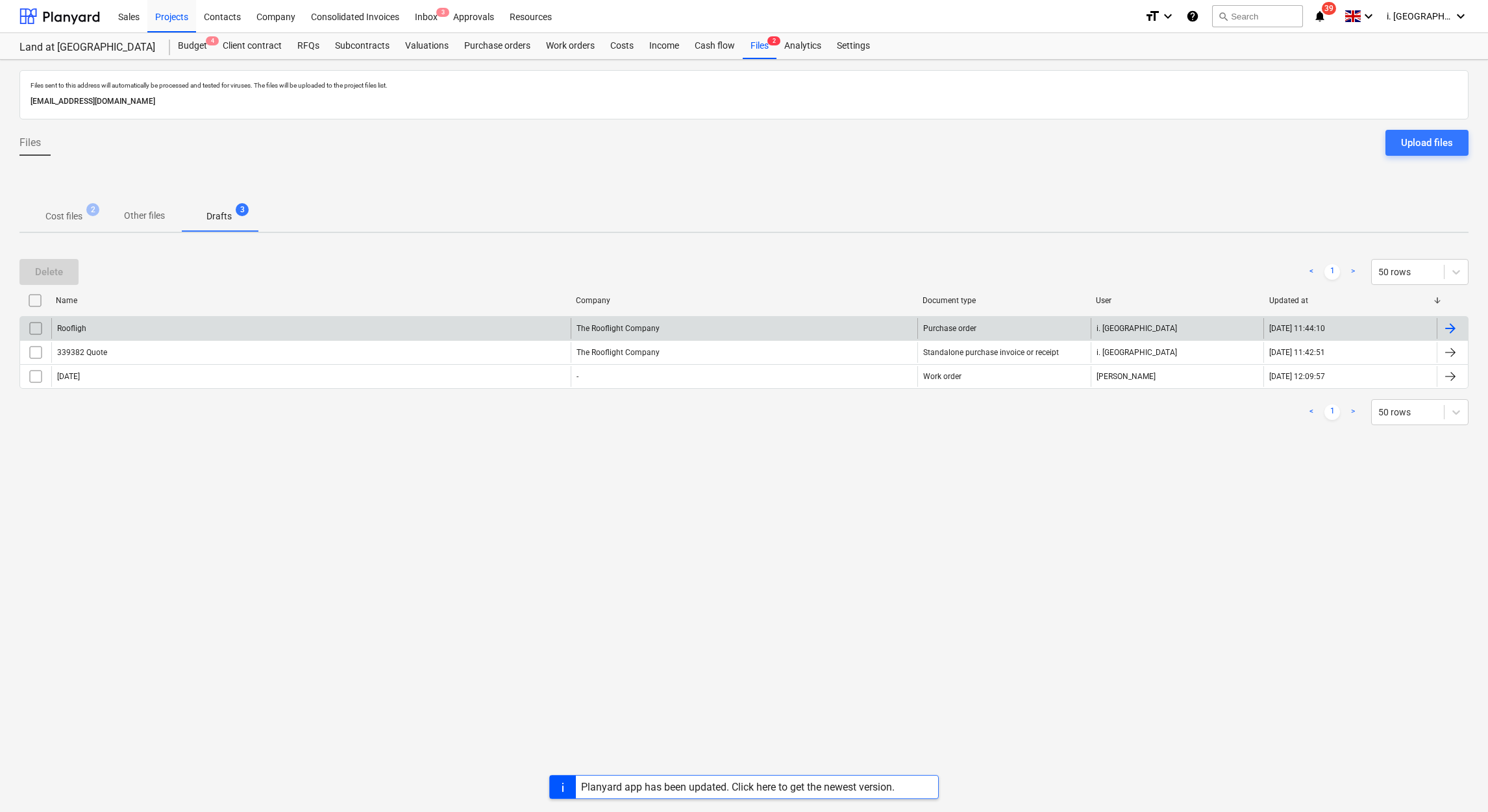
click at [232, 328] on div "Roofligh" at bounding box center [311, 329] width 520 height 21
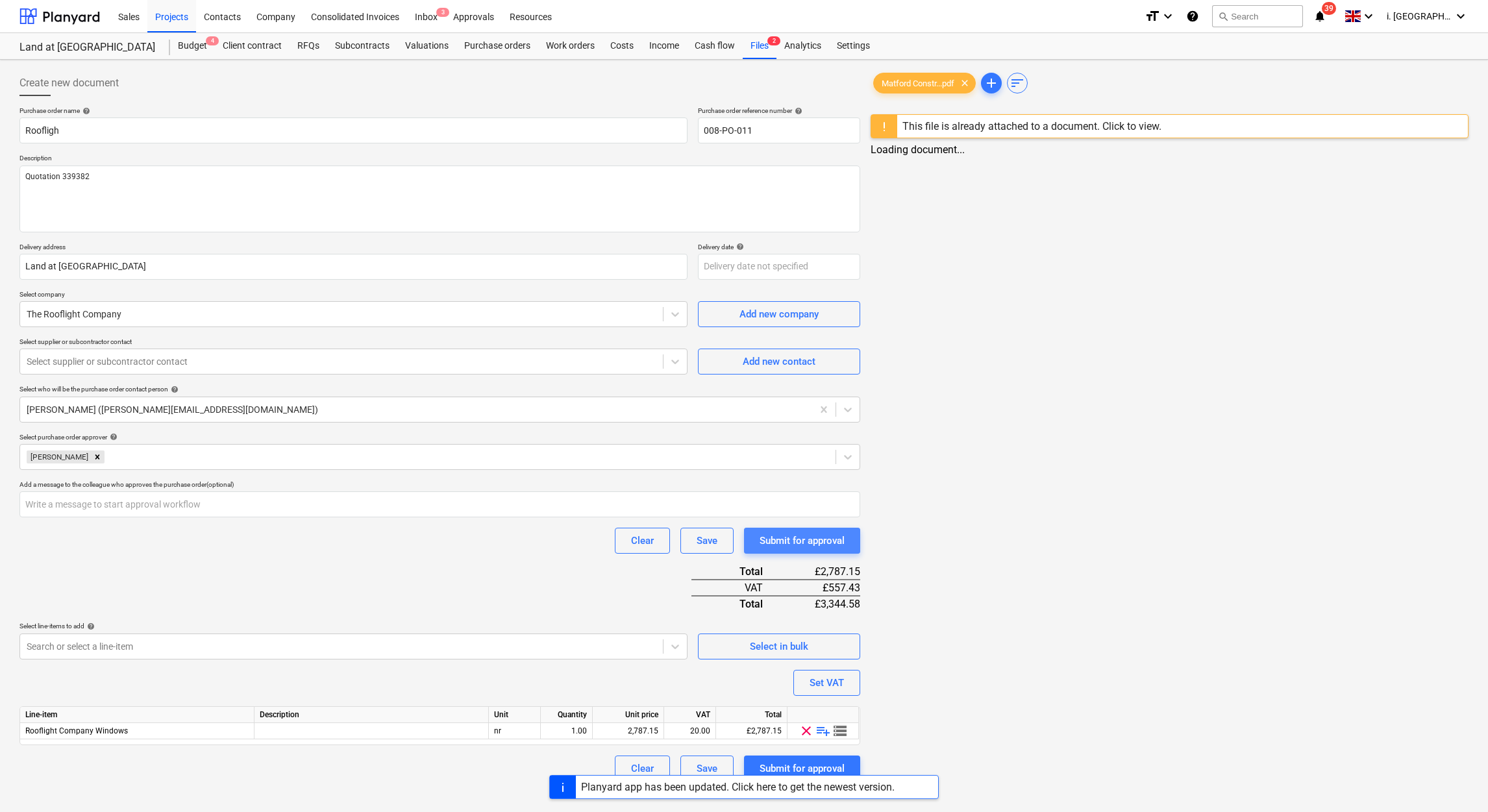
click at [798, 537] on div "Submit for approval" at bounding box center [802, 540] width 85 height 17
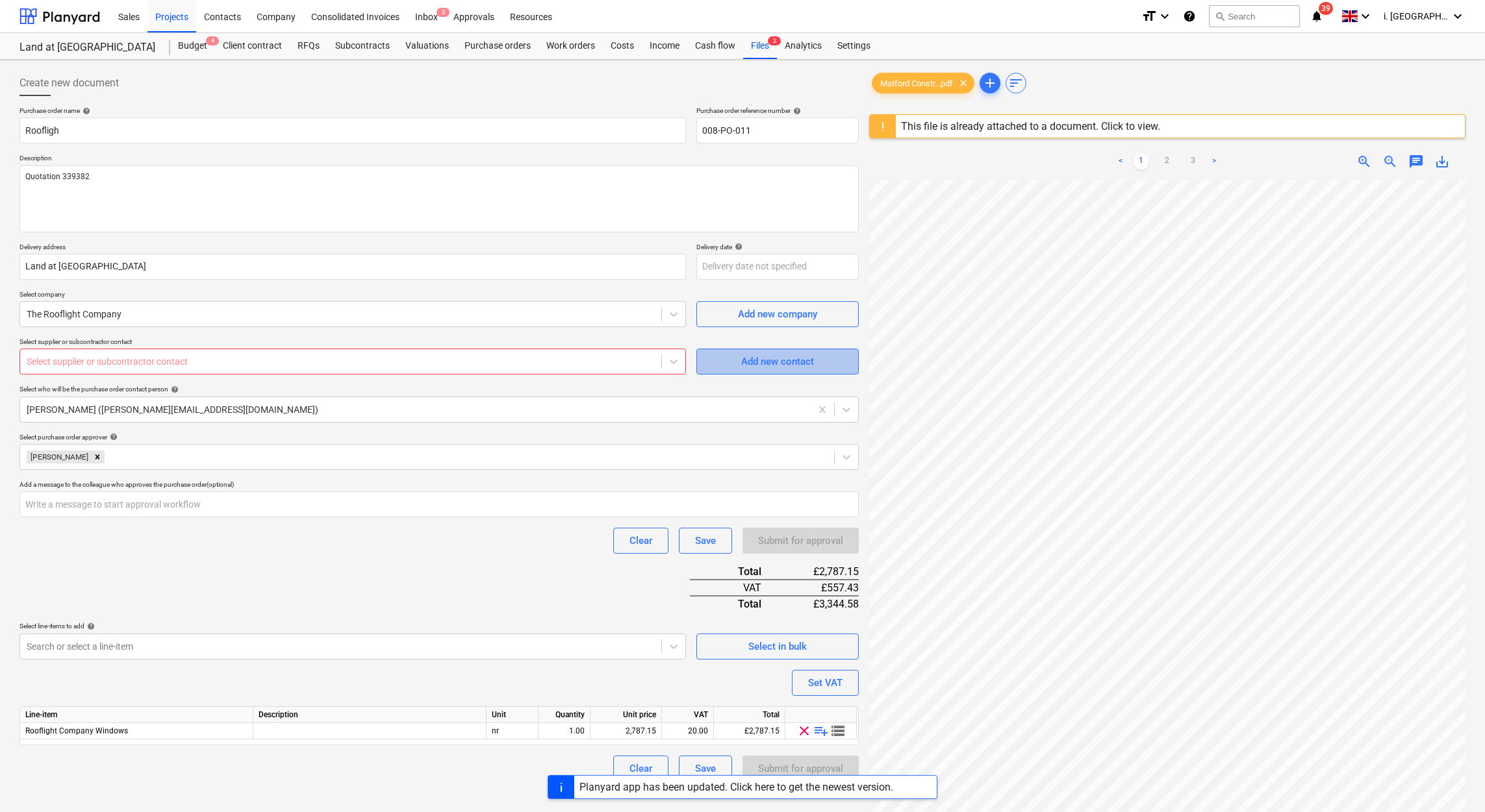
click at [716, 365] on span "Add new contact" at bounding box center [777, 361] width 130 height 17
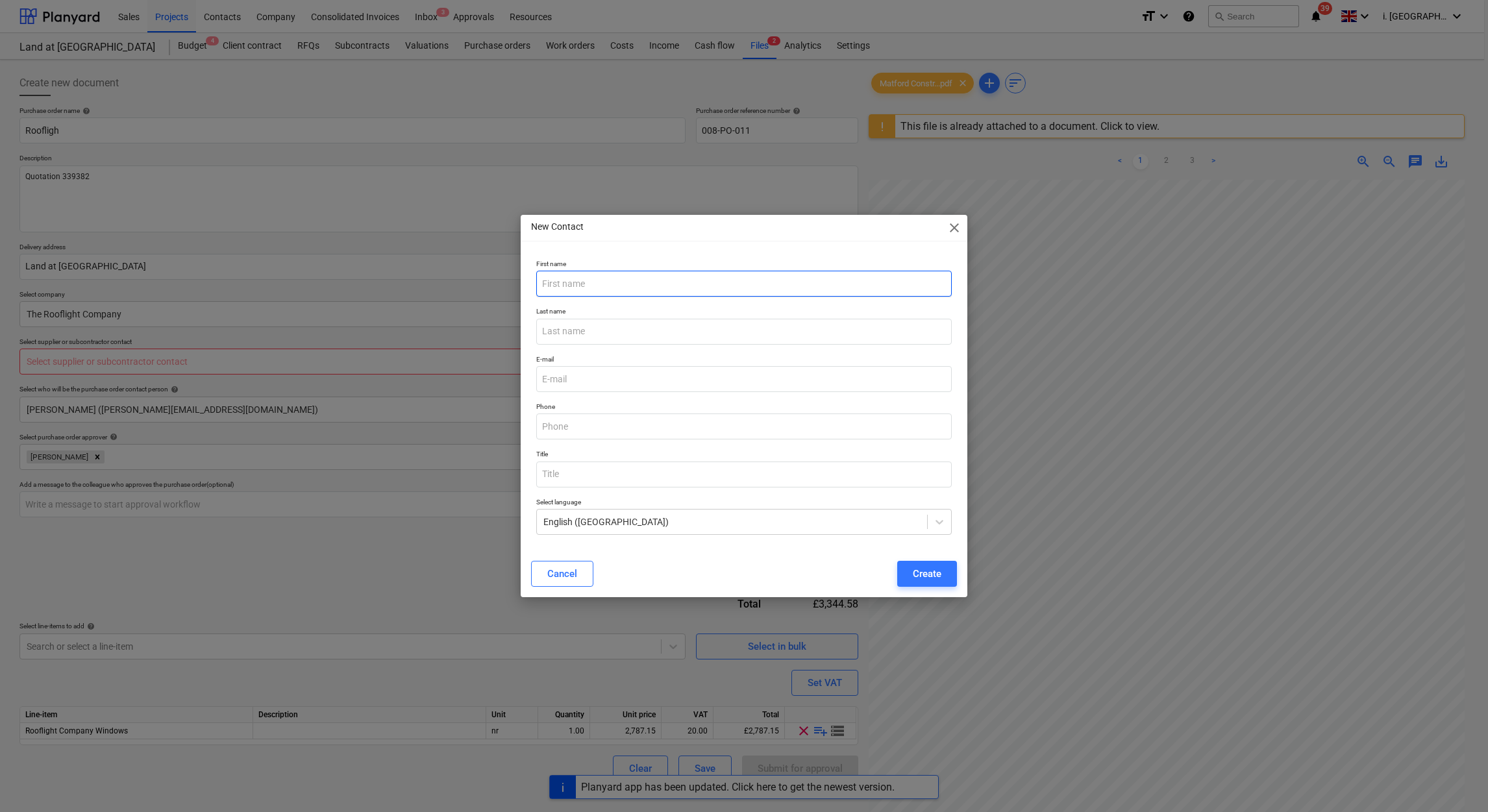
click at [619, 280] on input "text" at bounding box center [744, 283] width 416 height 26
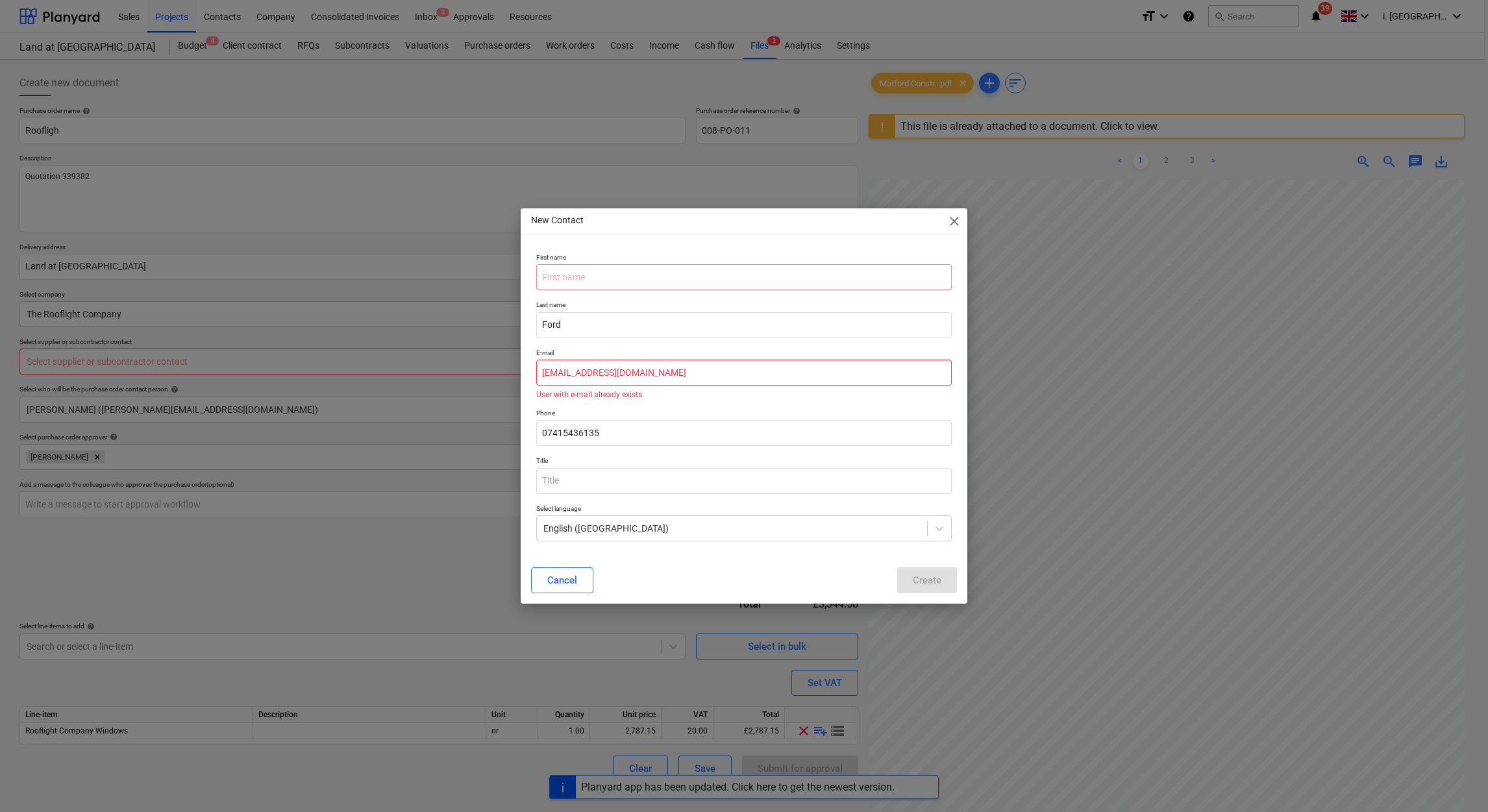
drag, startPoint x: 706, startPoint y: 377, endPoint x: 389, endPoint y: 353, distance: 317.9
click at [389, 353] on div "New Contact close First name Last name Ford E-mail accounts@matfordconstruction…" at bounding box center [744, 406] width 1488 height 812
paste input "phil.merchant@therooflightco.com"
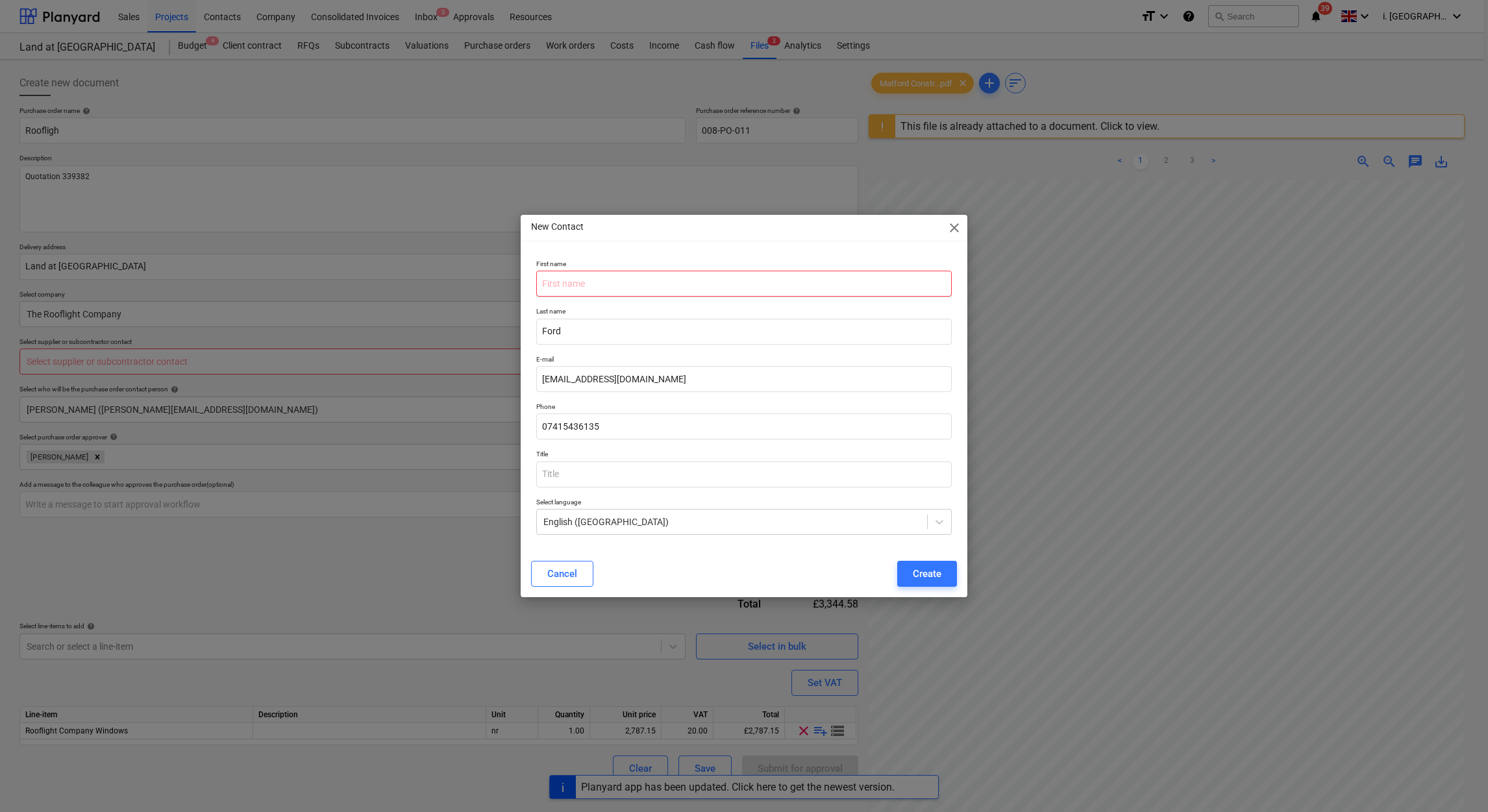
click at [672, 276] on input "text" at bounding box center [744, 283] width 416 height 26
click at [928, 574] on div "Create" at bounding box center [928, 574] width 28 height 17
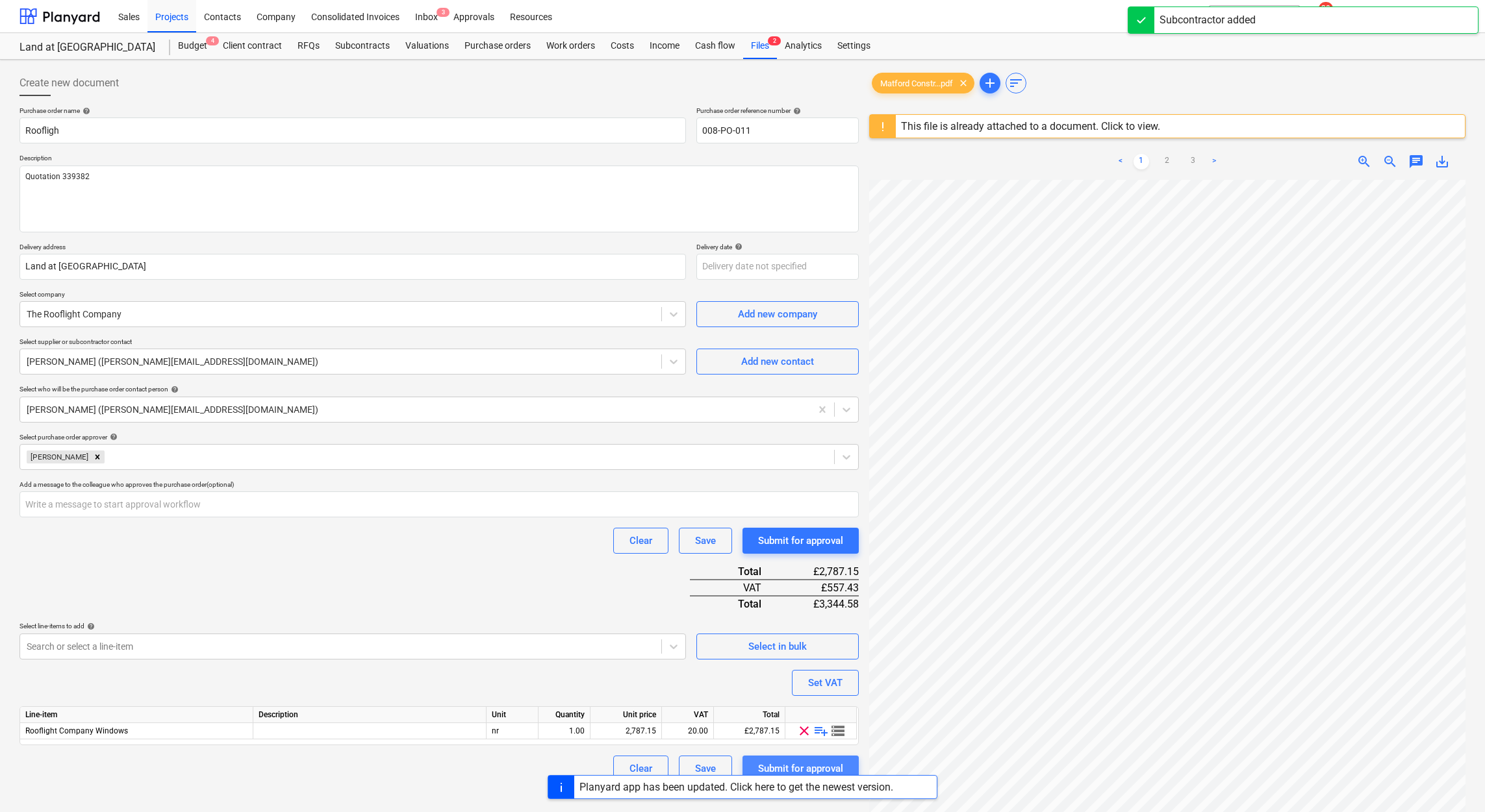
click at [777, 763] on div "Submit for approval" at bounding box center [801, 769] width 85 height 17
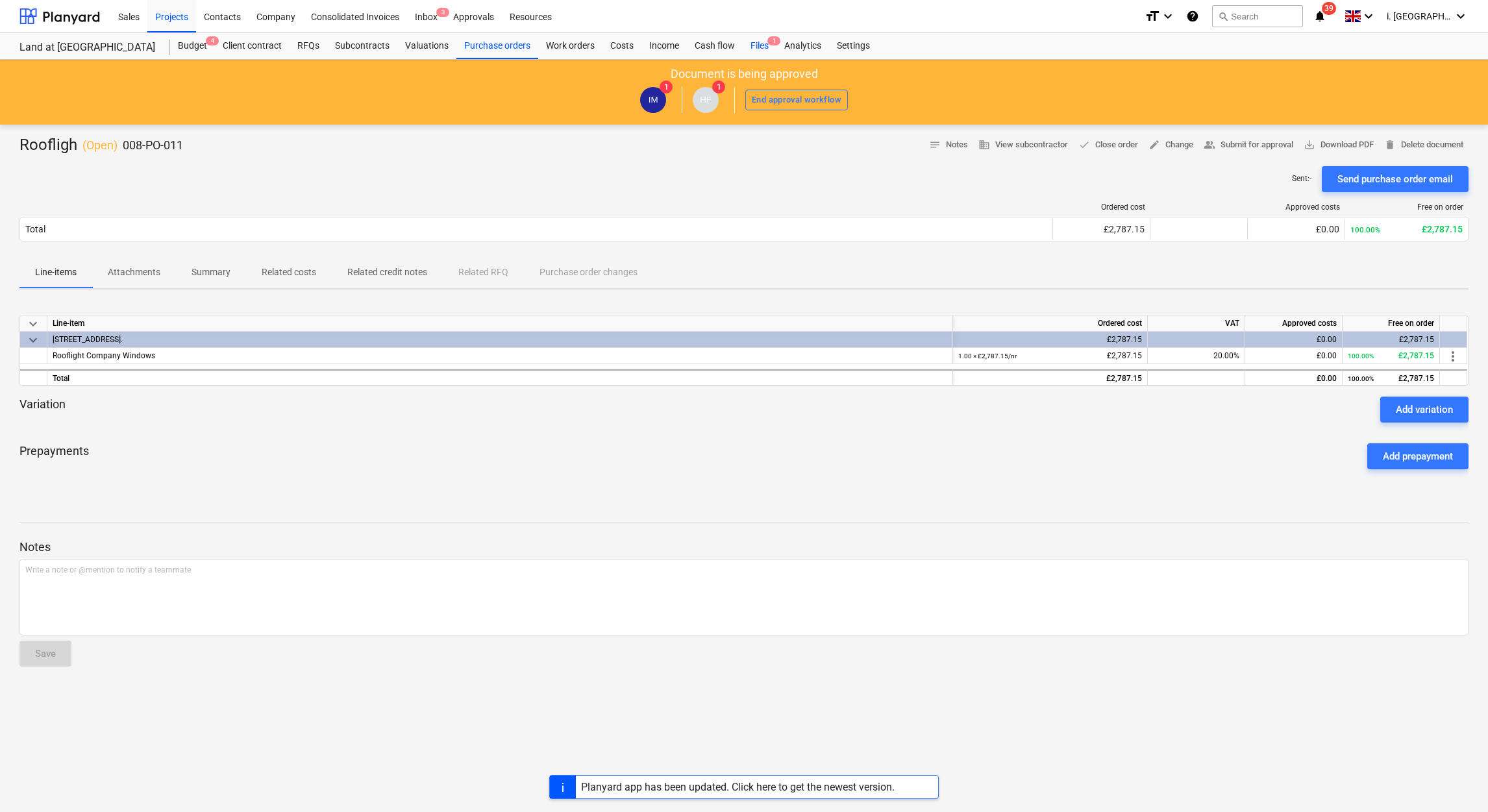
click at [759, 47] on div "Files 1" at bounding box center [760, 46] width 34 height 26
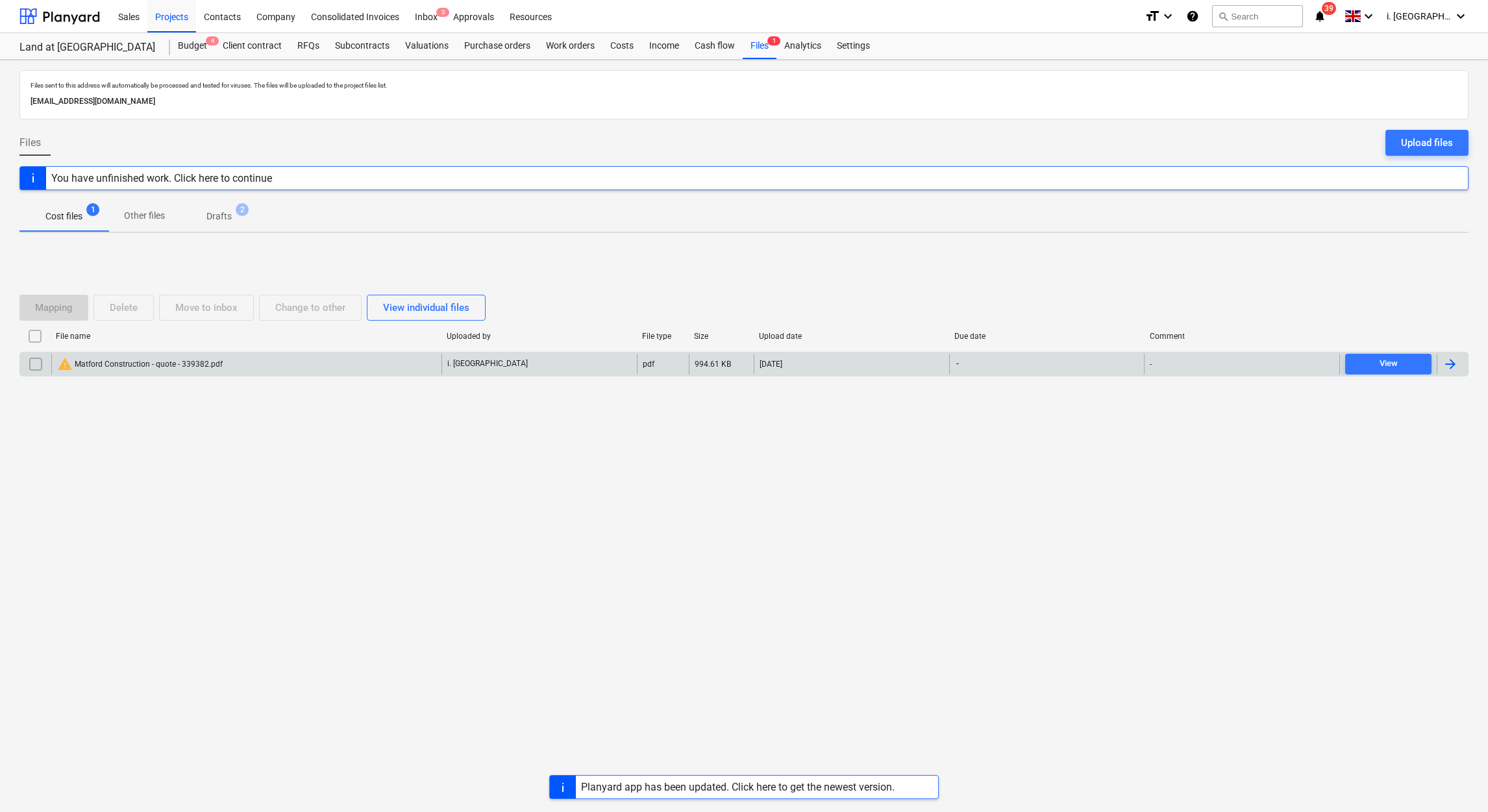
click at [106, 370] on div "warning Matford Construction - quote - 339382.pdf" at bounding box center [140, 365] width 166 height 16
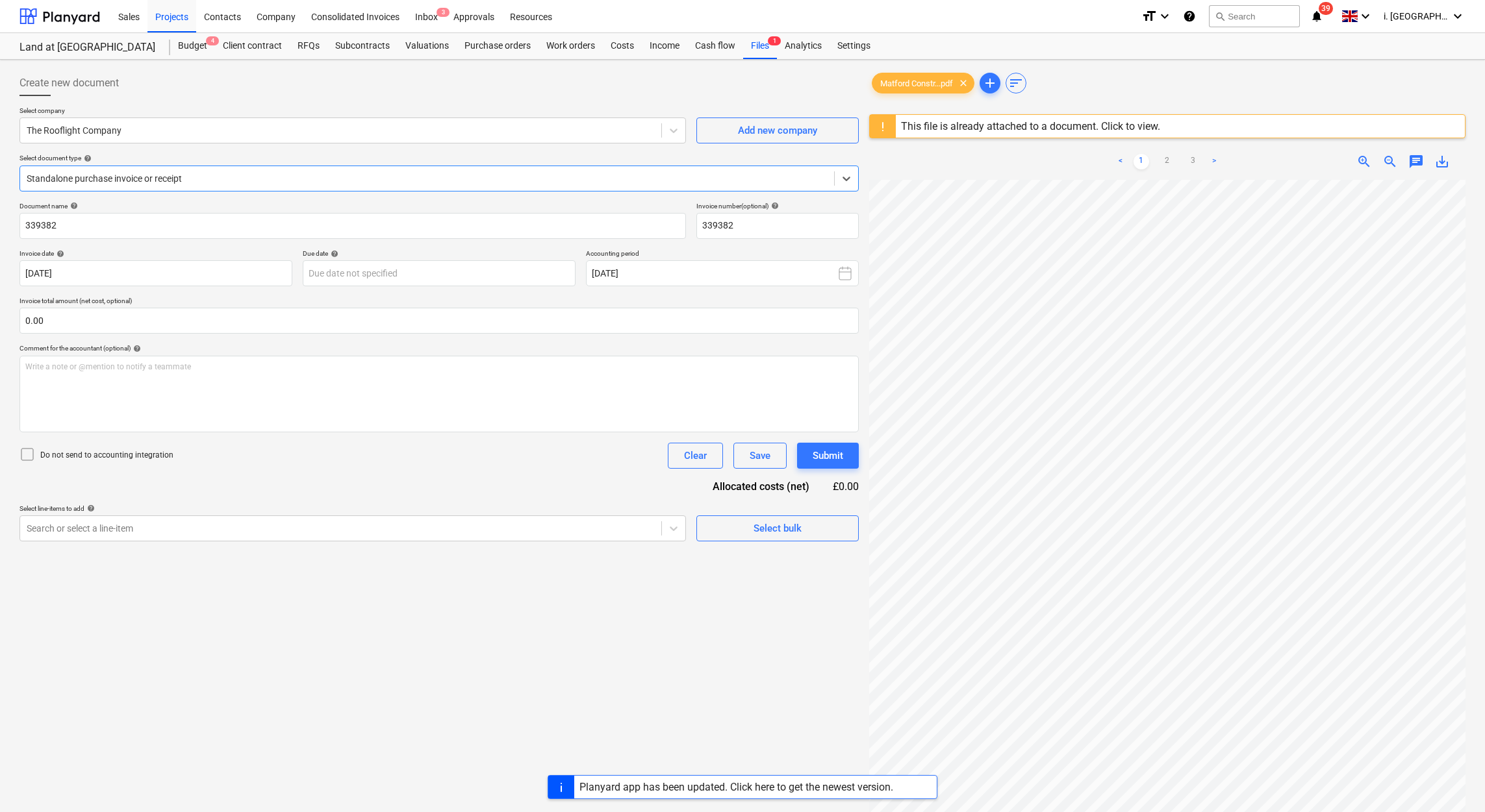
click at [304, 178] on div at bounding box center [426, 178] width 801 height 13
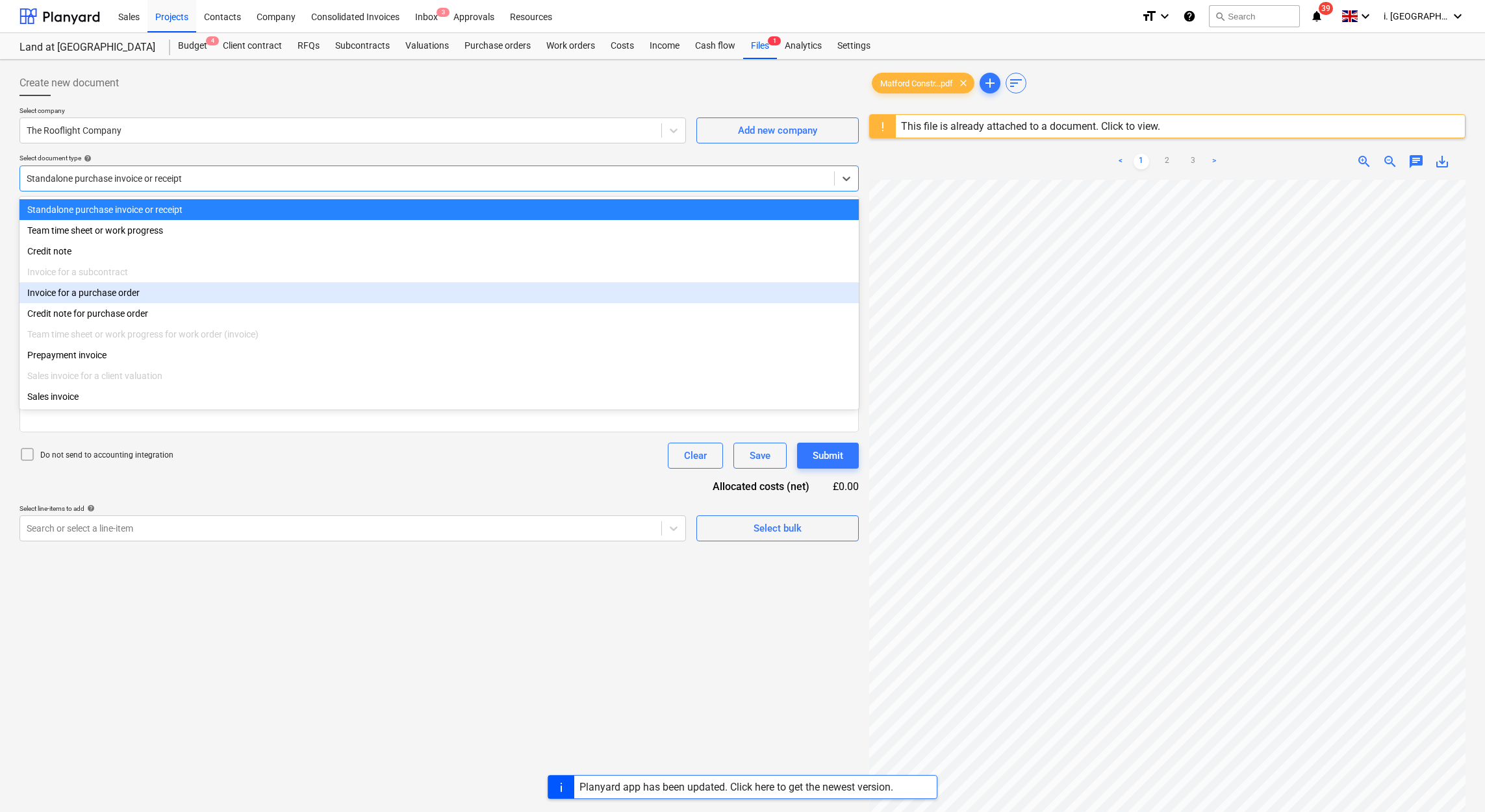
click at [254, 297] on div "Invoice for a purchase order" at bounding box center [439, 293] width 840 height 21
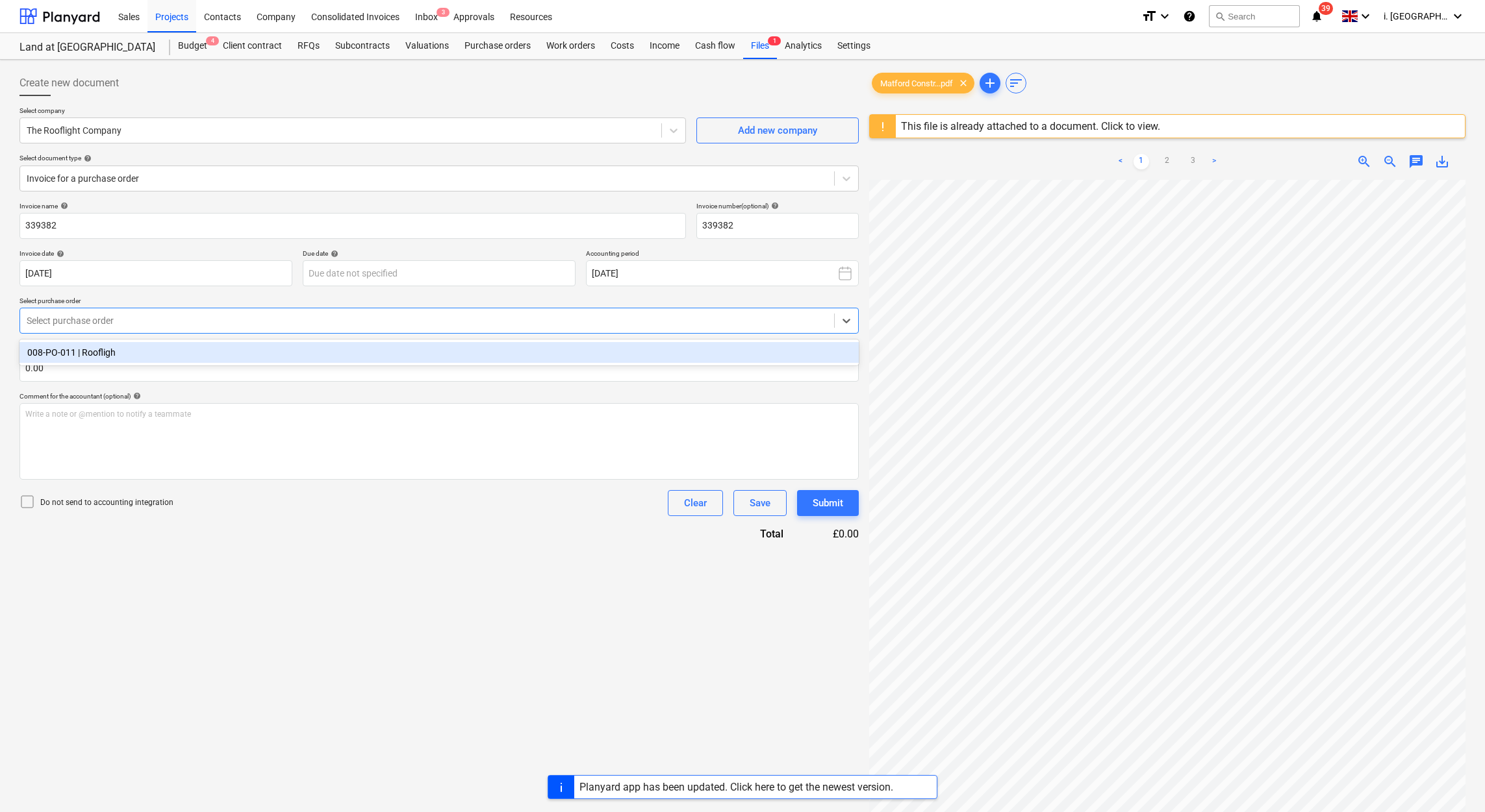
click at [298, 320] on div at bounding box center [426, 320] width 801 height 13
click at [277, 352] on div "008-PO-011 | Roofligh" at bounding box center [439, 353] width 840 height 21
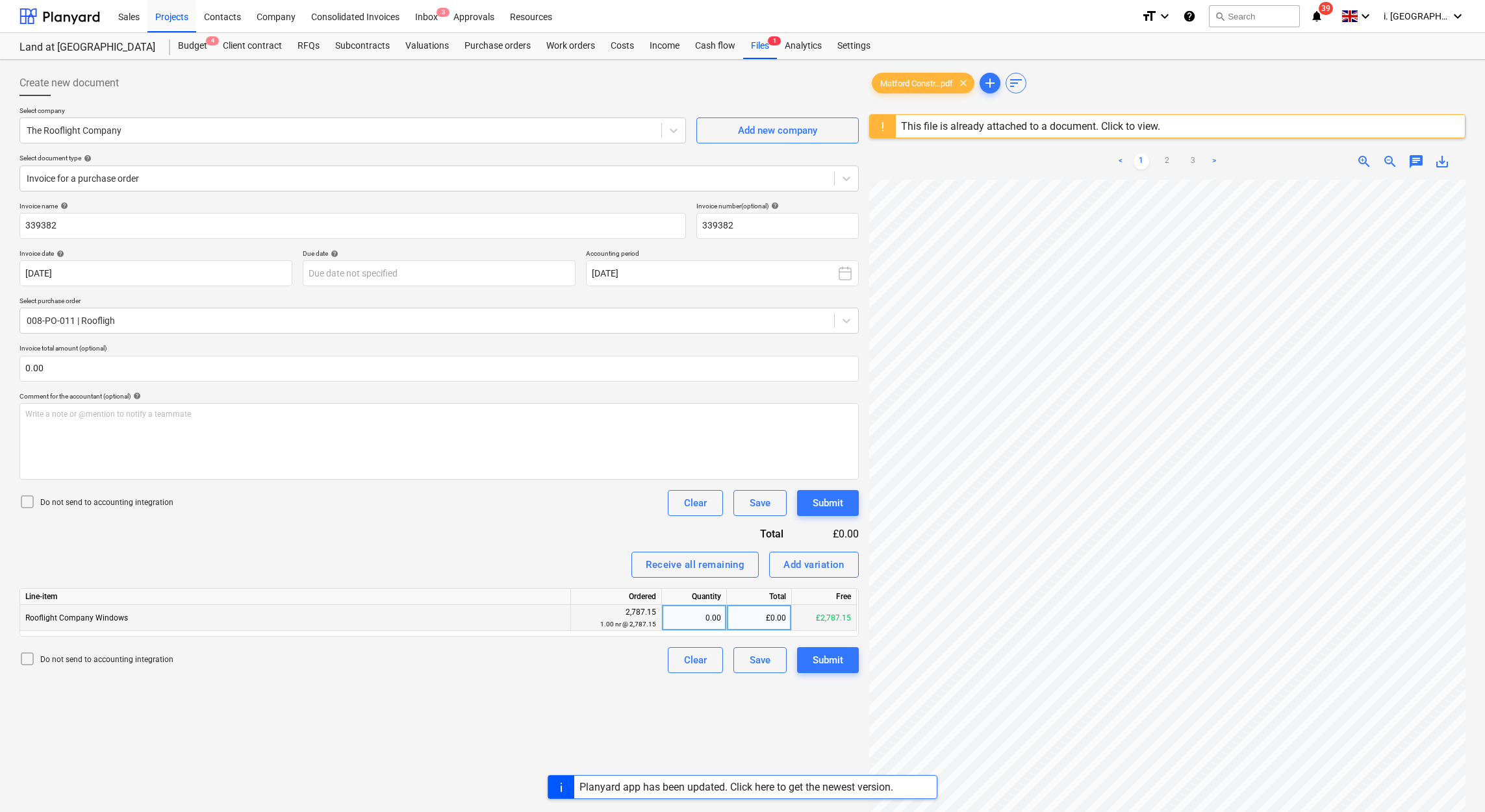
click at [696, 627] on div "0.00" at bounding box center [694, 618] width 54 height 26
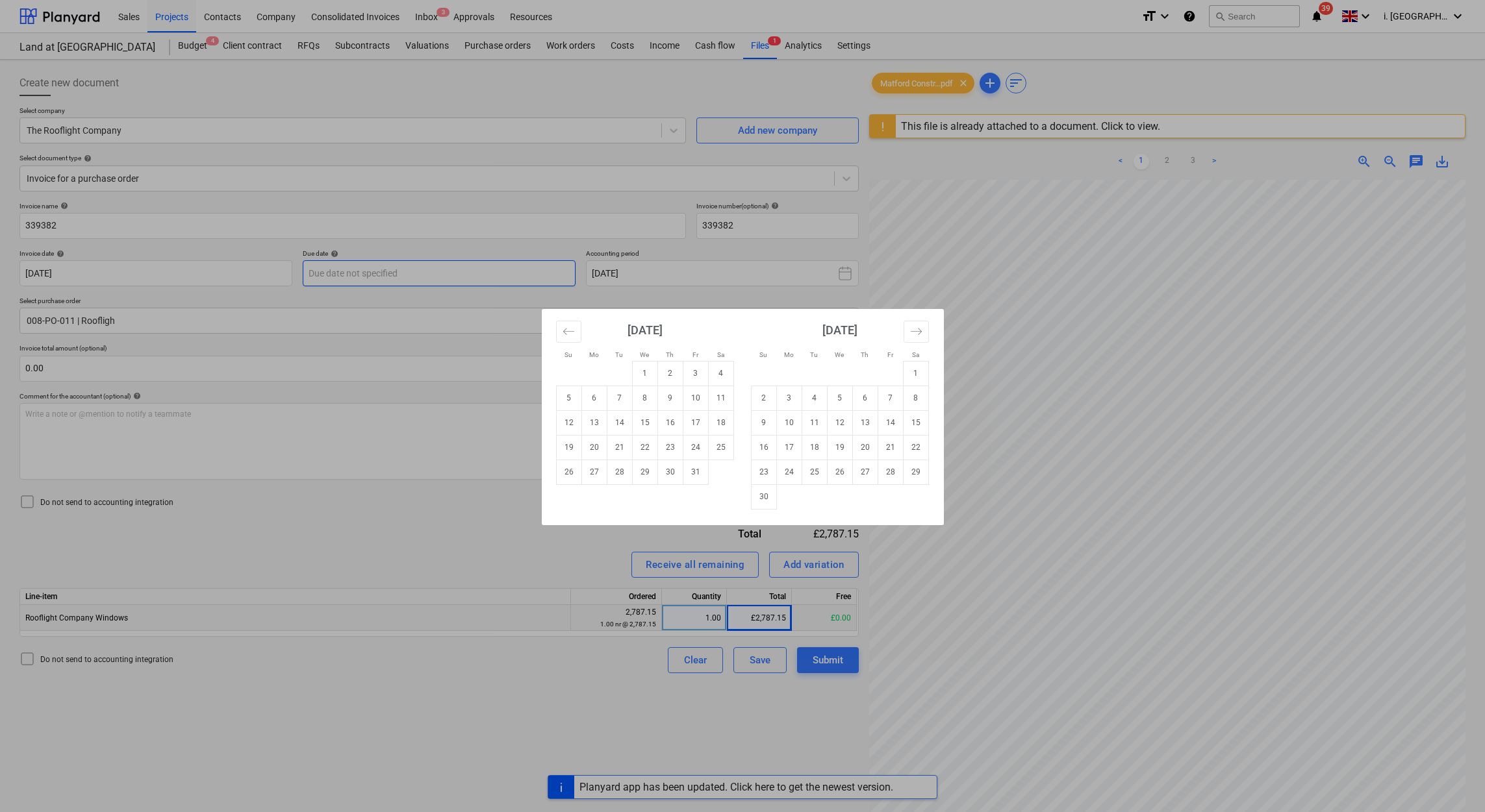
click at [376, 270] on body "Sales Projects Contacts Company Consolidated Invoices Inbox 3 Approvals Resourc…" at bounding box center [742, 406] width 1485 height 812
click at [614, 401] on td "7" at bounding box center [619, 398] width 26 height 25
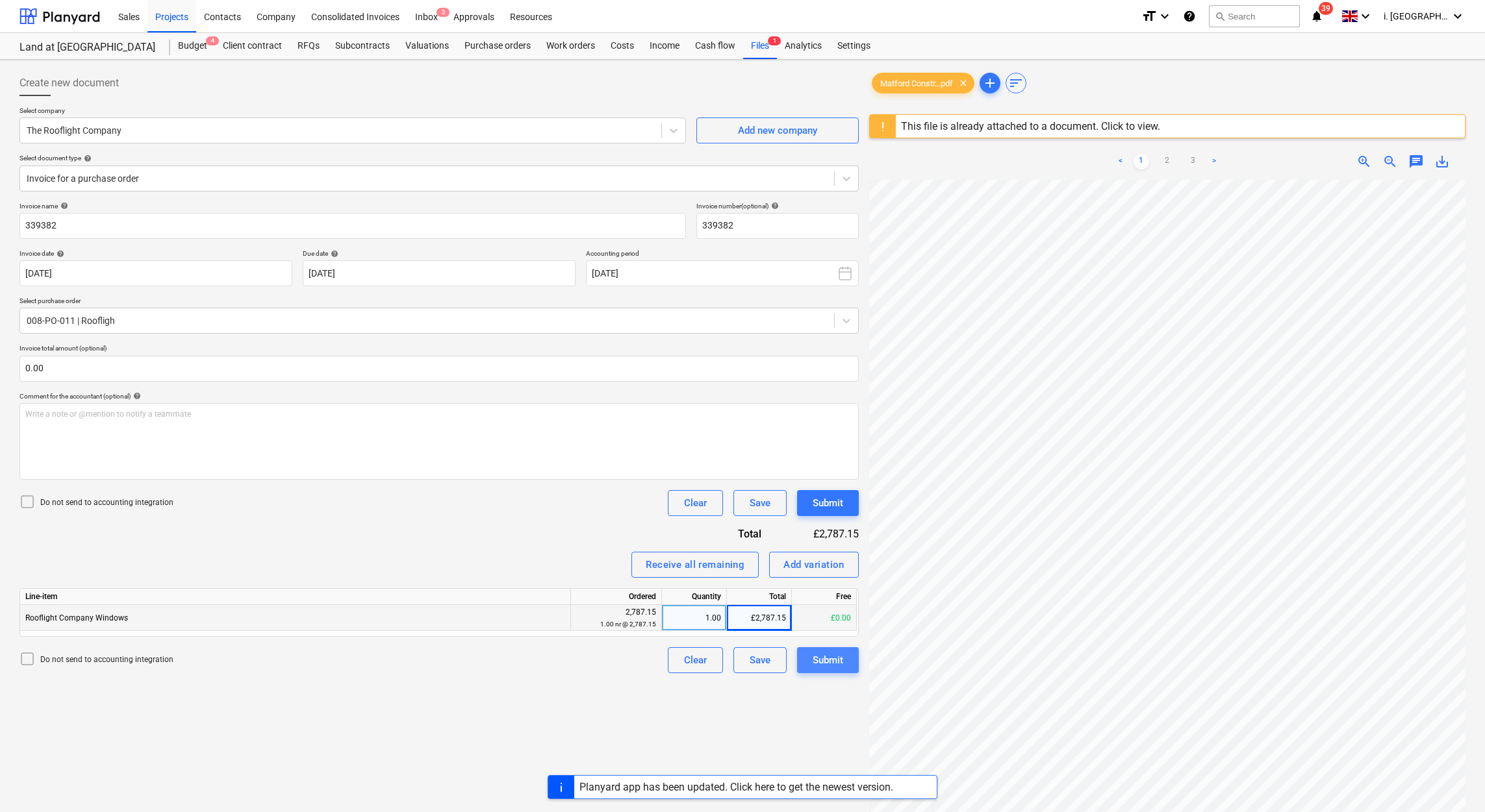
click at [820, 662] on div "Submit" at bounding box center [827, 660] width 31 height 17
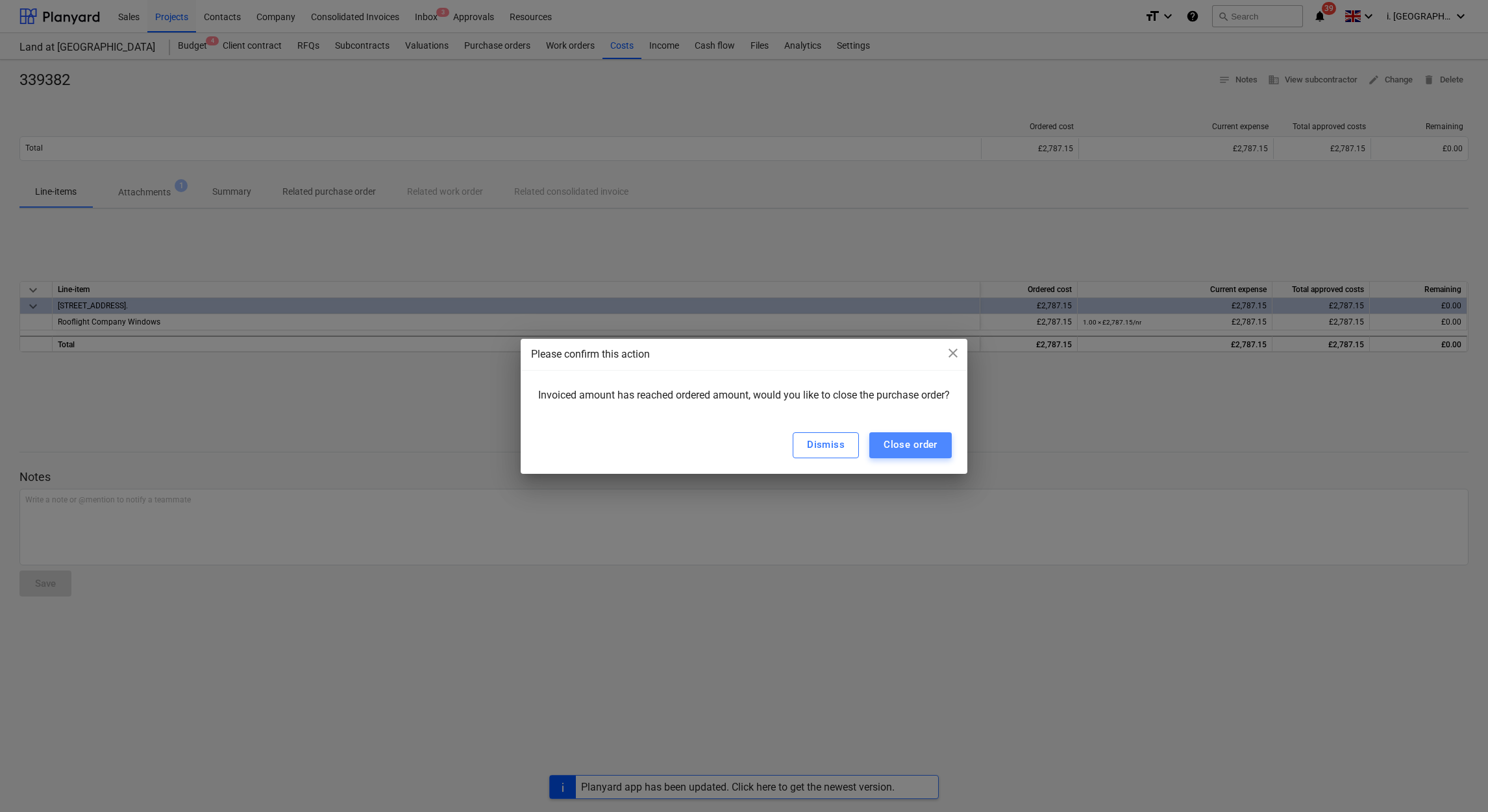
click at [887, 446] on div "Close order" at bounding box center [910, 444] width 54 height 17
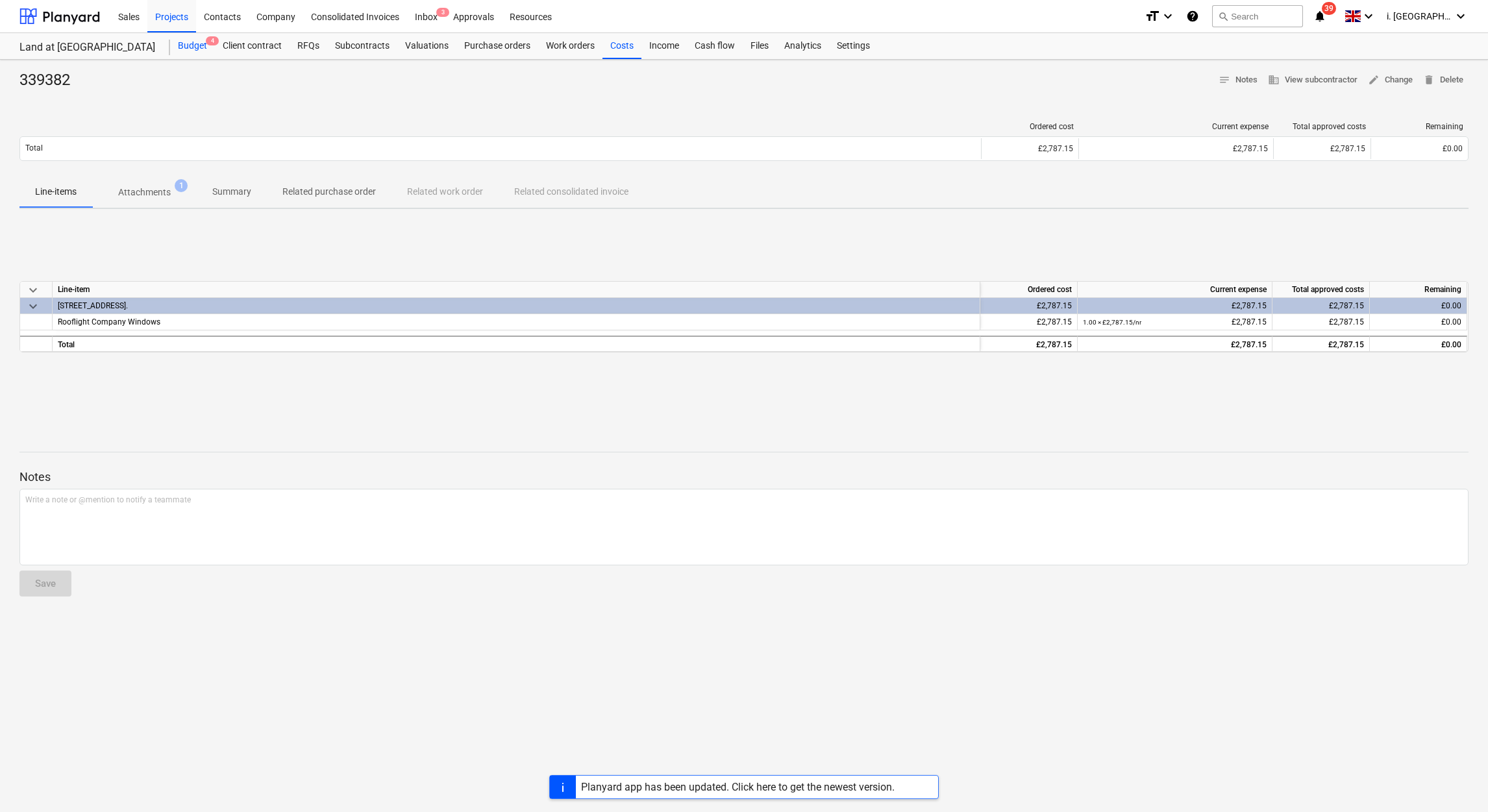
click at [195, 41] on div "Budget 4" at bounding box center [192, 46] width 45 height 26
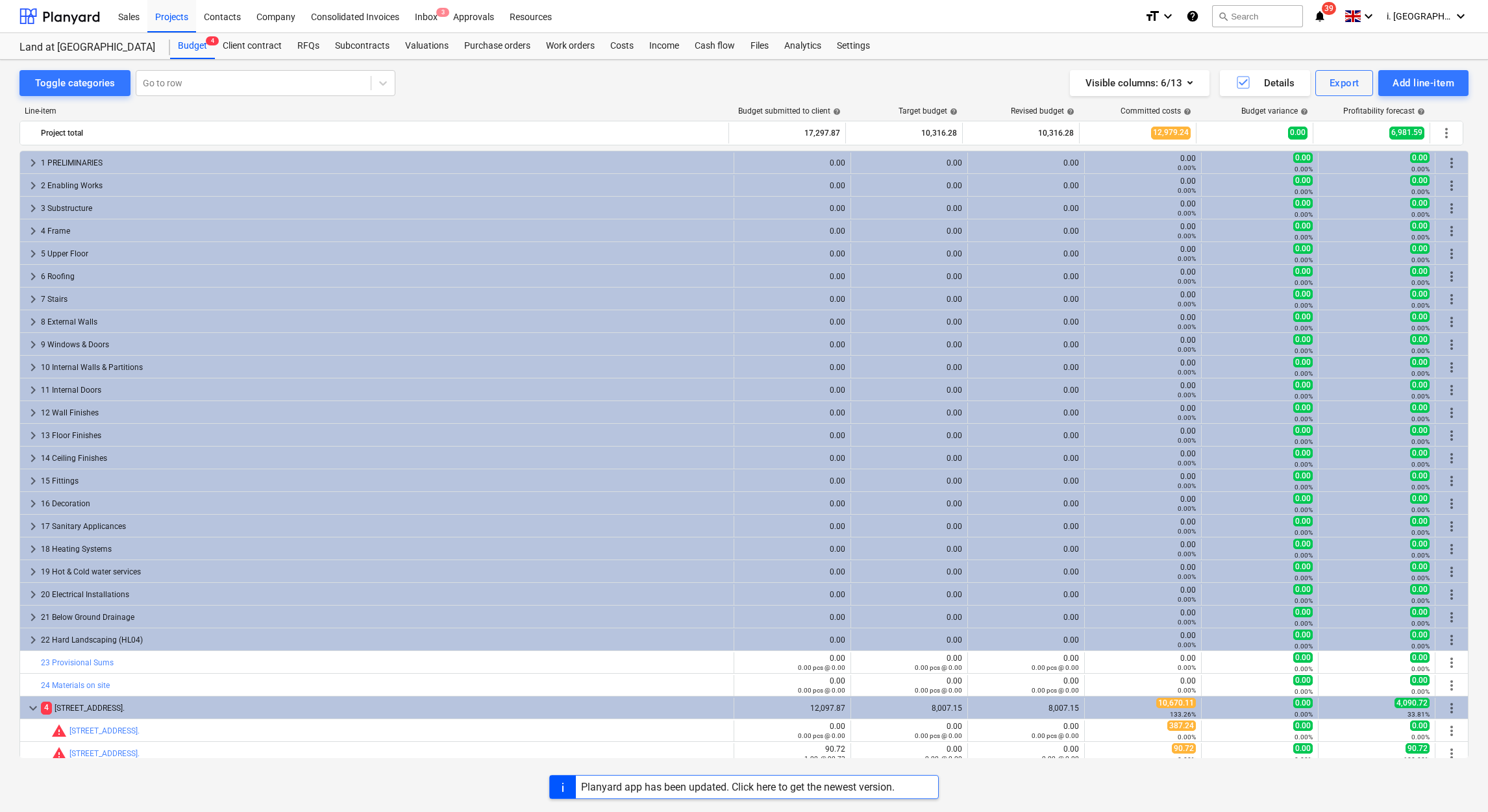
scroll to position [165, 0]
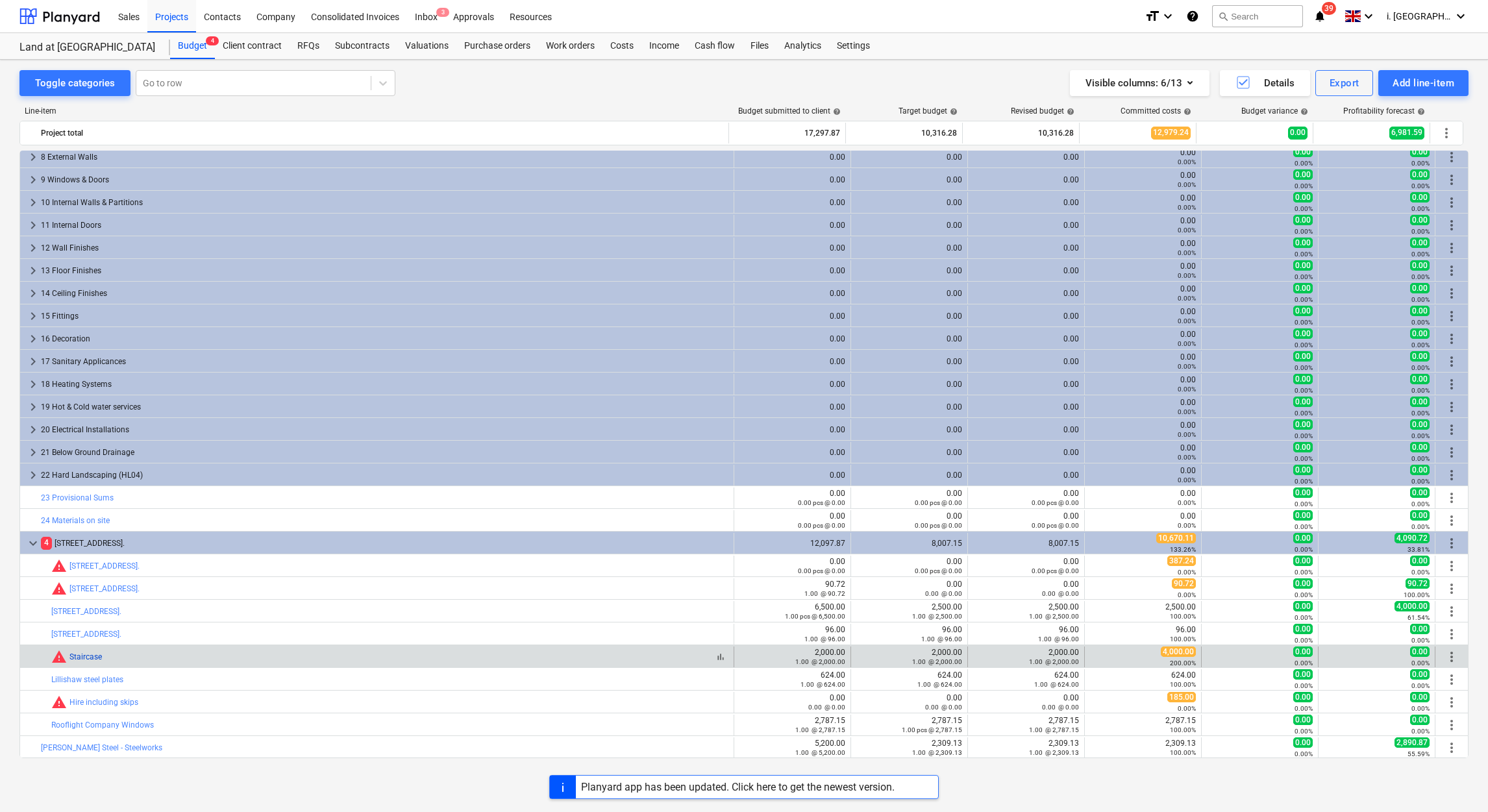
click at [90, 662] on link "Staircase" at bounding box center [86, 657] width 33 height 9
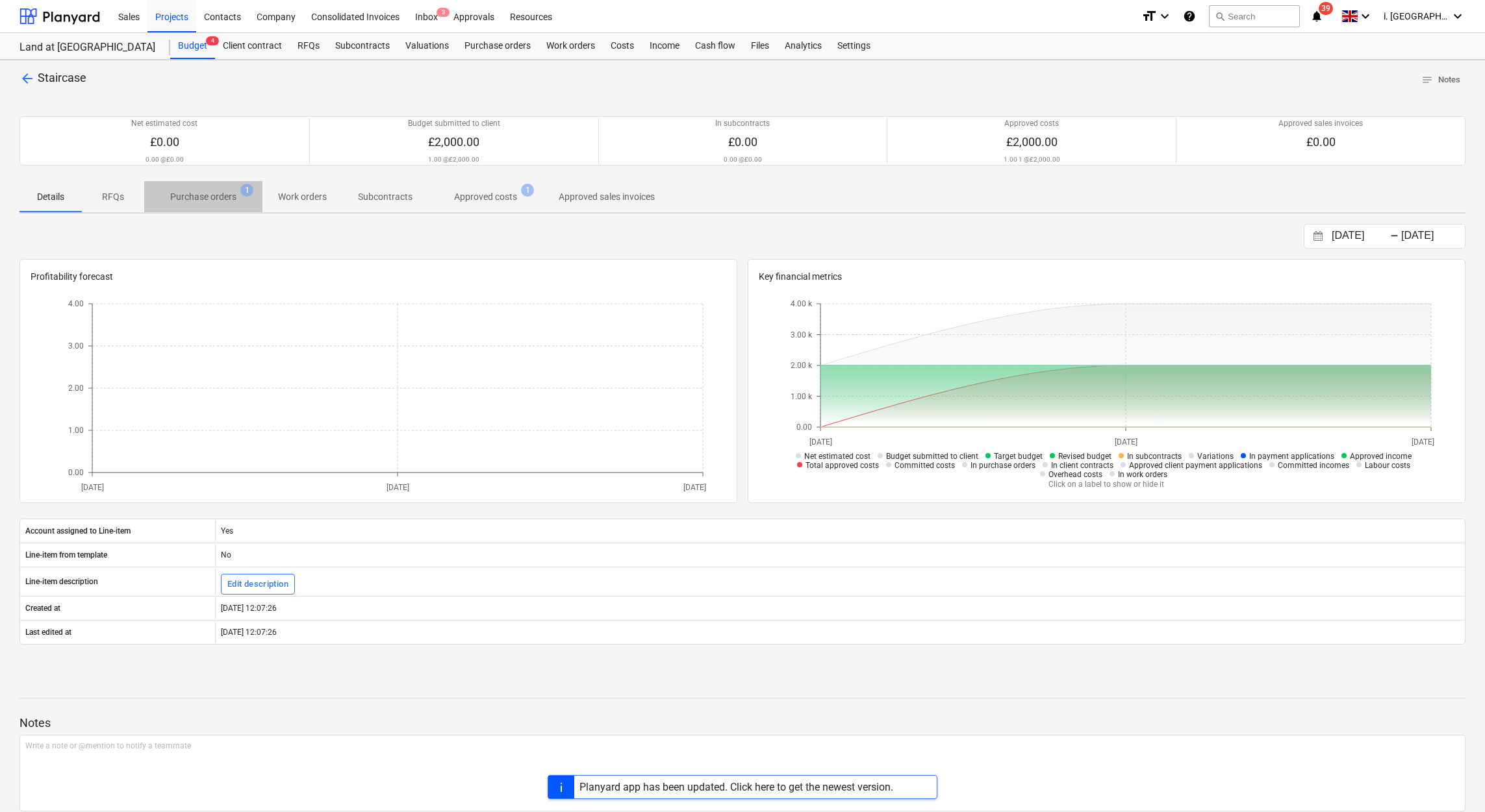
click at [204, 194] on p "Purchase orders" at bounding box center [203, 197] width 66 height 13
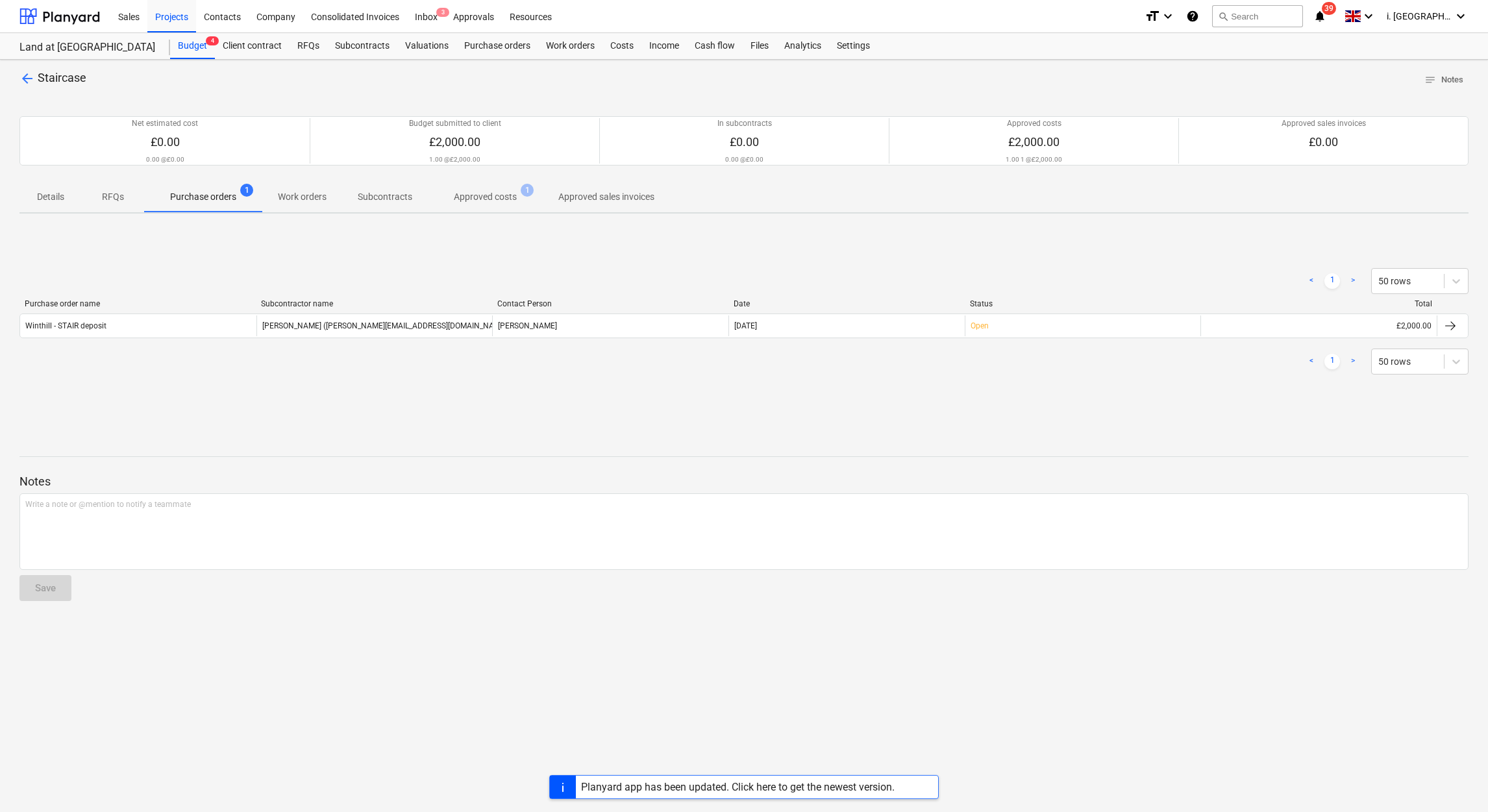
click at [491, 201] on p "Approved costs" at bounding box center [485, 197] width 63 height 13
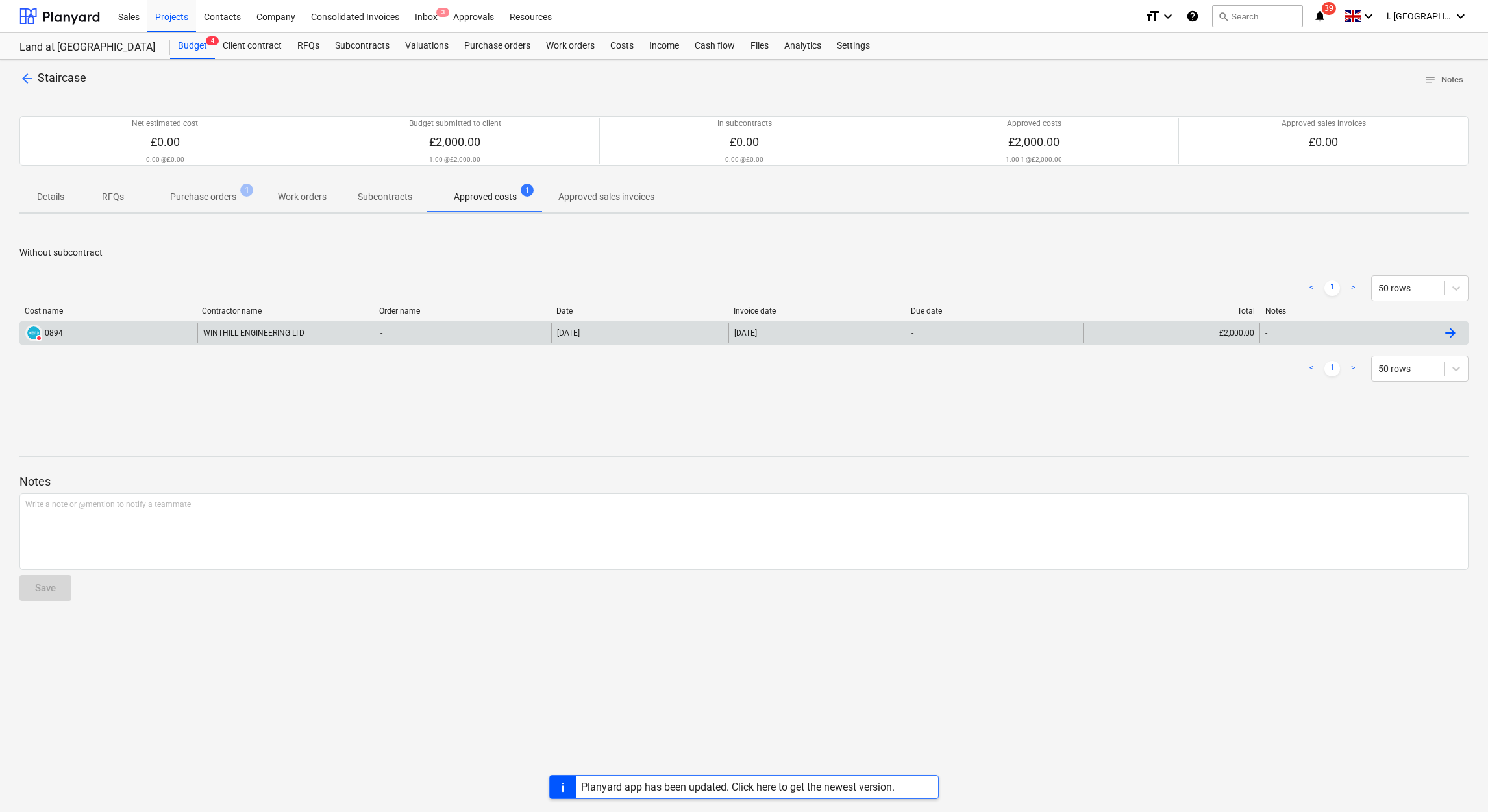
click at [268, 335] on div "WINTHILL ENGINEERING LTD" at bounding box center [286, 334] width 177 height 21
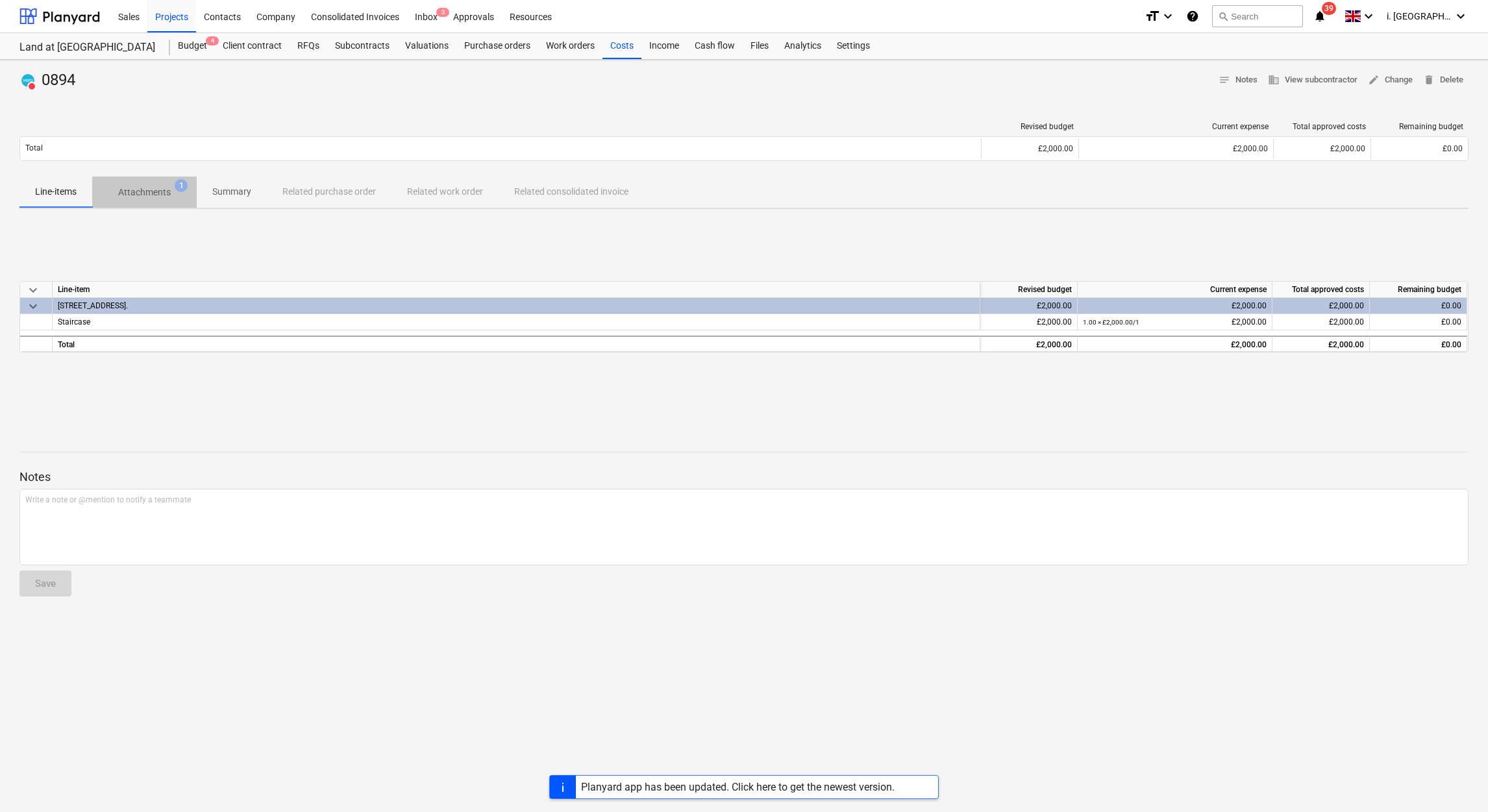
click at [145, 203] on span "Attachments 1" at bounding box center [144, 192] width 104 height 23
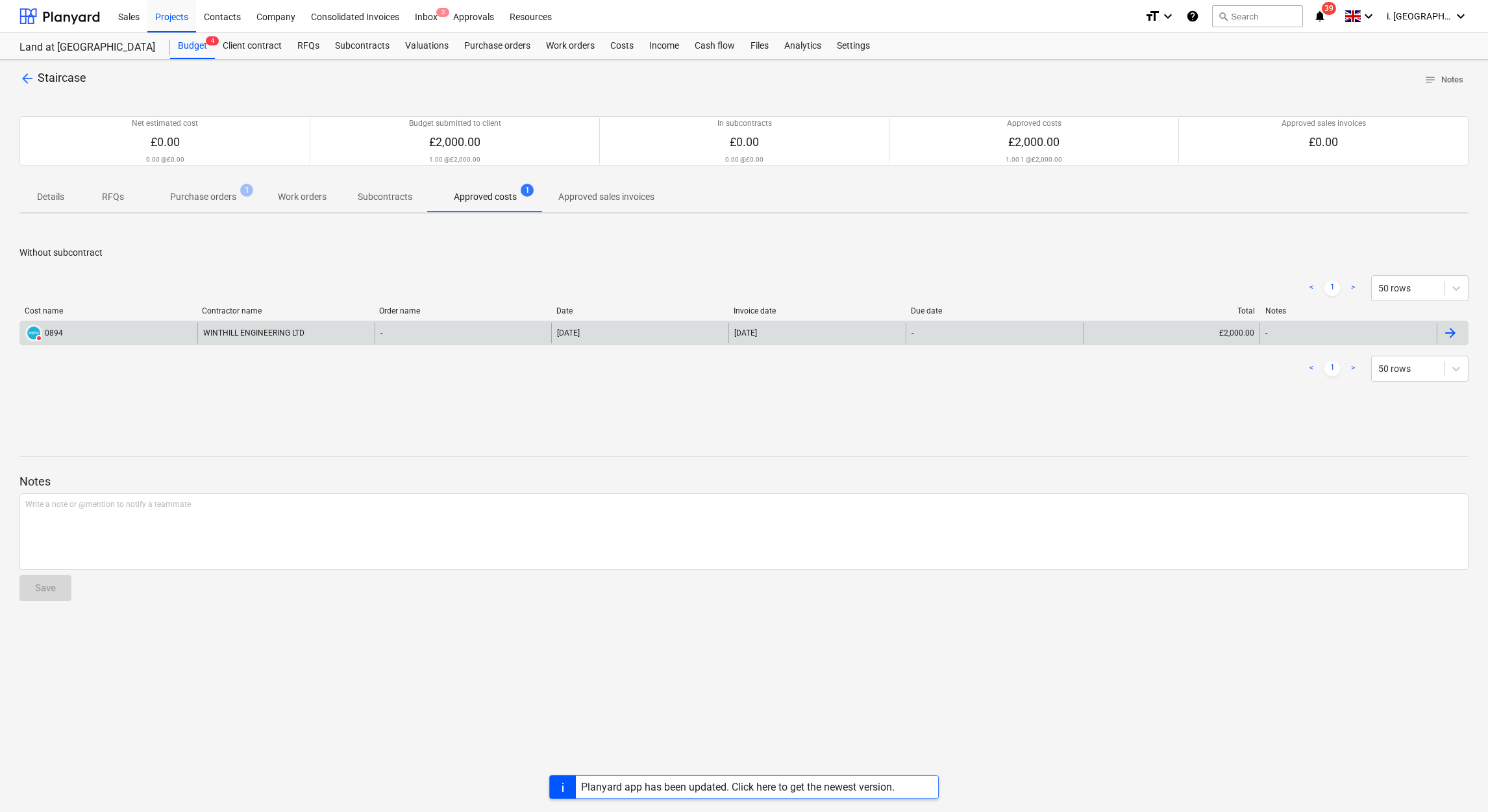
click at [367, 324] on div "WINTHILL ENGINEERING LTD" at bounding box center [286, 334] width 177 height 21
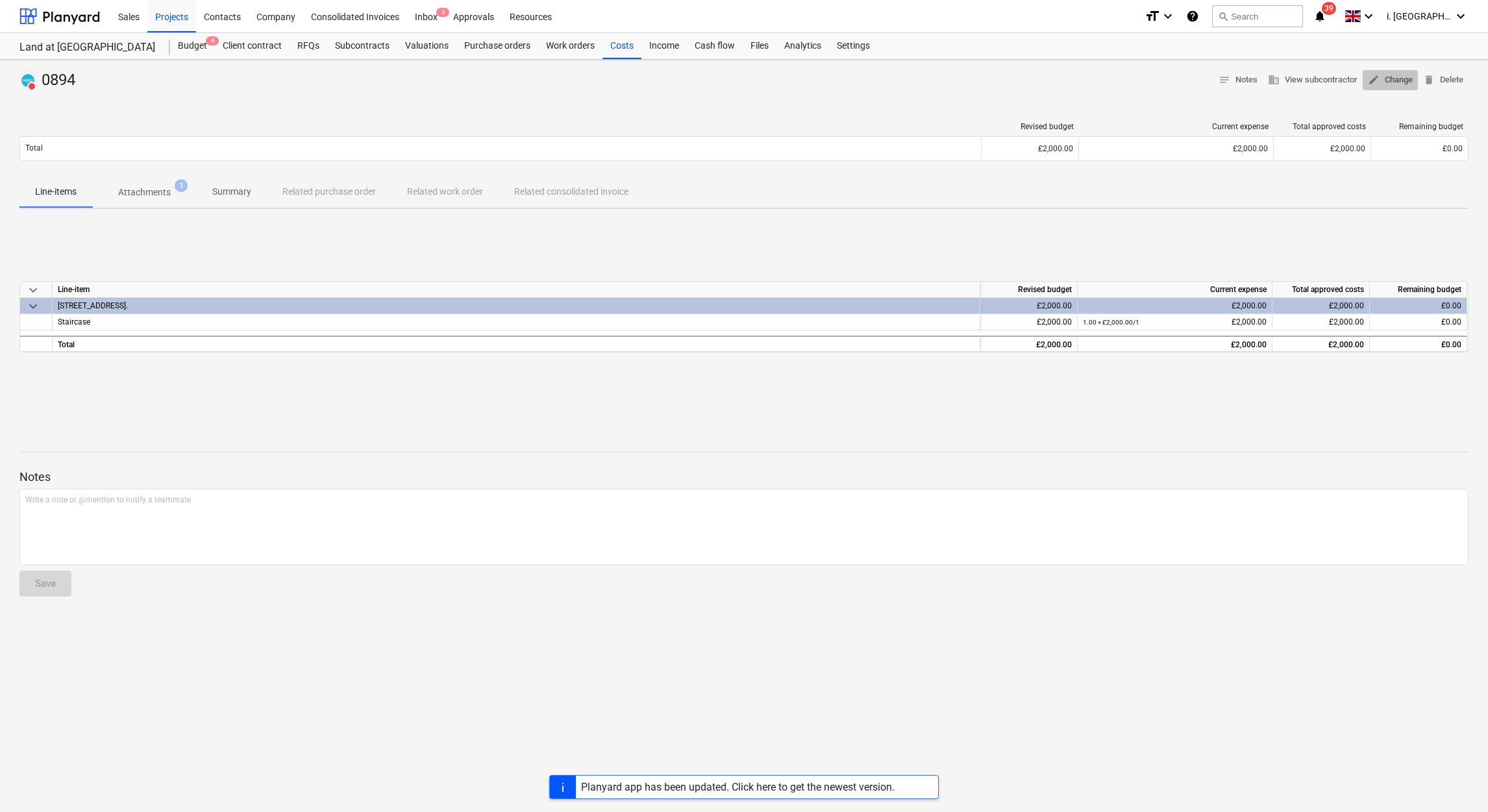
click at [1389, 85] on span "edit Change" at bounding box center [1390, 79] width 45 height 15
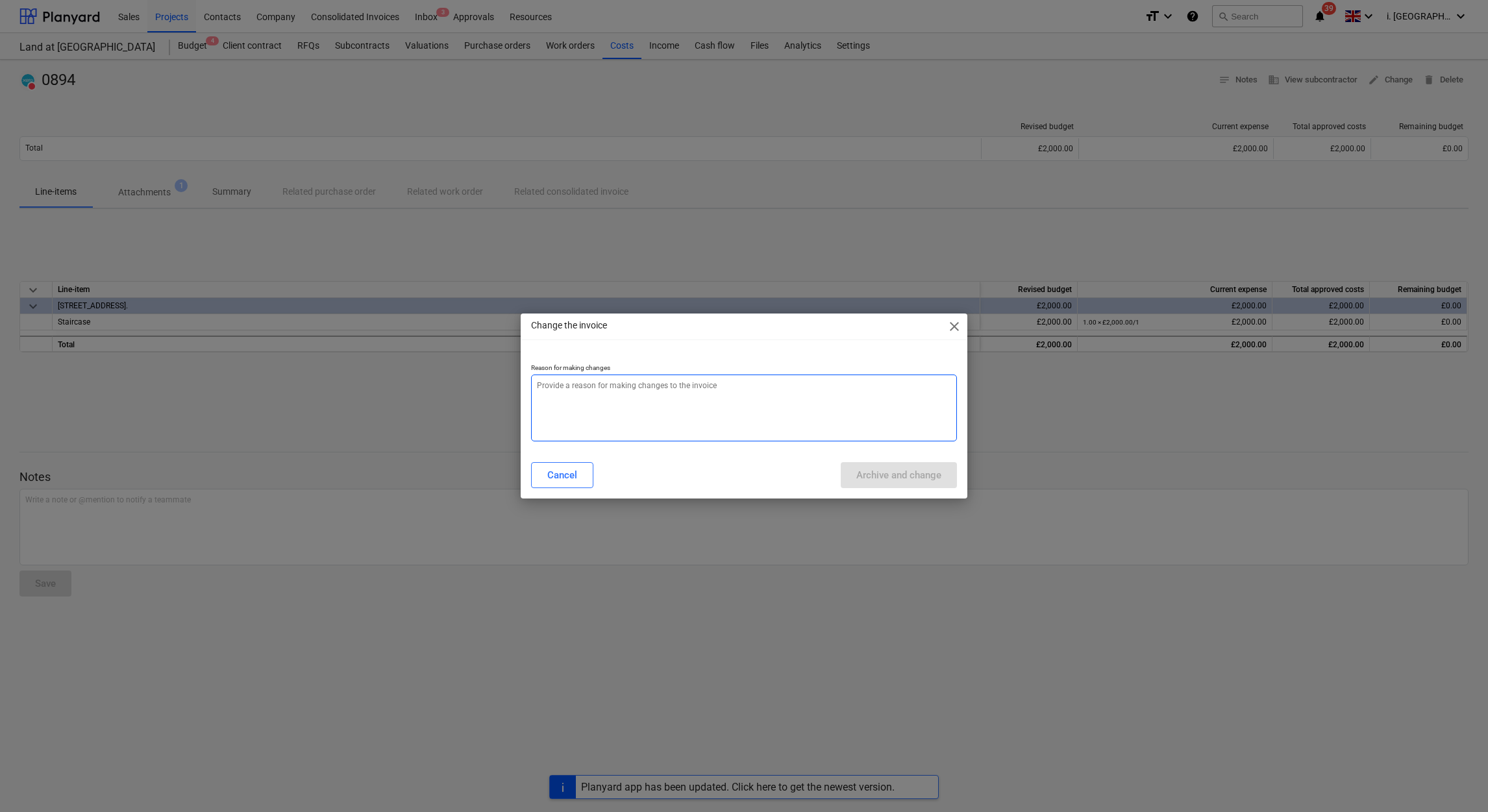
click at [754, 410] on textarea at bounding box center [744, 409] width 426 height 67
click at [864, 470] on div "Archive and change" at bounding box center [898, 475] width 85 height 17
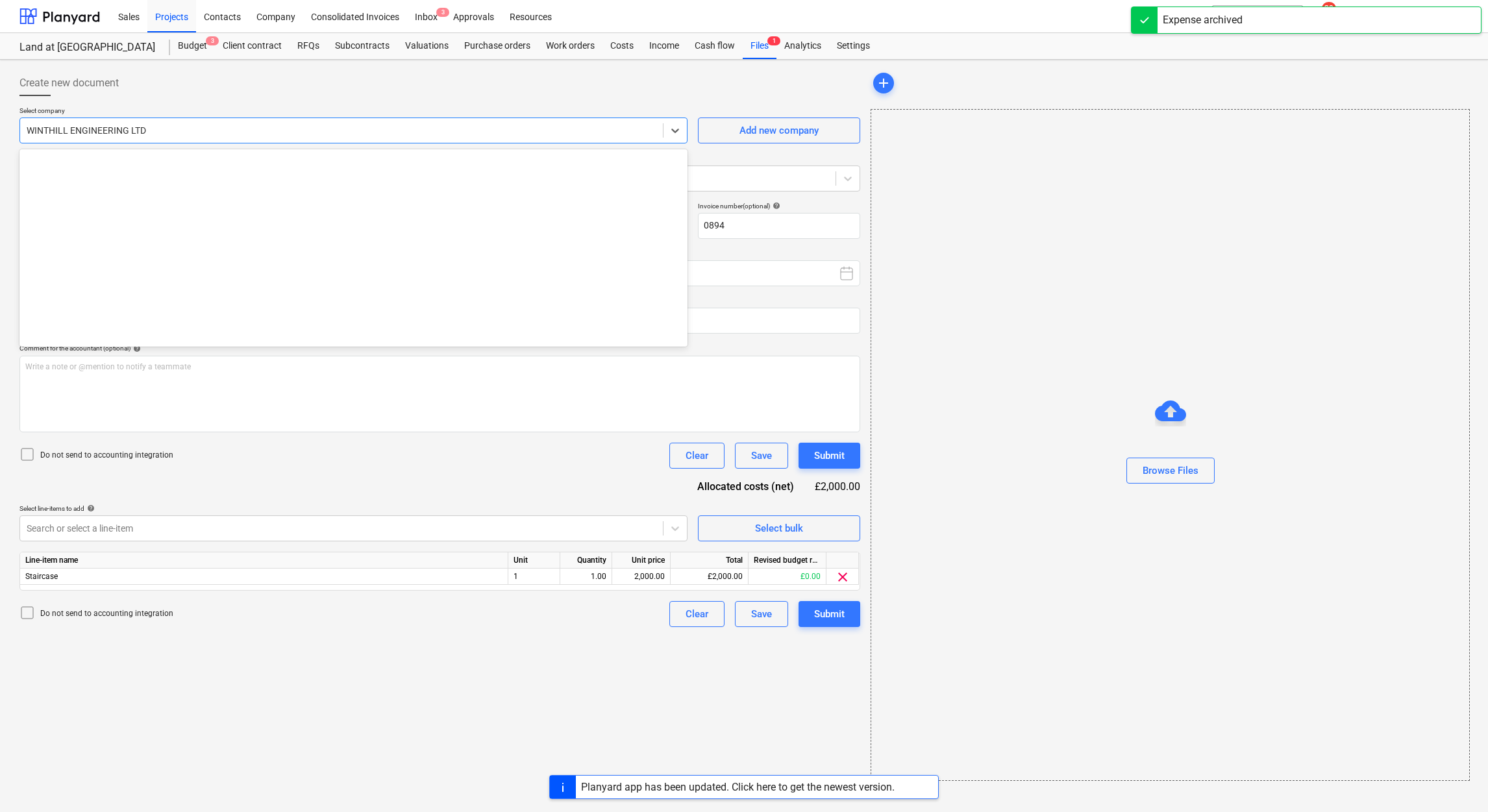
click at [488, 129] on div at bounding box center [342, 131] width 630 height 13
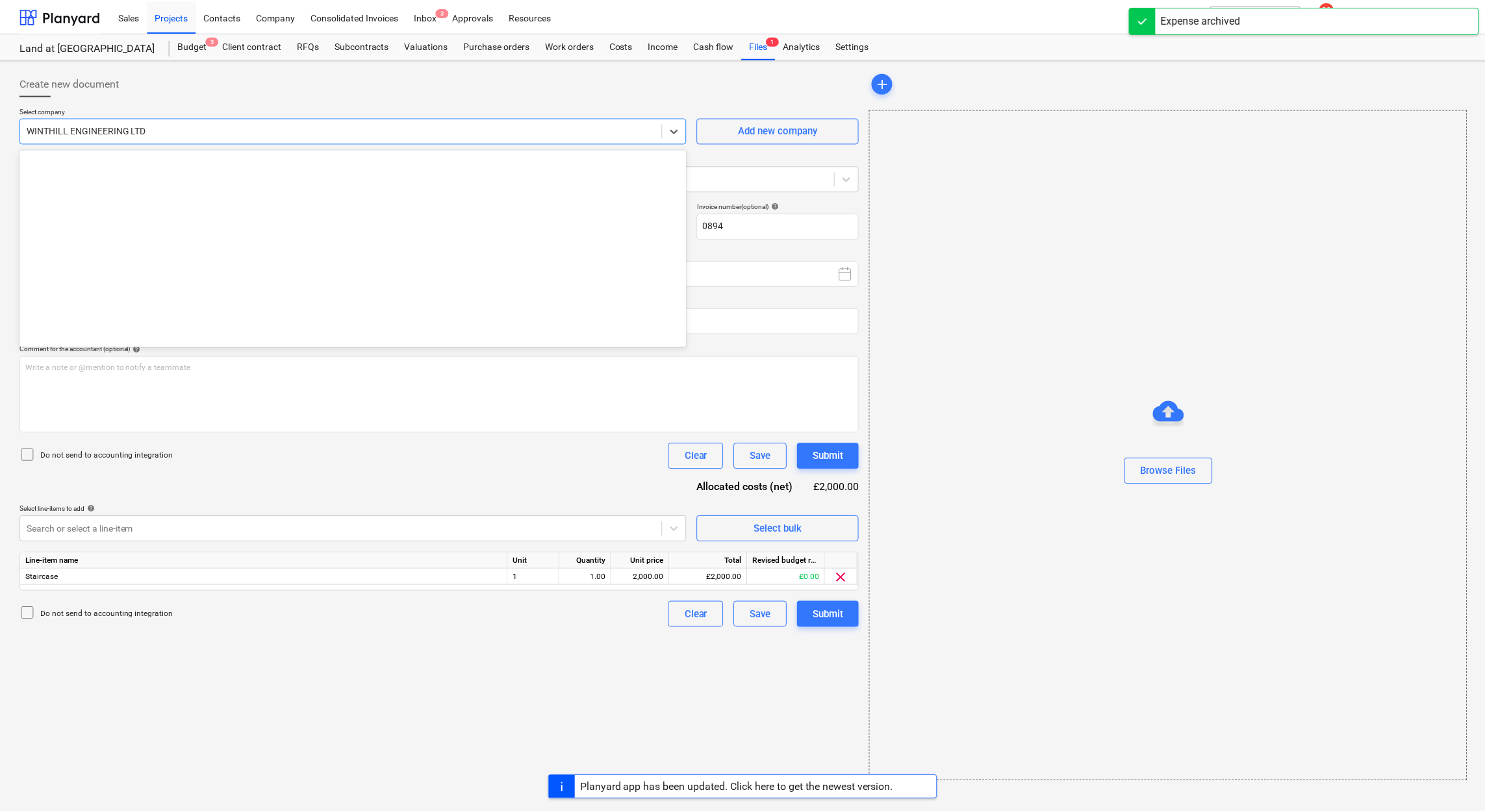
scroll to position [18070, 0]
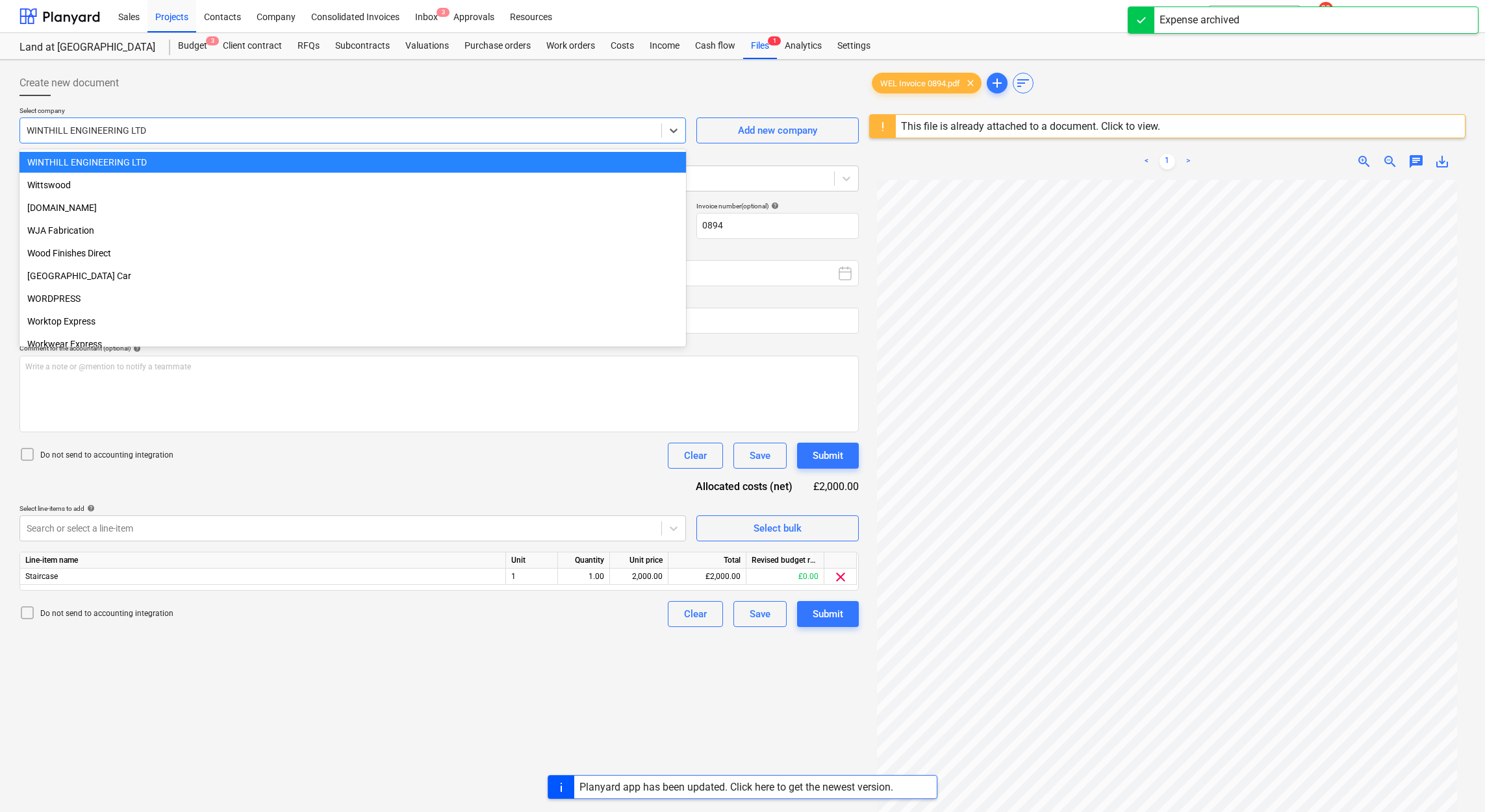
click at [419, 165] on div "WINTHILL ENGINEERING LTD" at bounding box center [352, 162] width 667 height 21
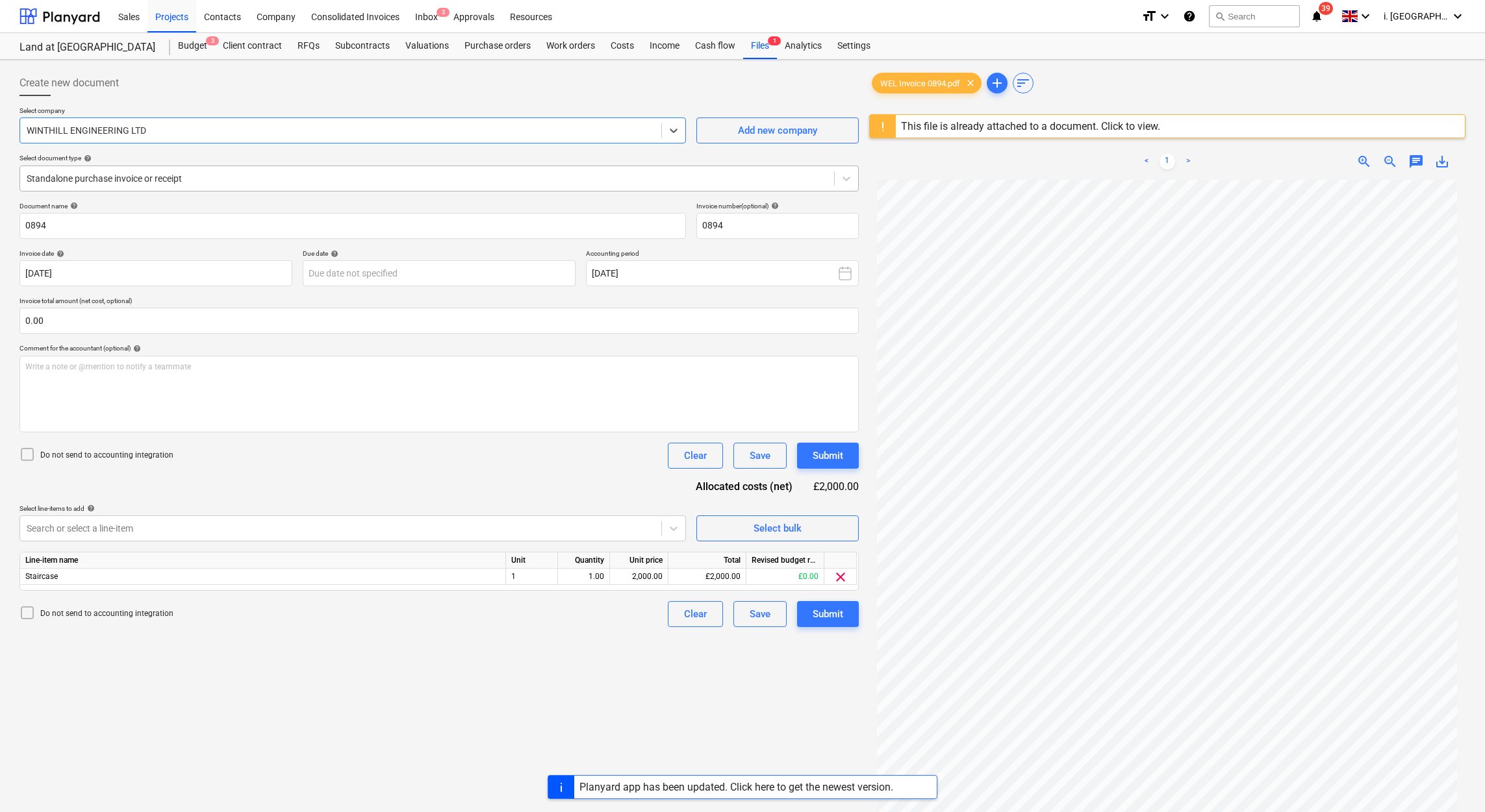
click at [335, 190] on div "Standalone purchase invoice or receipt" at bounding box center [439, 178] width 840 height 26
click at [451, 78] on div "Create new document" at bounding box center [439, 82] width 840 height 26
click at [477, 56] on div "Purchase orders" at bounding box center [497, 46] width 82 height 26
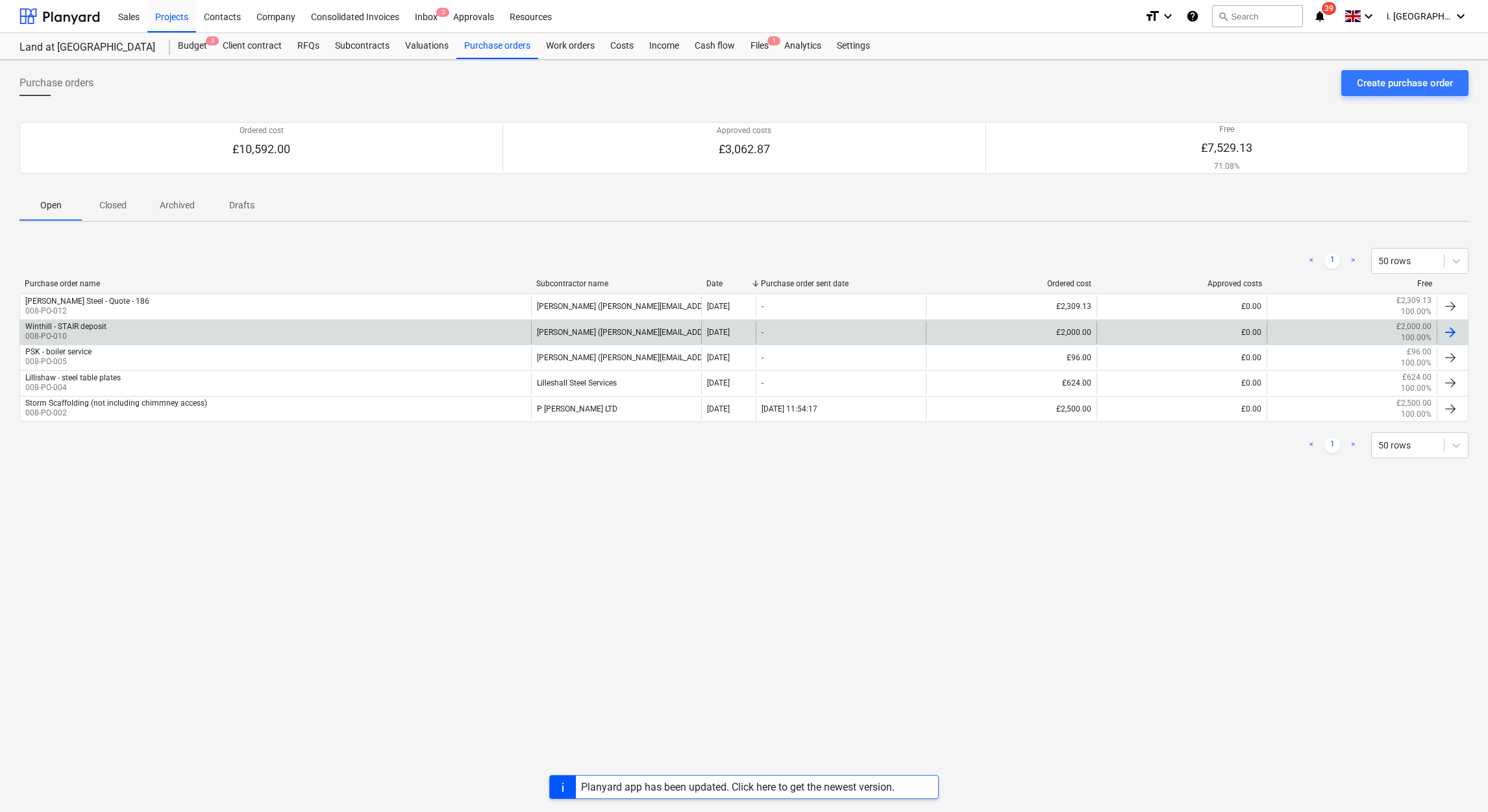
click at [159, 335] on div "Winthill - STAIR deposit 008-PO-010" at bounding box center [275, 332] width 511 height 22
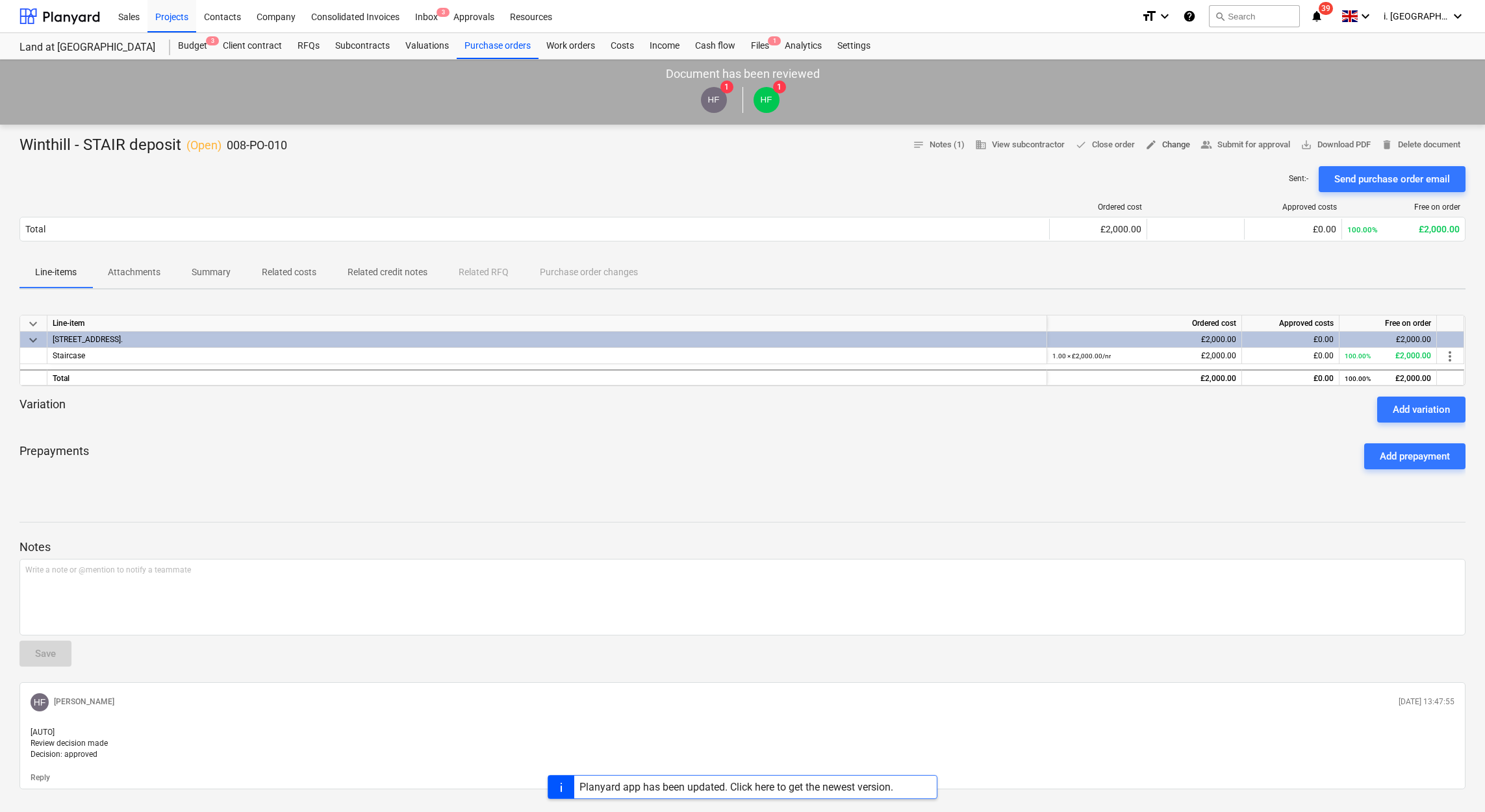
click at [1169, 154] on button "edit Change" at bounding box center [1167, 145] width 56 height 20
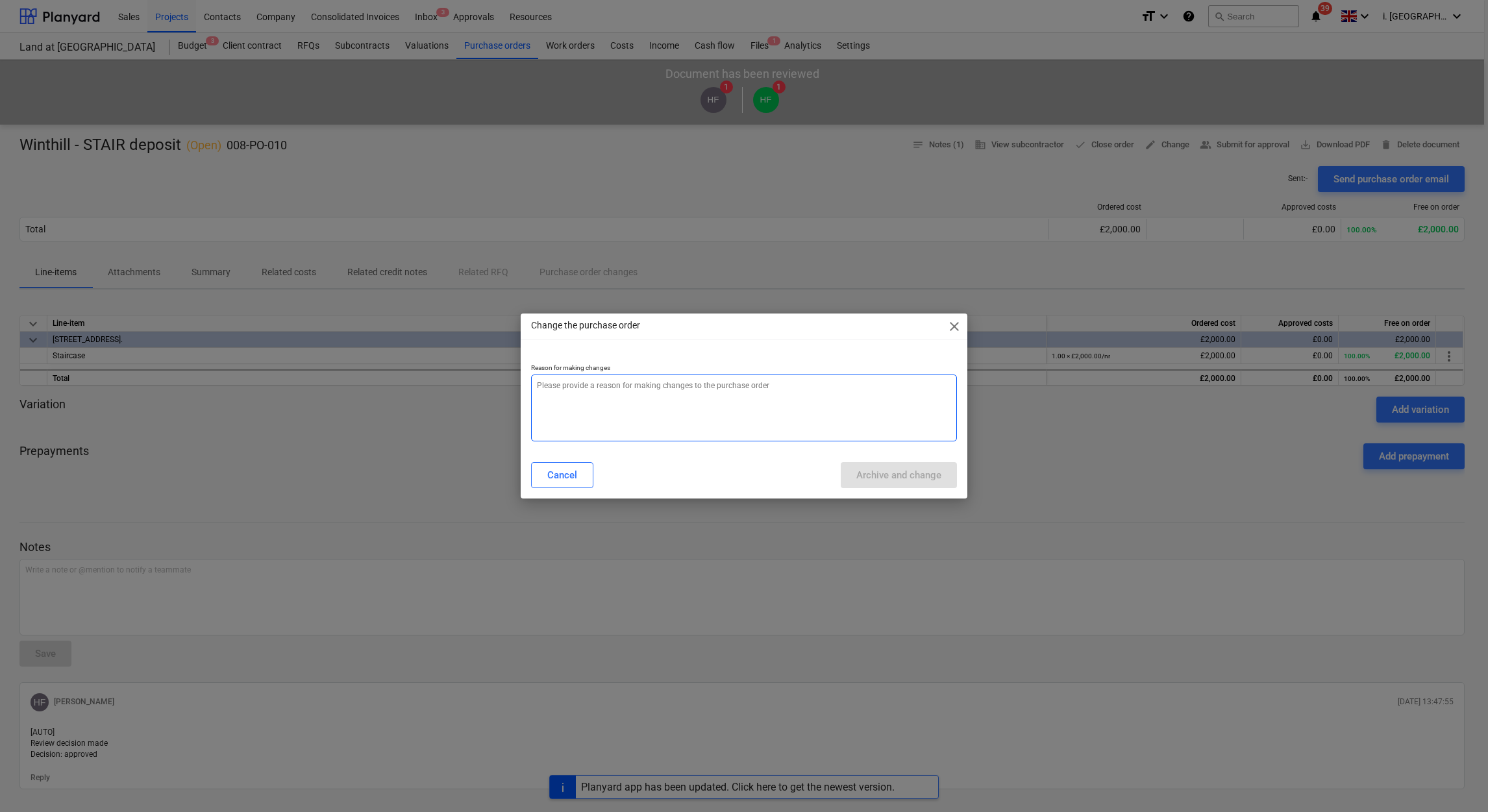
click at [778, 406] on textarea at bounding box center [744, 409] width 426 height 67
click at [928, 484] on button "Archive and change" at bounding box center [899, 475] width 116 height 26
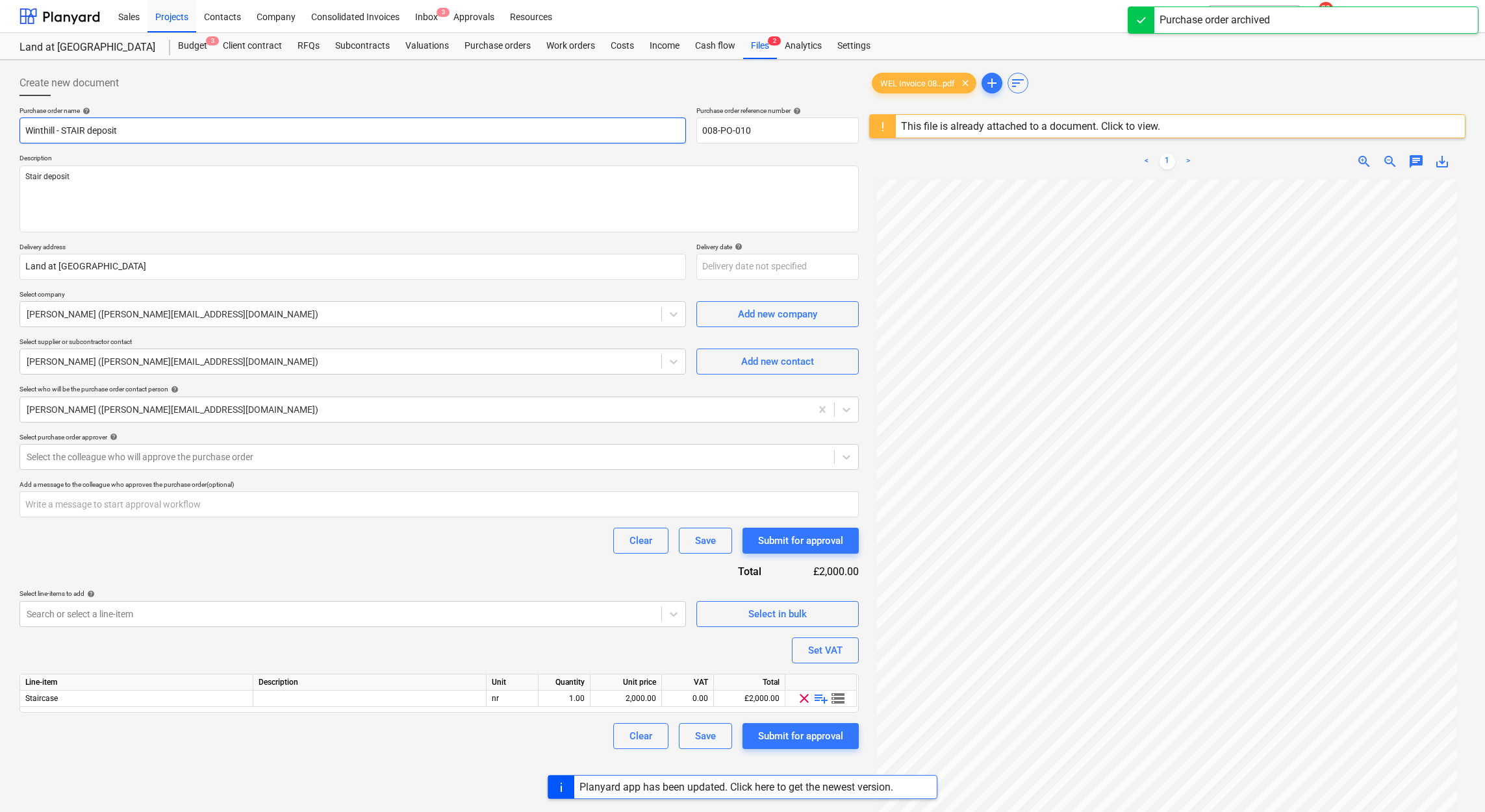
click at [309, 136] on input "Winthill - STAIR deposit" at bounding box center [352, 130] width 667 height 26
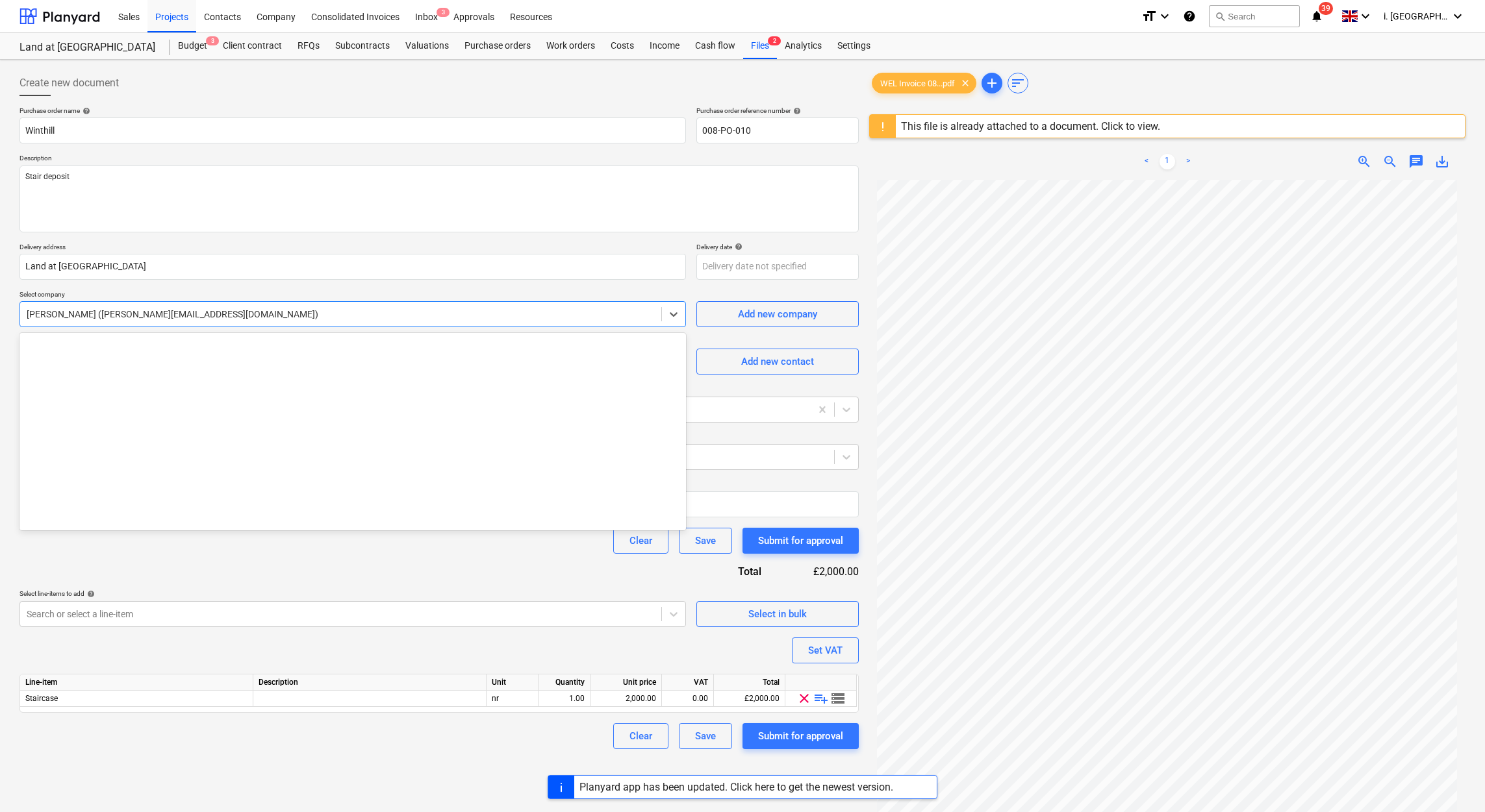
click at [229, 319] on div at bounding box center [341, 314] width 629 height 13
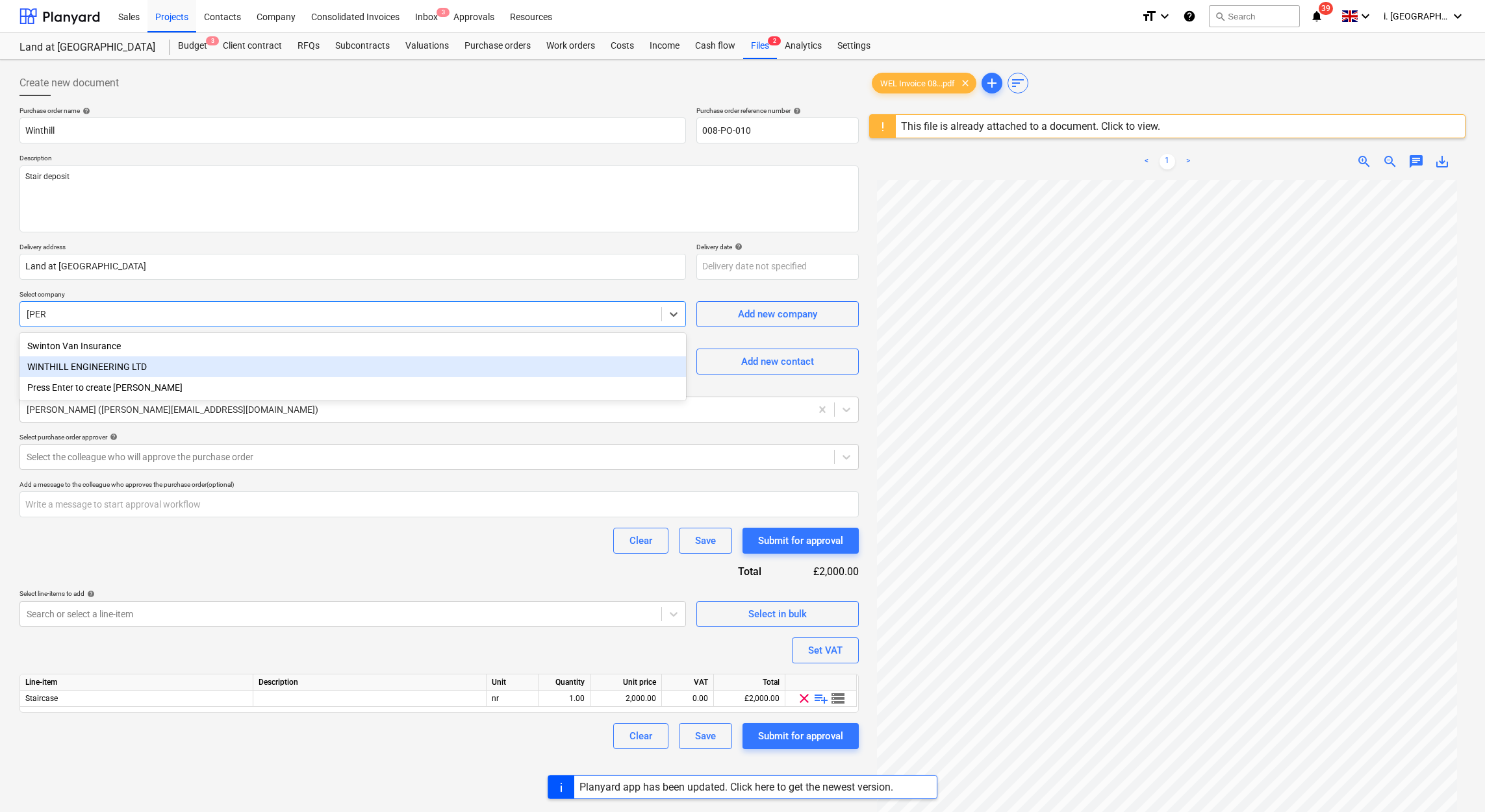
click at [188, 370] on div "WINTHILL ENGINEERING LTD" at bounding box center [352, 367] width 667 height 21
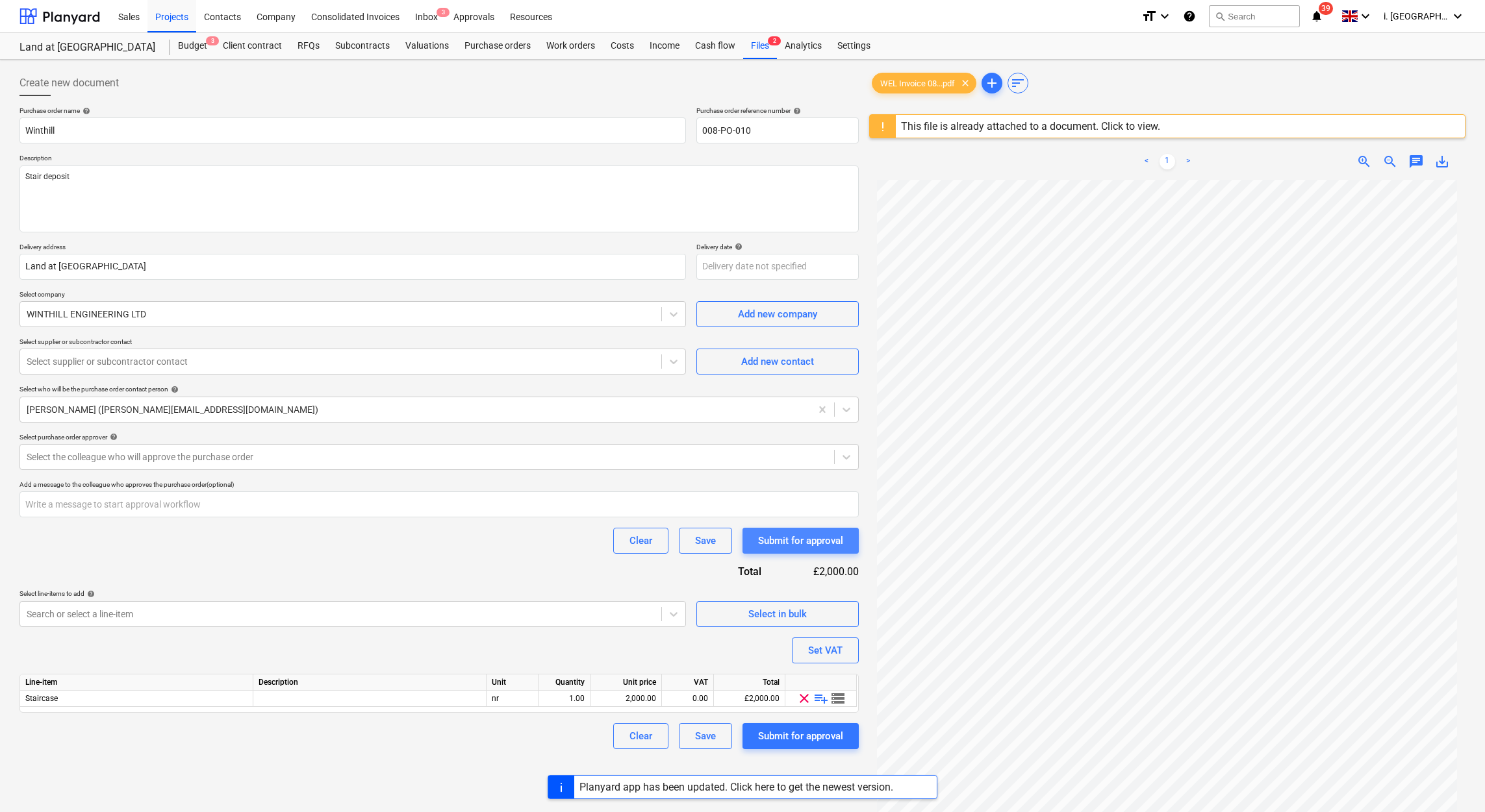
click at [797, 541] on div "Submit for approval" at bounding box center [801, 540] width 85 height 17
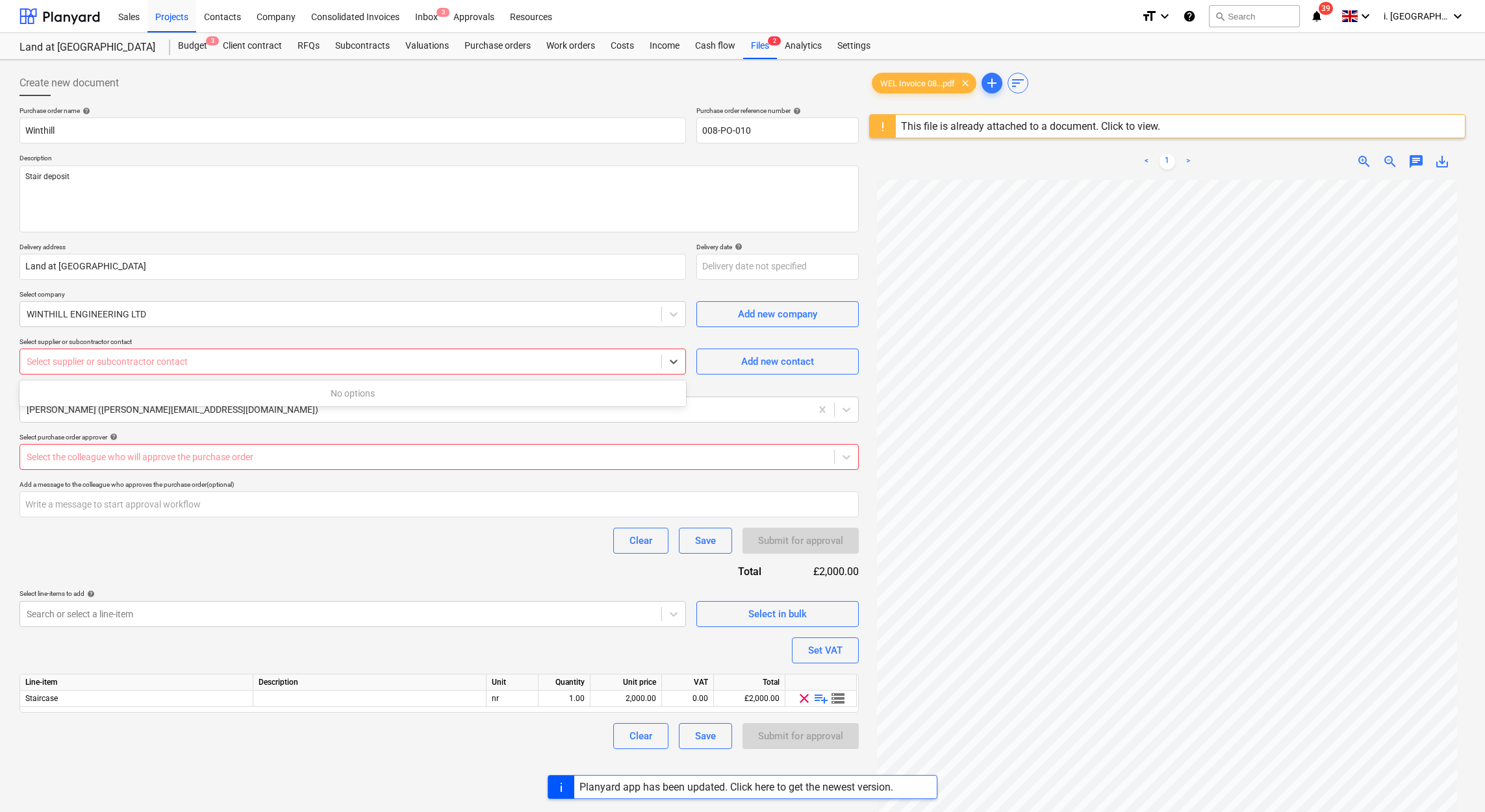
click at [569, 365] on div at bounding box center [341, 361] width 629 height 13
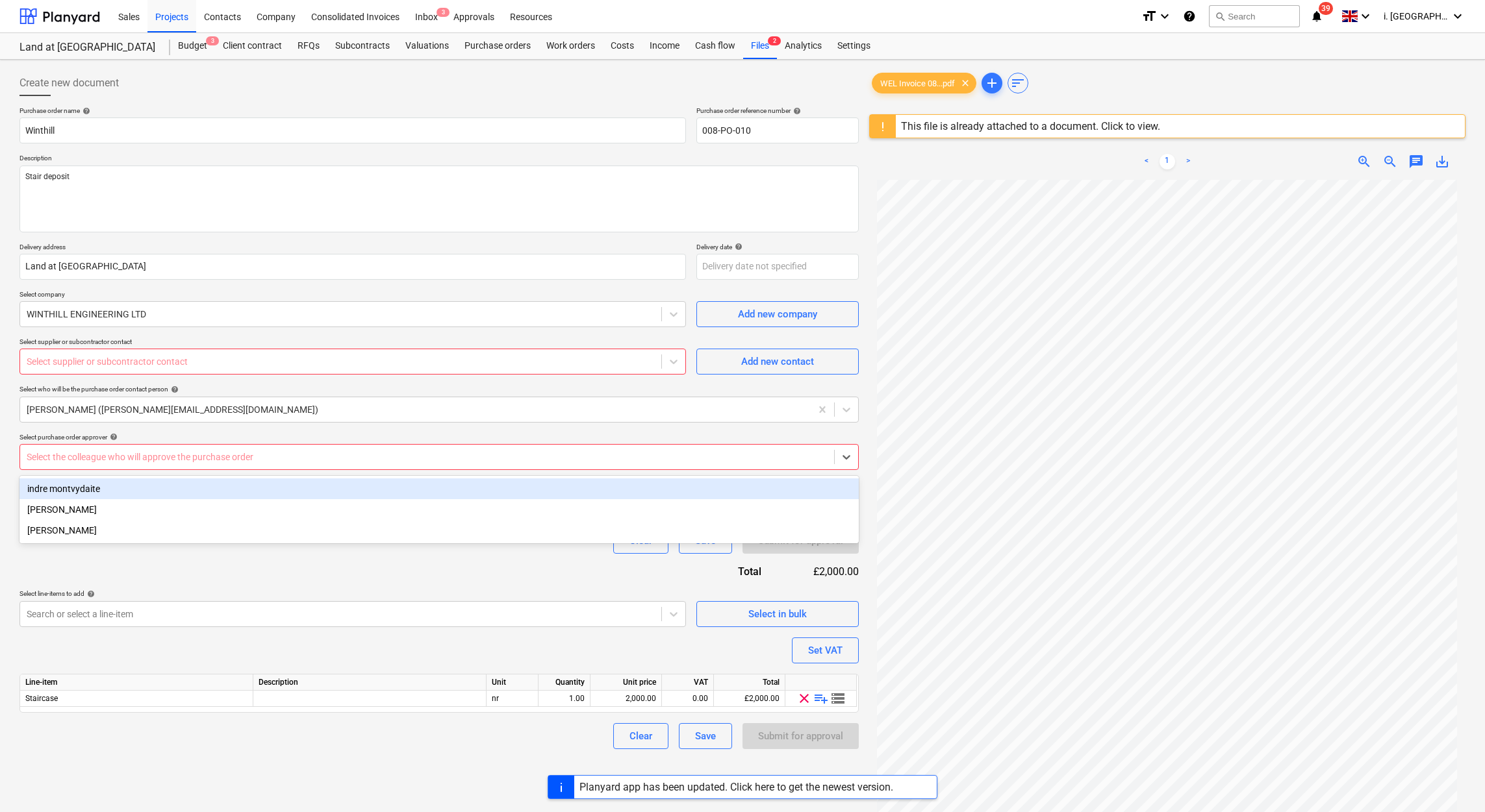
click at [537, 454] on div at bounding box center [426, 457] width 801 height 13
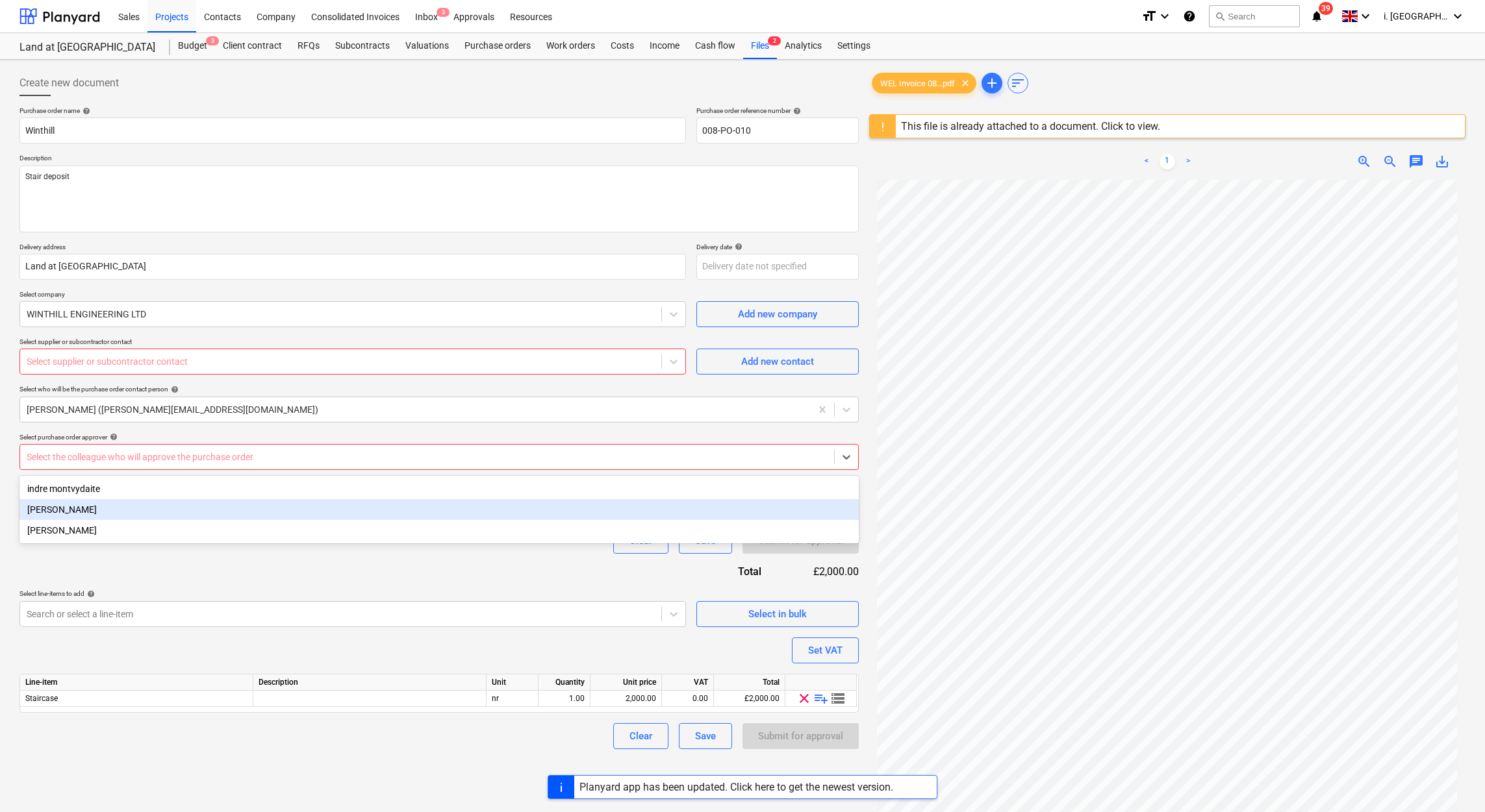
click at [457, 519] on div "Harry Ford" at bounding box center [439, 510] width 840 height 21
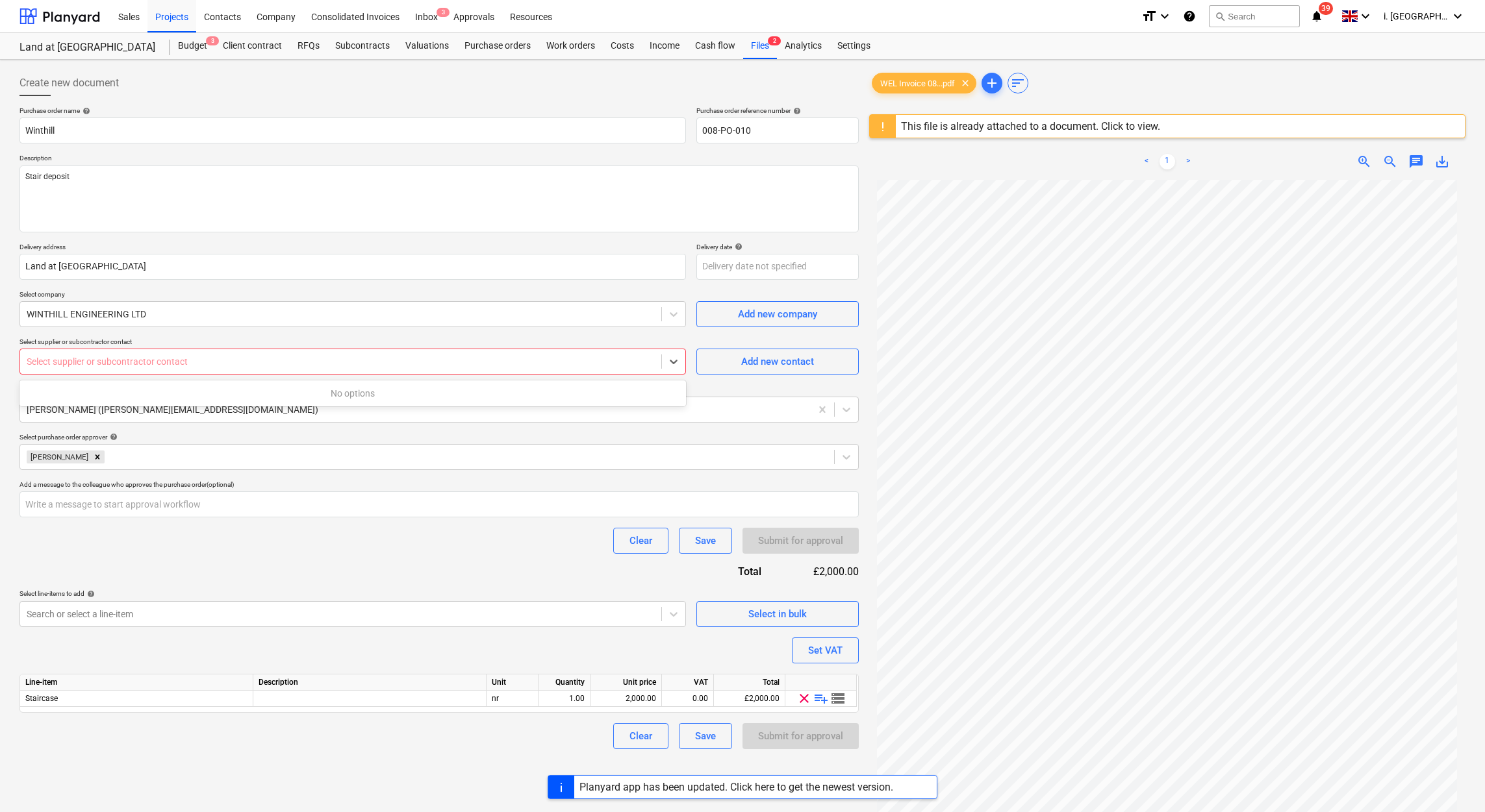
click at [559, 364] on div at bounding box center [341, 361] width 629 height 13
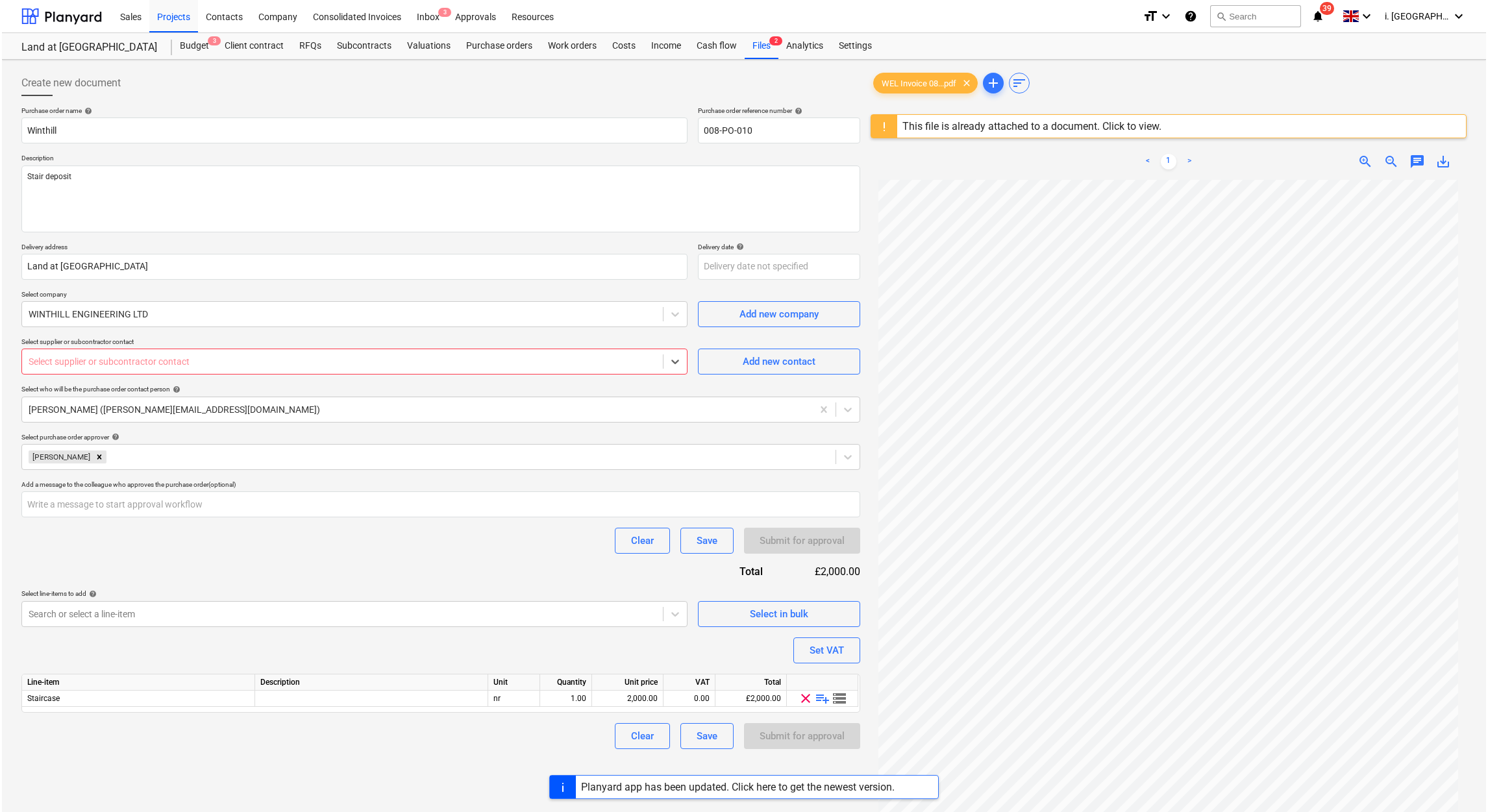
scroll to position [46, 0]
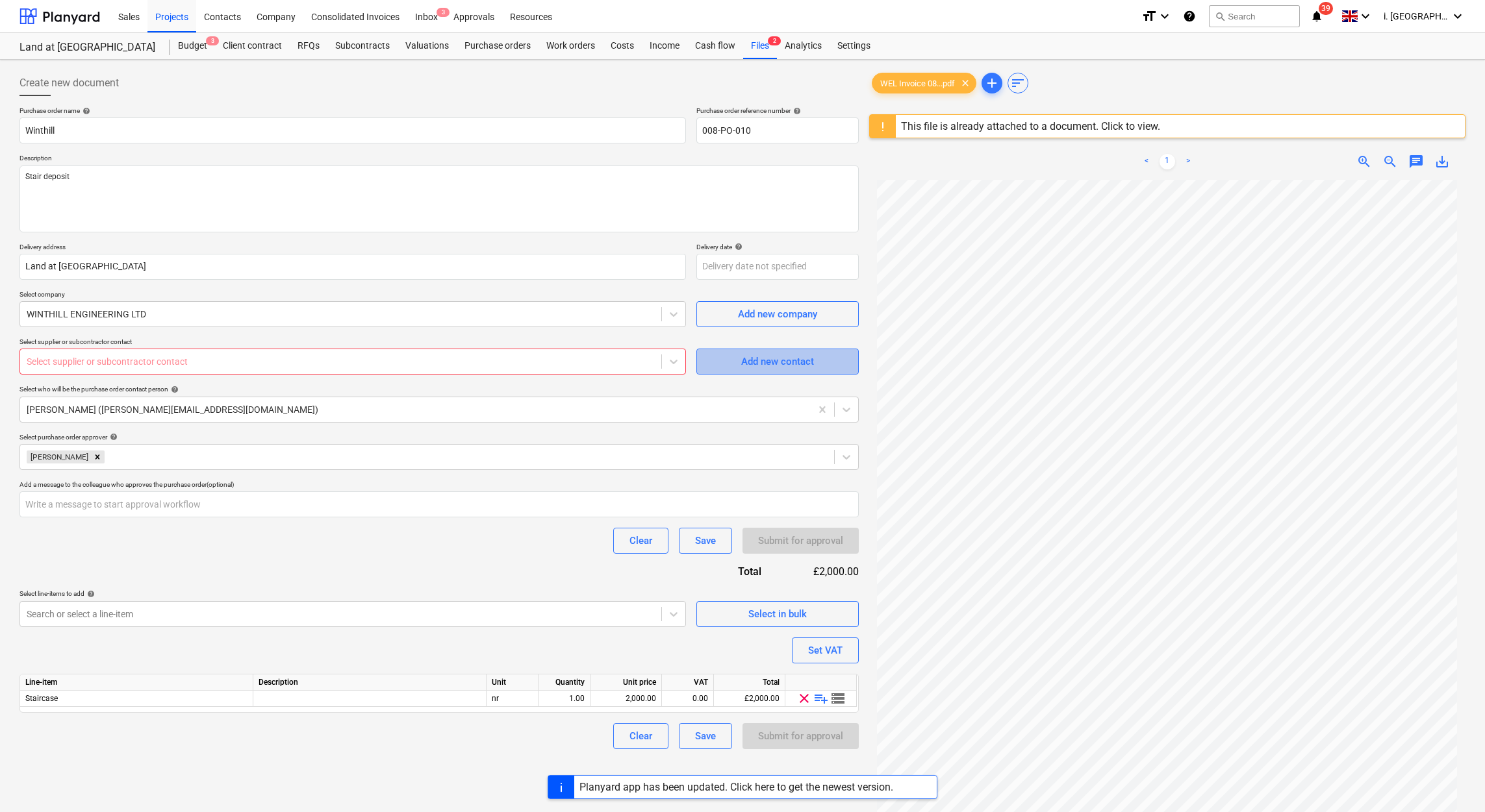
click at [788, 359] on div "Add new contact" at bounding box center [778, 361] width 72 height 17
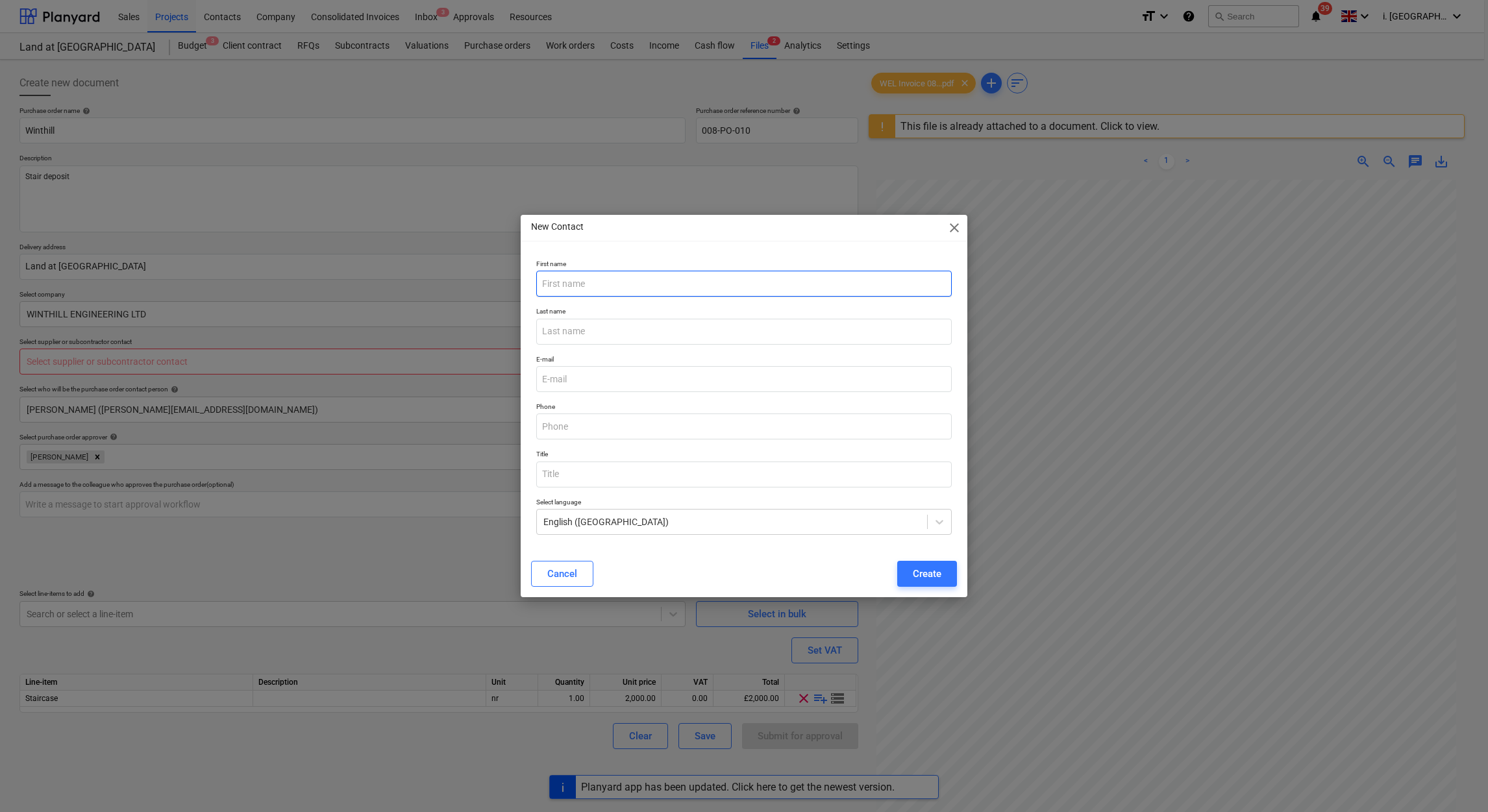
click at [674, 274] on input "text" at bounding box center [744, 283] width 416 height 26
click at [916, 579] on div "Create" at bounding box center [928, 574] width 28 height 17
paste input "Tom Blakeman <tom@winthill.co.uk>"
click at [663, 367] on input "email" at bounding box center [744, 379] width 416 height 26
click at [714, 380] on input "Tom Blakeman <tom@winthill.co.uk>" at bounding box center [744, 379] width 416 height 26
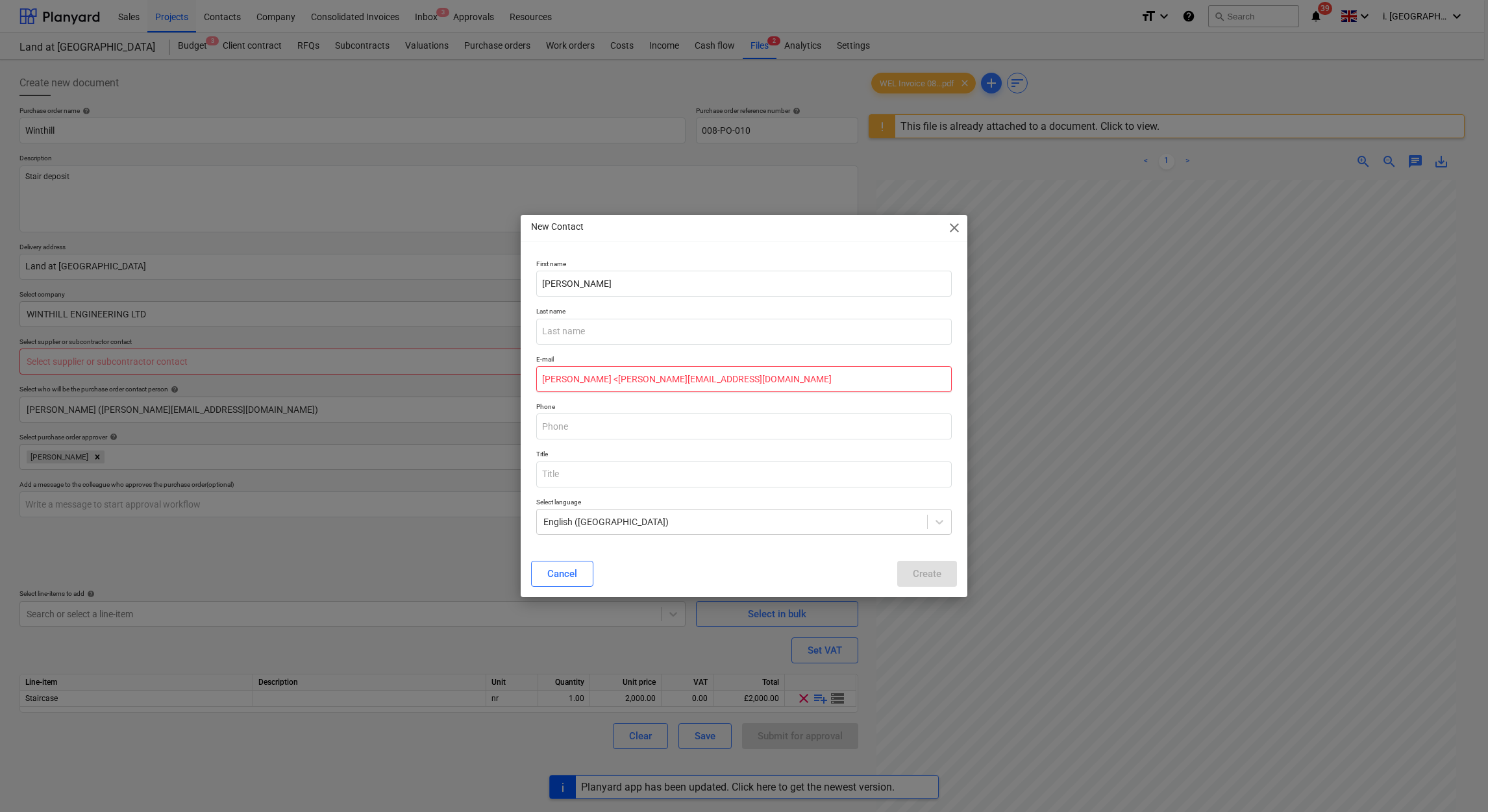
click at [607, 372] on input "Tom Blakeman <tom@winthill.co.uk" at bounding box center [744, 379] width 416 height 26
click at [934, 576] on div "Create" at bounding box center [928, 574] width 28 height 17
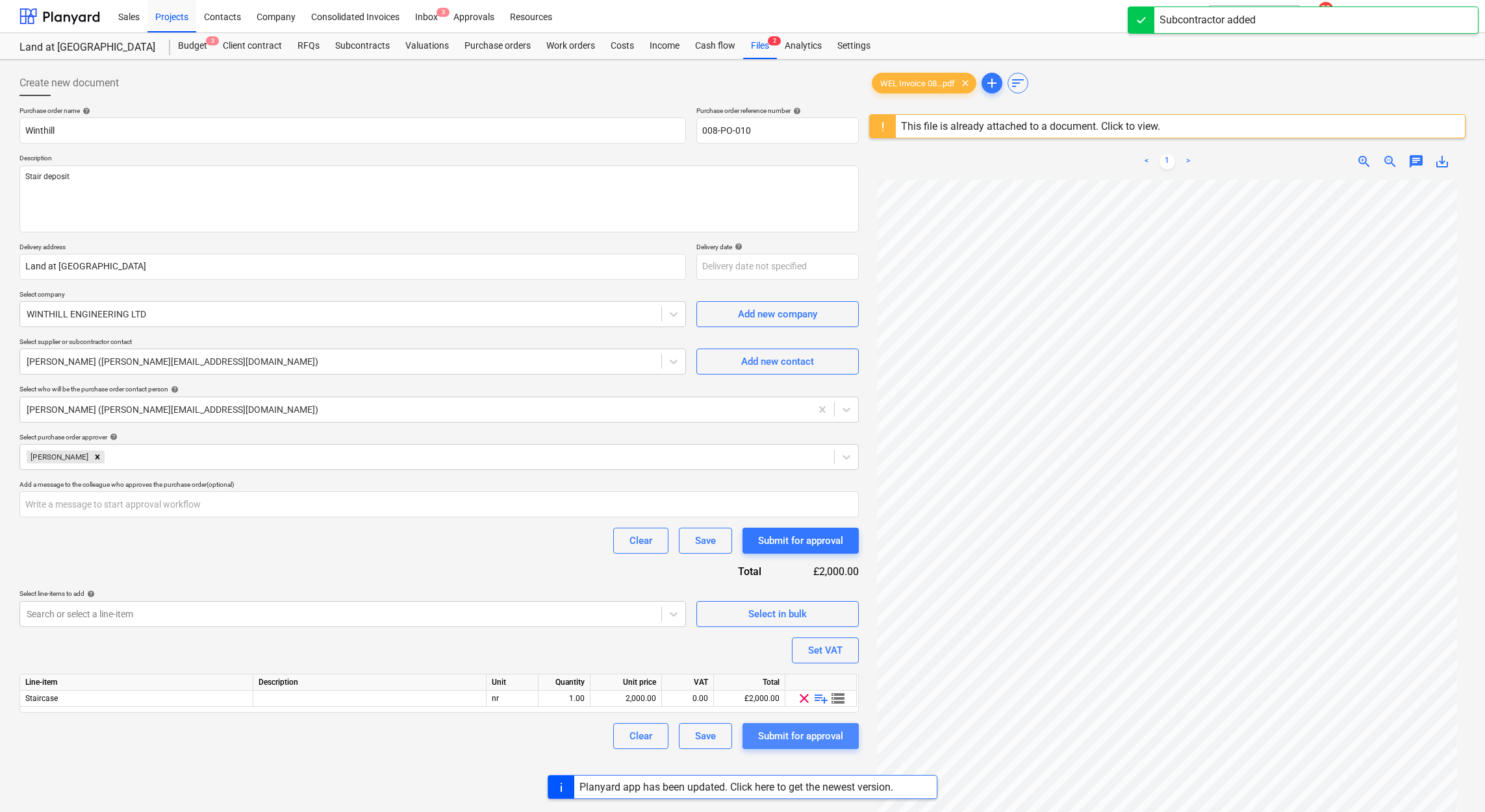
click at [786, 732] on div "Submit for approval" at bounding box center [801, 736] width 85 height 17
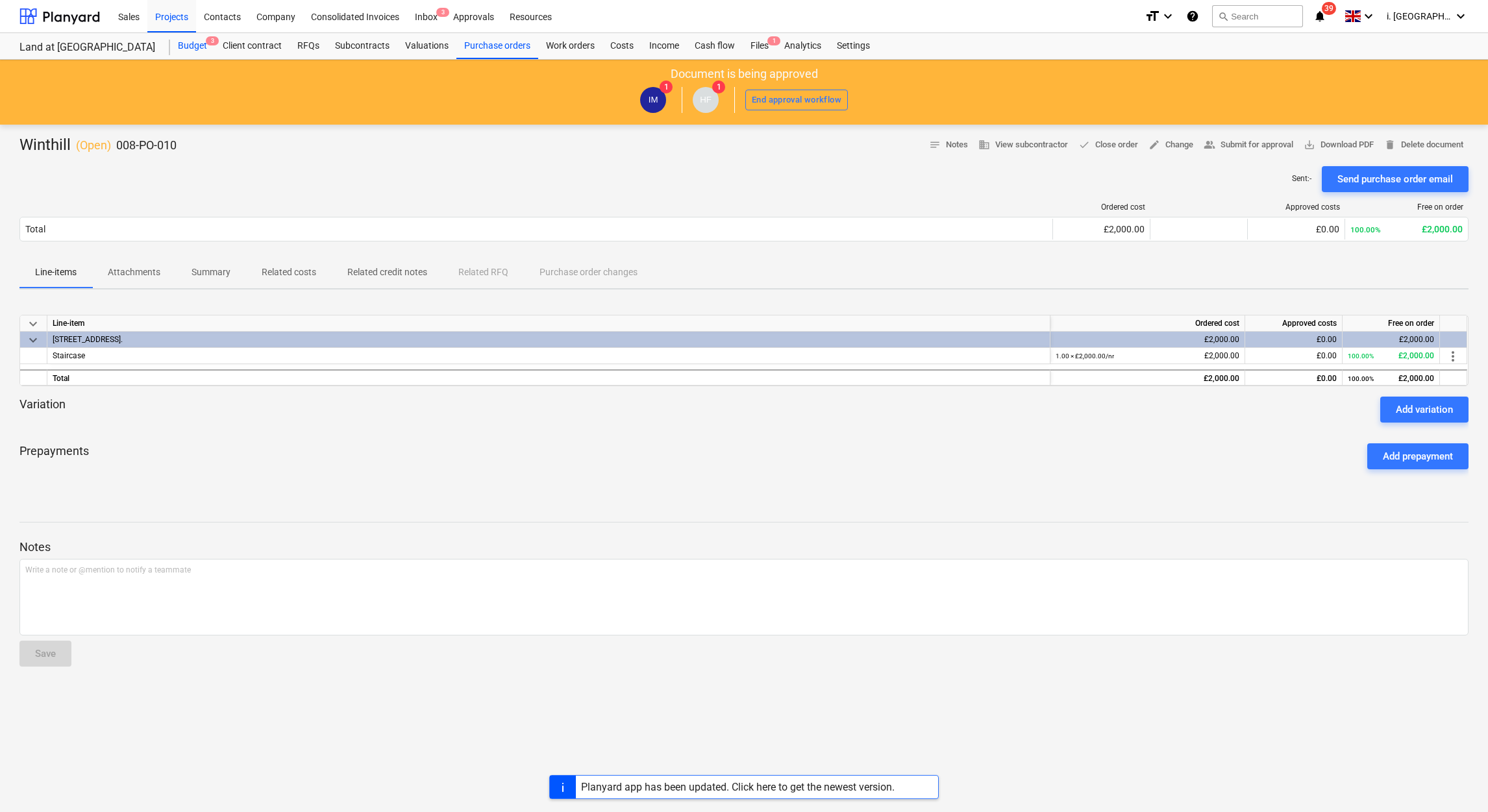
click at [197, 38] on div "Budget 3" at bounding box center [192, 46] width 45 height 26
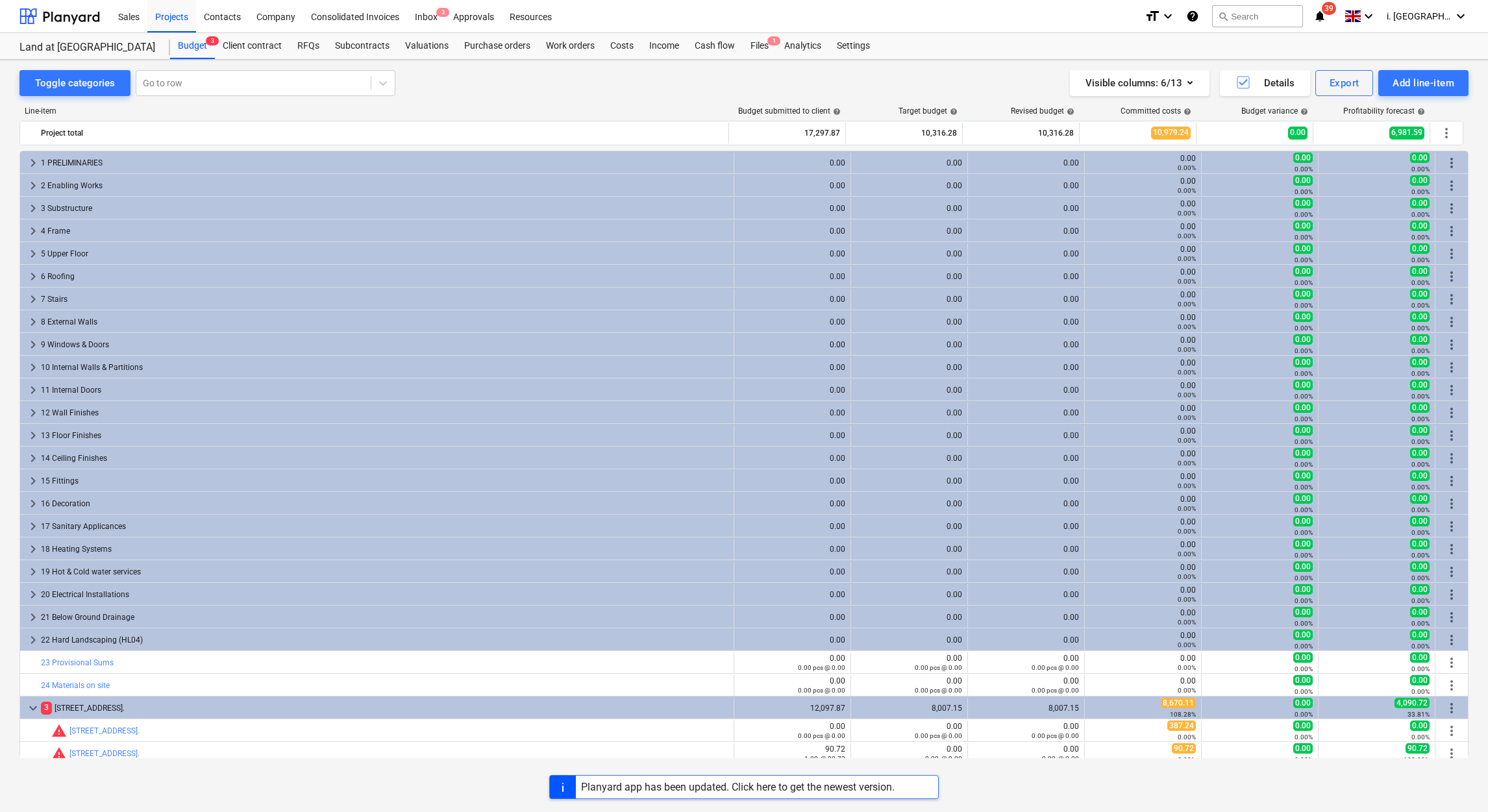
scroll to position [165, 0]
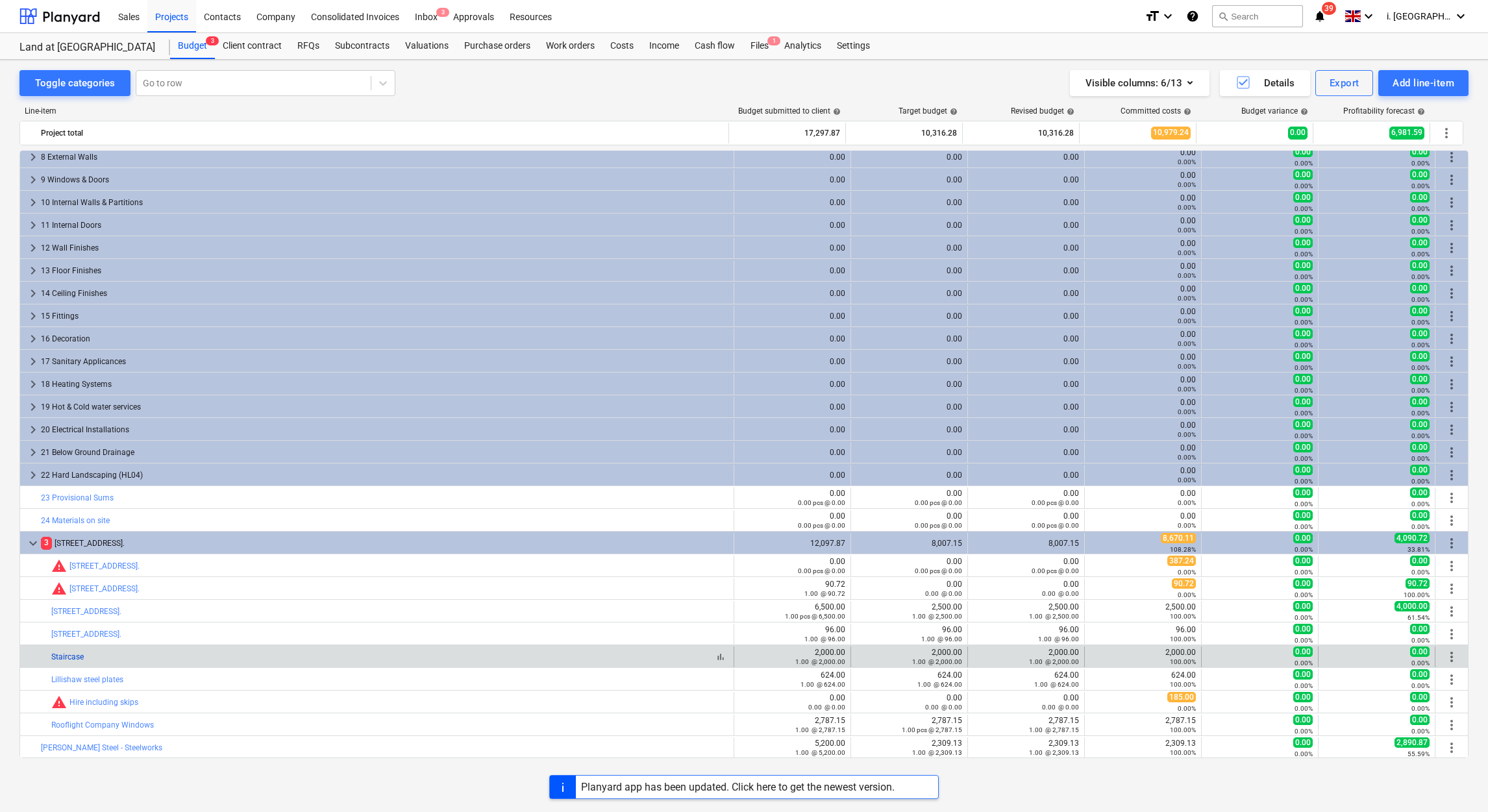
click at [68, 659] on link "Staircase" at bounding box center [67, 657] width 33 height 9
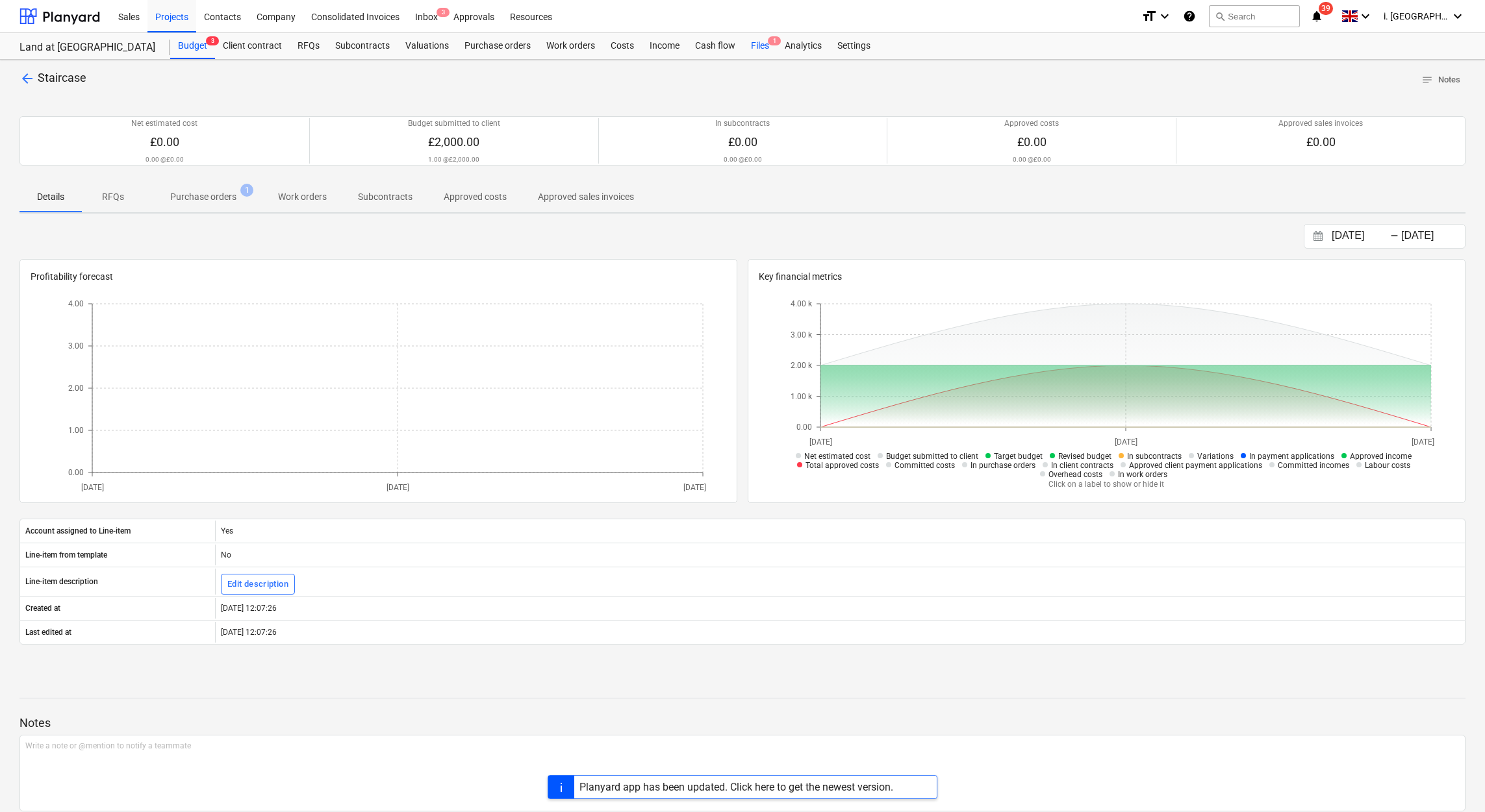
click at [765, 46] on div "Files 1" at bounding box center [760, 46] width 34 height 26
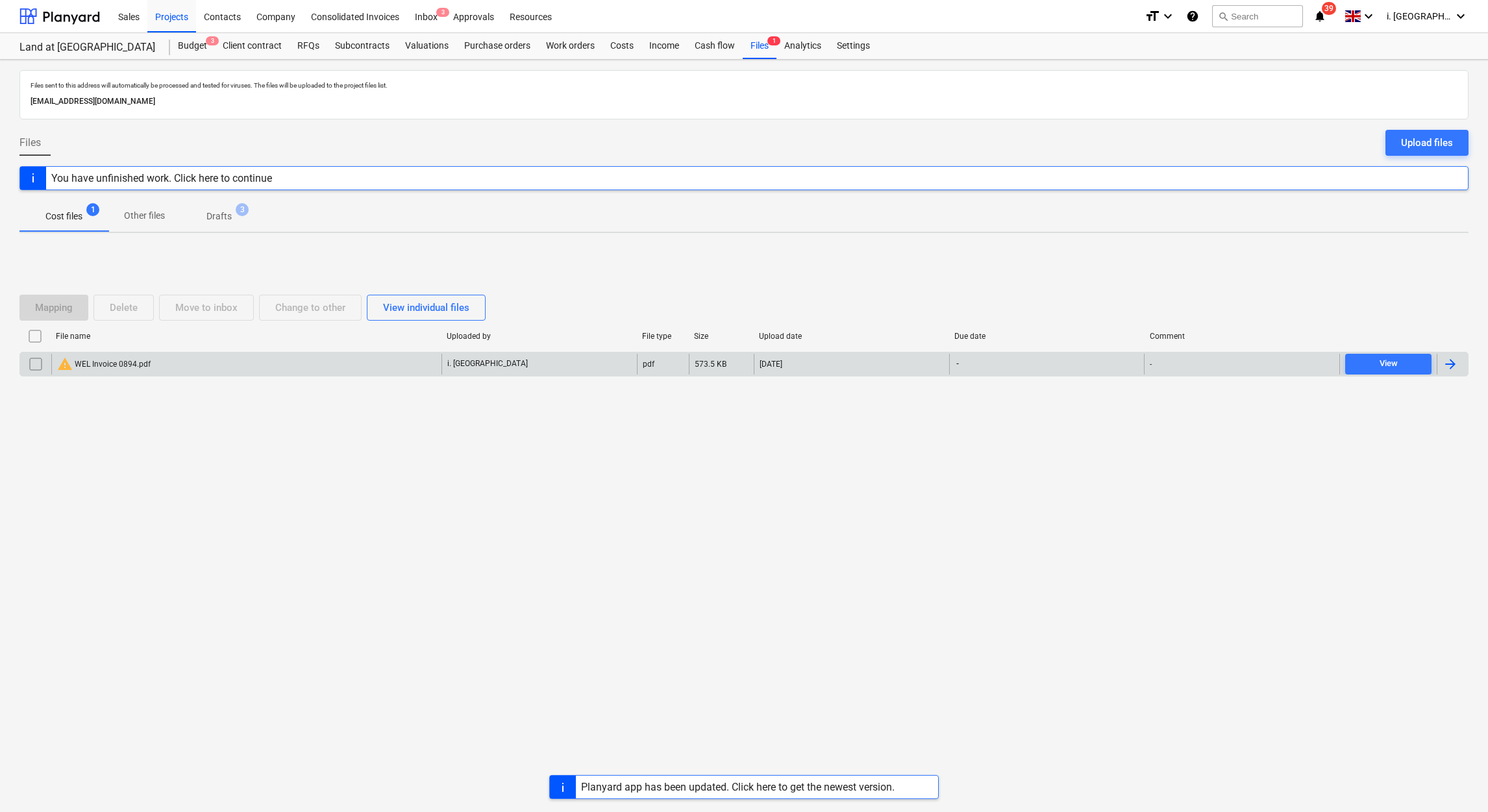
click at [88, 370] on div "warning WEL Invoice 0894.pdf" at bounding box center [104, 365] width 94 height 16
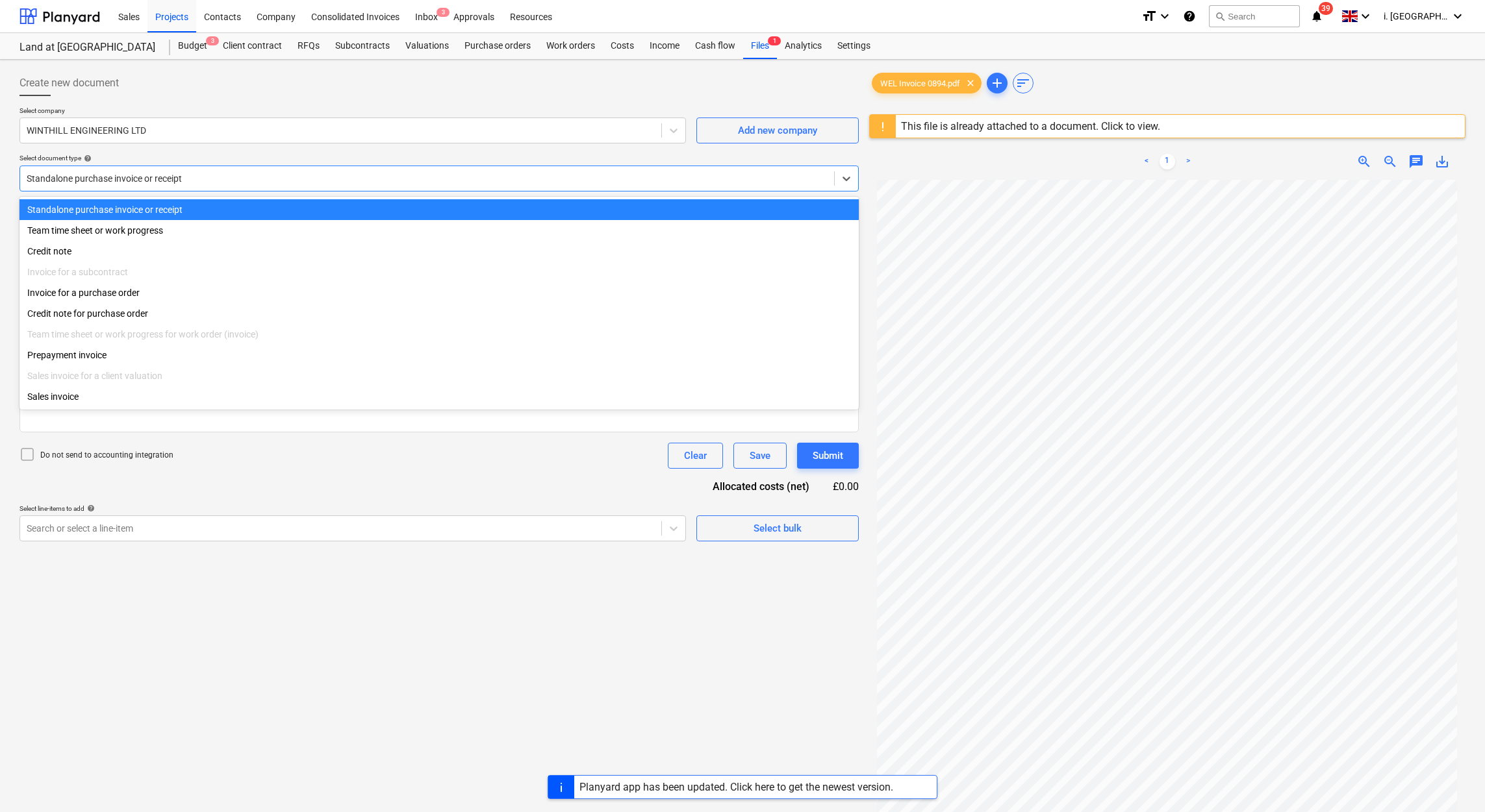
click at [382, 178] on div at bounding box center [426, 178] width 801 height 13
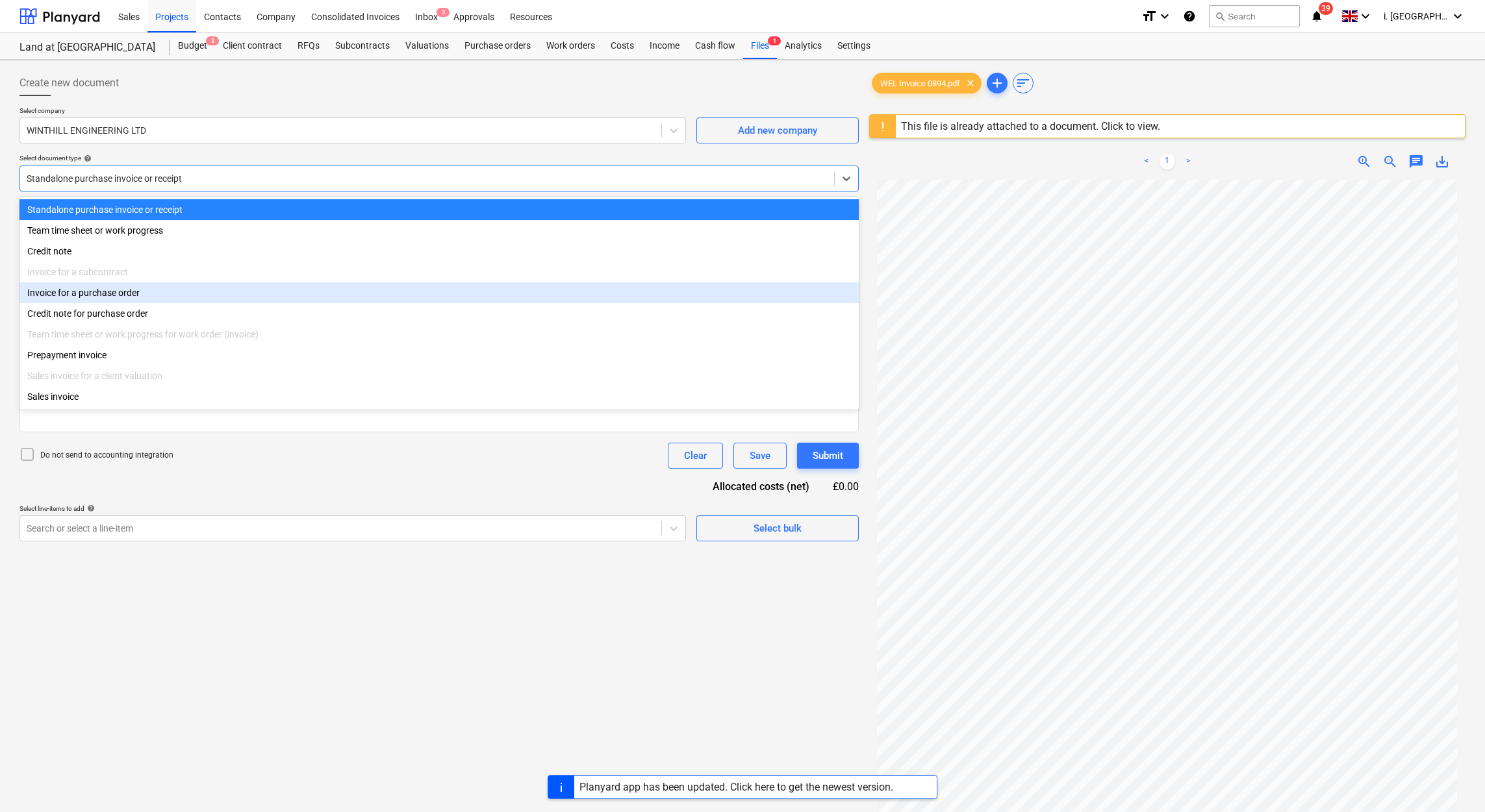
click at [341, 297] on div "Invoice for a purchase order" at bounding box center [439, 293] width 840 height 21
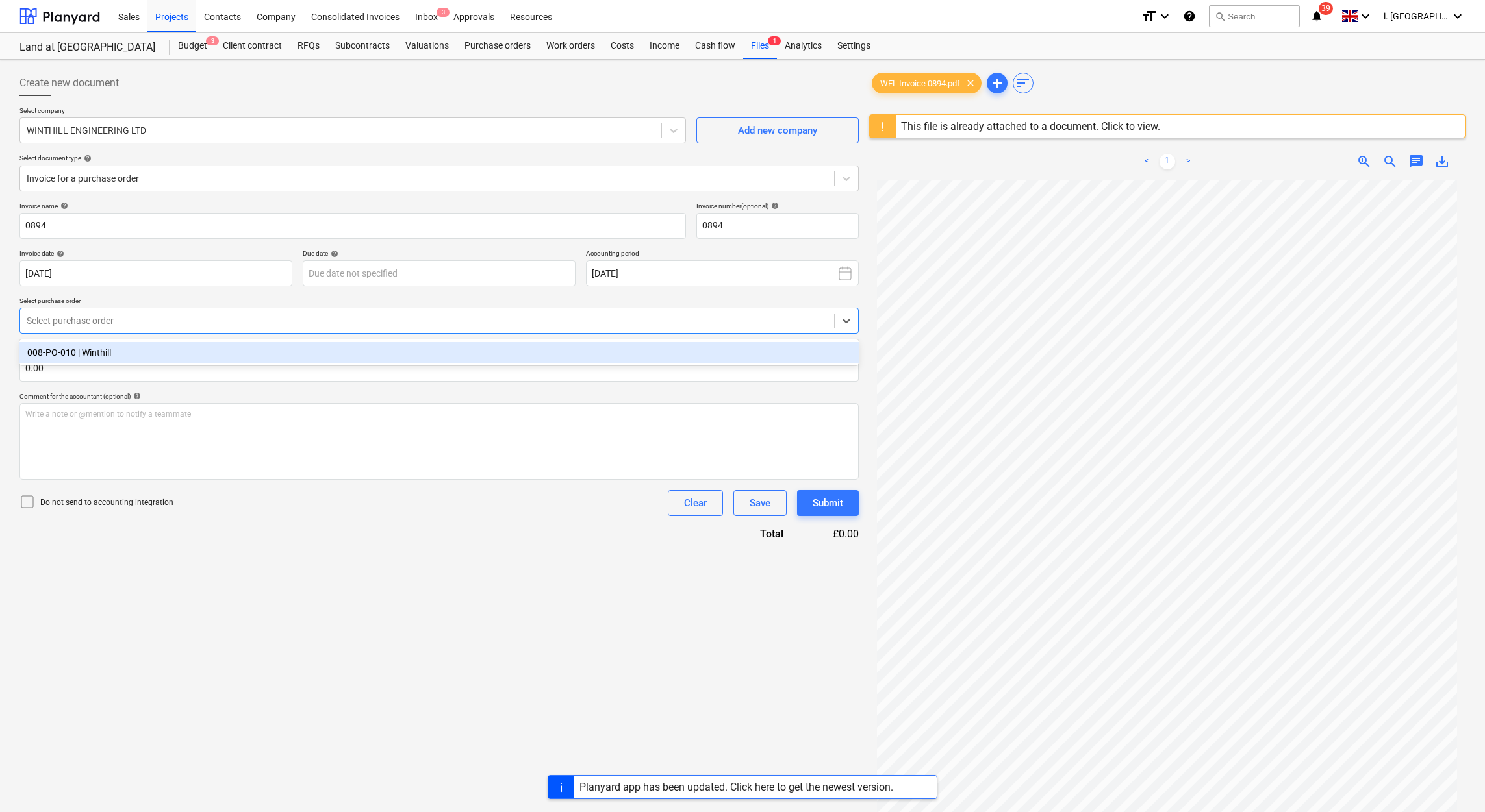
click at [311, 323] on div at bounding box center [426, 320] width 801 height 13
click at [291, 355] on div "008-PO-010 | Winthill" at bounding box center [439, 353] width 840 height 21
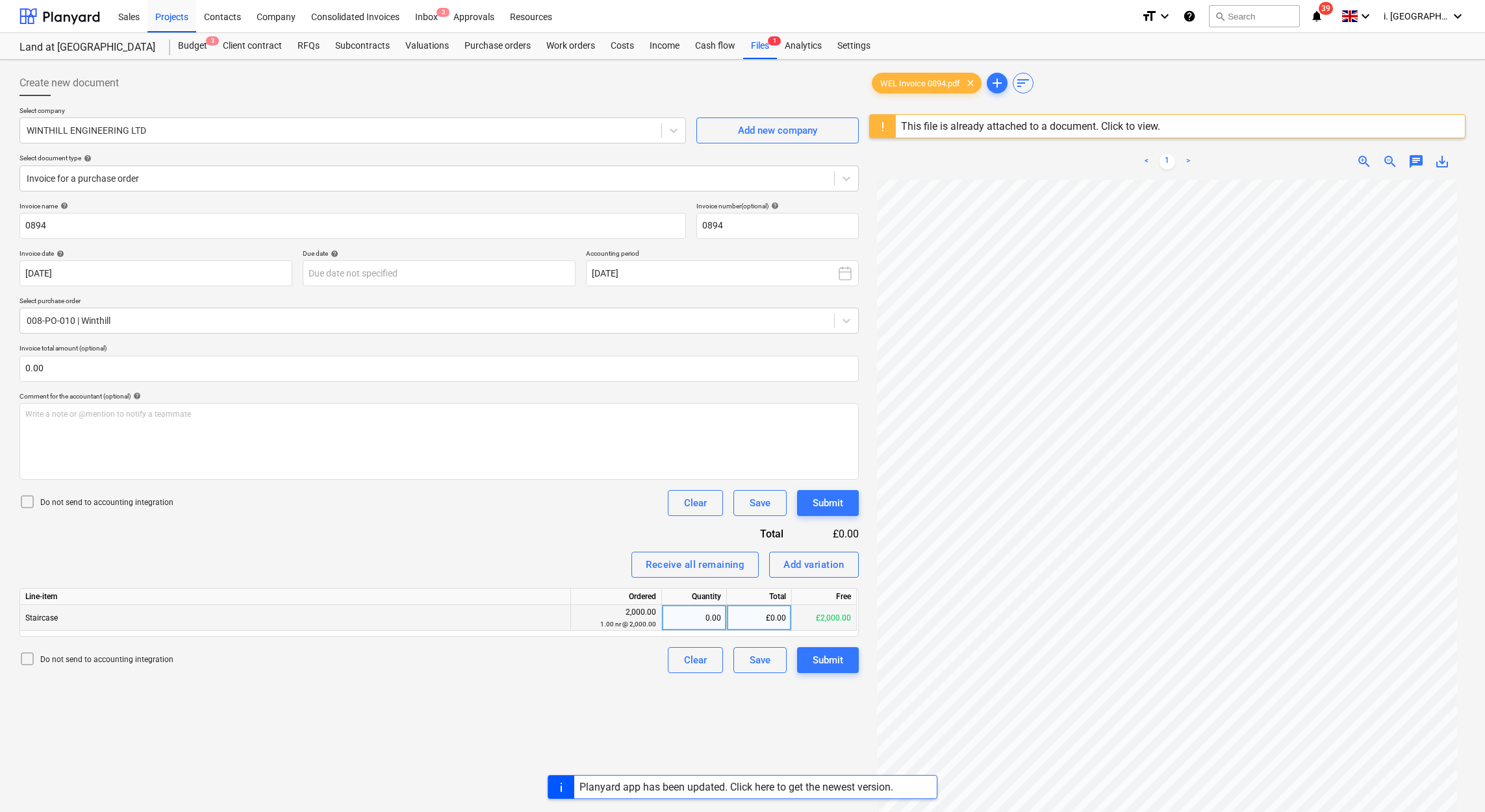
click at [693, 631] on div "0.00" at bounding box center [694, 618] width 54 height 26
click at [830, 664] on div "Submit" at bounding box center [827, 660] width 31 height 17
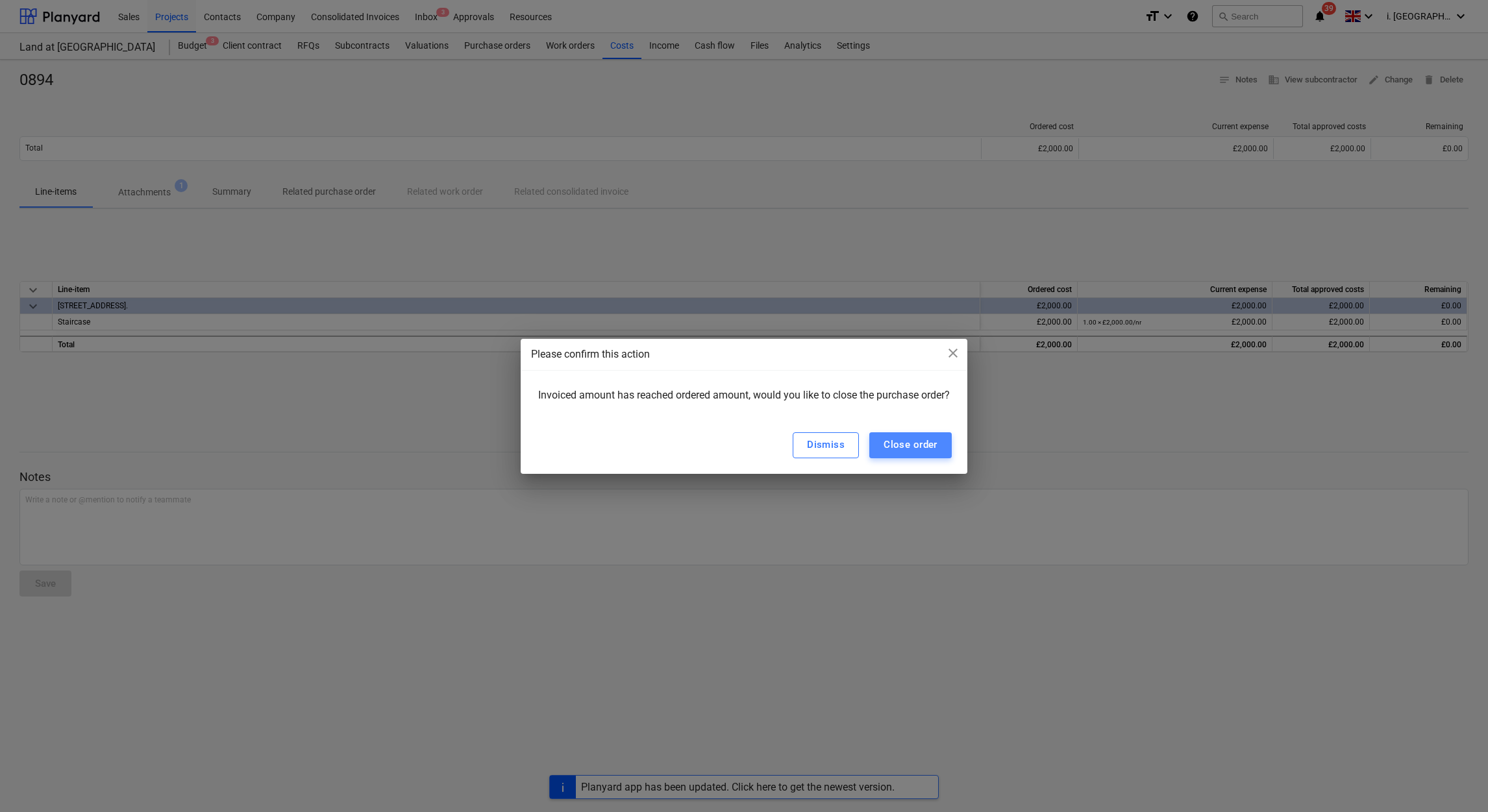
click at [930, 440] on div "Close order" at bounding box center [910, 444] width 54 height 17
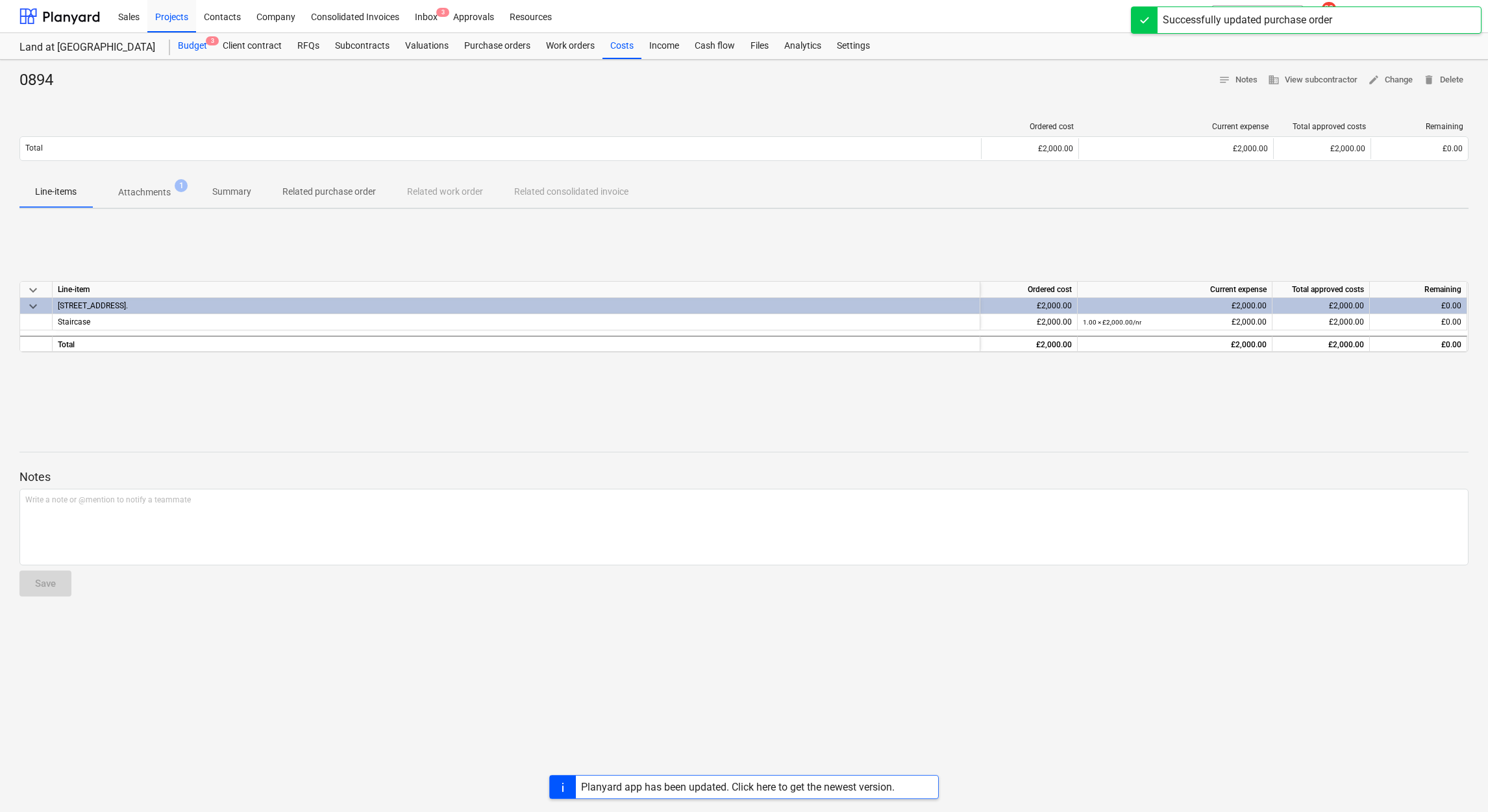
click at [193, 48] on div "Budget 3" at bounding box center [192, 46] width 45 height 26
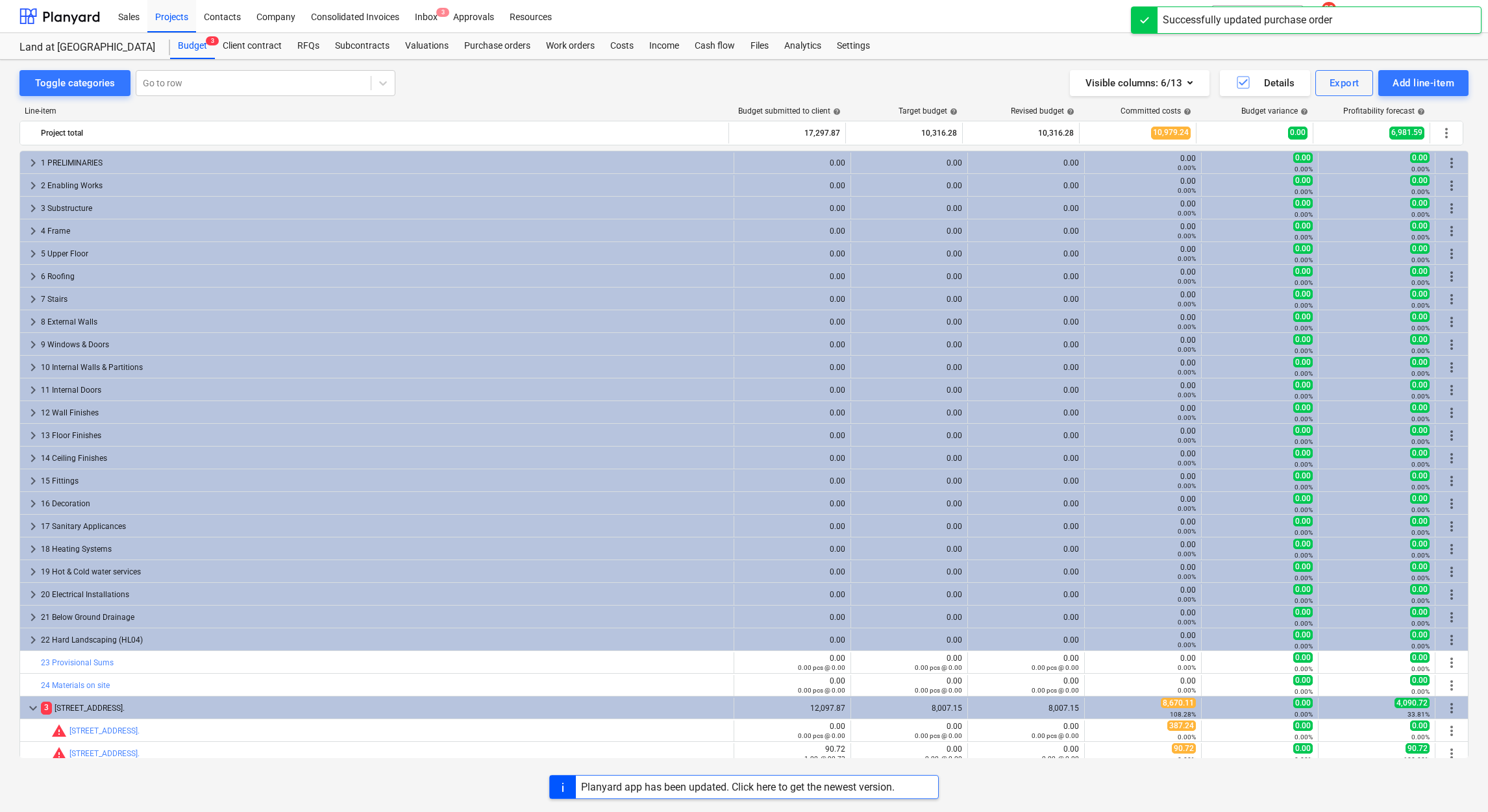
scroll to position [165, 0]
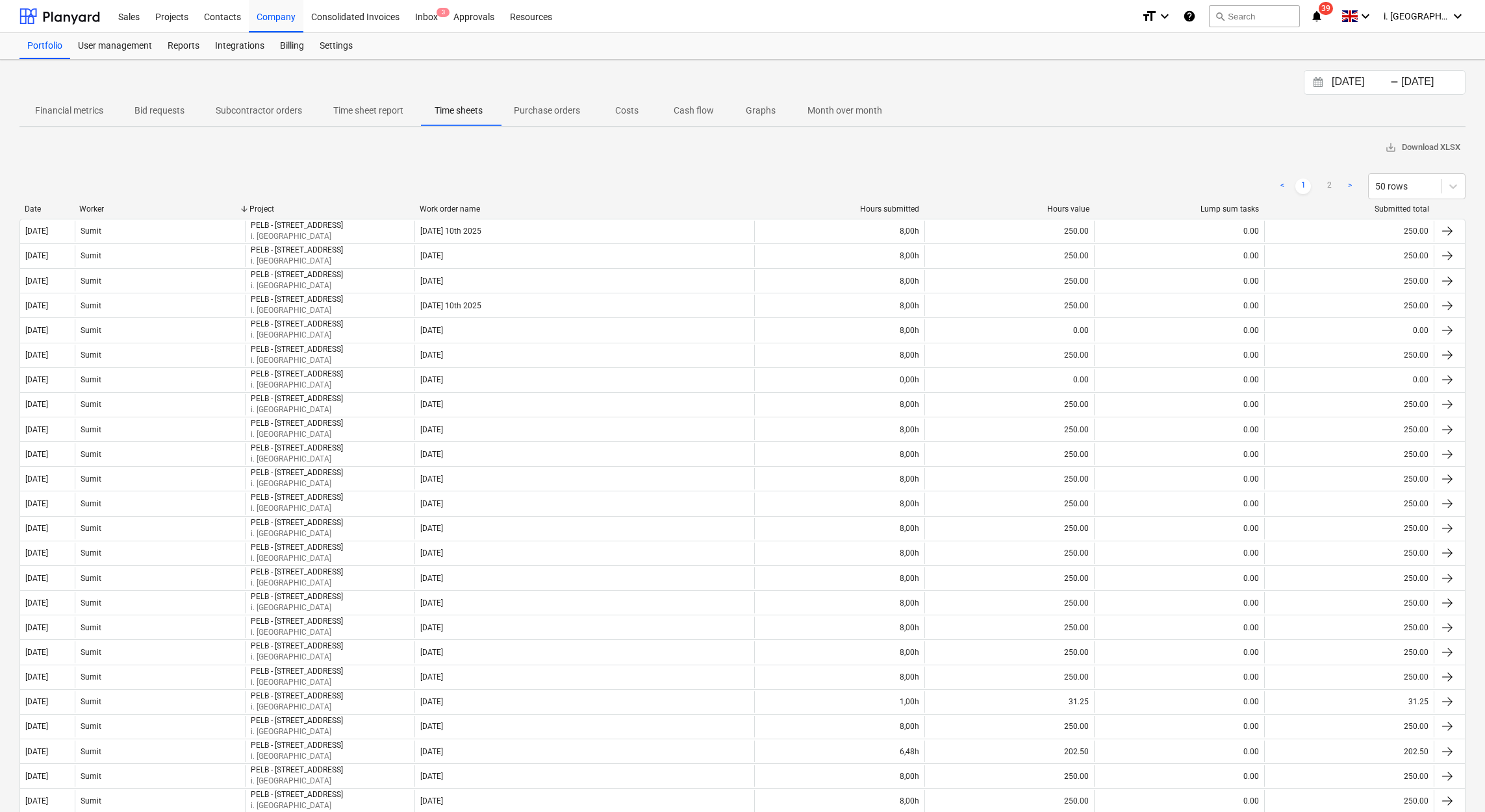
click at [1481, 630] on div "[DATE] Press the down arrow key to interact with the calendar and select a date…" at bounding box center [742, 795] width 1485 height 1471
